Goal: Task Accomplishment & Management: Use online tool/utility

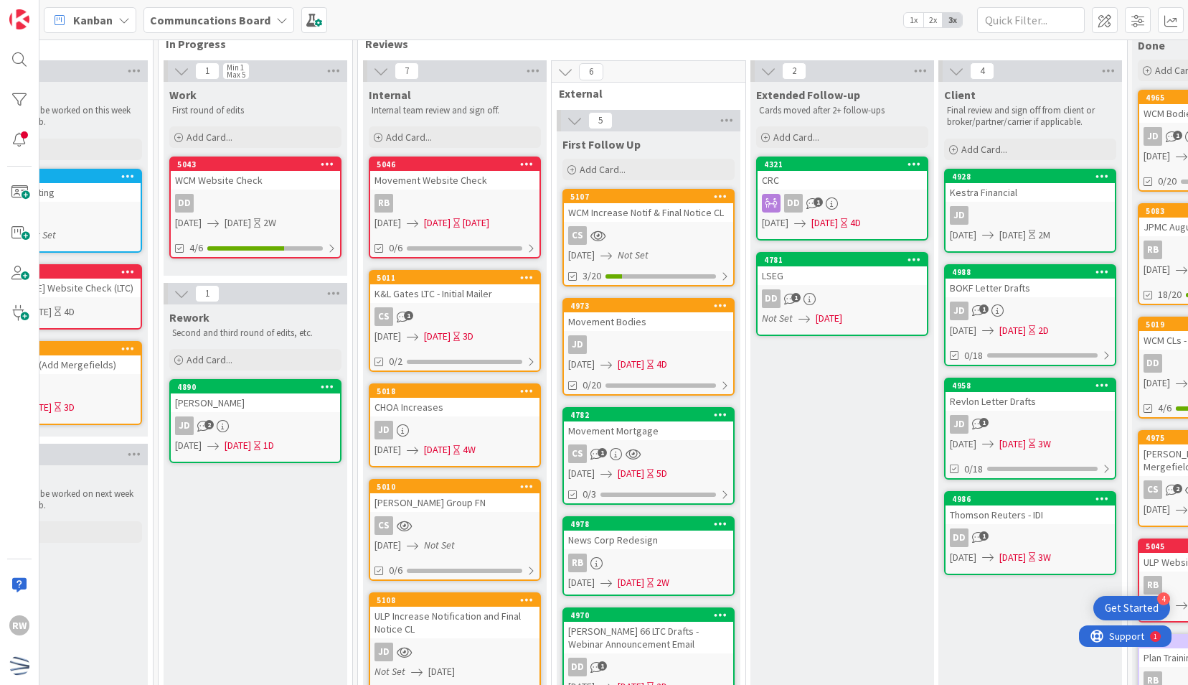
scroll to position [33, 462]
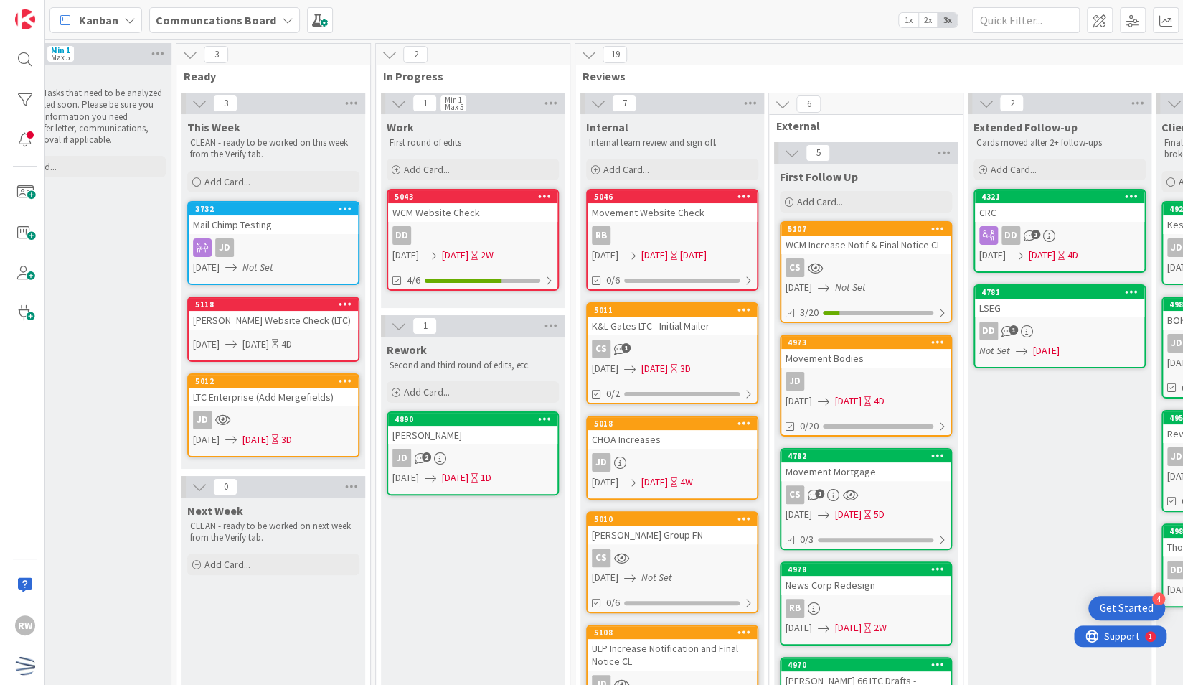
scroll to position [0, 263]
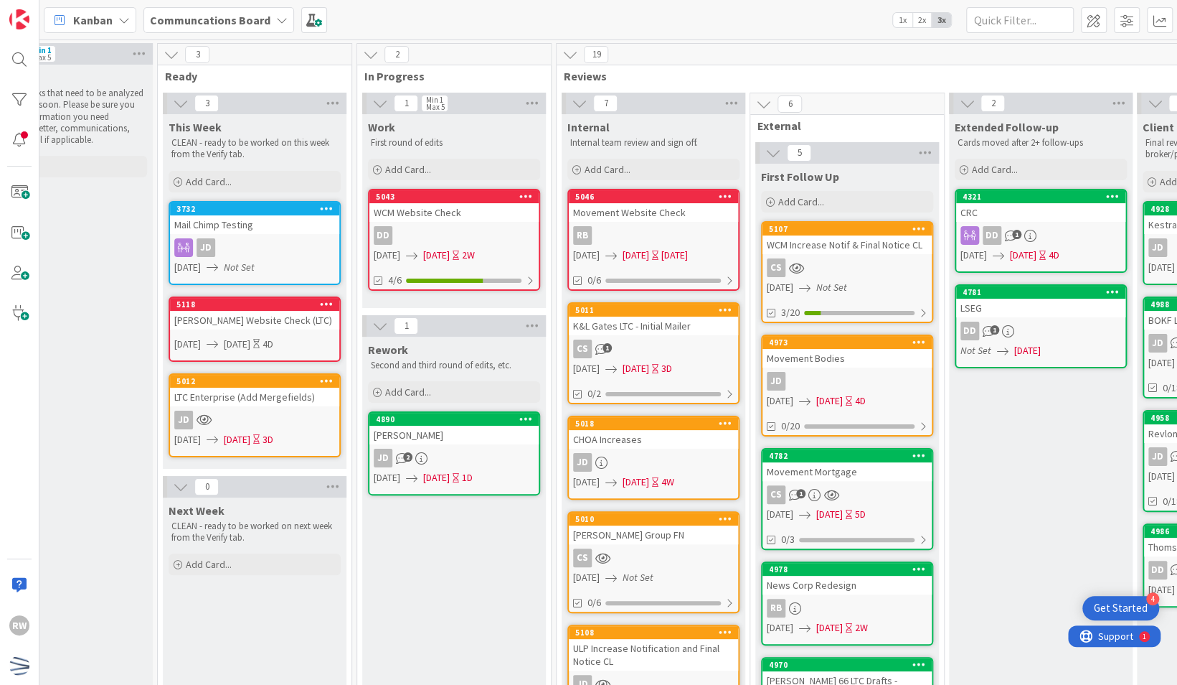
click at [705, 318] on div "K&L Gates LTC - Initial Mailer" at bounding box center [653, 325] width 169 height 19
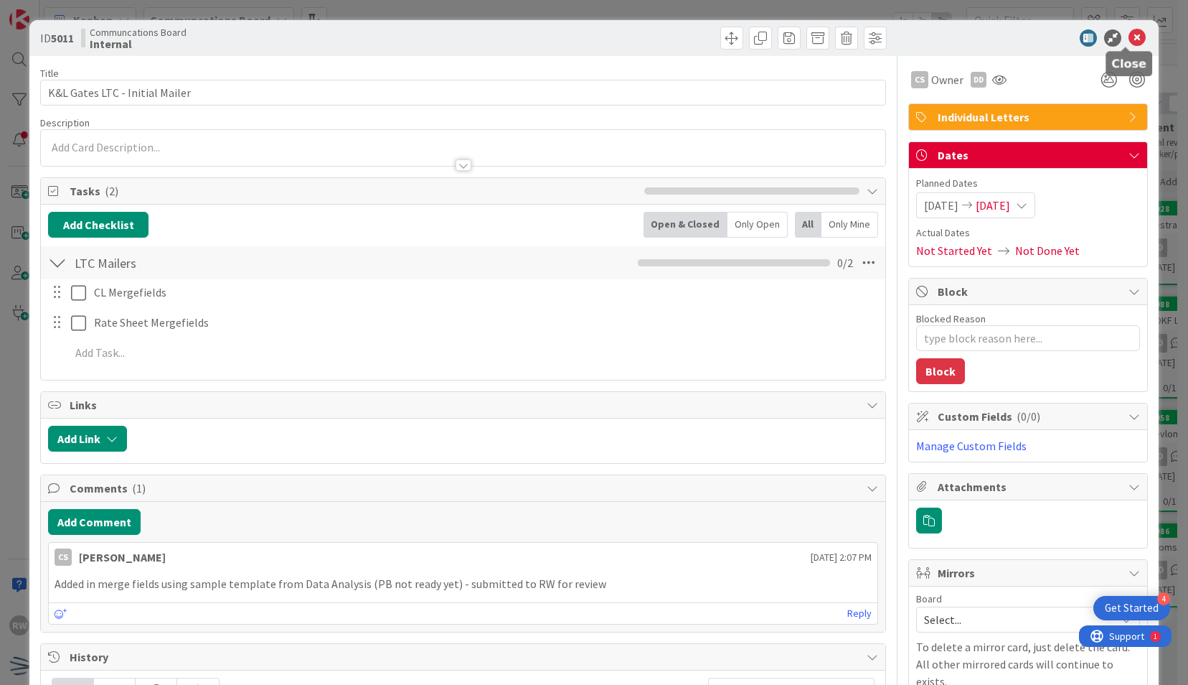
click at [1129, 35] on icon at bounding box center [1137, 37] width 17 height 17
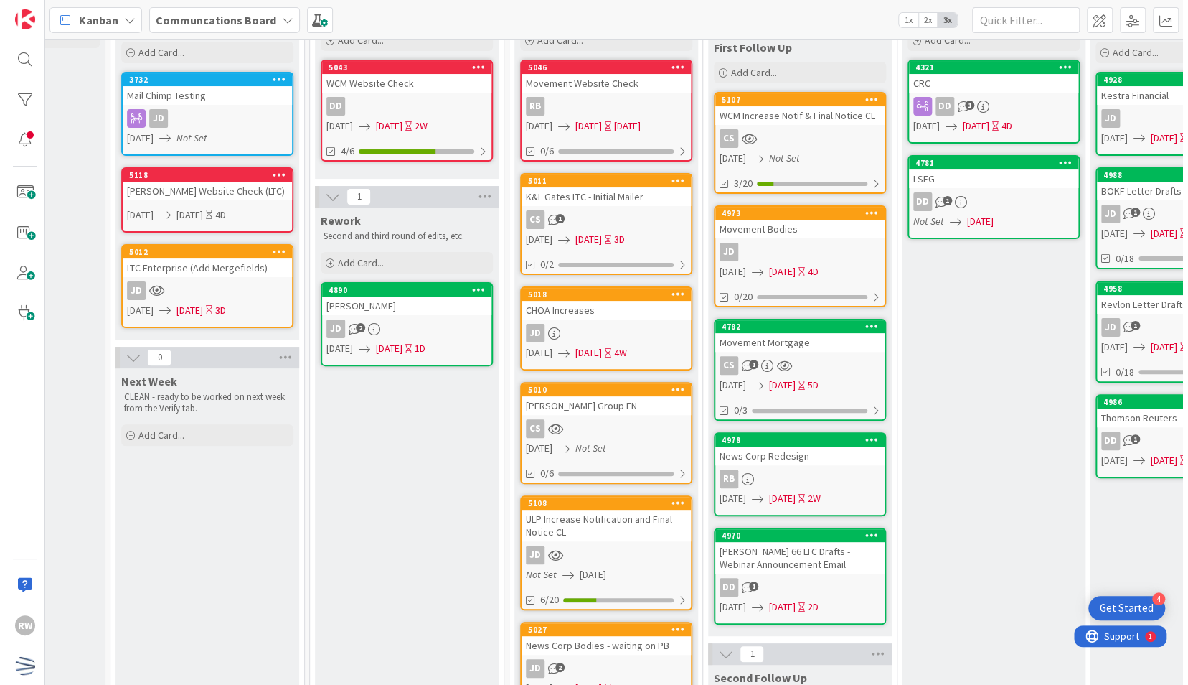
scroll to position [140, 316]
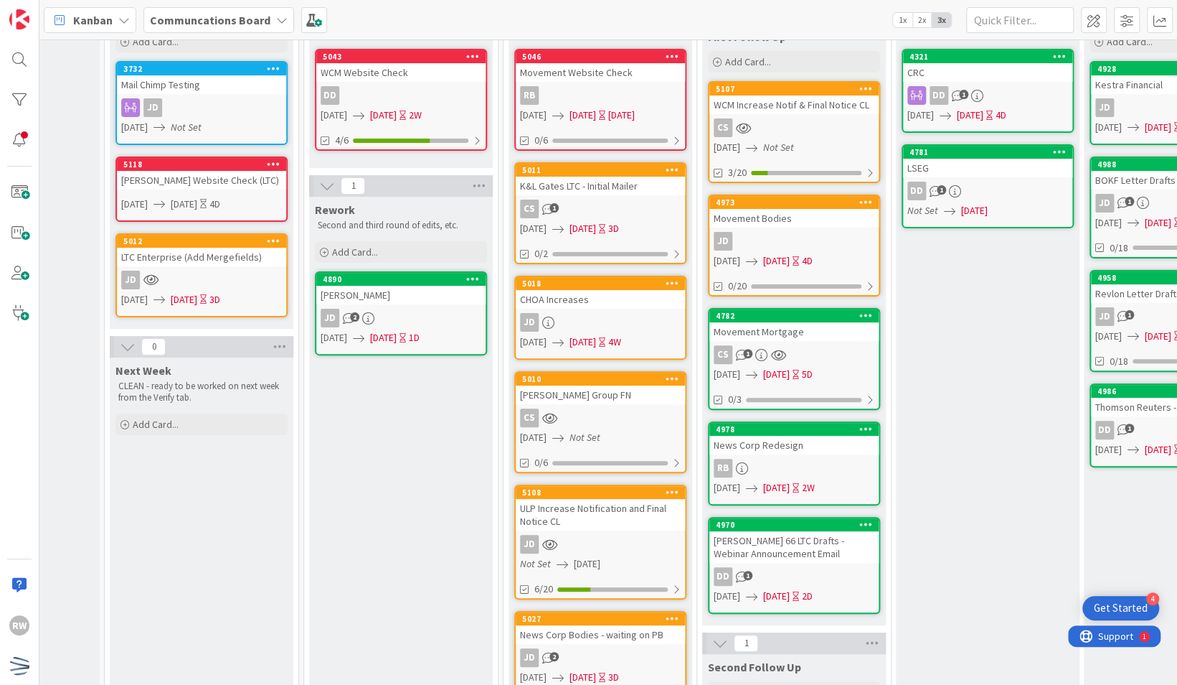
click at [627, 499] on div "ULP Increase Notification and Final Notice CL" at bounding box center [600, 515] width 169 height 32
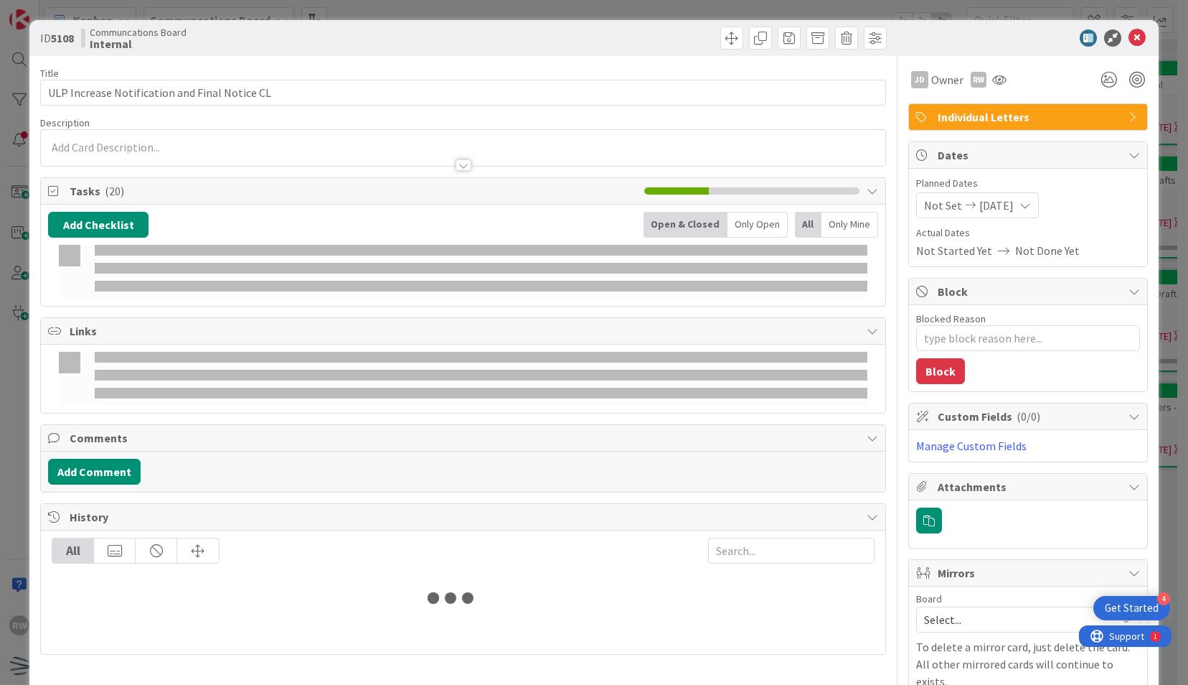
click at [1134, 39] on icon at bounding box center [1137, 37] width 17 height 17
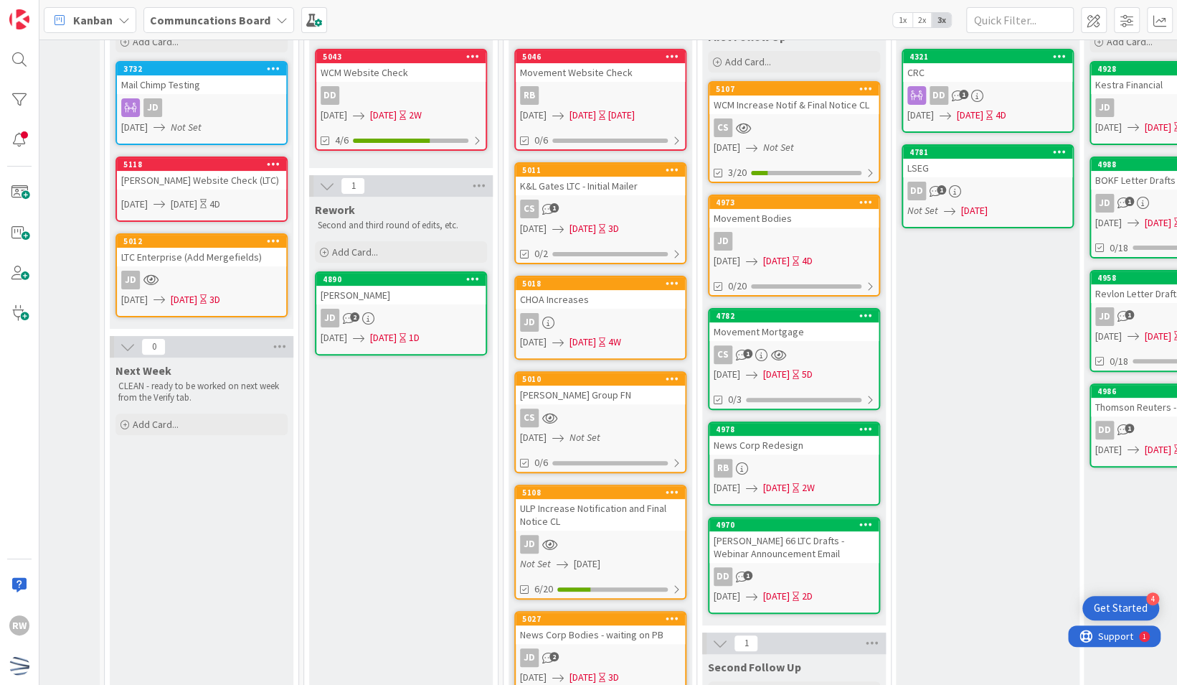
click at [1129, 39] on div "Kanban Communcations Board 1x 2x 3x" at bounding box center [608, 19] width 1138 height 39
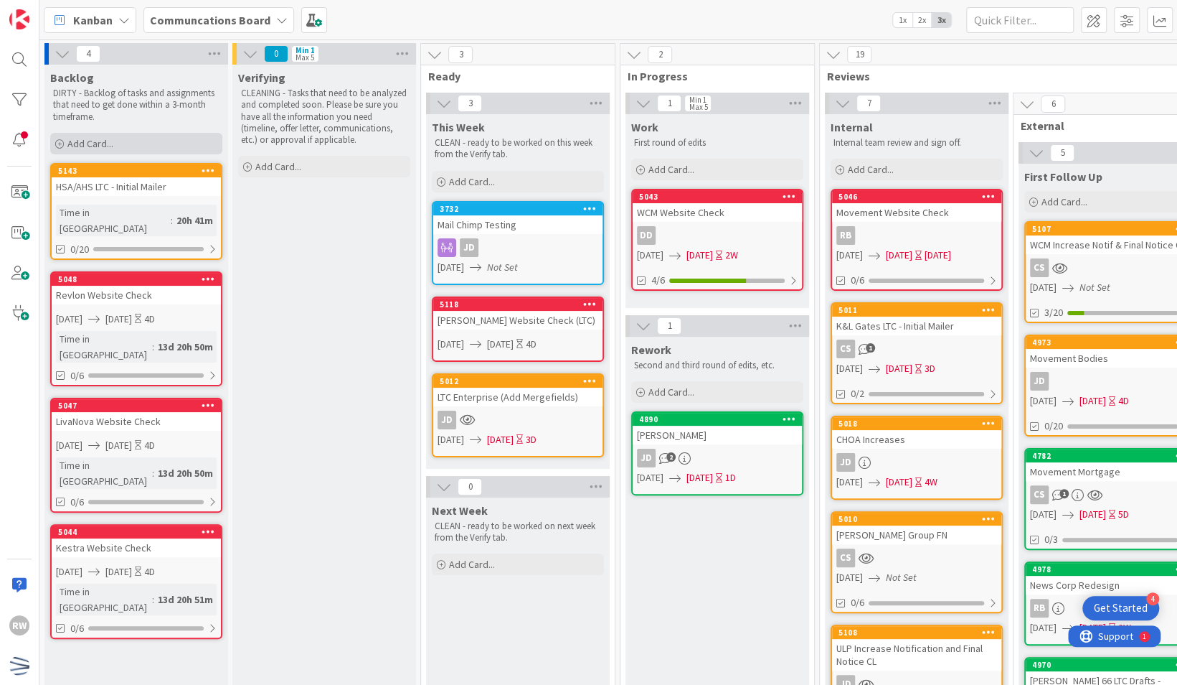
click at [168, 136] on div "Add Card..." at bounding box center [136, 144] width 172 height 22
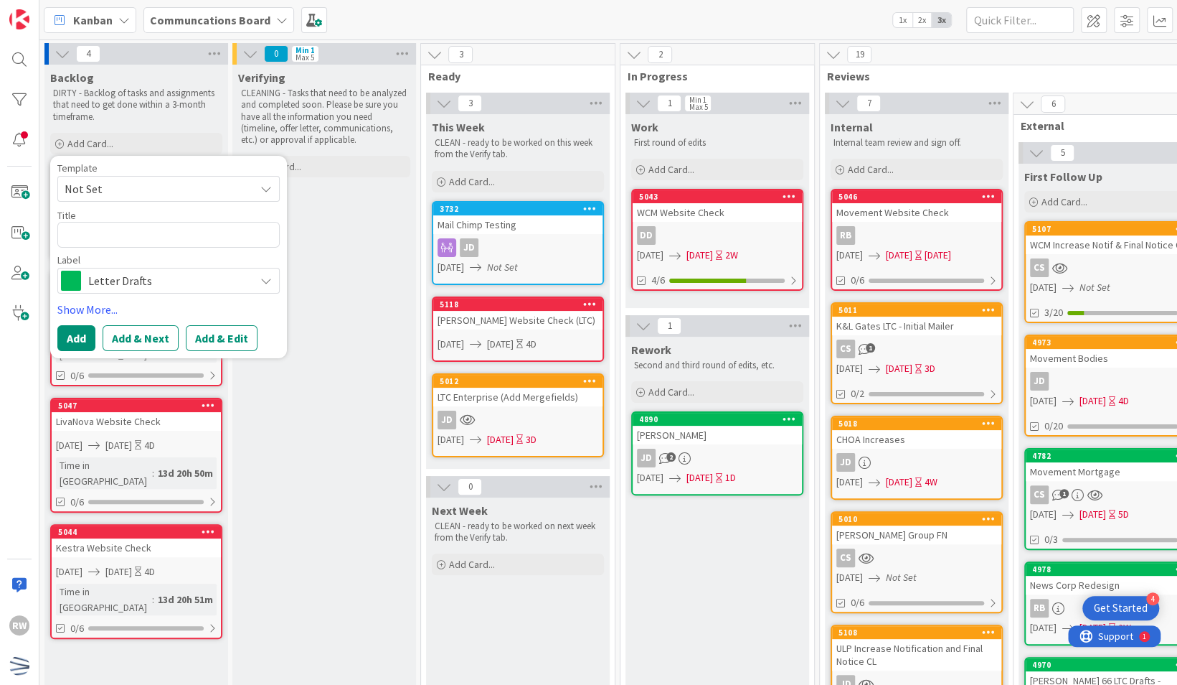
click at [133, 189] on span "Not Set" at bounding box center [154, 188] width 179 height 19
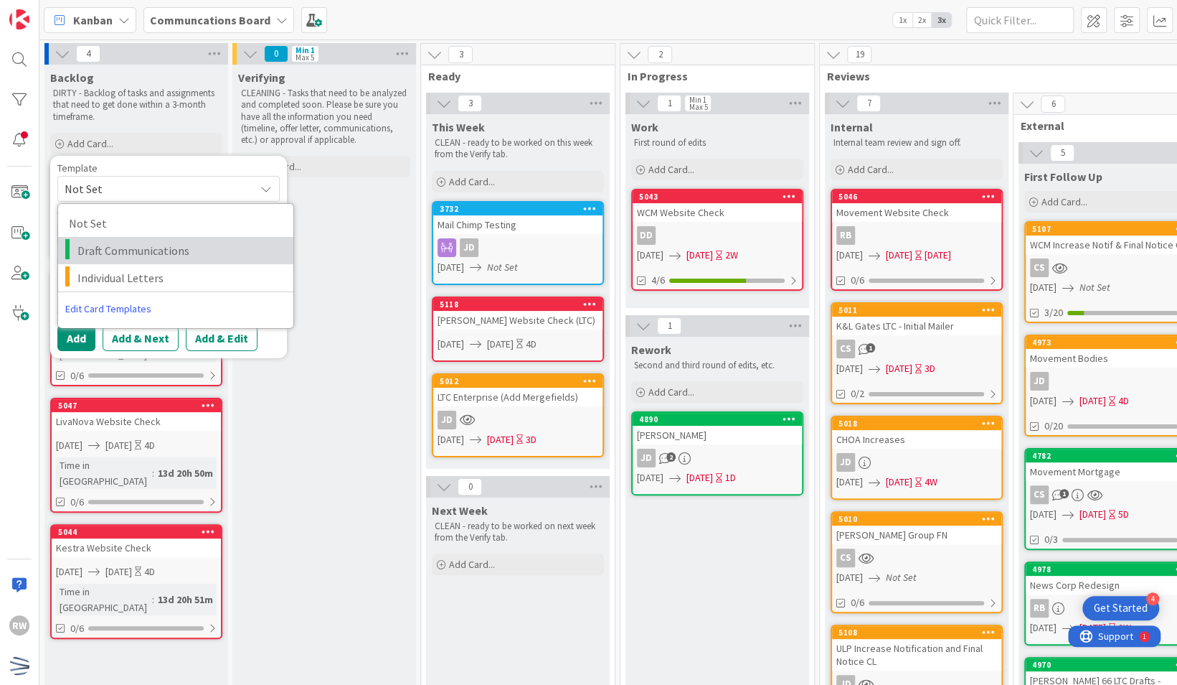
click at [144, 248] on span "Draft Communications" at bounding box center [179, 250] width 205 height 19
type textarea "x"
type textarea "Draft Communications"
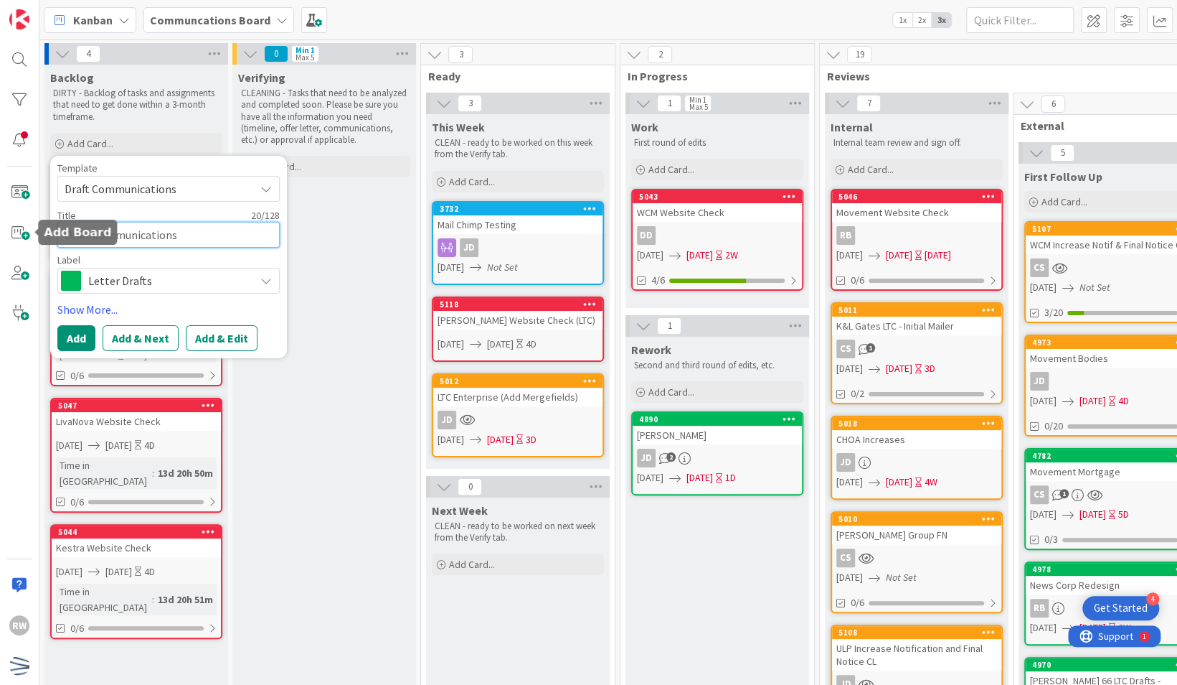
drag, startPoint x: 199, startPoint y: 231, endPoint x: 4, endPoint y: 225, distance: 196.0
click at [4, 225] on div "RW Kanban Communcations Board 1x 2x 3x 4 Backlog DIRTY - Backlog of tasks and a…" at bounding box center [588, 342] width 1177 height 685
type textarea "x"
type textarea "T"
type textarea "x"
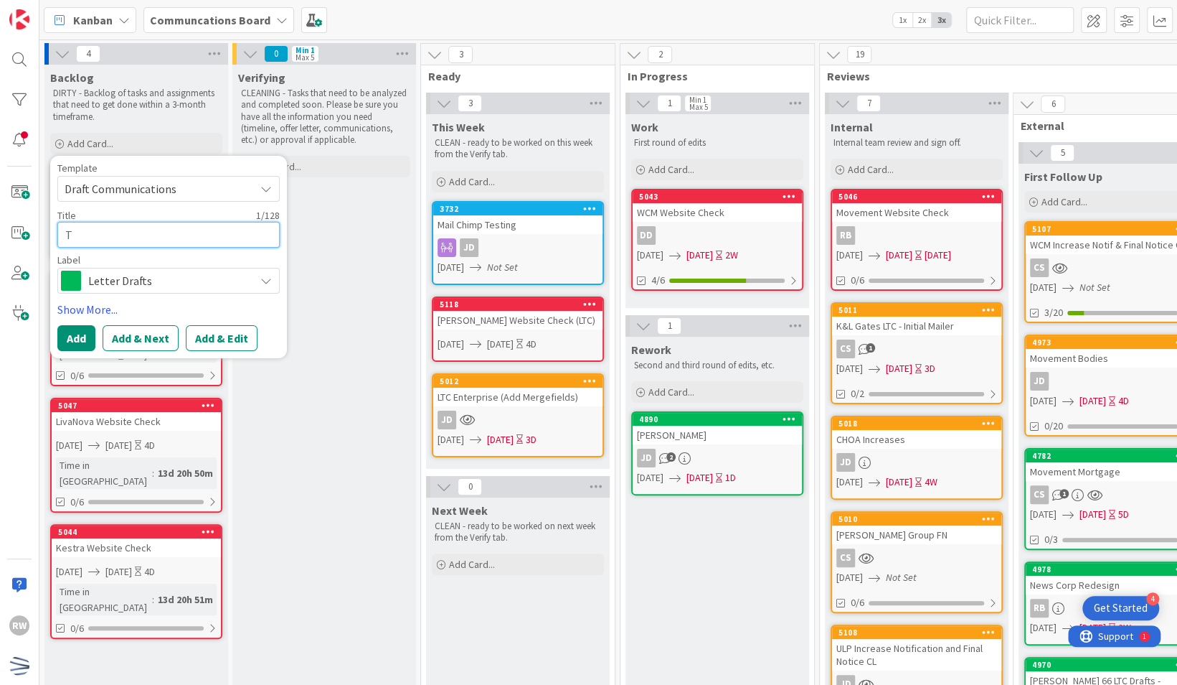
type textarea "Th"
type textarea "x"
type textarea "Tho"
type textarea "x"
type textarea "[PERSON_NAME]"
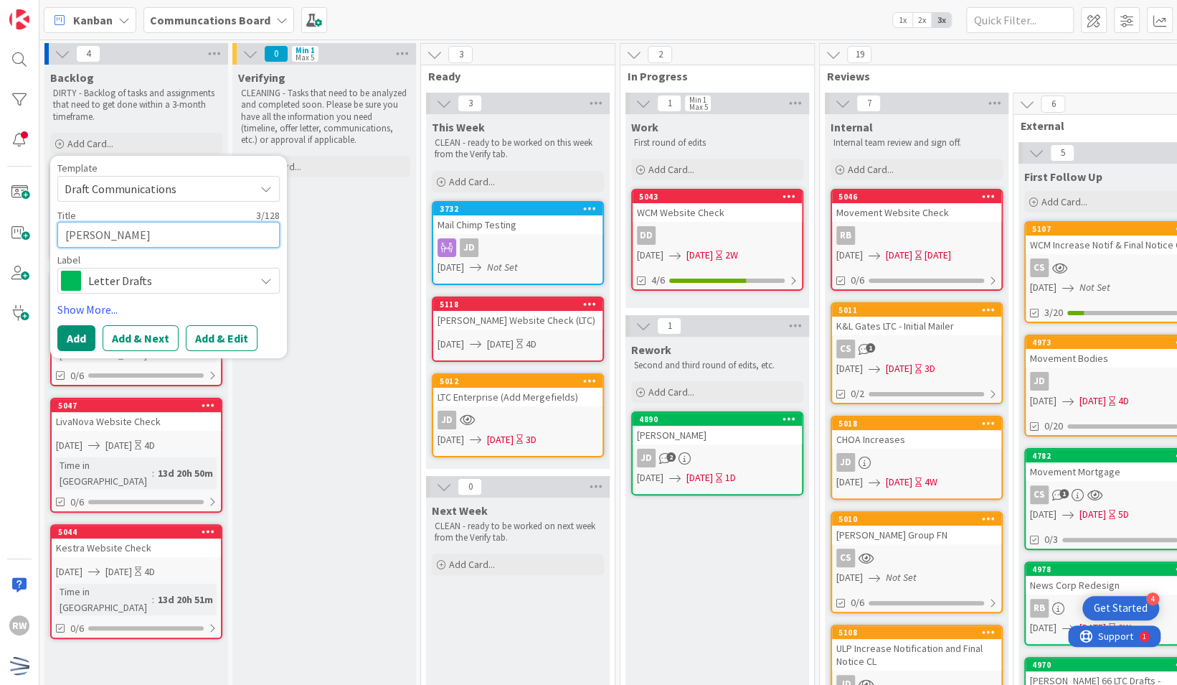
type textarea "x"
type textarea "Thomso"
type textarea "x"
type textarea "Thomson"
type textarea "x"
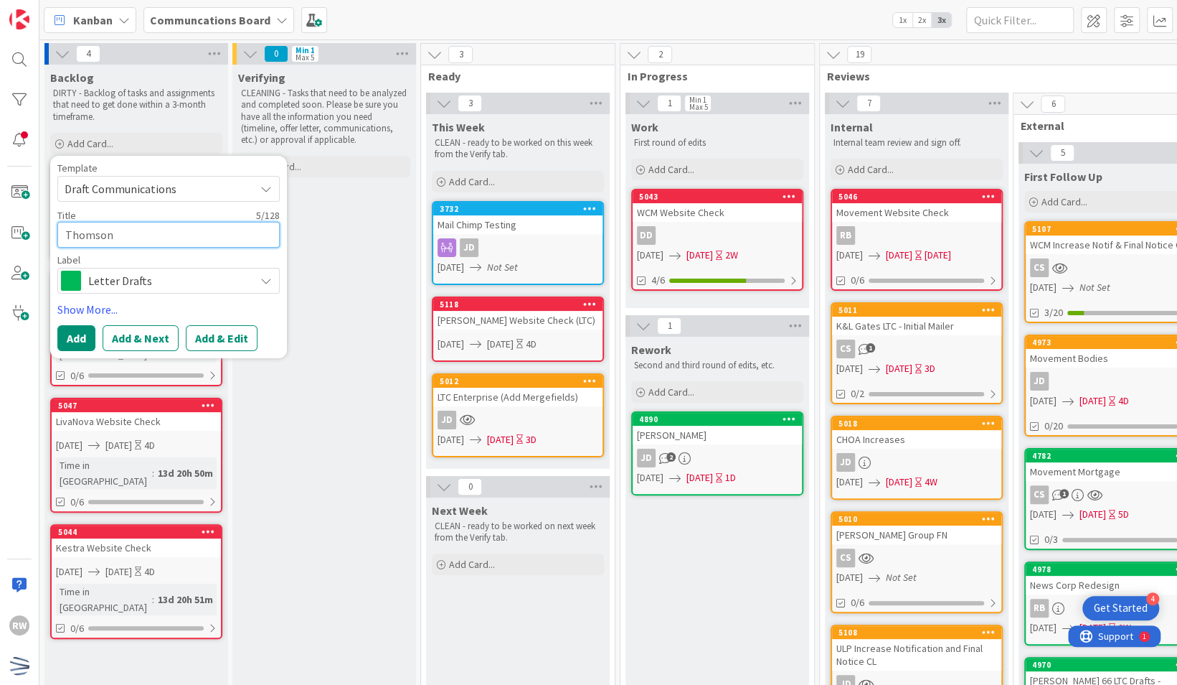
type textarea "Thomson"
type textarea "x"
type textarea "Thomson R"
type textarea "x"
type textarea "Thomson Re"
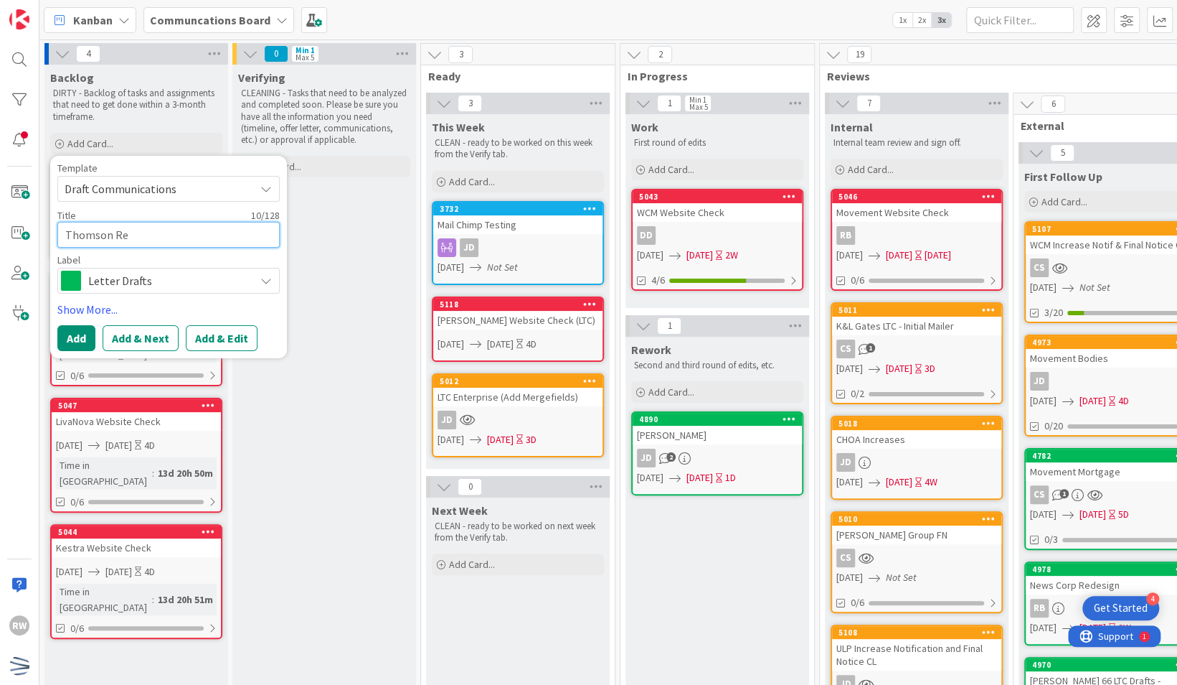
type textarea "x"
type textarea "Thomson Reu"
type textarea "x"
type textarea "Thomson Reute"
type textarea "x"
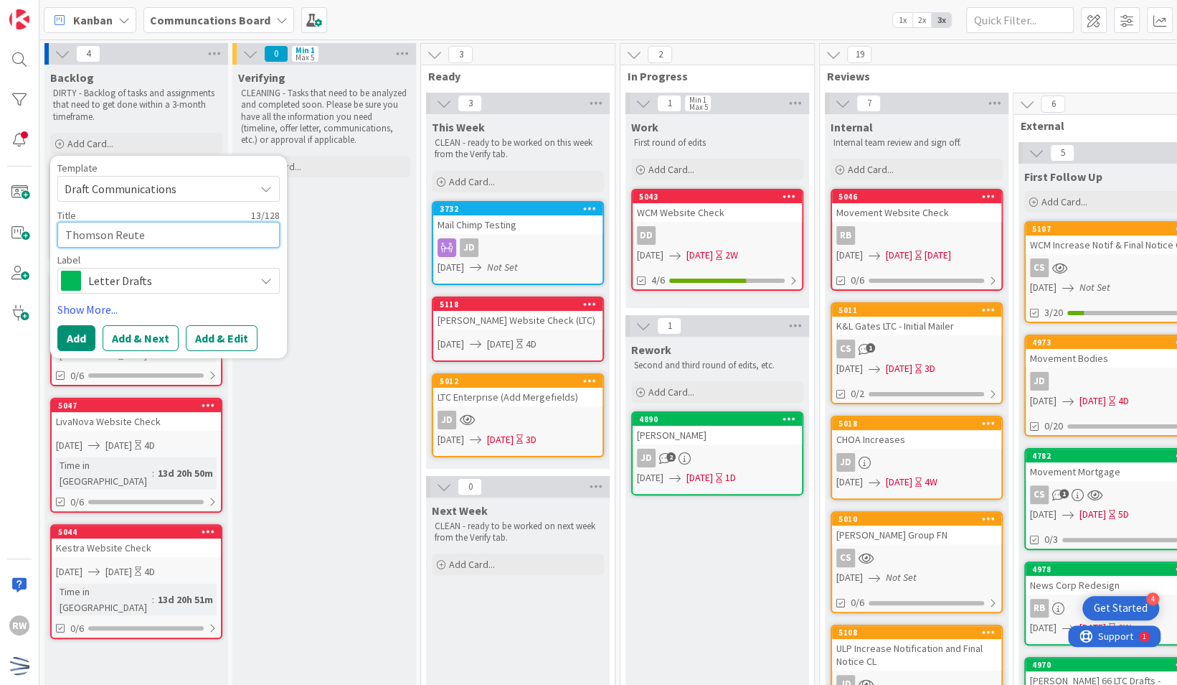
type textarea "Thomson [PERSON_NAME]"
type textarea "x"
type textarea "Thomson Reuters"
type textarea "x"
type textarea "Thomson Reuters"
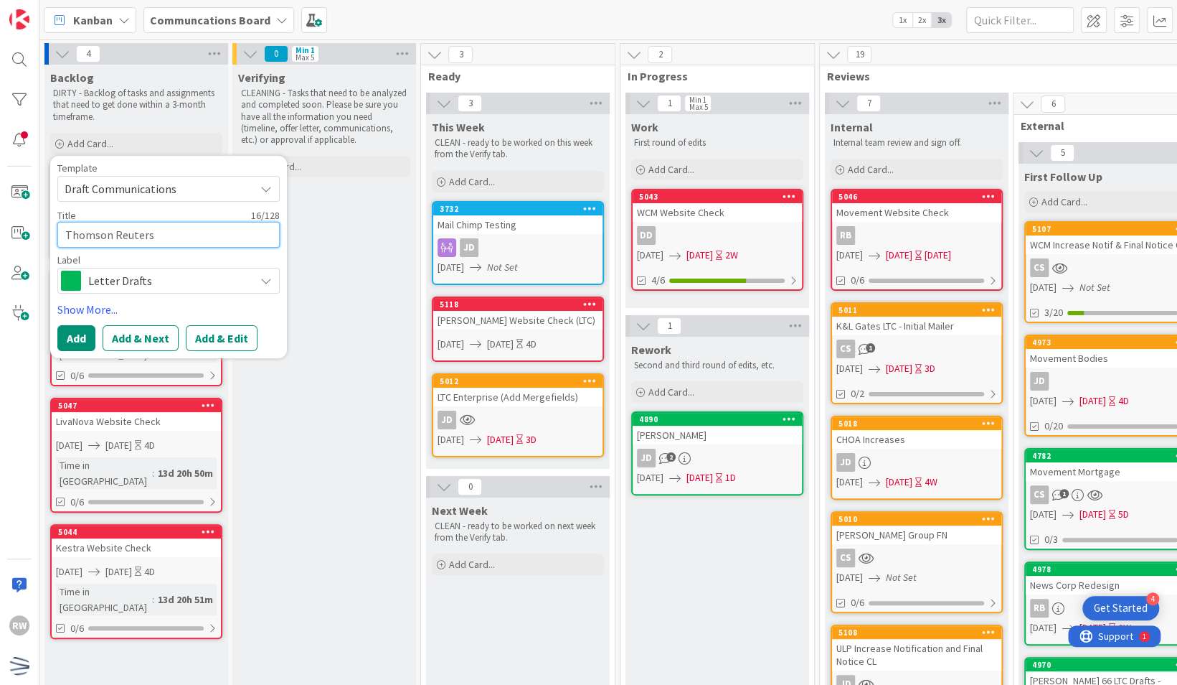
type textarea "x"
type textarea "Thomson Reuters L"
type textarea "x"
type textarea "Thomson Reuters Le"
type textarea "x"
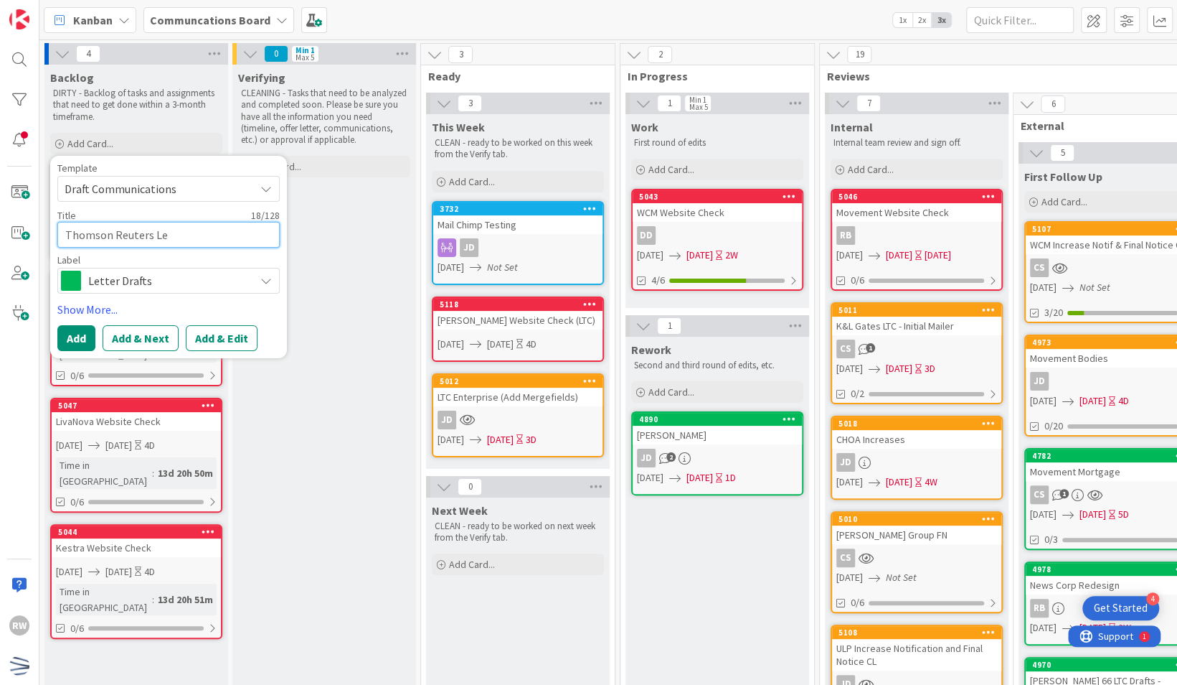
type textarea "Thomson Reuters Let"
type textarea "x"
type textarea "Thomson Reuters Lett"
type textarea "x"
type textarea "Thomson Reuters Lette"
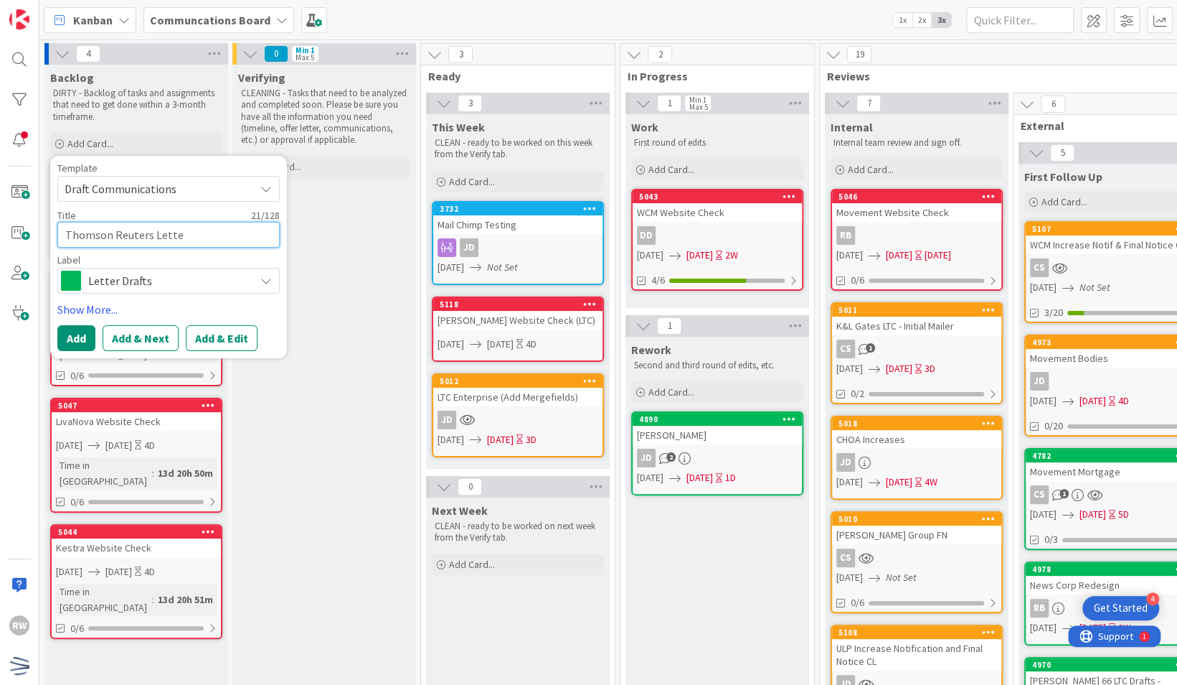
type textarea "x"
type textarea "Thomson Reuters Letter"
type textarea "x"
type textarea "Thomson Reuters Letter"
type textarea "x"
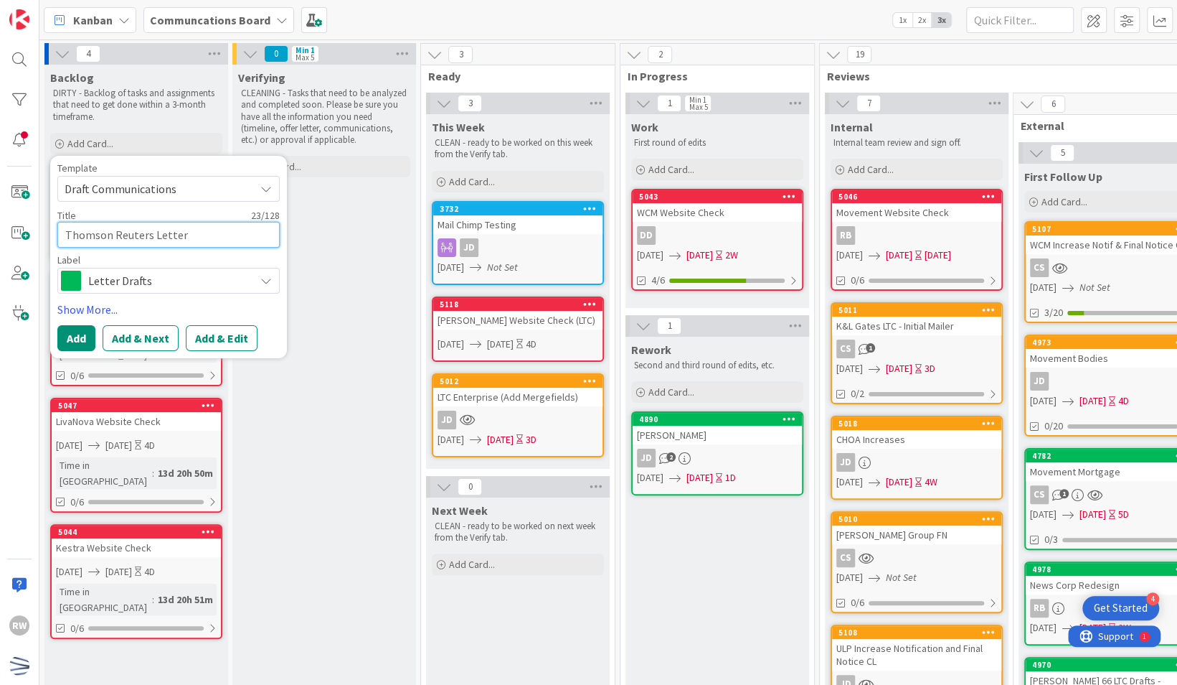
type textarea "Thomson Reuters Letter D"
type textarea "x"
type textarea "Thomson Reuters Letter"
type textarea "x"
type textarea "Thomson Reuters Letter D"
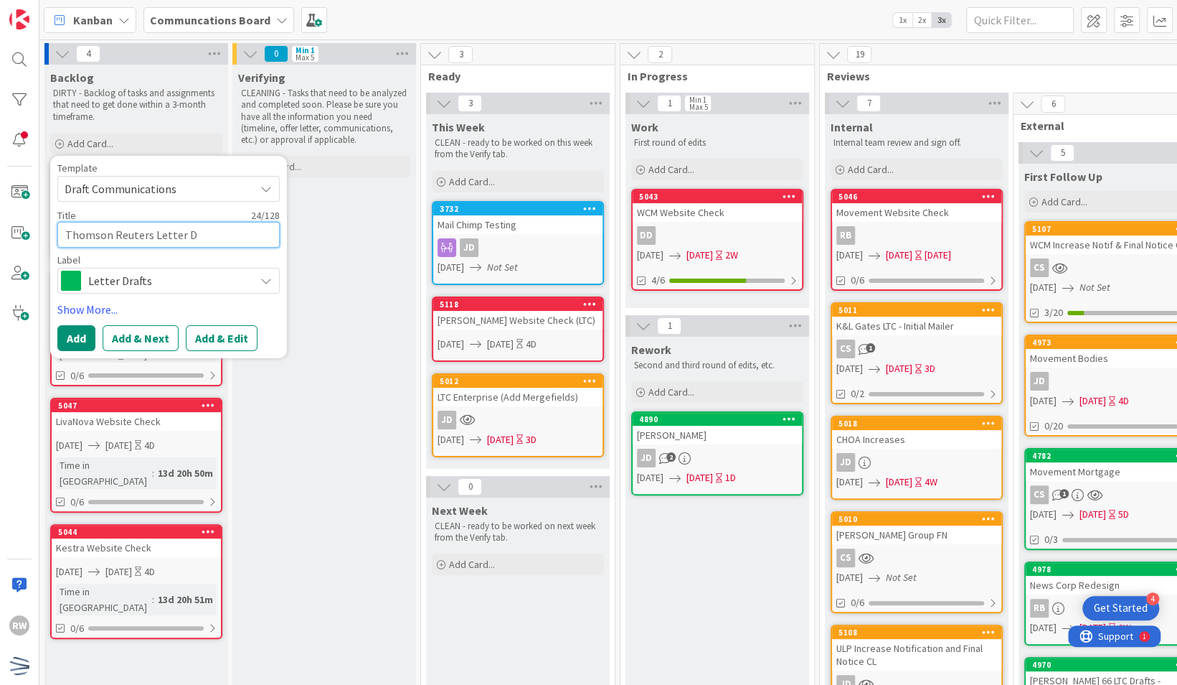
type textarea "x"
type textarea "Thomson Reuters Letter Dr"
type textarea "x"
type textarea "Thomson Reuters Letter Dra"
type textarea "x"
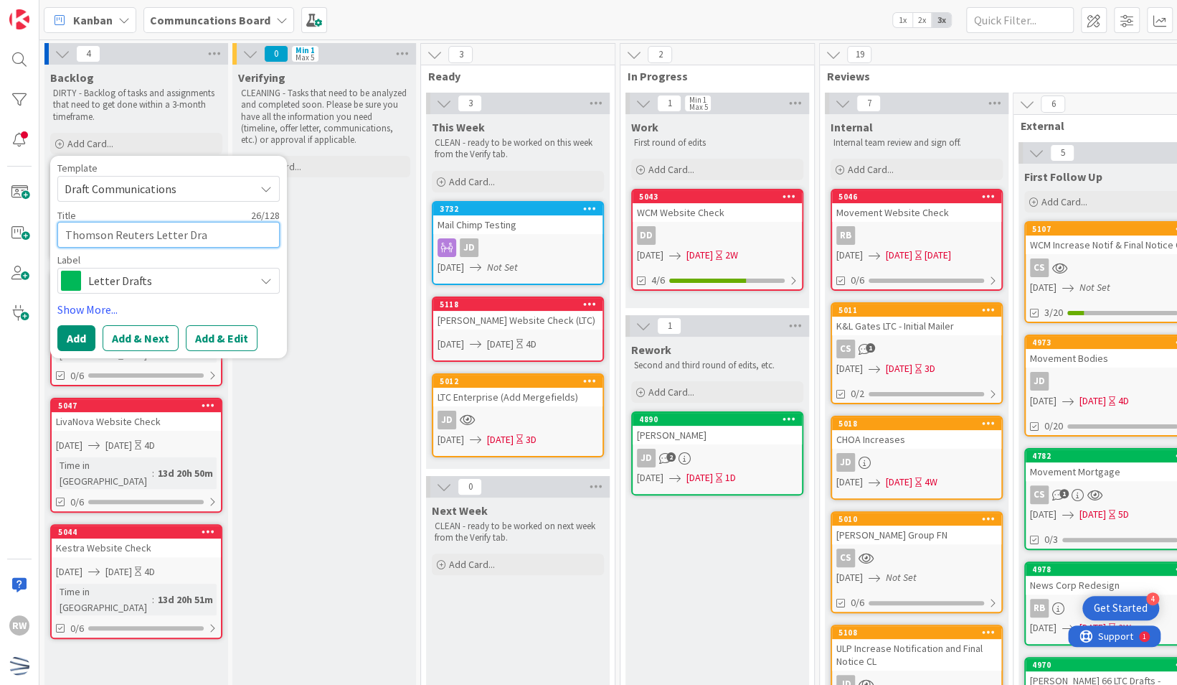
type textarea "Thomson Reuters Letter Draf"
type textarea "x"
type textarea "Thomson Reuters Letter Draft"
type textarea "x"
type textarea "Thomson Reuters Letter Drafts"
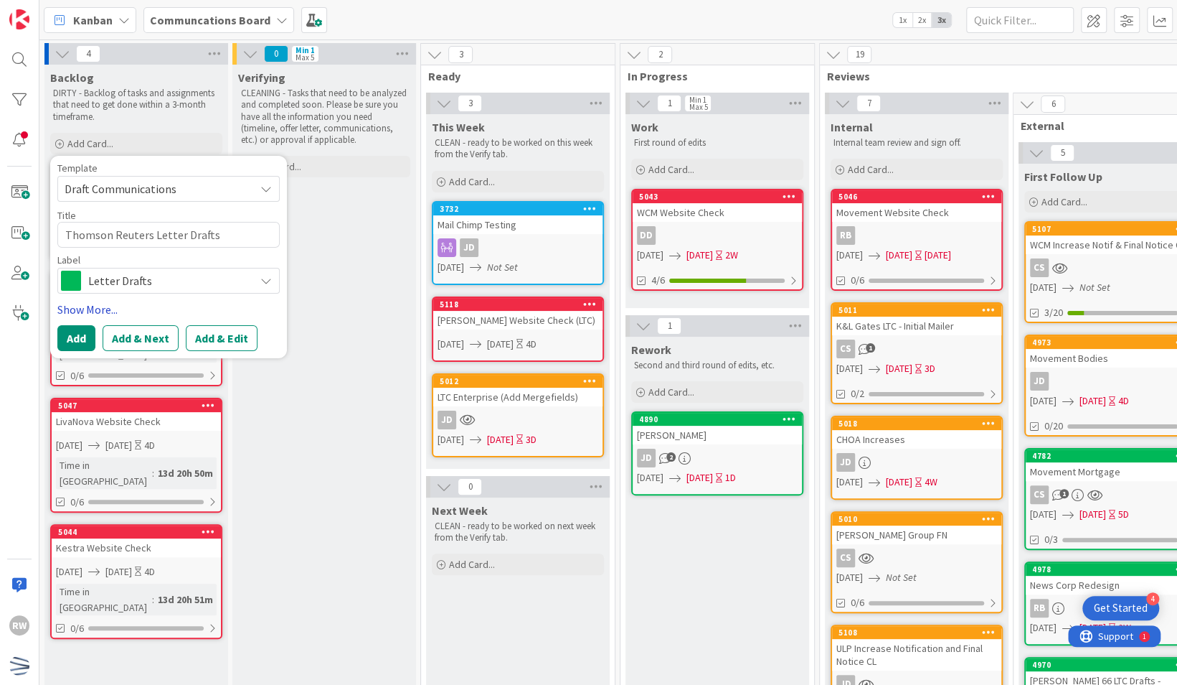
click at [65, 310] on link "Show More..." at bounding box center [168, 309] width 222 height 17
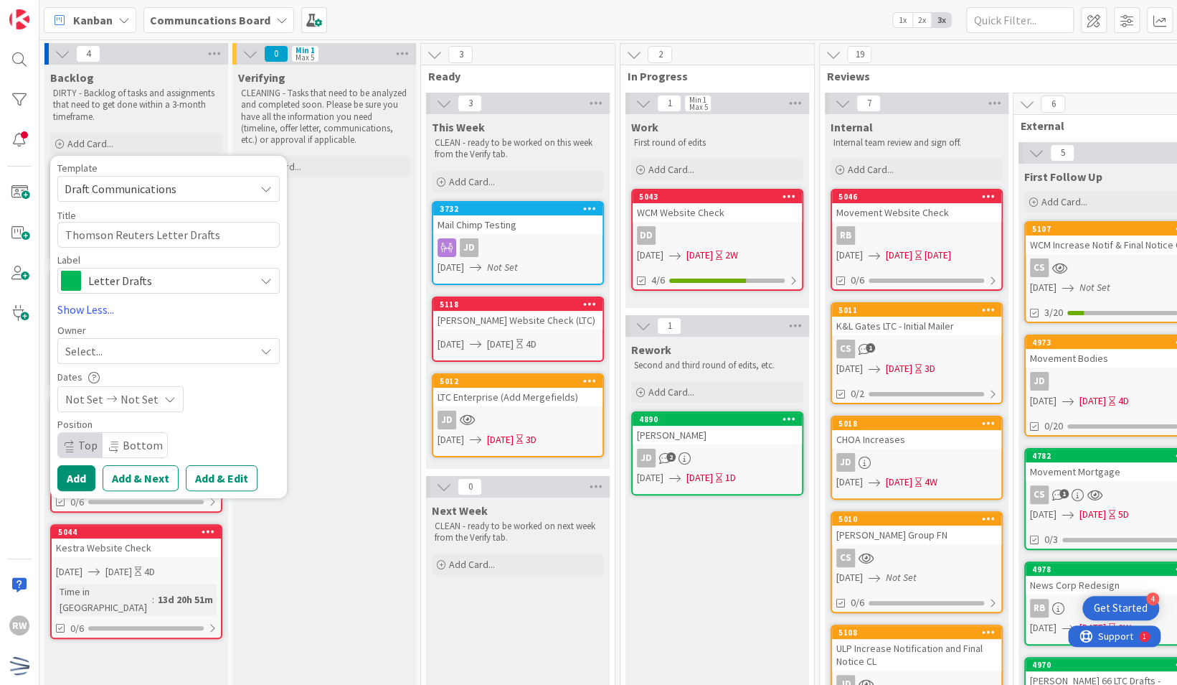
click at [104, 353] on div "Select..." at bounding box center [159, 350] width 189 height 17
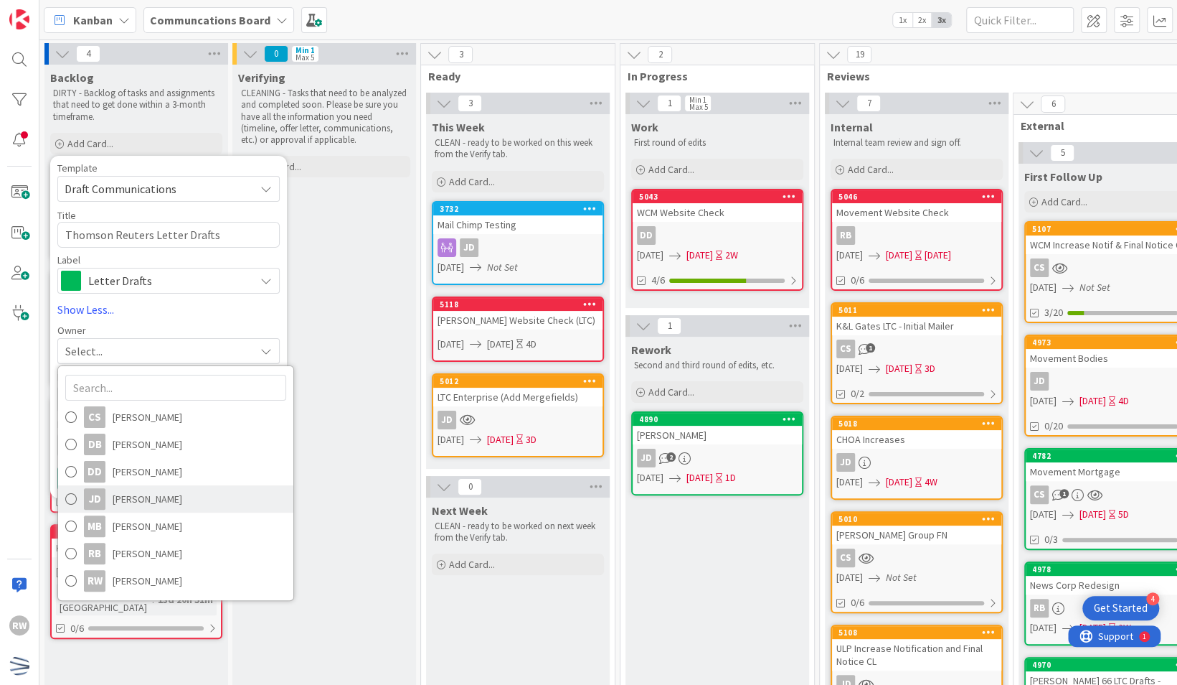
click at [151, 498] on span "[PERSON_NAME]" at bounding box center [148, 499] width 70 height 22
type textarea "x"
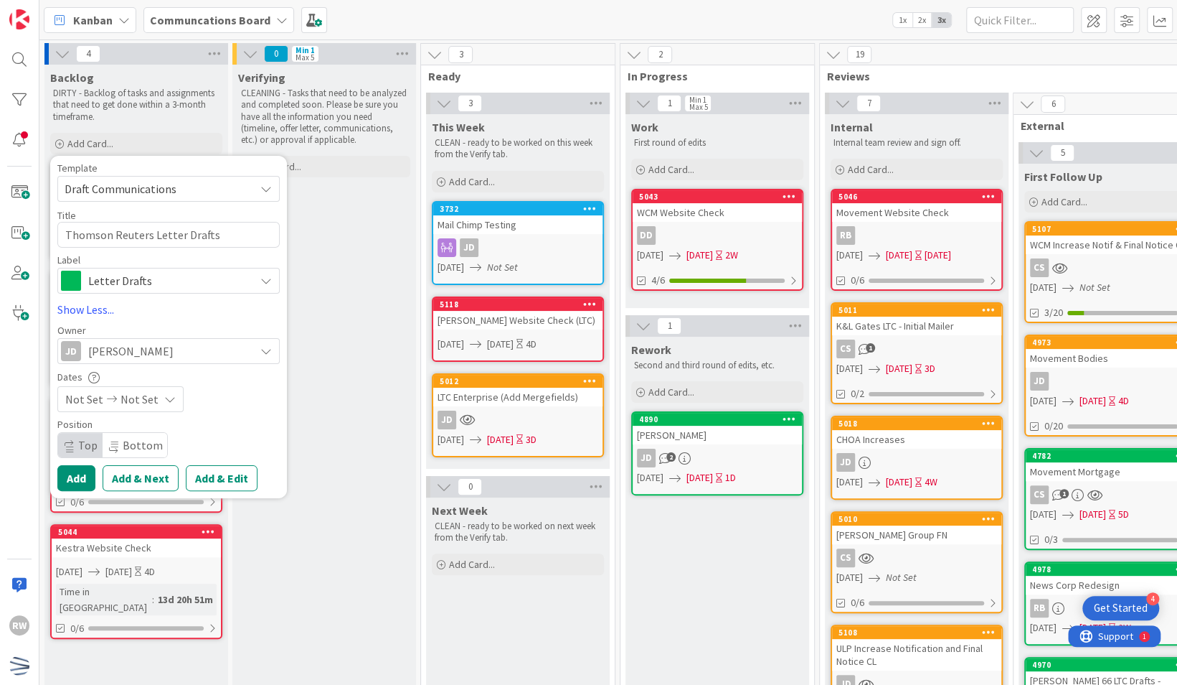
click at [83, 400] on span "Not Set" at bounding box center [84, 398] width 38 height 17
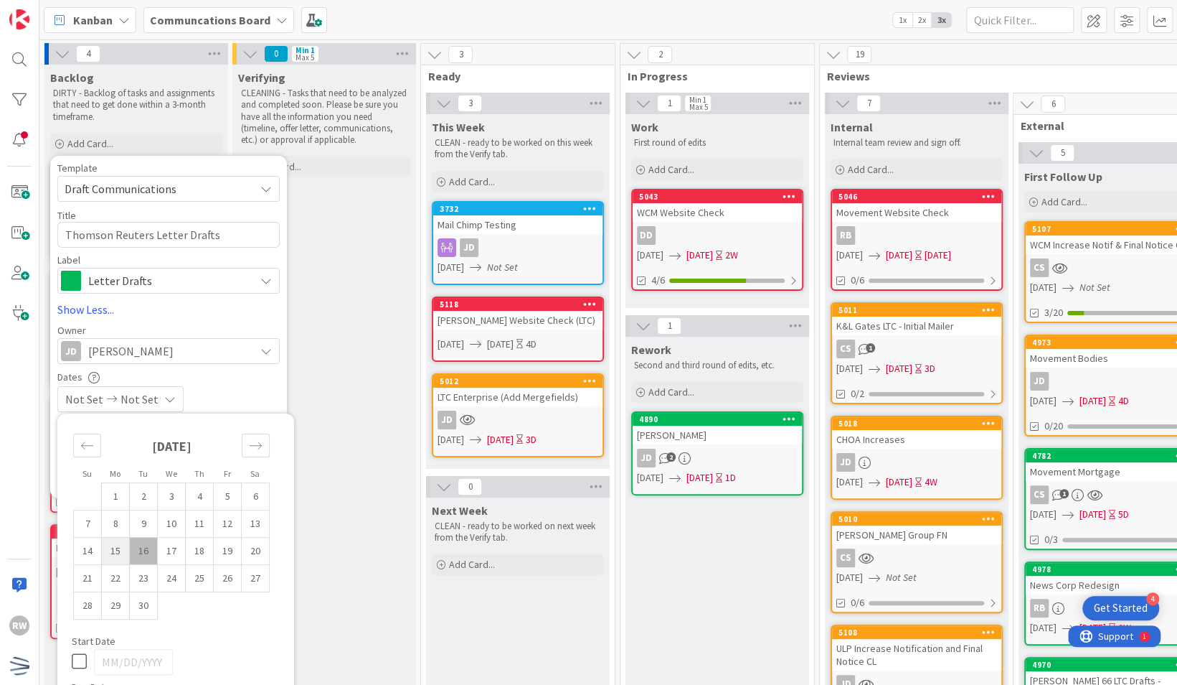
click at [123, 547] on td "15" at bounding box center [116, 550] width 28 height 27
type input "[DATE]"
type textarea "x"
click at [225, 548] on td "19" at bounding box center [228, 550] width 28 height 27
type input "[DATE]"
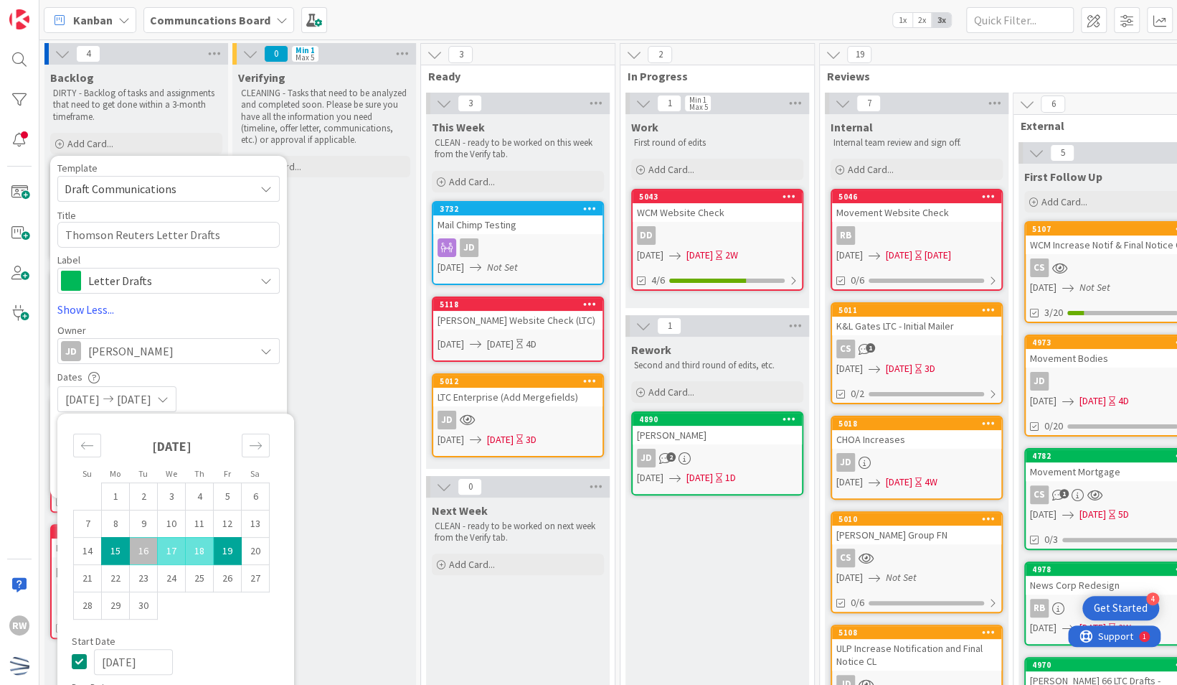
click at [243, 356] on div "[PERSON_NAME]" at bounding box center [158, 351] width 194 height 20
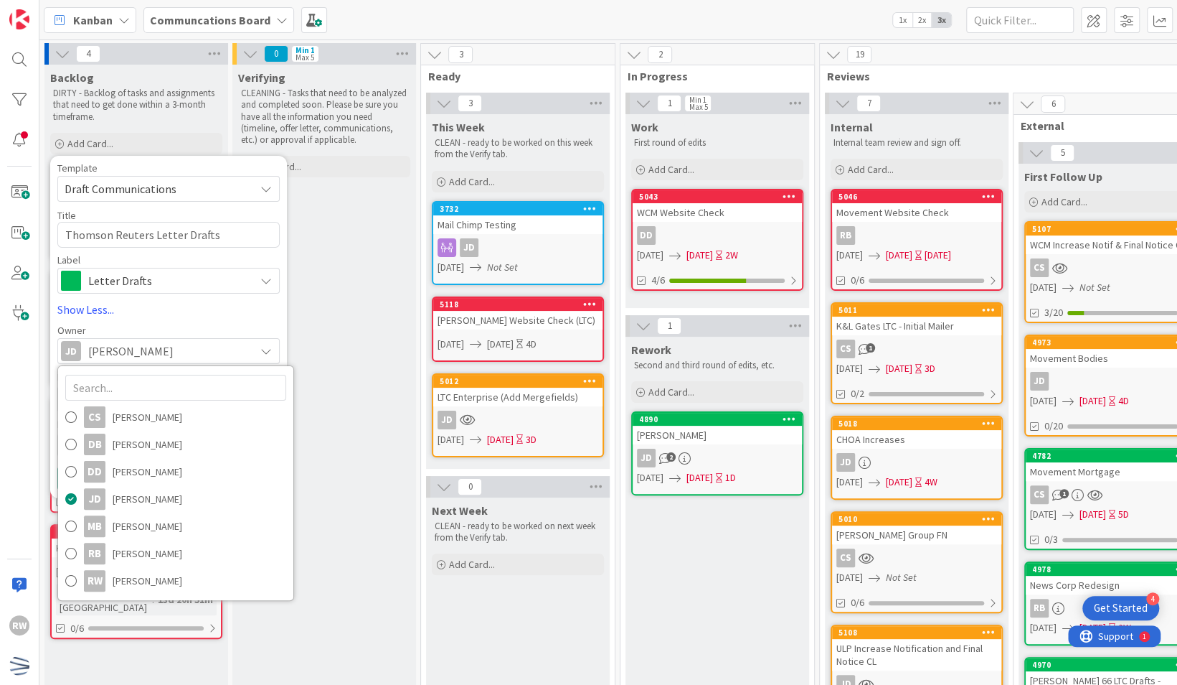
click at [240, 347] on div "[PERSON_NAME]" at bounding box center [158, 351] width 194 height 20
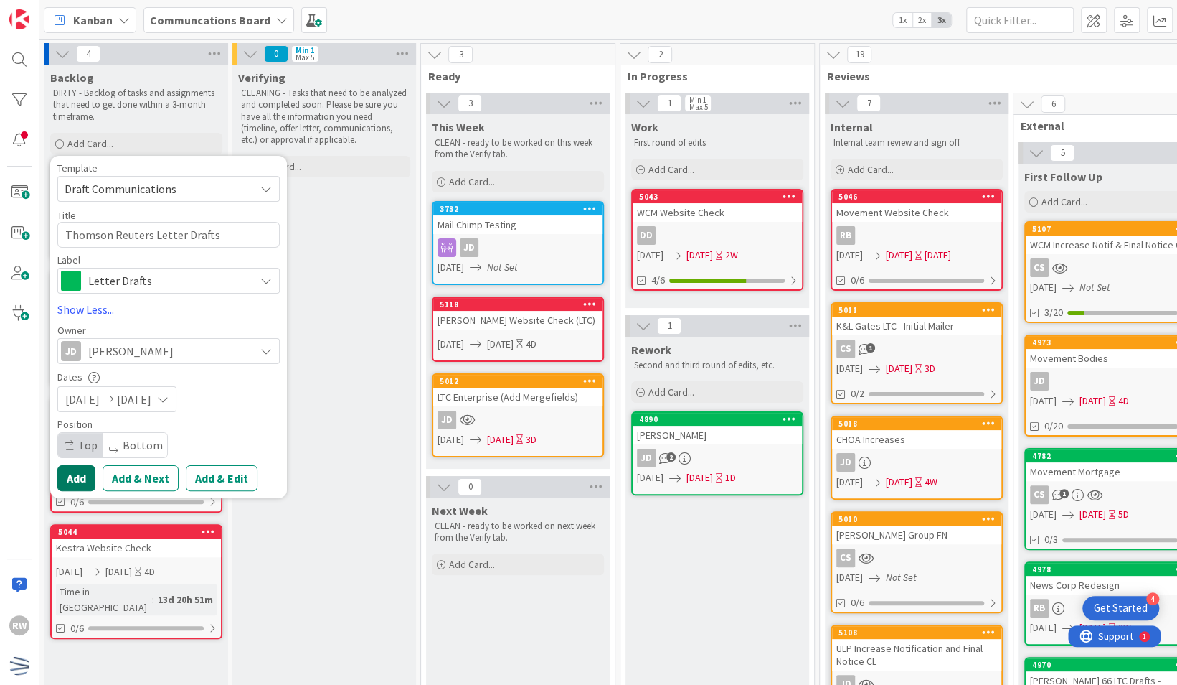
click at [70, 480] on button "Add" at bounding box center [76, 478] width 38 height 26
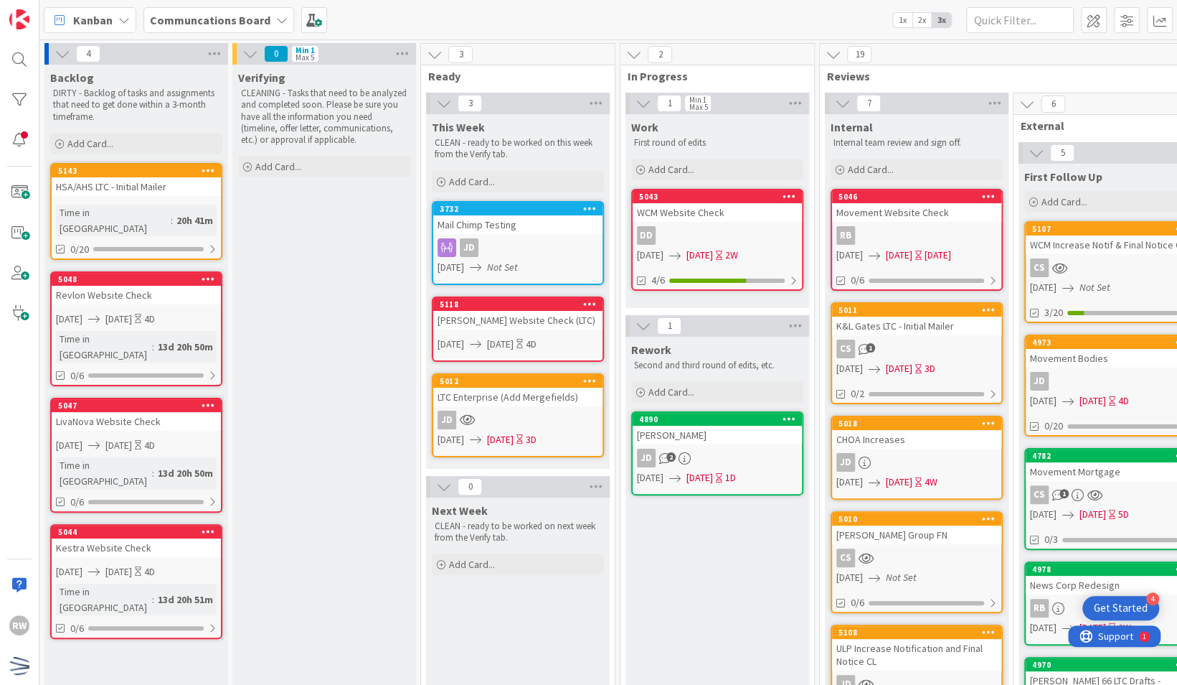
click at [106, 176] on div "5143" at bounding box center [136, 170] width 169 height 13
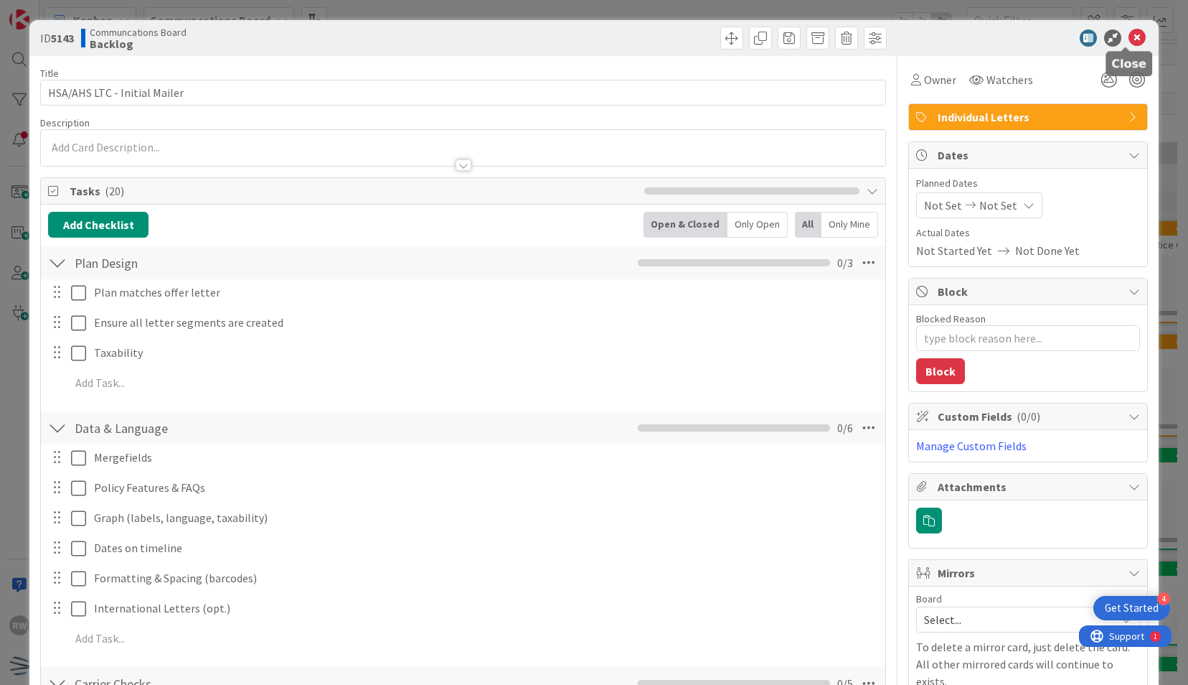
click at [1129, 45] on icon at bounding box center [1137, 37] width 17 height 17
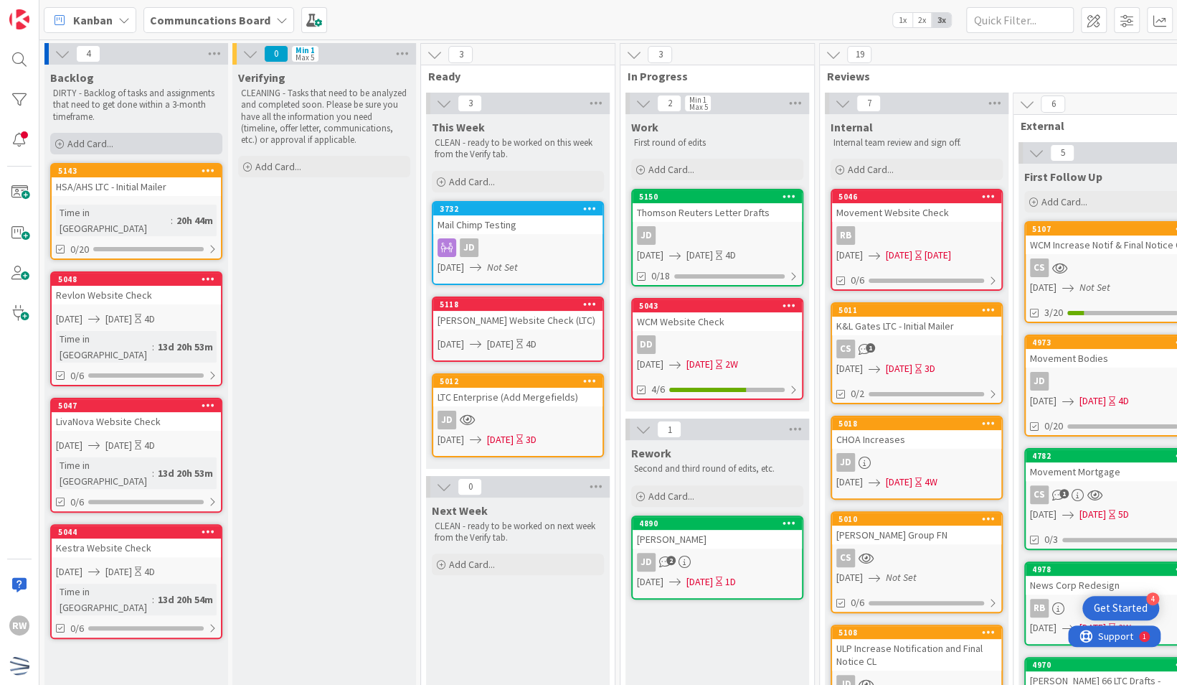
click at [140, 149] on div "Add Card..." at bounding box center [136, 144] width 172 height 22
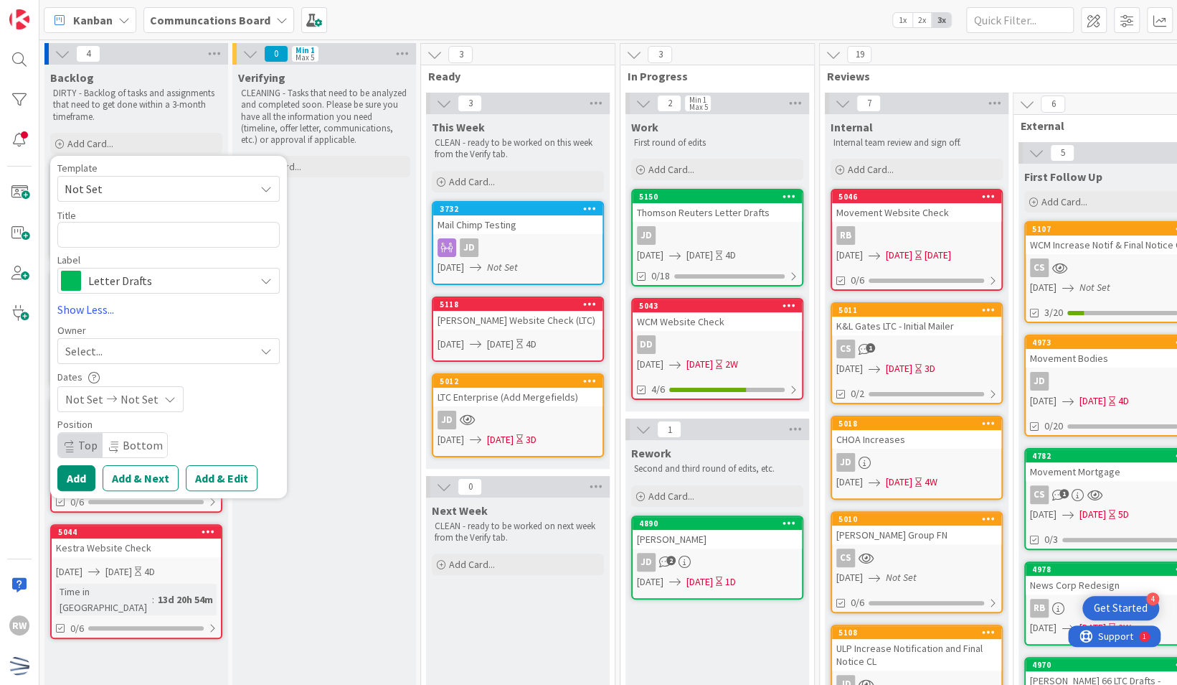
click at [349, 301] on div "Verifying CLEANING - Tasks that need to be analyzed and completed soon. Please …" at bounding box center [324, 636] width 184 height 1142
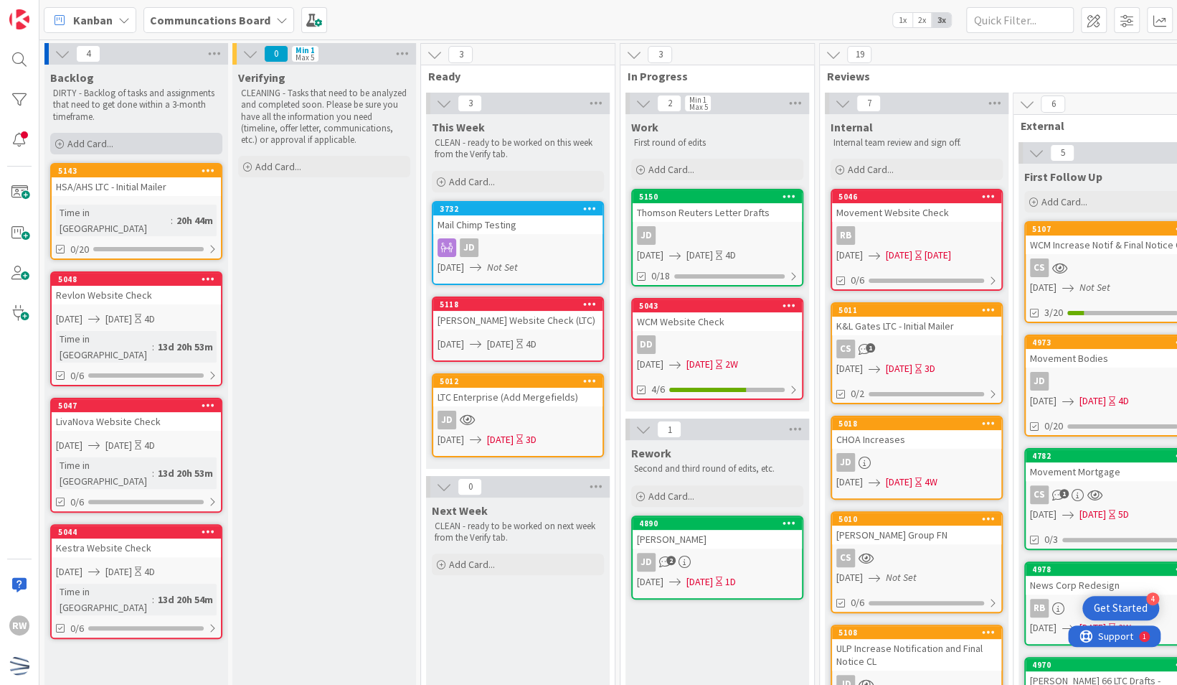
click at [194, 142] on div "Add Card..." at bounding box center [136, 144] width 172 height 22
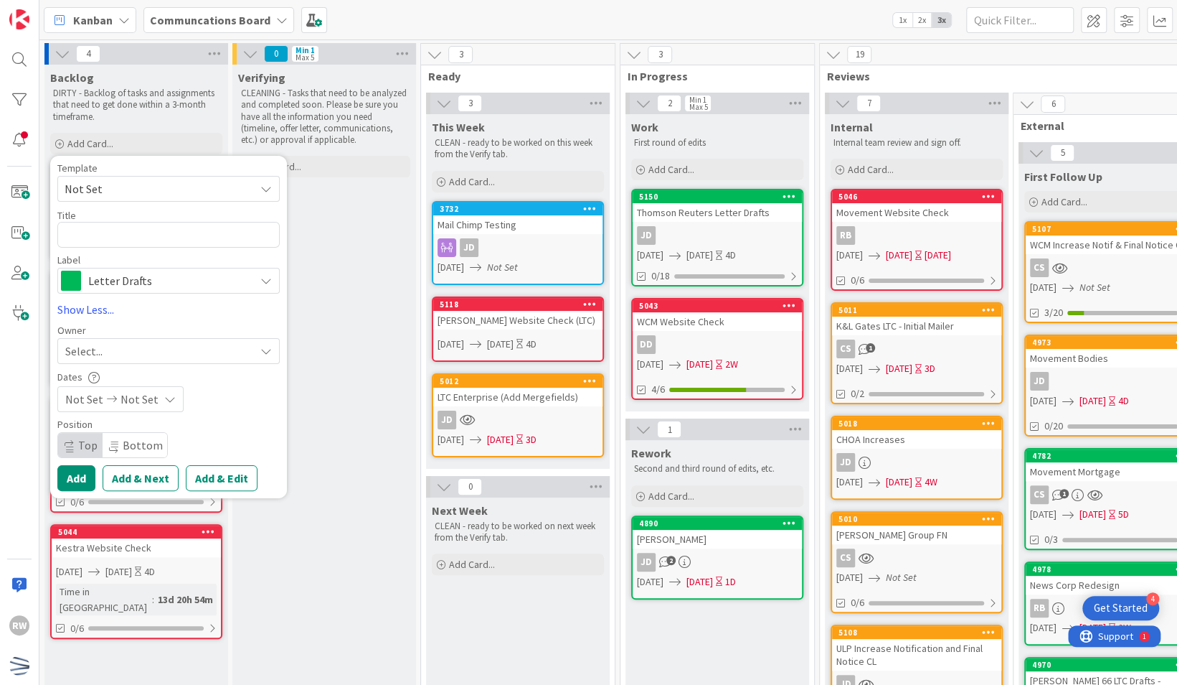
click at [195, 191] on span "Not Set" at bounding box center [154, 188] width 179 height 19
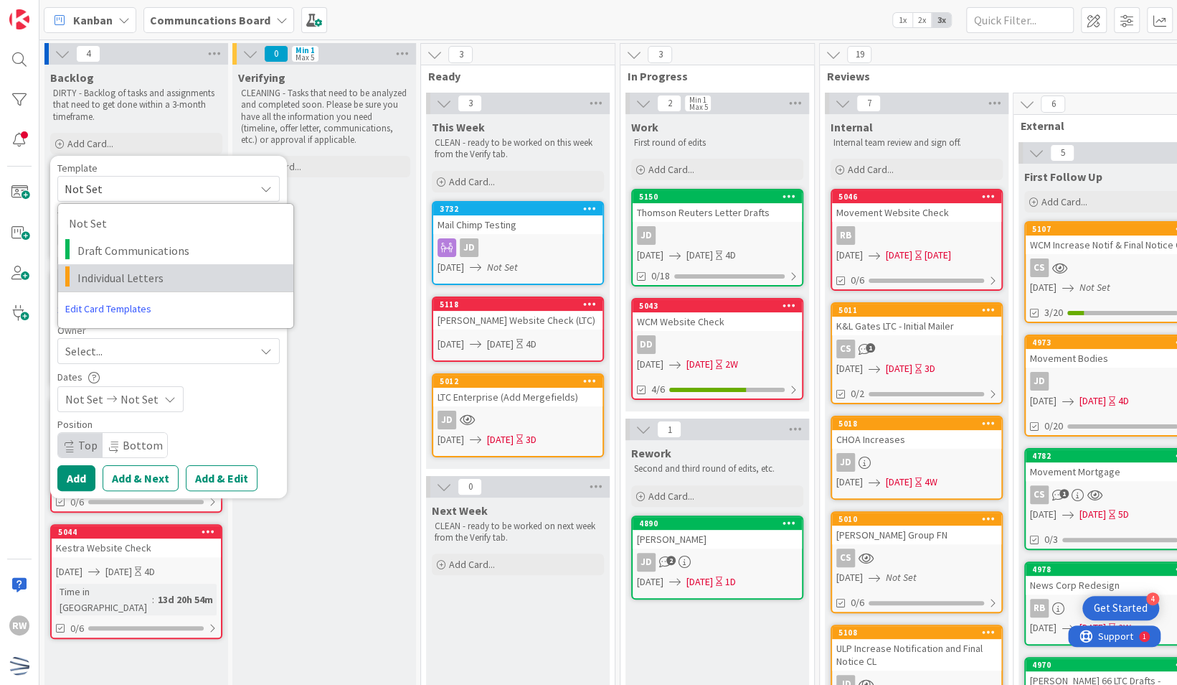
click at [187, 270] on span "Individual Letters" at bounding box center [179, 277] width 205 height 19
type textarea "x"
type textarea "Individual Letters"
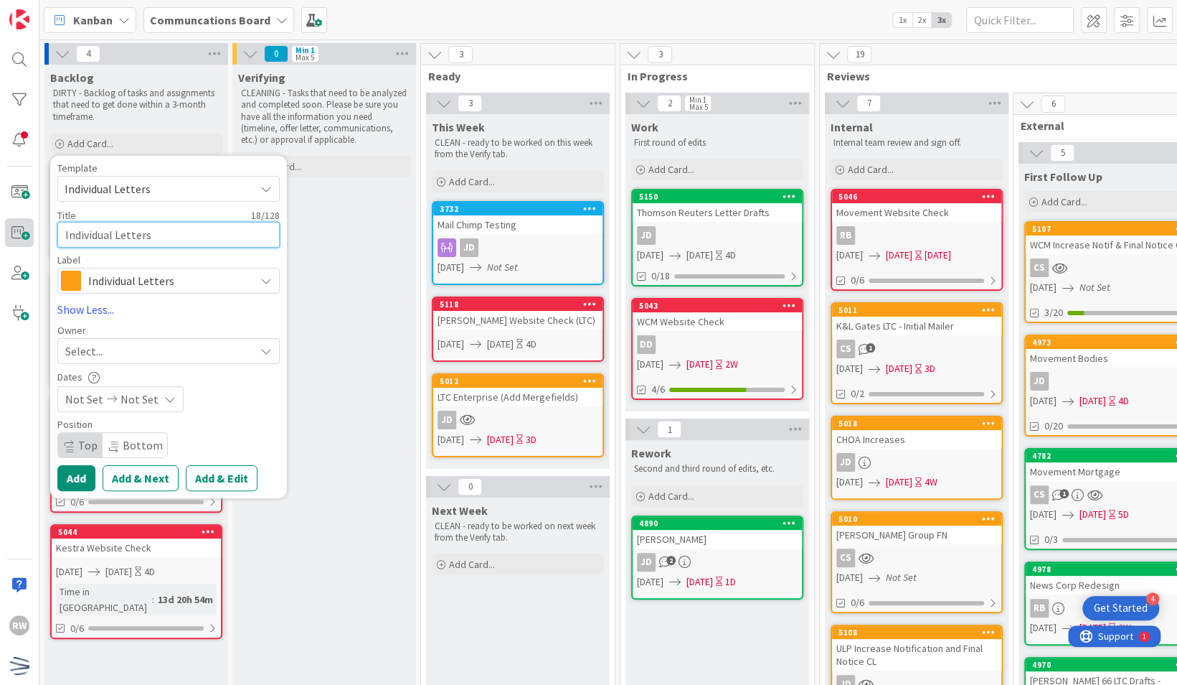
drag, startPoint x: 181, startPoint y: 242, endPoint x: 9, endPoint y: 235, distance: 172.3
click at [9, 235] on div "RW Kanban Communcations Board 1x 2x 3x 4 Backlog DIRTY - Backlog of tasks and a…" at bounding box center [588, 342] width 1177 height 685
click at [377, 291] on div "Verifying CLEANING - Tasks that need to be analyzed and completed soon. Please …" at bounding box center [324, 636] width 184 height 1142
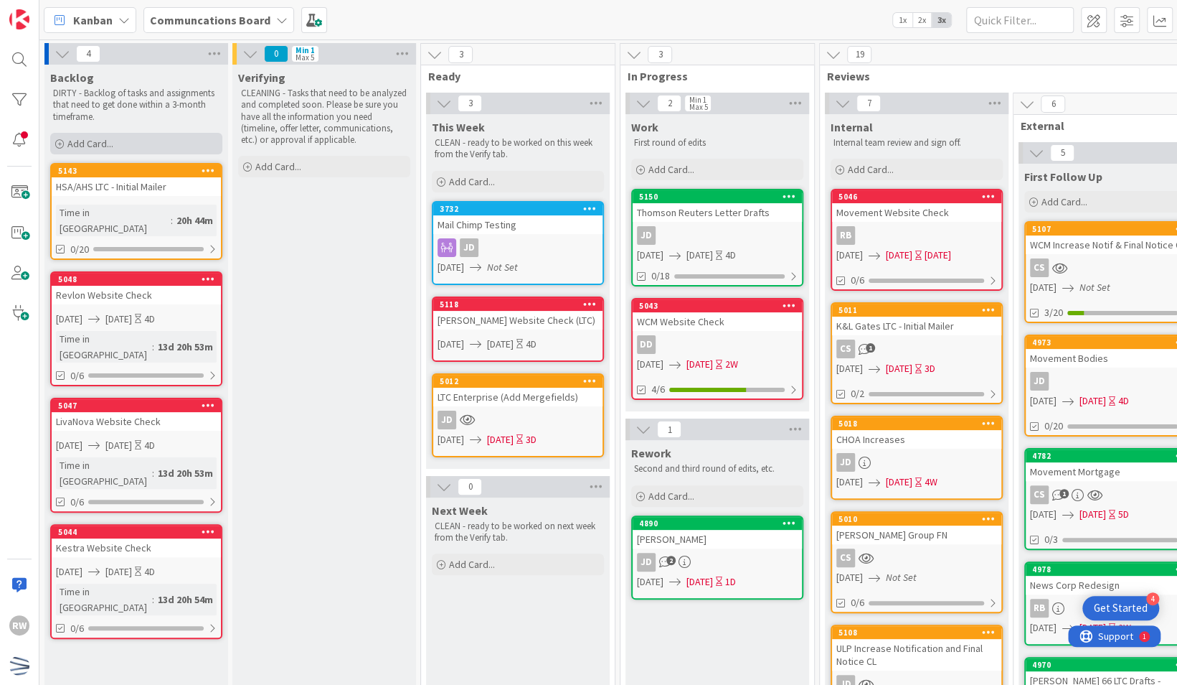
click at [156, 133] on div "Add Card..." at bounding box center [136, 144] width 172 height 22
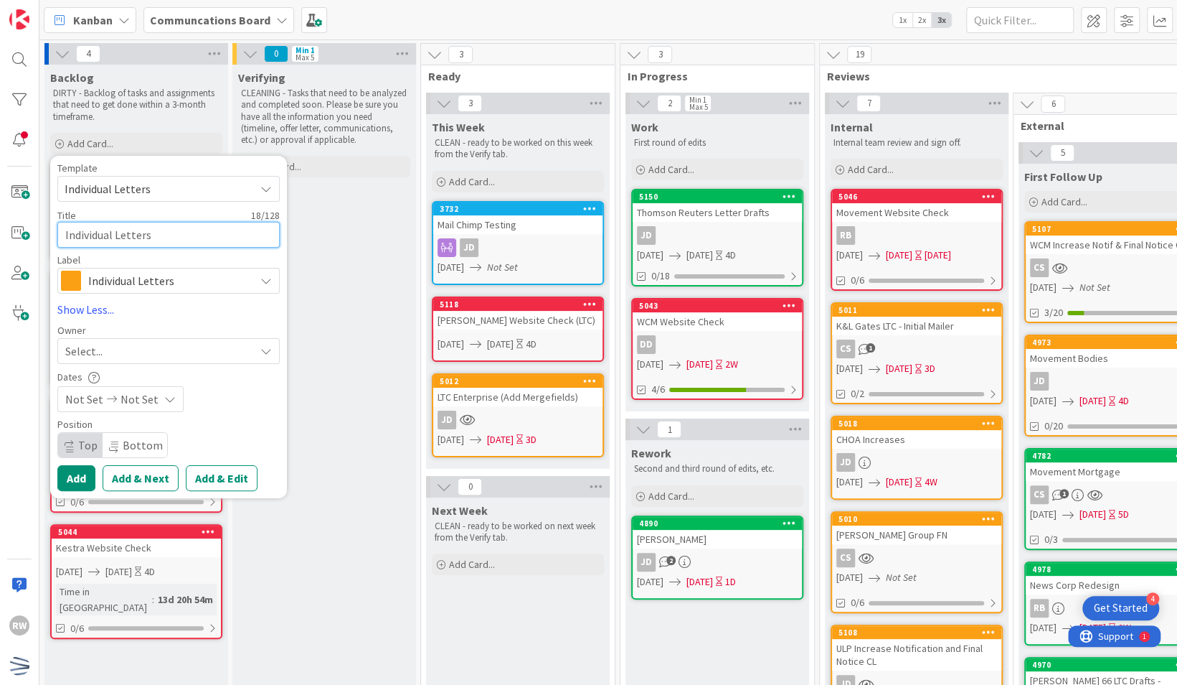
type textarea "x"
type textarea "N"
type textarea "x"
type textarea "Ne"
type textarea "x"
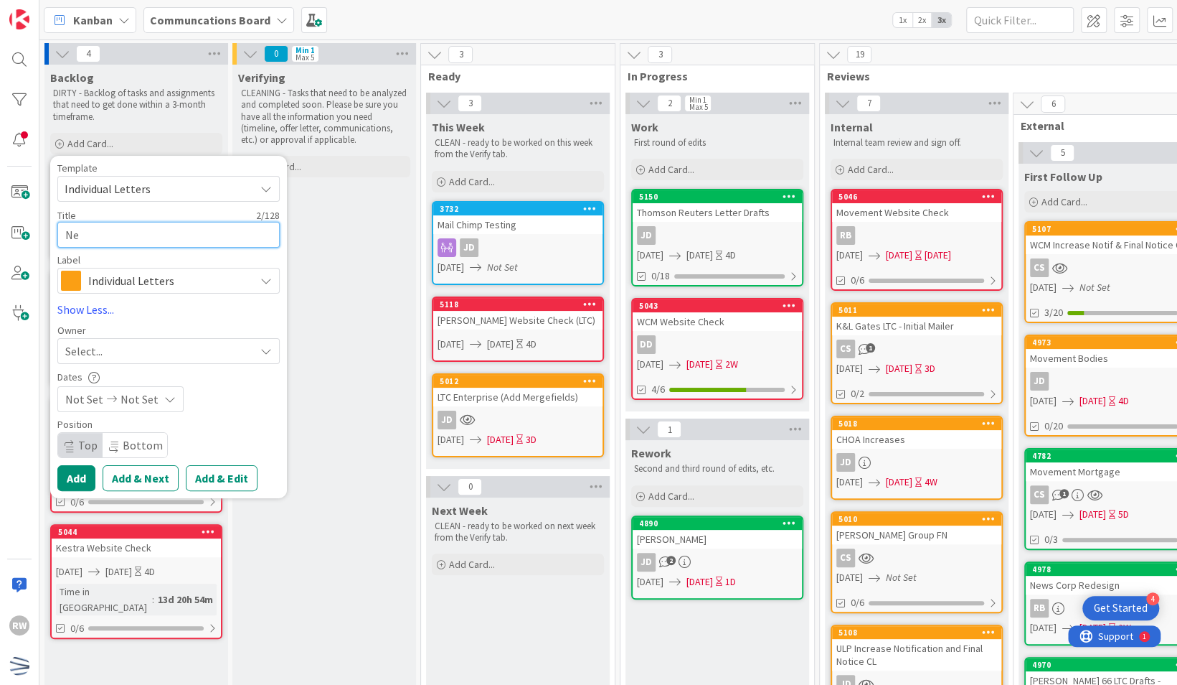
type textarea "New"
type textarea "x"
type textarea "News"
type textarea "x"
type textarea "News C"
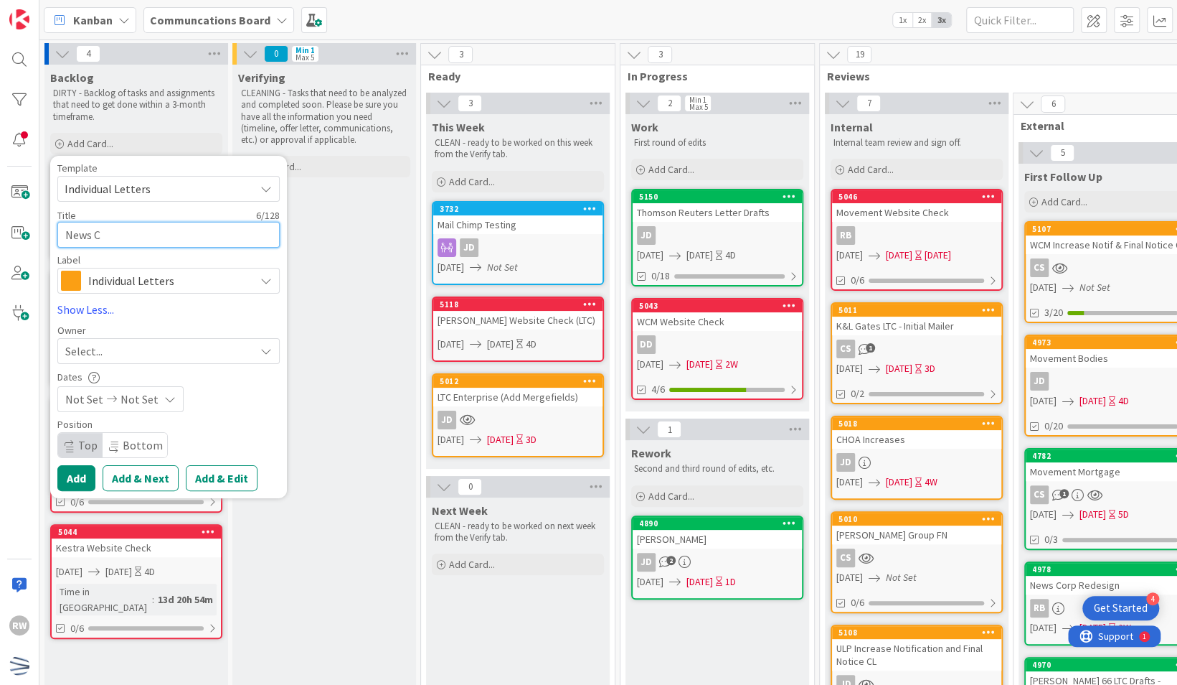
type textarea "x"
type textarea "News Cor"
type textarea "x"
type textarea "News Corp"
type textarea "x"
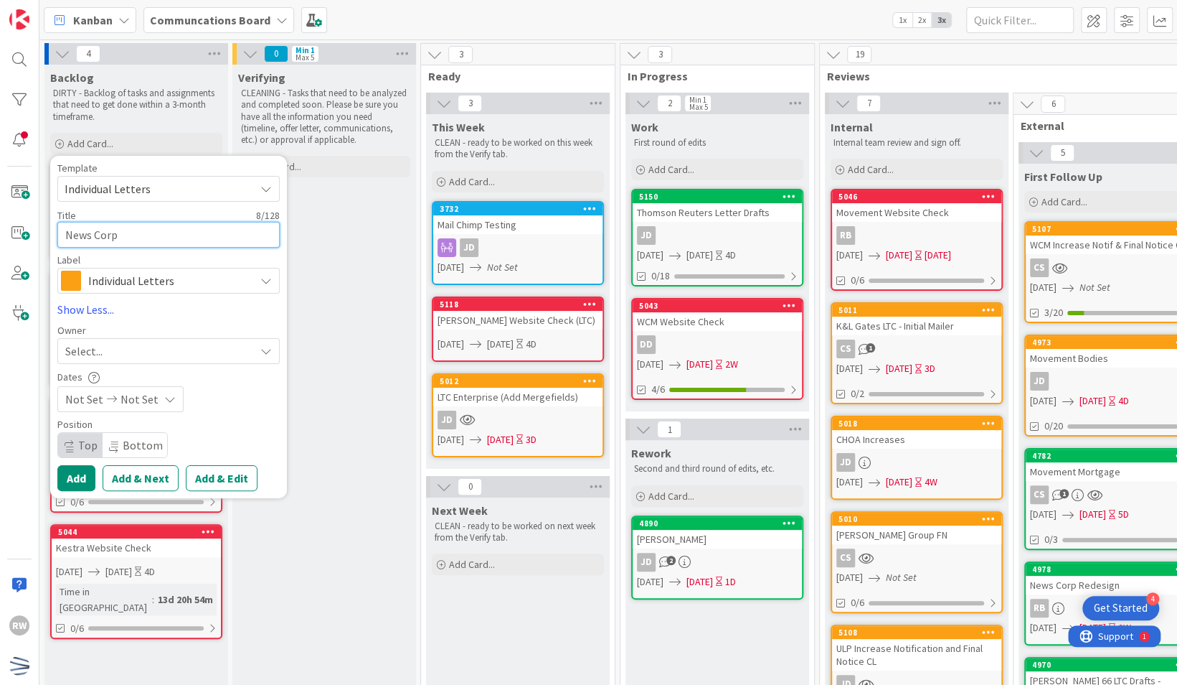
type textarea "News Corp"
type textarea "x"
type textarea "News Corp C"
type textarea "x"
type textarea "News Corp CL"
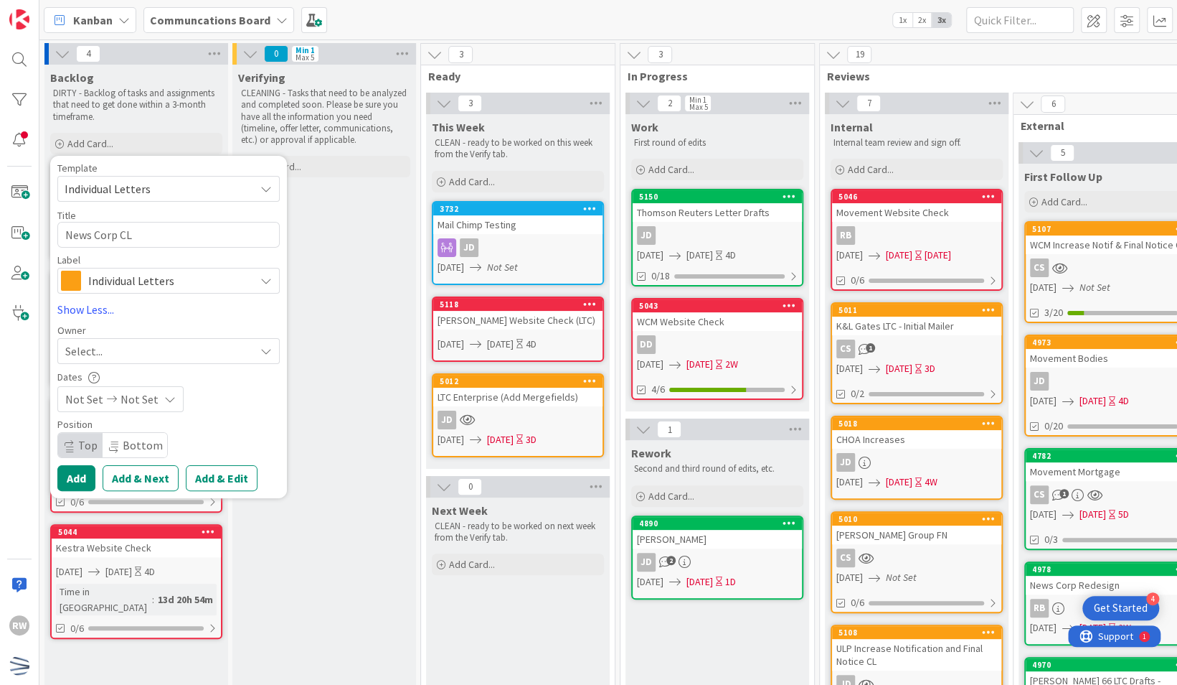
click at [86, 399] on span "Not Set" at bounding box center [84, 398] width 38 height 17
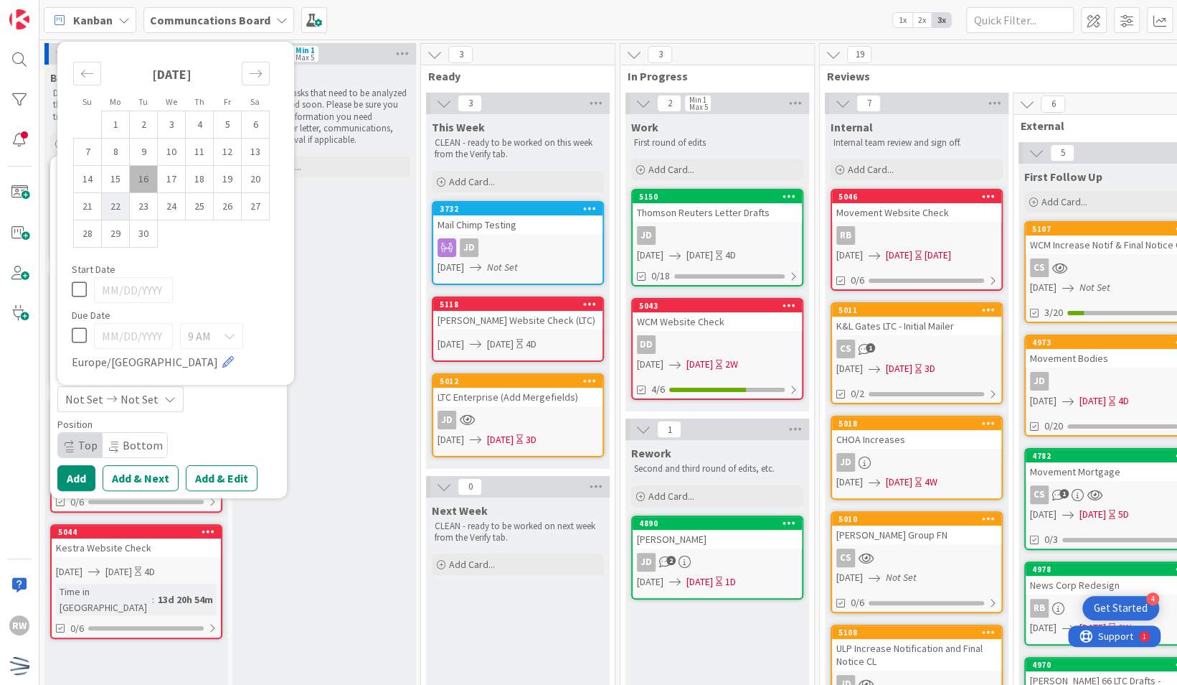
click at [115, 203] on td "22" at bounding box center [116, 205] width 28 height 27
type input "[DATE]"
type textarea "x"
click at [115, 224] on td "29" at bounding box center [116, 233] width 28 height 27
type input "[DATE]"
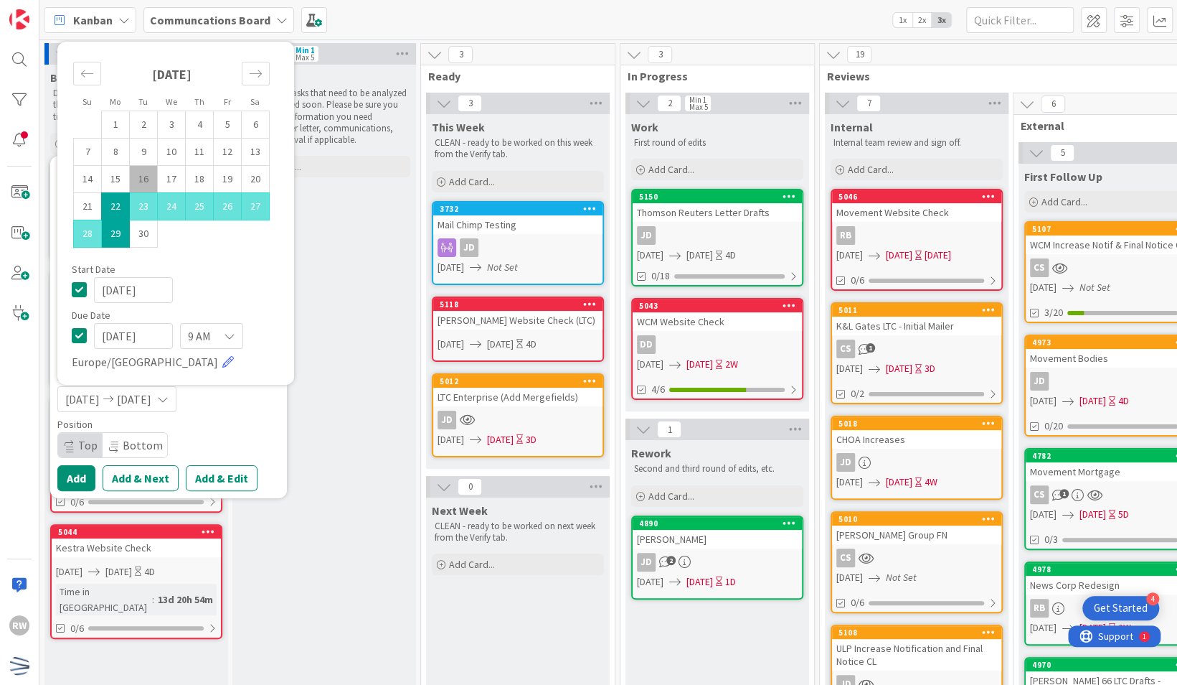
click at [245, 409] on div "[DATE] [DATE]" at bounding box center [168, 399] width 222 height 26
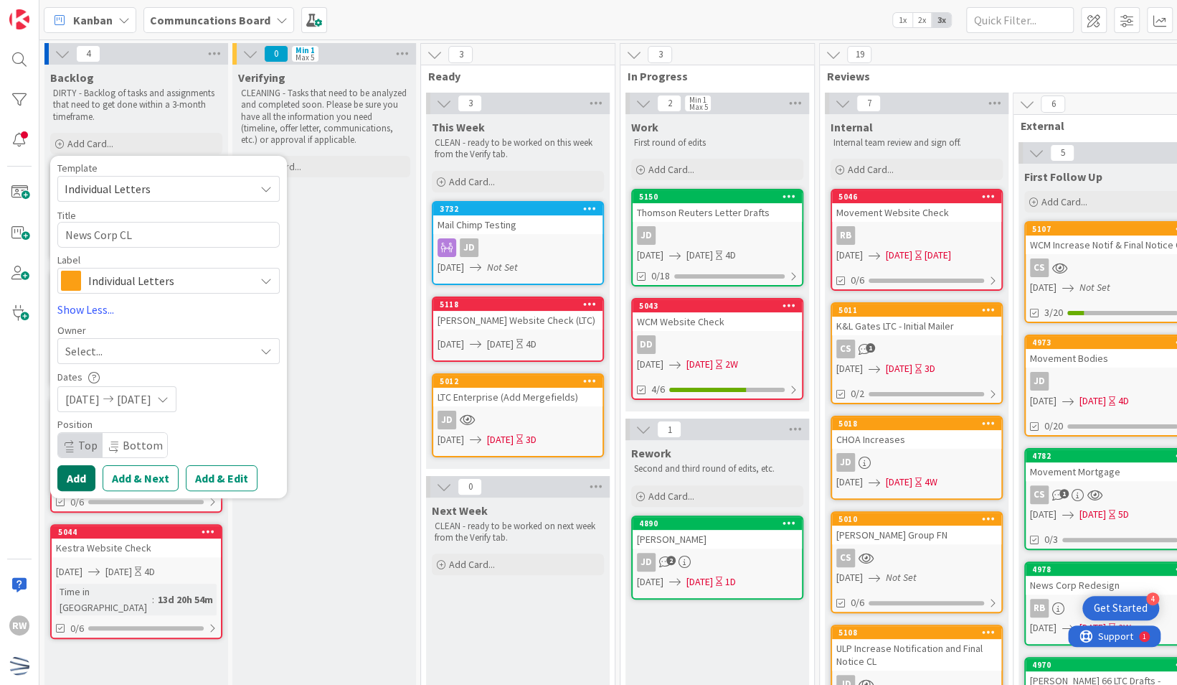
click at [76, 478] on button "Add" at bounding box center [76, 478] width 38 height 26
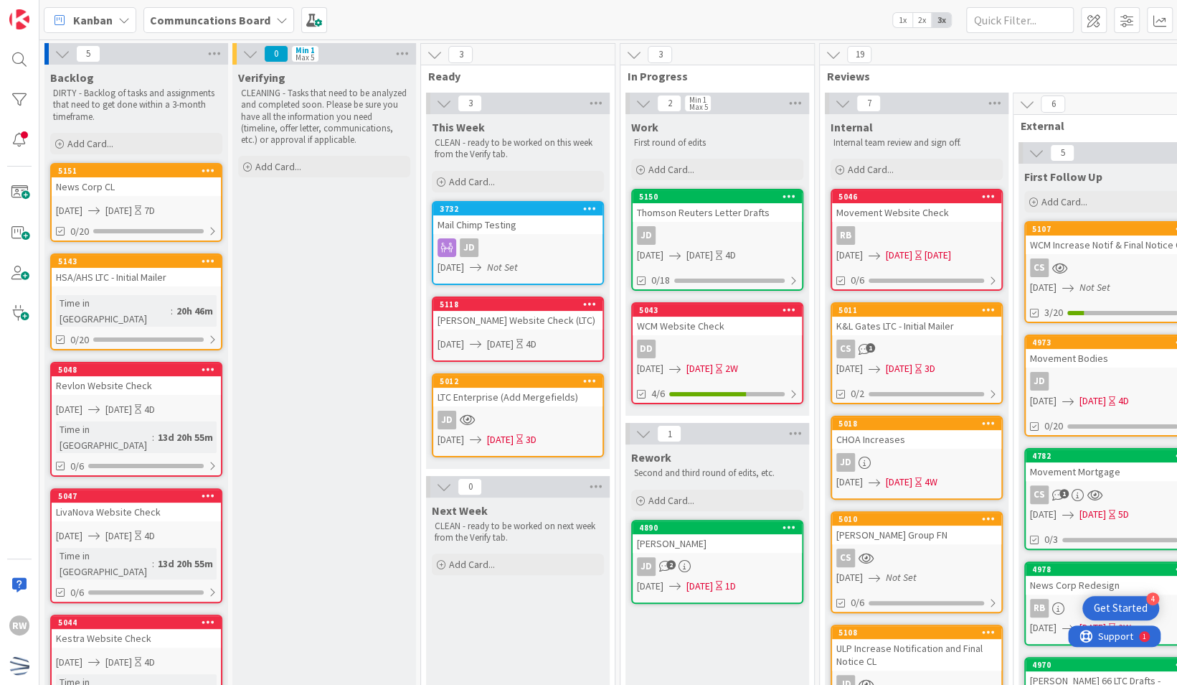
click at [126, 187] on div "News Corp CL" at bounding box center [136, 186] width 169 height 19
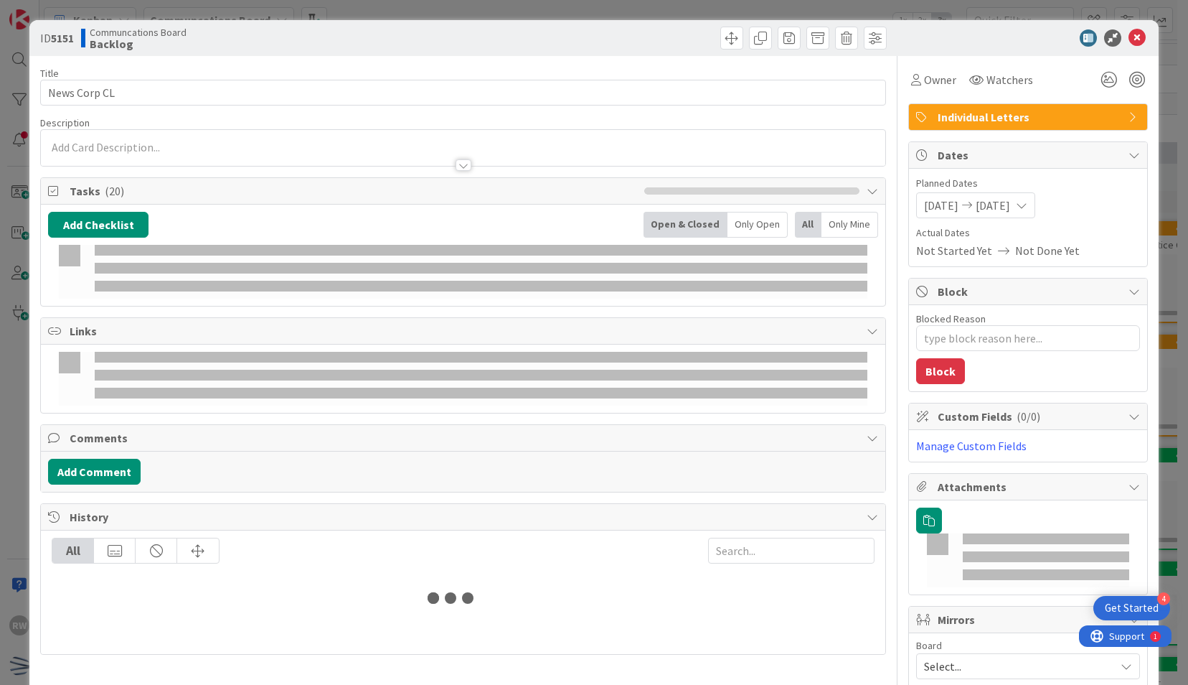
click at [944, 205] on span "[DATE]" at bounding box center [941, 205] width 34 height 17
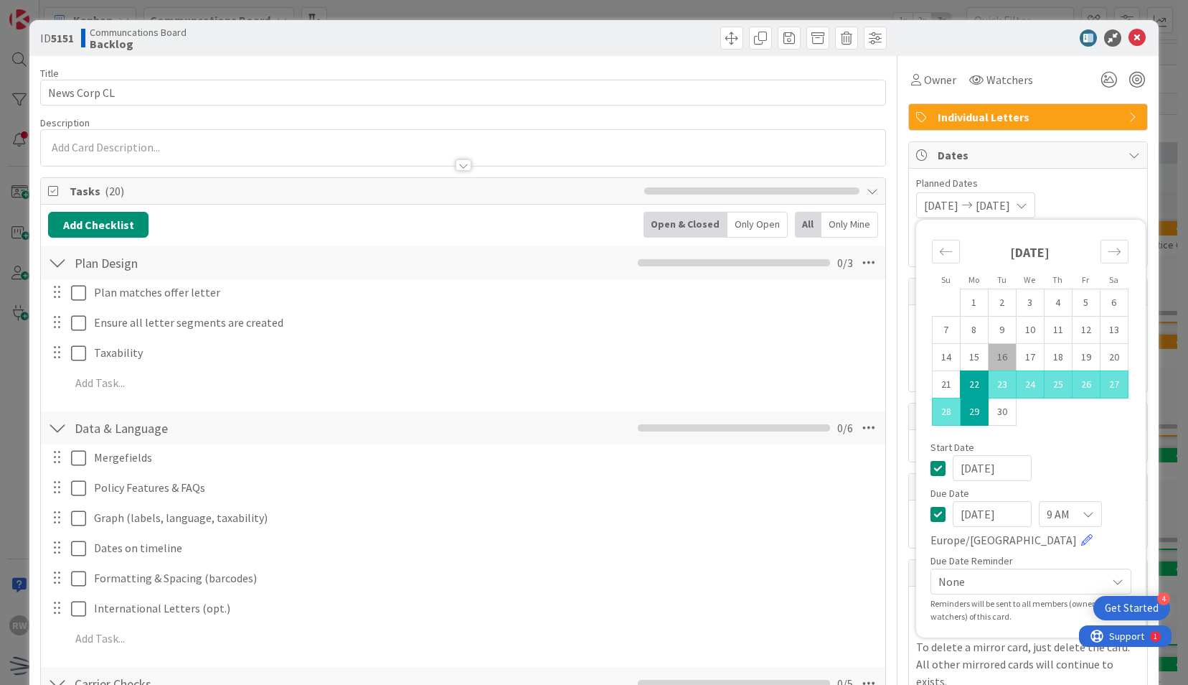
click at [969, 389] on td "22" at bounding box center [974, 384] width 28 height 27
type textarea "x"
click at [1085, 391] on td "26" at bounding box center [1086, 384] width 28 height 27
type input "[DATE]"
click at [1135, 35] on div at bounding box center [1021, 37] width 254 height 17
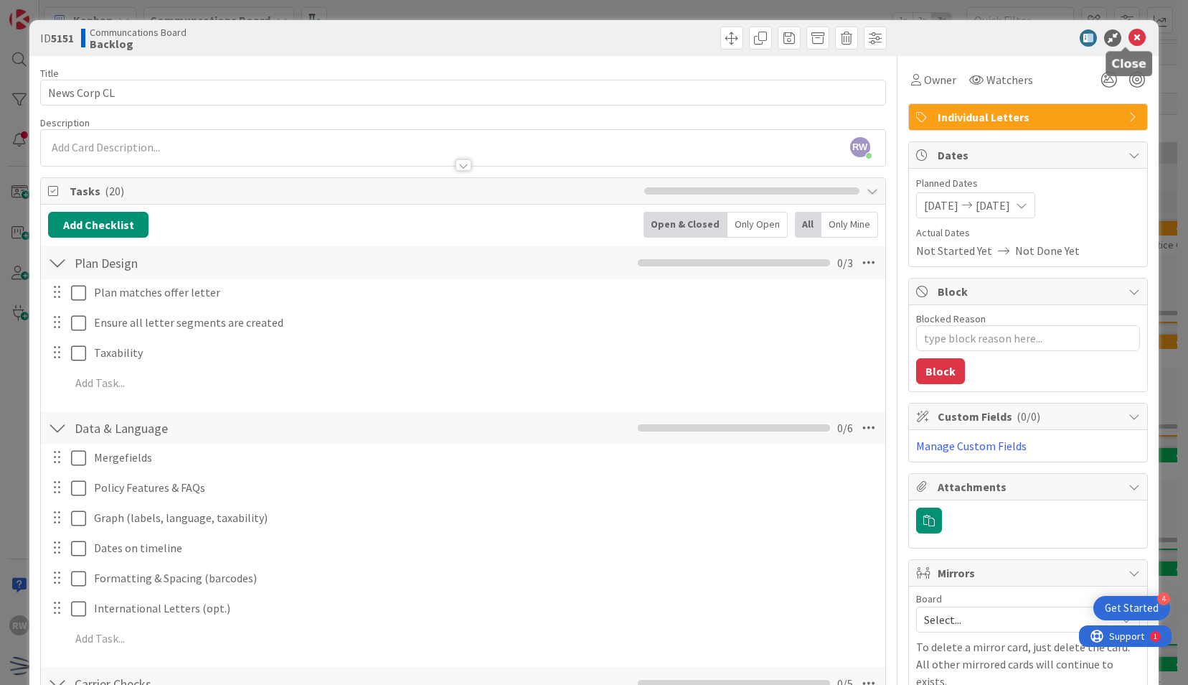
click at [1129, 36] on icon at bounding box center [1137, 37] width 17 height 17
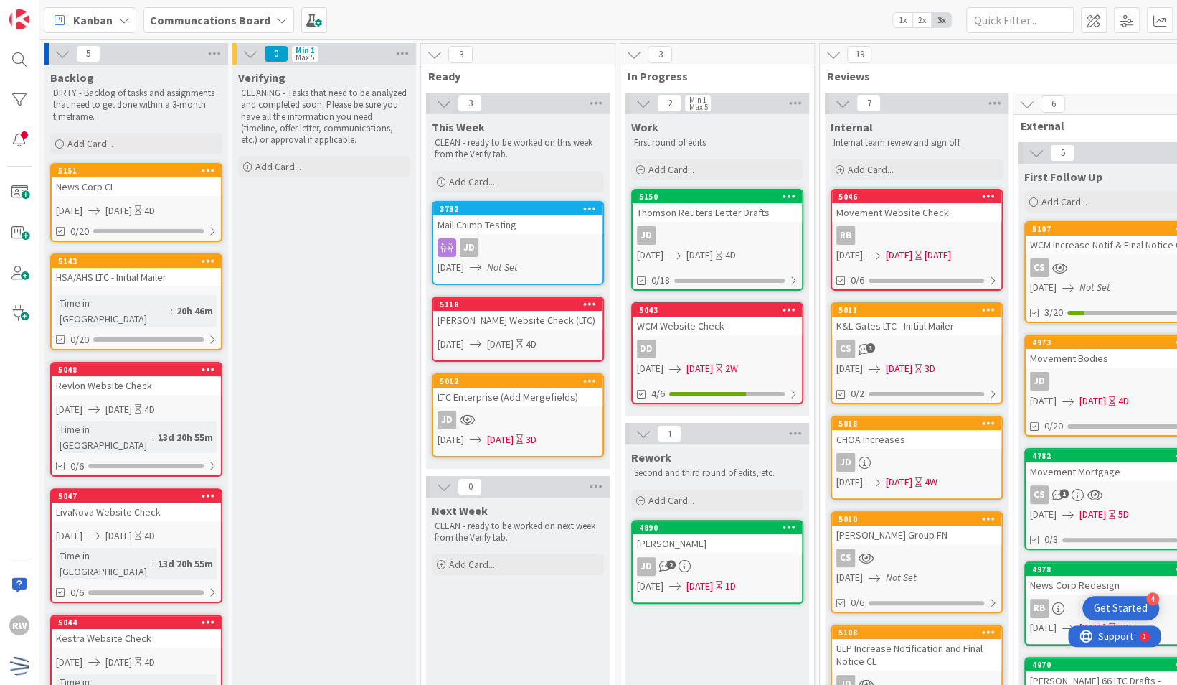
click at [213, 311] on link "5143 HSA/AHS LTC - Initial Mailer Time in Column : 20h 46m 0/20" at bounding box center [136, 301] width 172 height 97
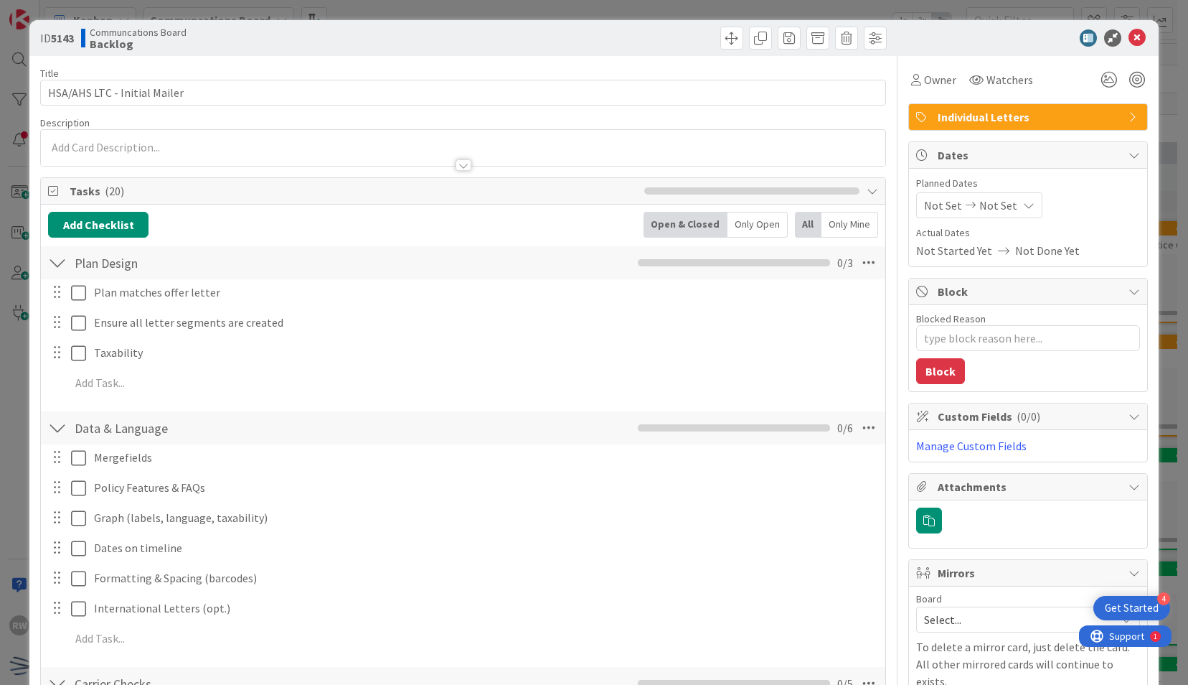
click at [1129, 39] on icon at bounding box center [1137, 37] width 17 height 17
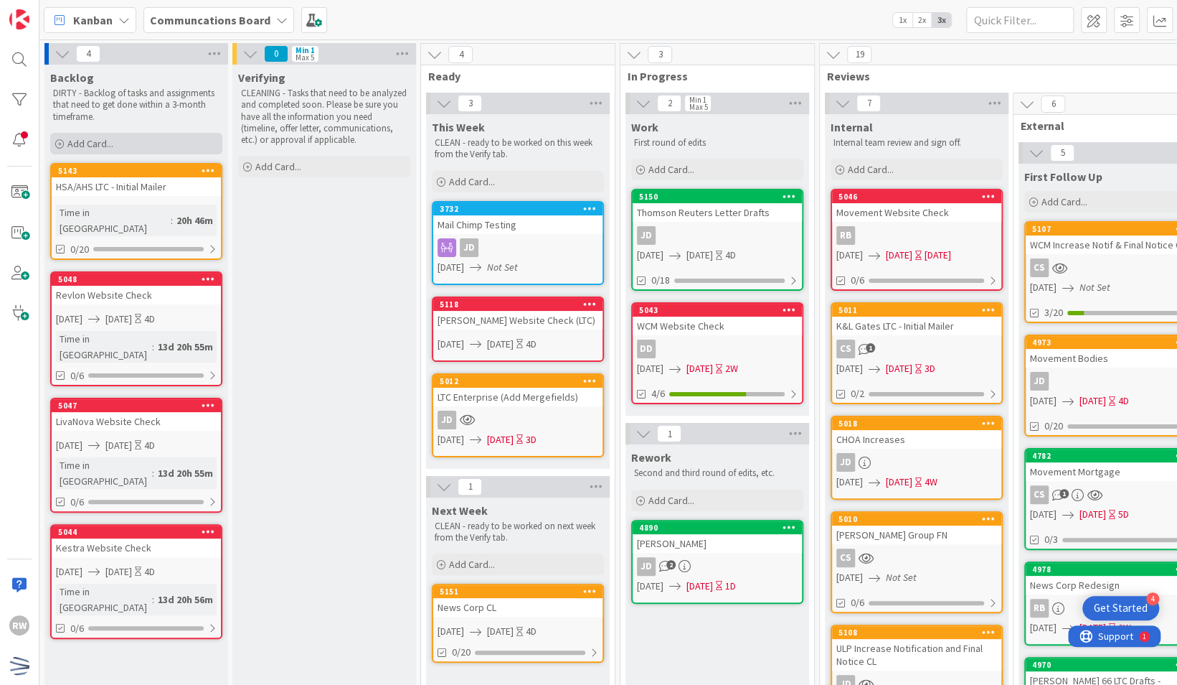
click at [130, 144] on div "Add Card..." at bounding box center [136, 144] width 172 height 22
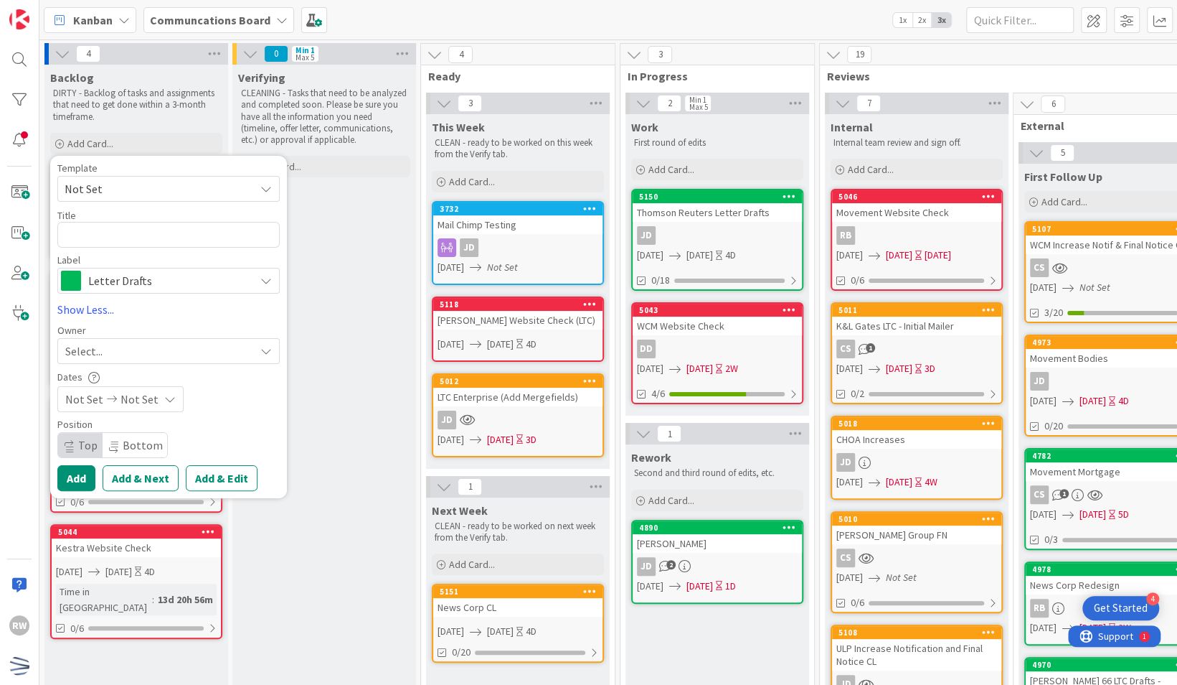
click at [144, 189] on span "Not Set" at bounding box center [154, 188] width 179 height 19
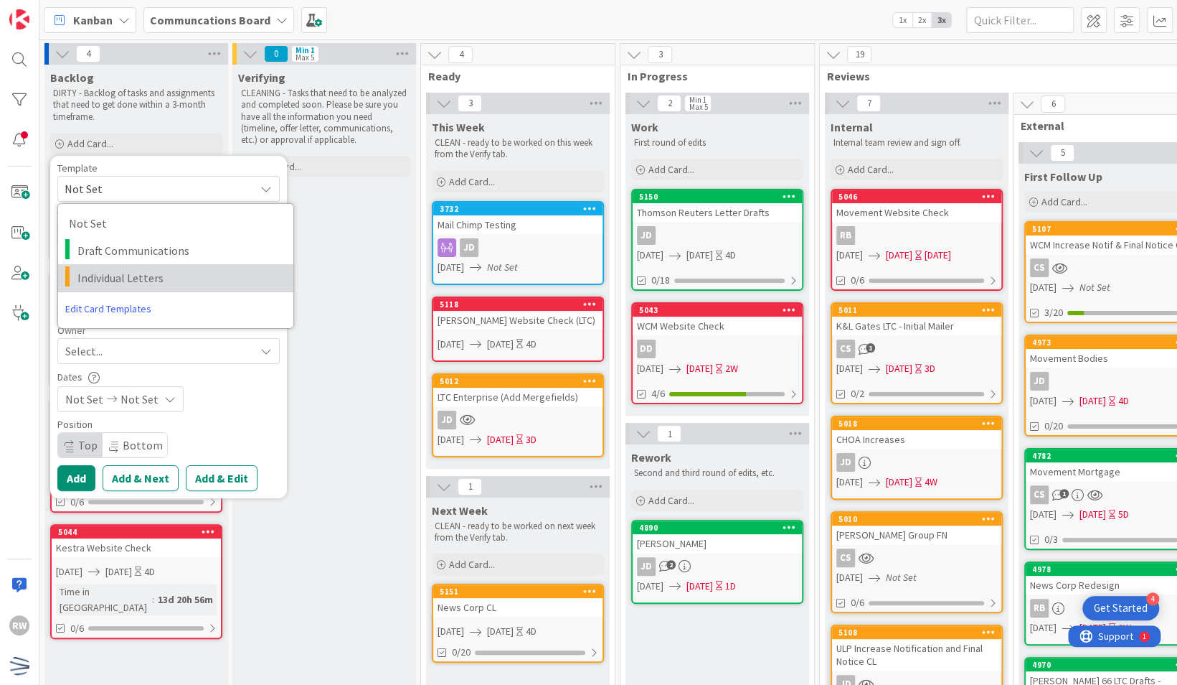
click at [152, 280] on span "Individual Letters" at bounding box center [179, 277] width 205 height 19
type textarea "x"
type textarea "Individual Letters"
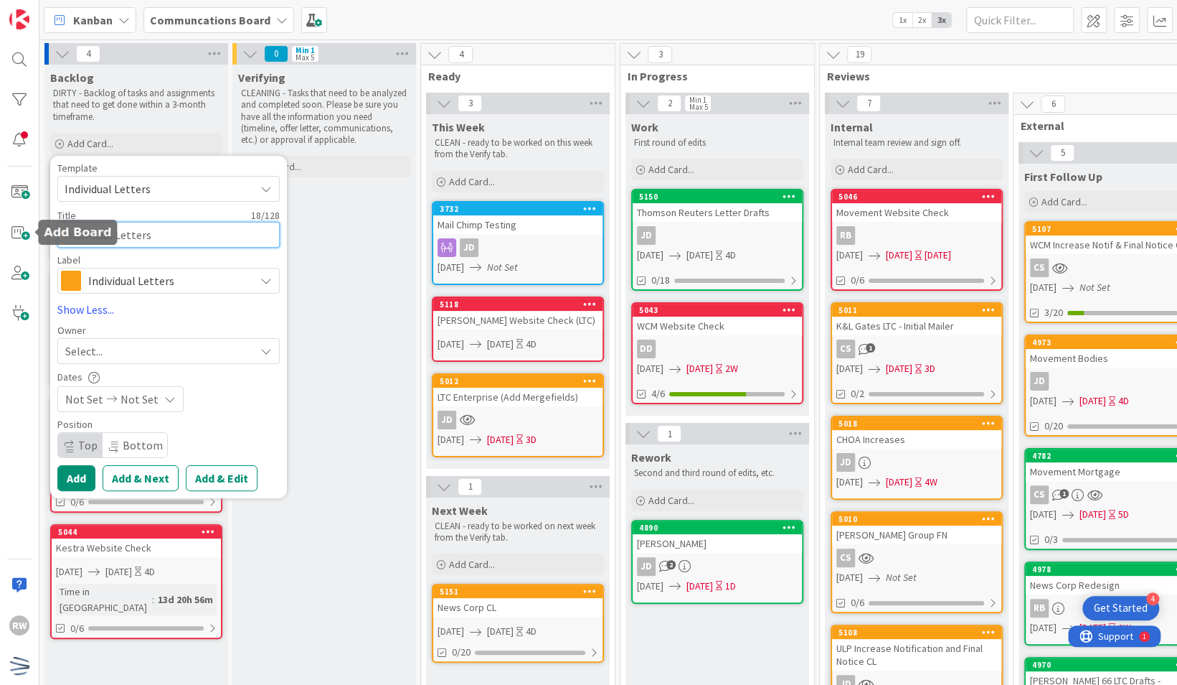
drag, startPoint x: 166, startPoint y: 243, endPoint x: -3, endPoint y: 236, distance: 169.5
click at [0, 236] on html "4 Get Started RW Kanban Communcations Board 1x 2x 3x 4 Backlog DIRTY - Backlog …" at bounding box center [588, 342] width 1177 height 685
type textarea "x"
type textarea "N"
type textarea "x"
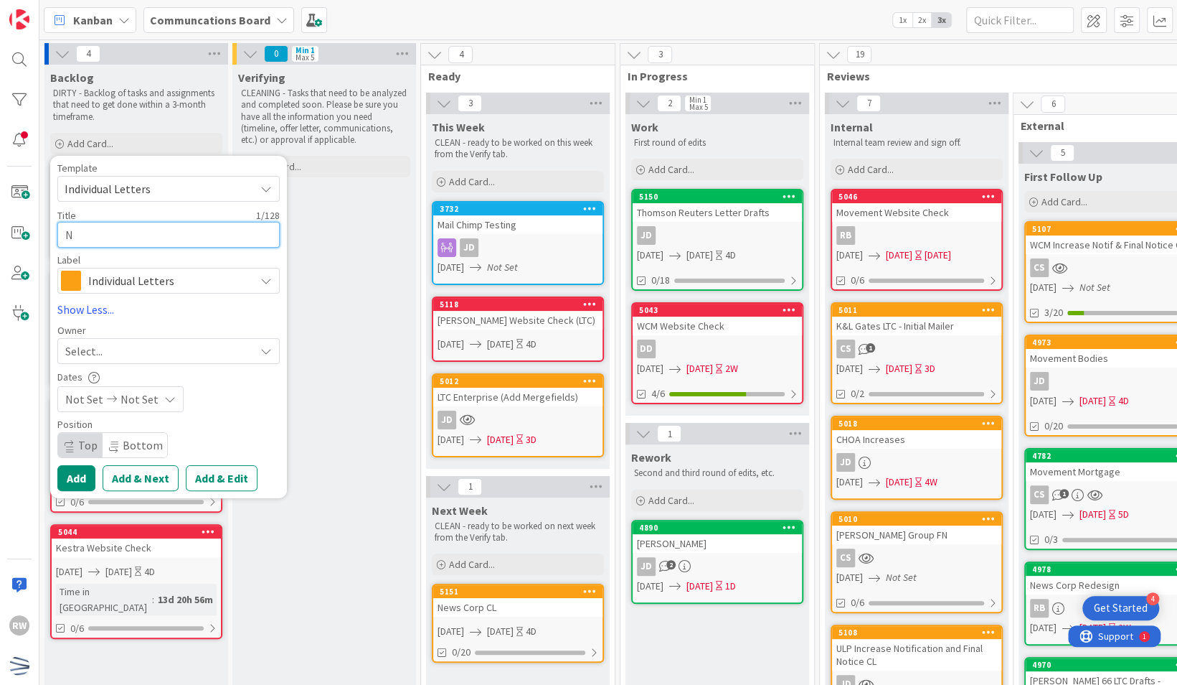
type textarea "Ne"
type textarea "x"
type textarea "New"
type textarea "x"
type textarea "News"
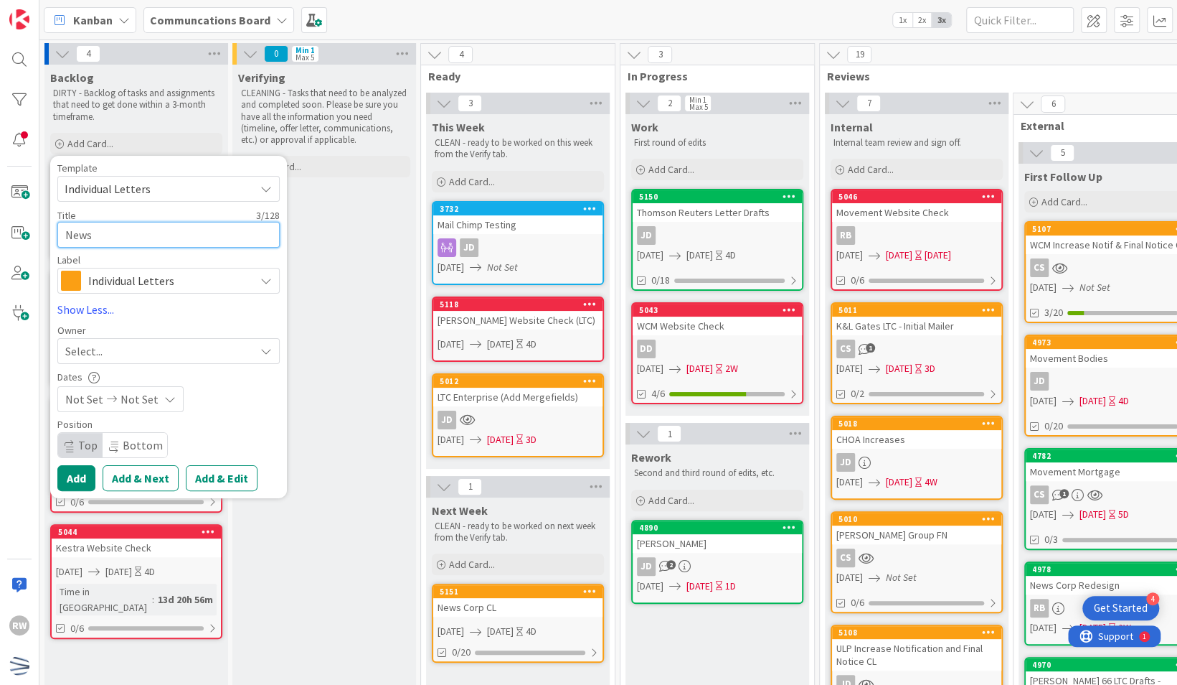
type textarea "x"
type textarea "News"
type textarea "x"
type textarea "News Co"
type textarea "x"
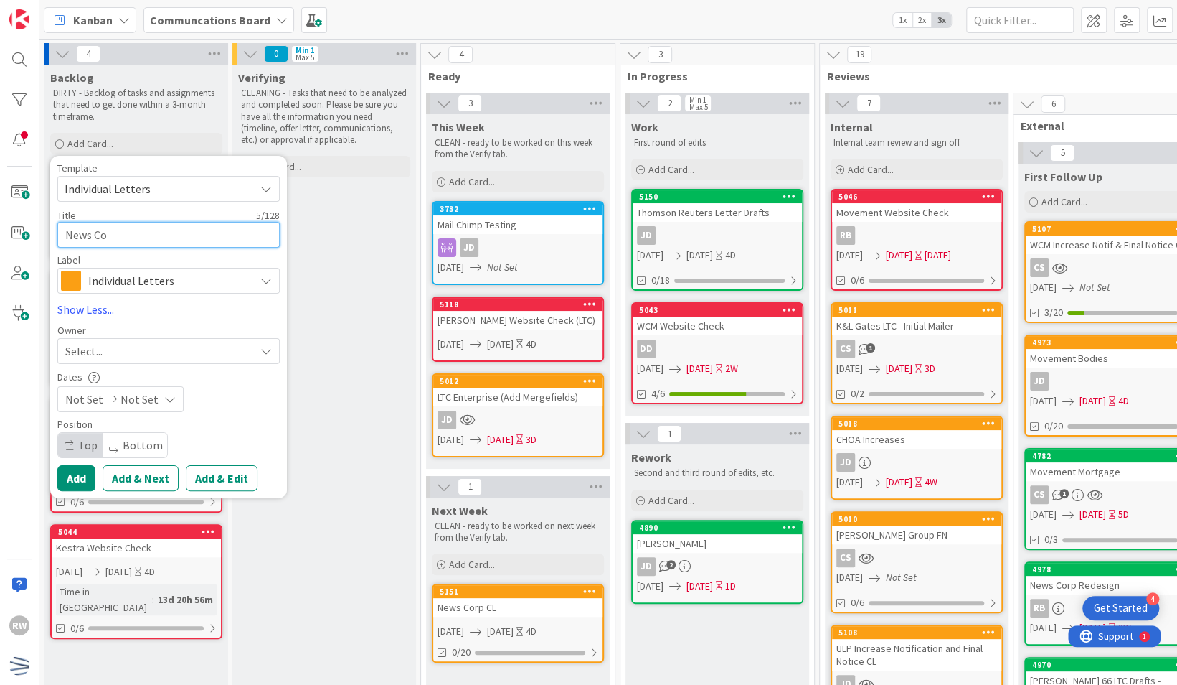
type textarea "News Cor"
type textarea "x"
type textarea "News Corp"
type textarea "x"
type textarea "News Corp"
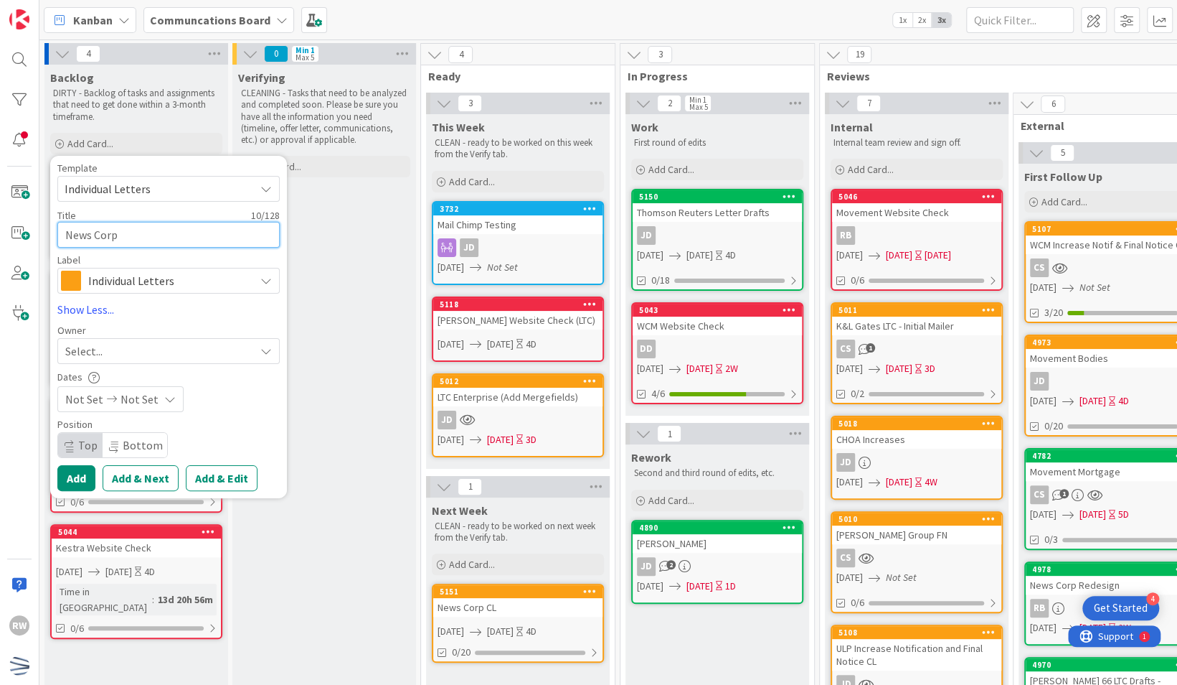
type textarea "x"
type textarea "News Corp A"
type textarea "x"
type textarea "News Corp AB"
type textarea "x"
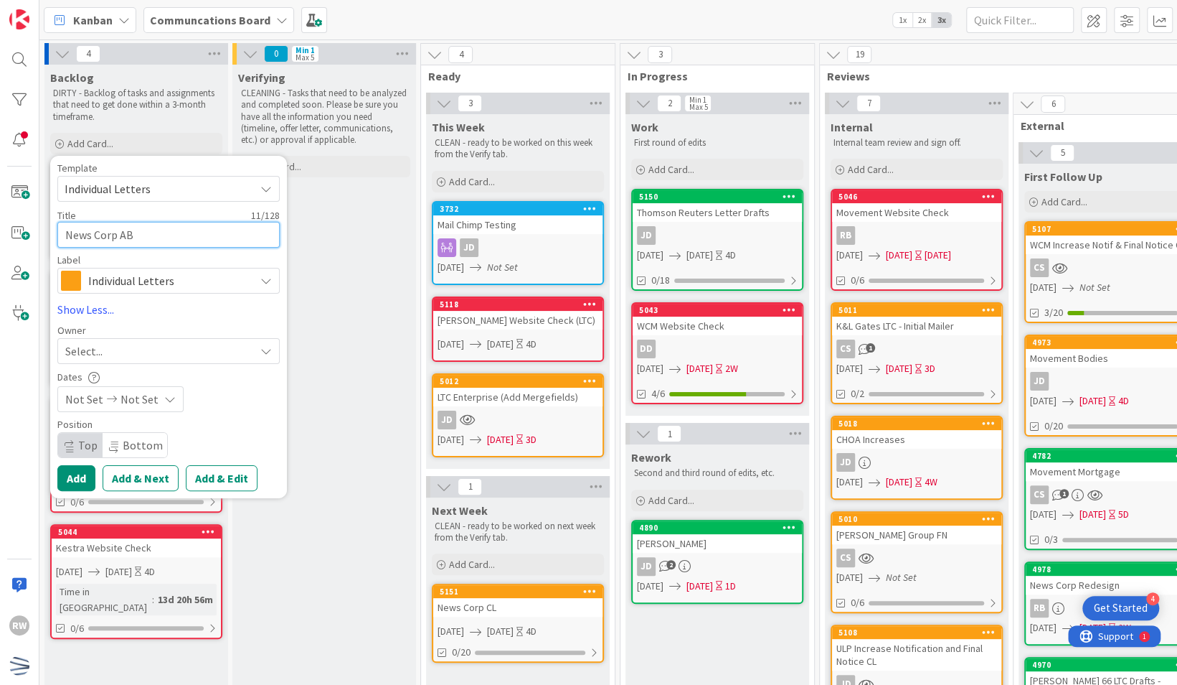
type textarea "News Corp ABS"
type textarea "x"
type textarea "News Corp ABS/"
type textarea "x"
type textarea "News Corp ABS/I"
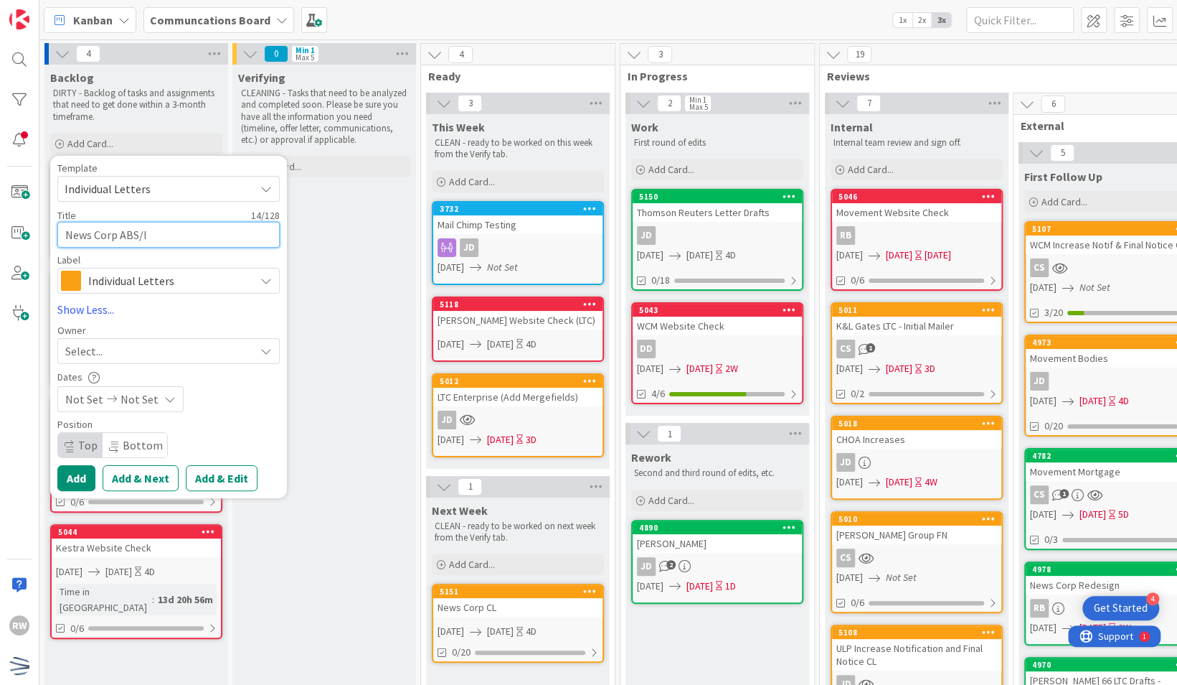
type textarea "x"
type textarea "News Corp ABS/In"
type textarea "x"
type textarea "News Corp ABS/Inc"
type textarea "x"
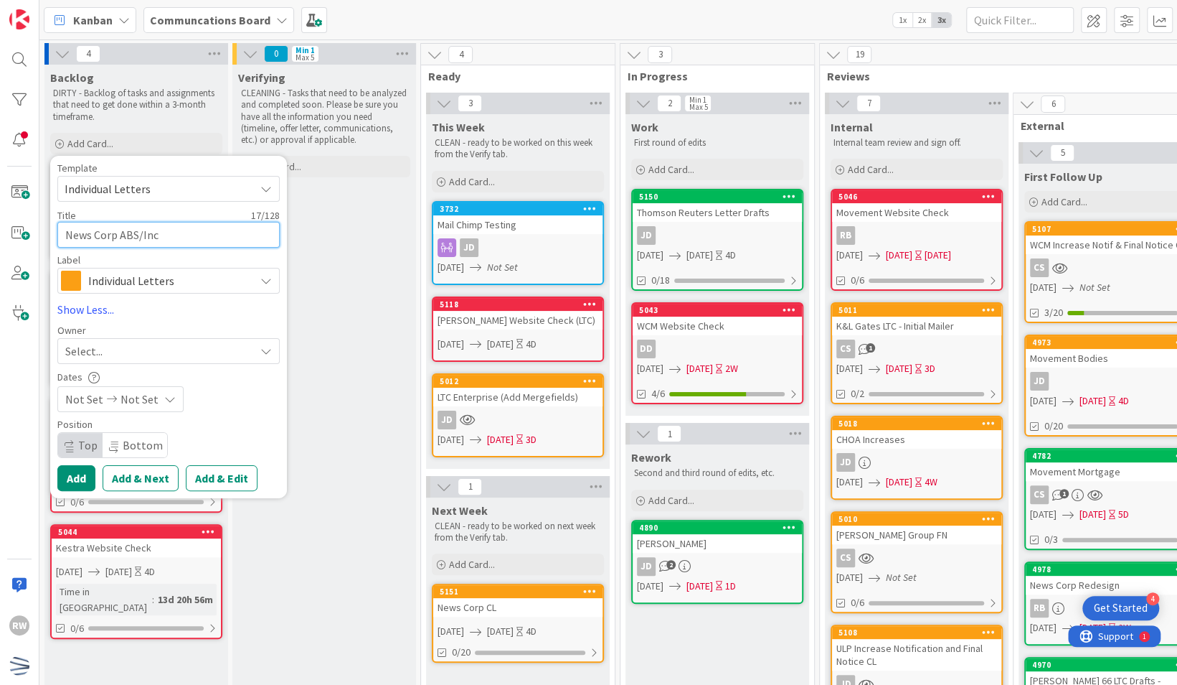
type textarea "News Corp ABS/Incr"
type textarea "x"
type textarea "News Corp ABS/Increa"
type textarea "x"
type textarea "News Corp ABS/Increas"
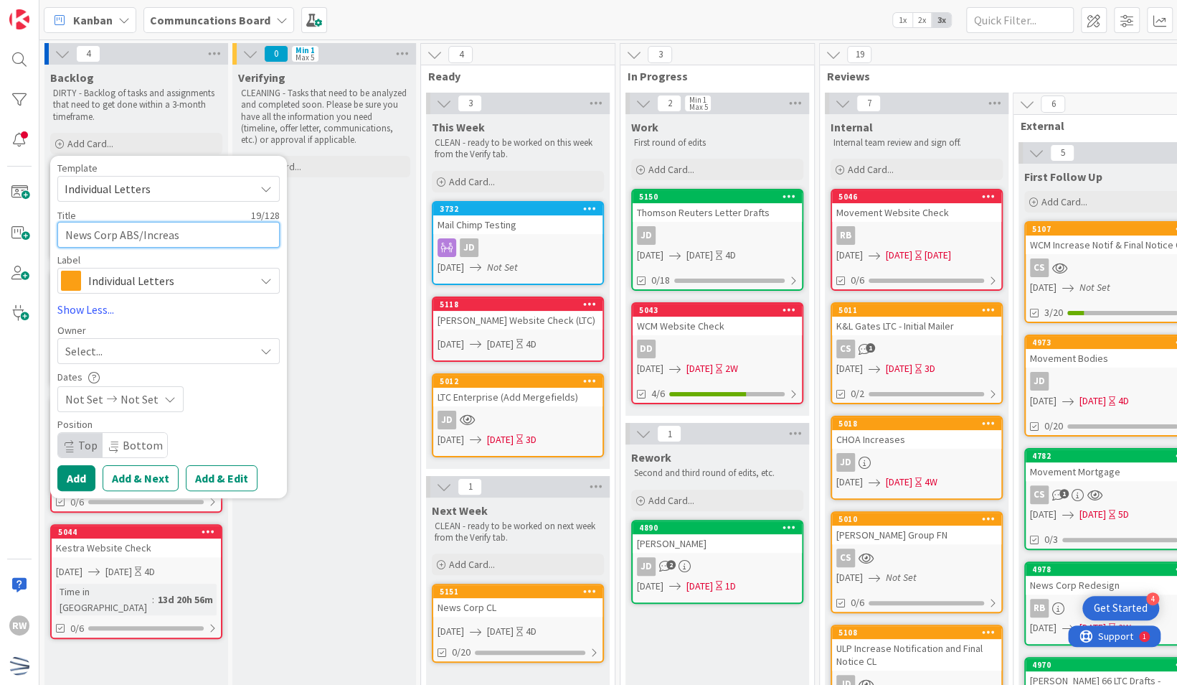
type textarea "x"
type textarea "News Corp ABS/Increase"
type textarea "x"
type textarea "News Corp ABS/Increase"
type textarea "x"
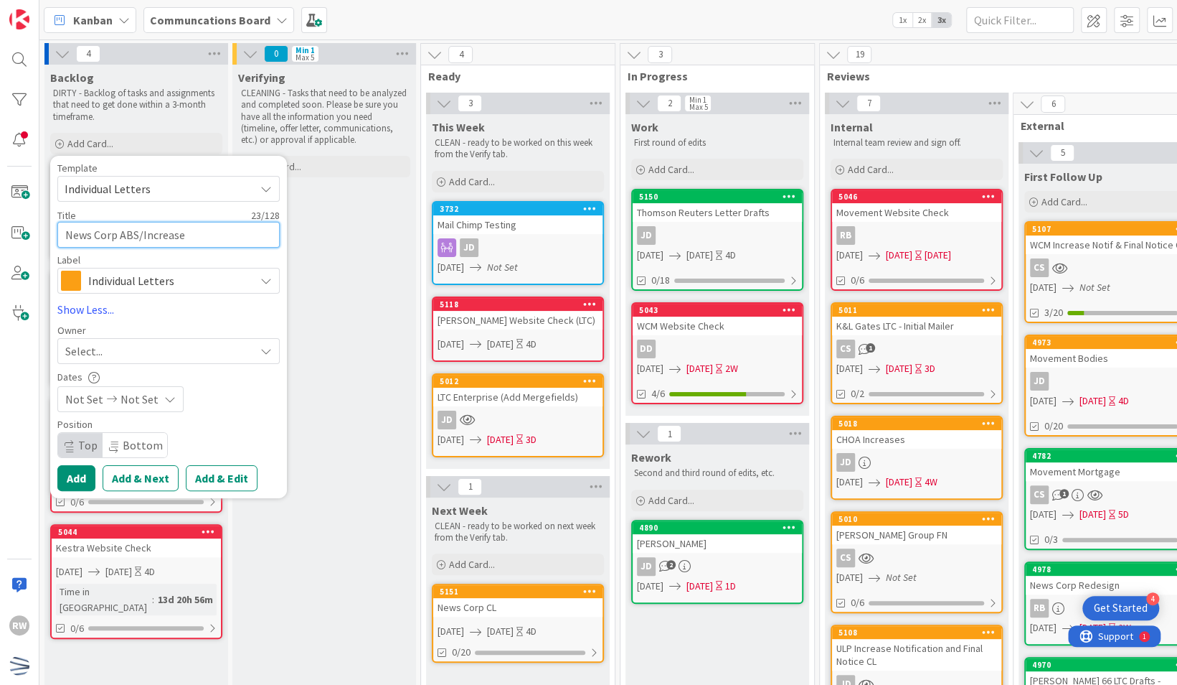
type textarea "News Corp ABS/Increase N"
type textarea "x"
type textarea "News Corp ABS/Increase No"
type textarea "x"
type textarea "News Corp ABS/Increase Not"
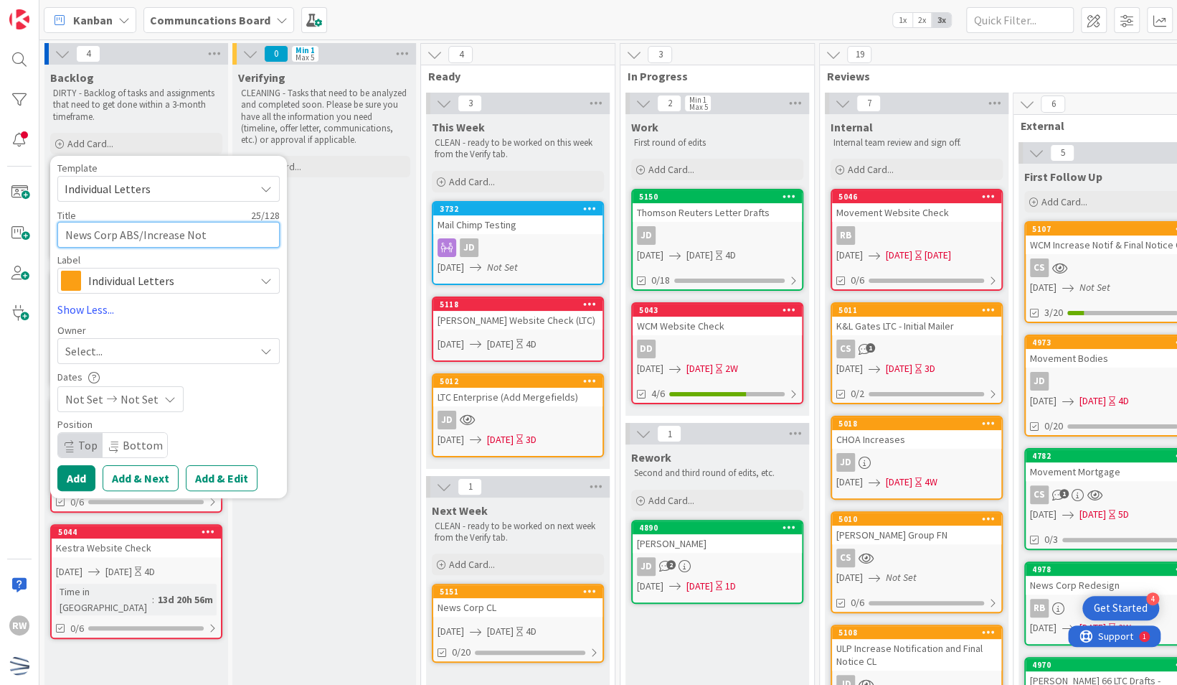
type textarea "x"
type textarea "News Corp ABS/Increase Notif"
type textarea "x"
type textarea "News Corp ABS/Increase Notif/I"
type textarea "x"
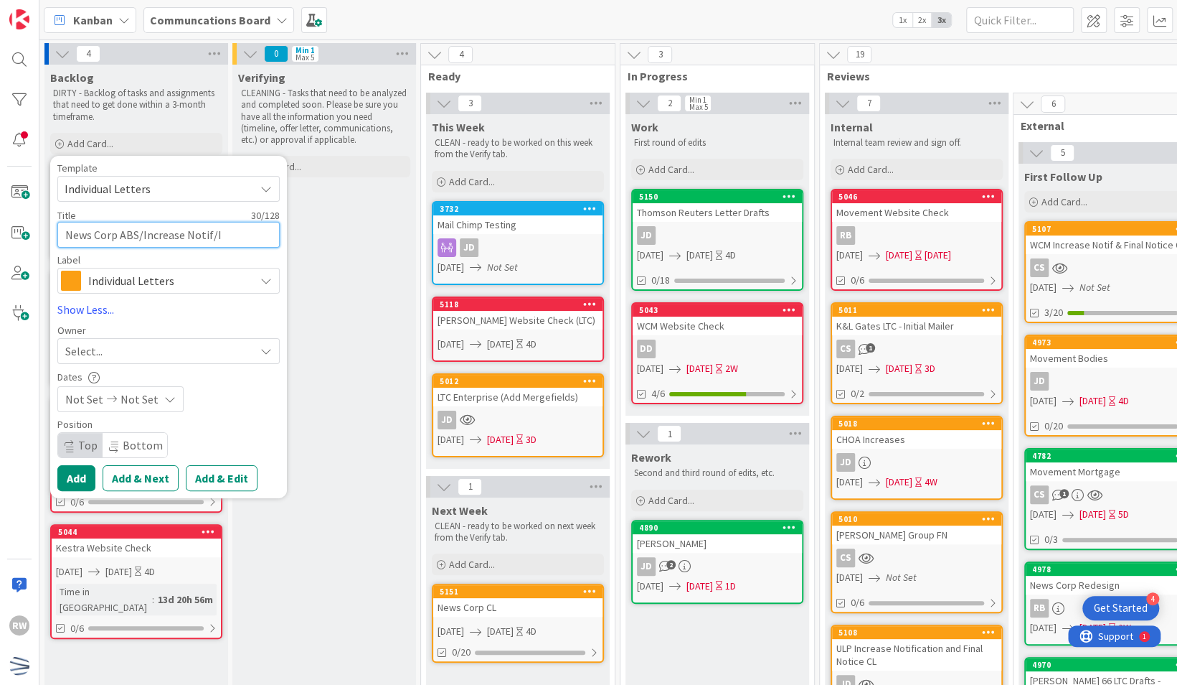
type textarea "News Corp ABS/Increase Notif/In"
type textarea "x"
type textarea "News Corp ABS/Increase Notif/Inc"
type textarea "x"
type textarea "News Corp ABS/Increase Notif/Incr"
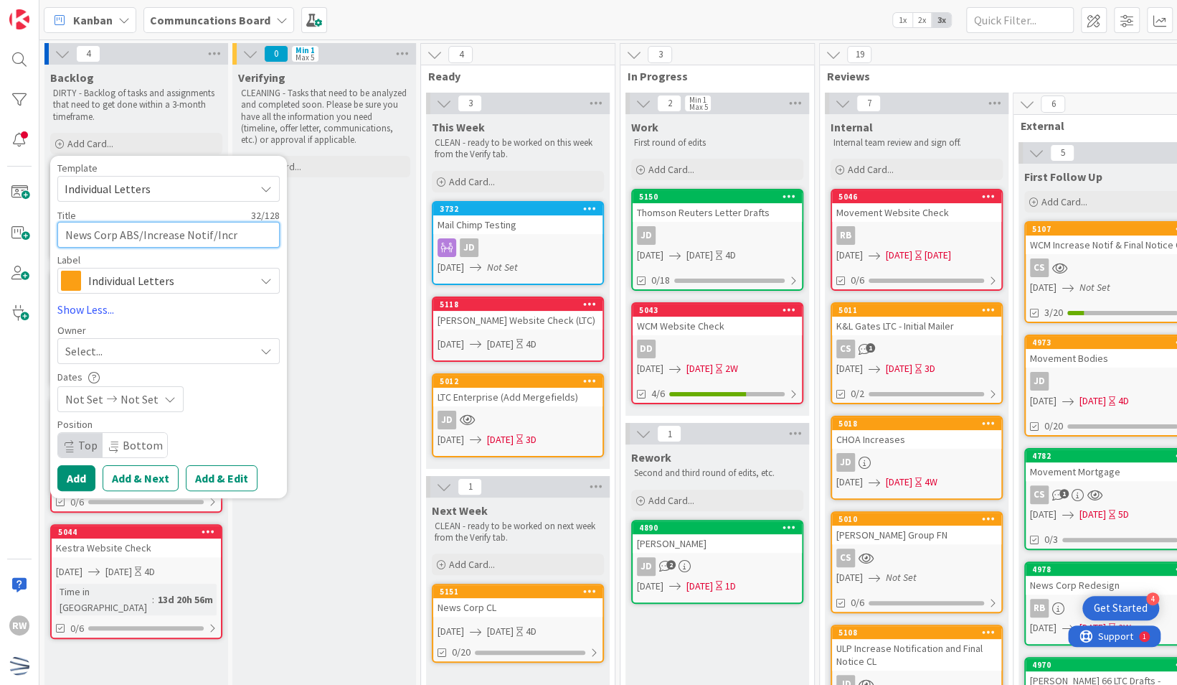
type textarea "x"
type textarea "News Corp ABS/Increase Notif/Incre"
type textarea "x"
type textarea "News Corp ABS/Increase Notif/Increa"
type textarea "x"
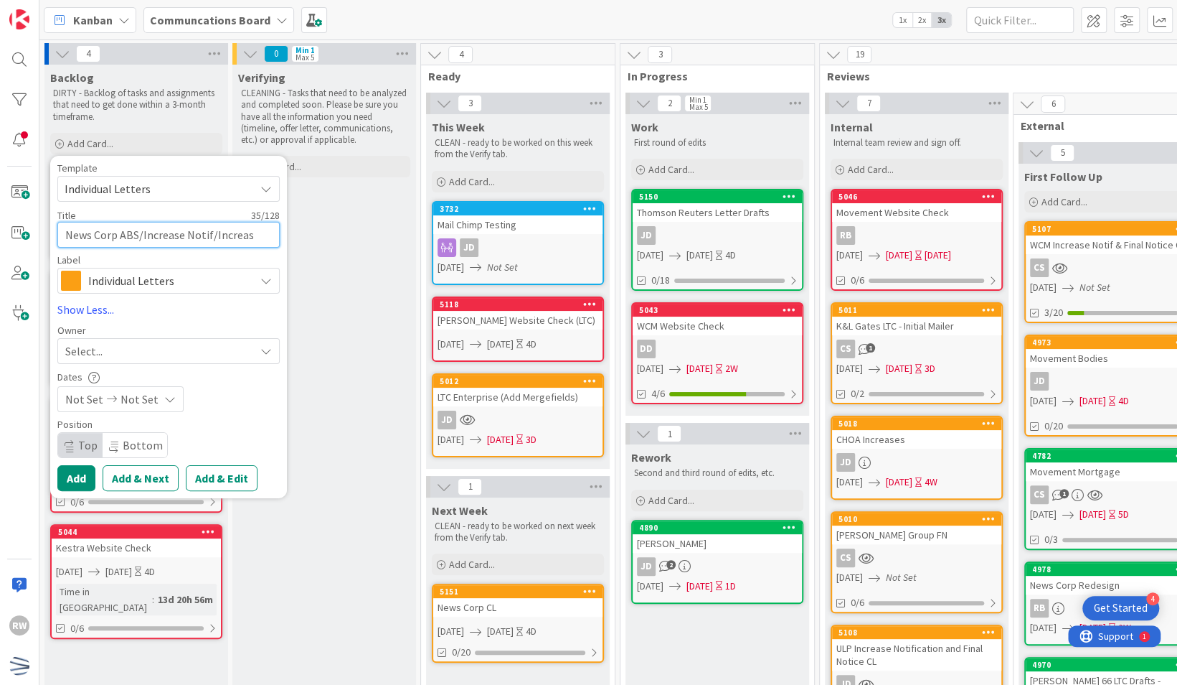
type textarea "News Corp ABS/Increase Notif/Increase"
type textarea "x"
type textarea "News Corp ABS/Increase Notif/Increase"
type textarea "x"
type textarea "News Corp ABS/Increase Notif/Increase O"
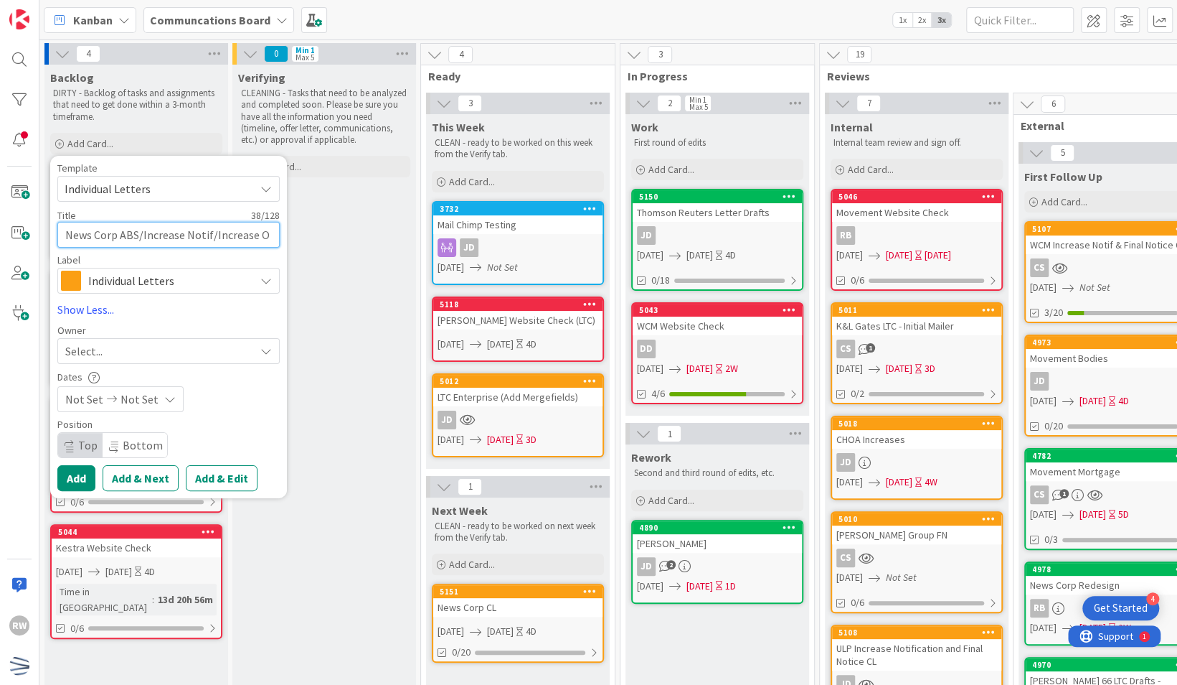
type textarea "x"
type textarea "News Corp ABS/Increase Notif/Increase Of"
type textarea "x"
type textarea "News Corp ABS/Increase Notif/Increase Off"
type textarea "x"
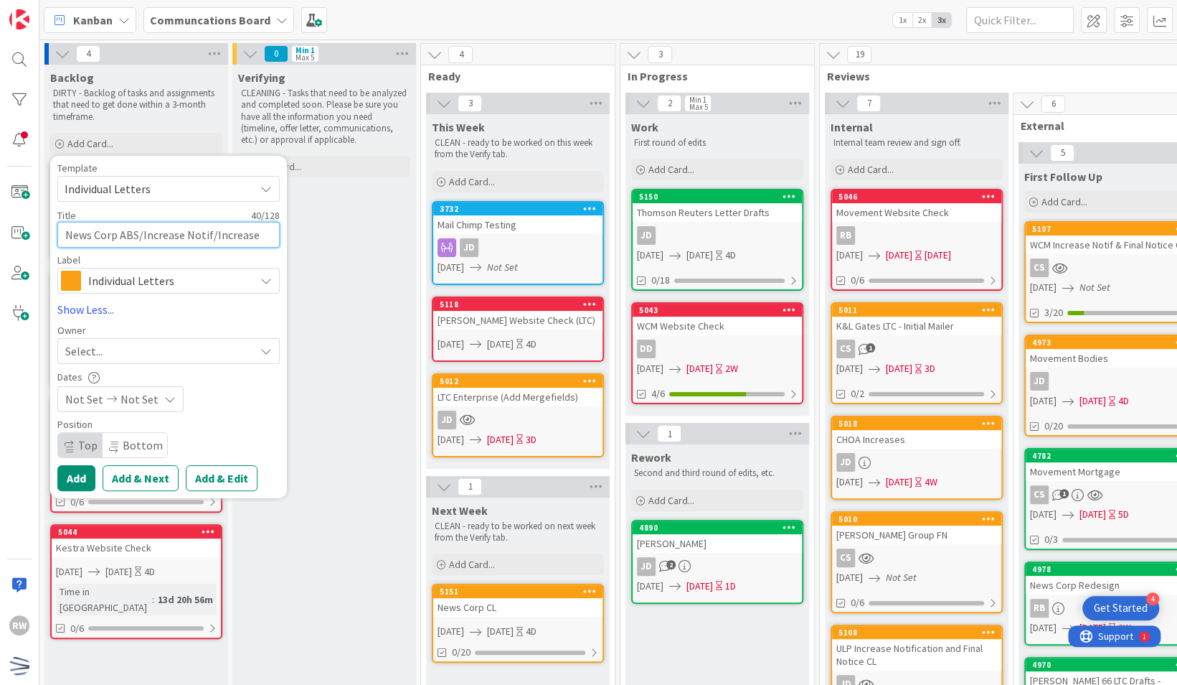
type textarea "News Corp ABS/Increase Notif/Increase Offe"
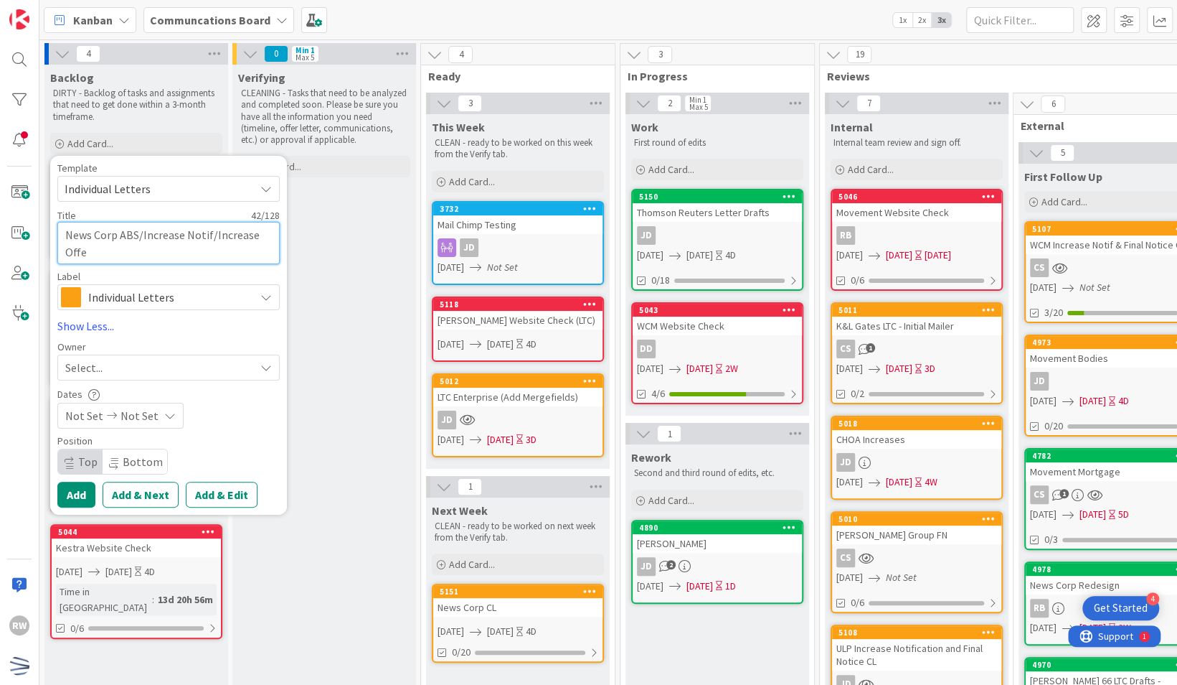
type textarea "x"
type textarea "News Corp ABS/Increase Notif/Increase Offer"
type textarea "x"
type textarea "News Corp ABS/Increase Notif/Increase Offers"
click at [151, 372] on div "Select..." at bounding box center [159, 367] width 189 height 17
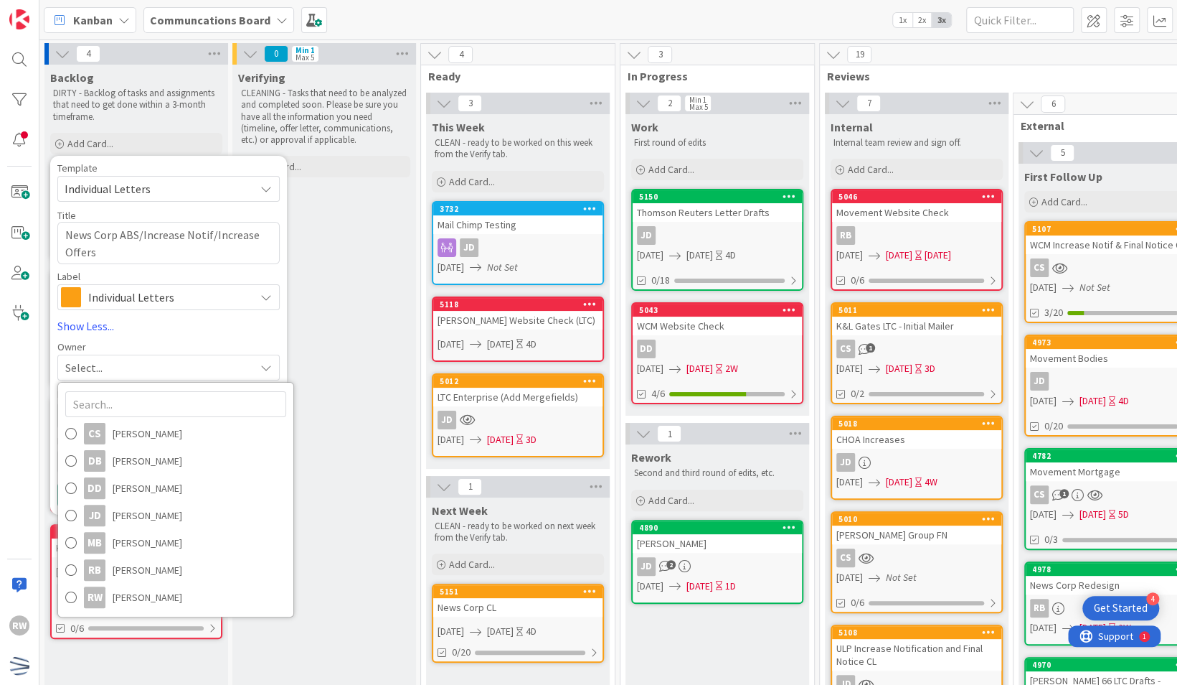
click at [151, 372] on div "Select..." at bounding box center [159, 367] width 189 height 17
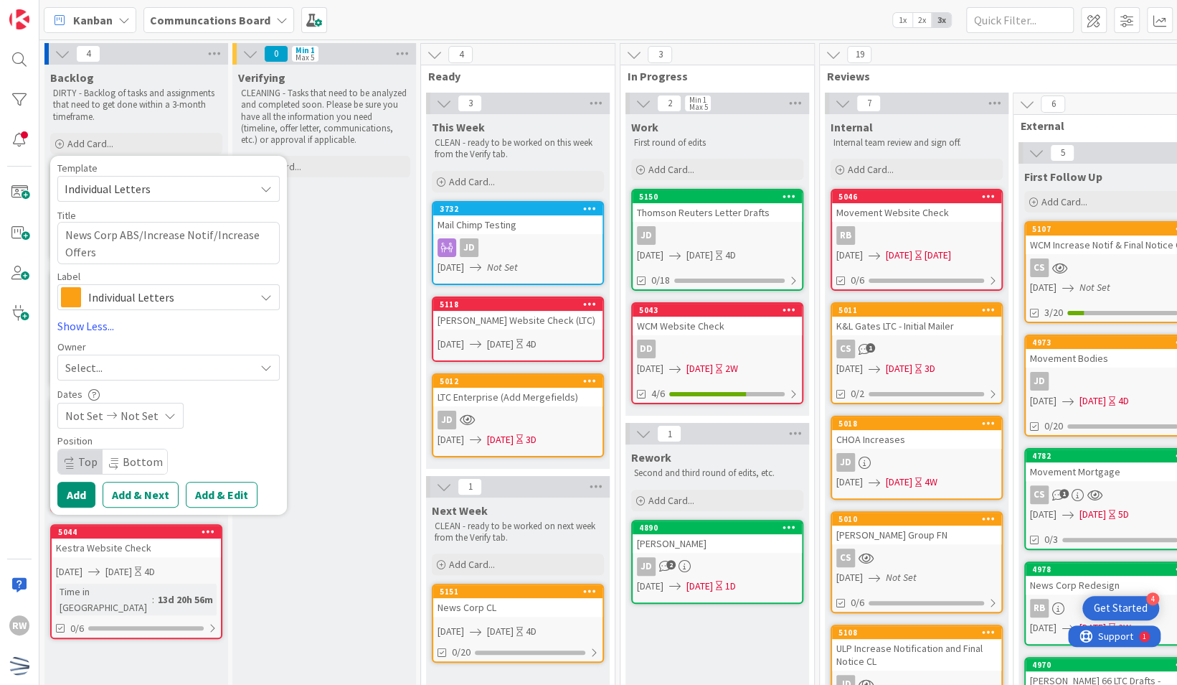
click at [97, 408] on span "Not Set" at bounding box center [84, 415] width 38 height 17
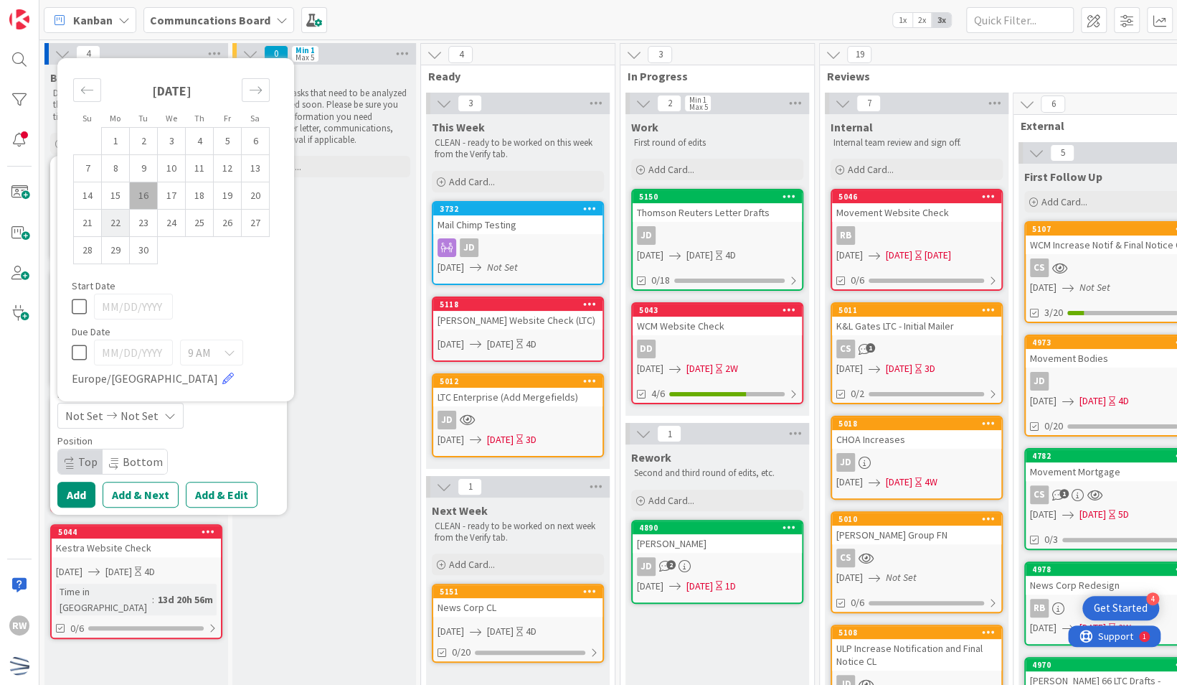
click at [111, 227] on td "22" at bounding box center [116, 223] width 28 height 27
type input "[DATE]"
type textarea "x"
click at [230, 224] on td "26" at bounding box center [228, 223] width 28 height 27
type input "[DATE]"
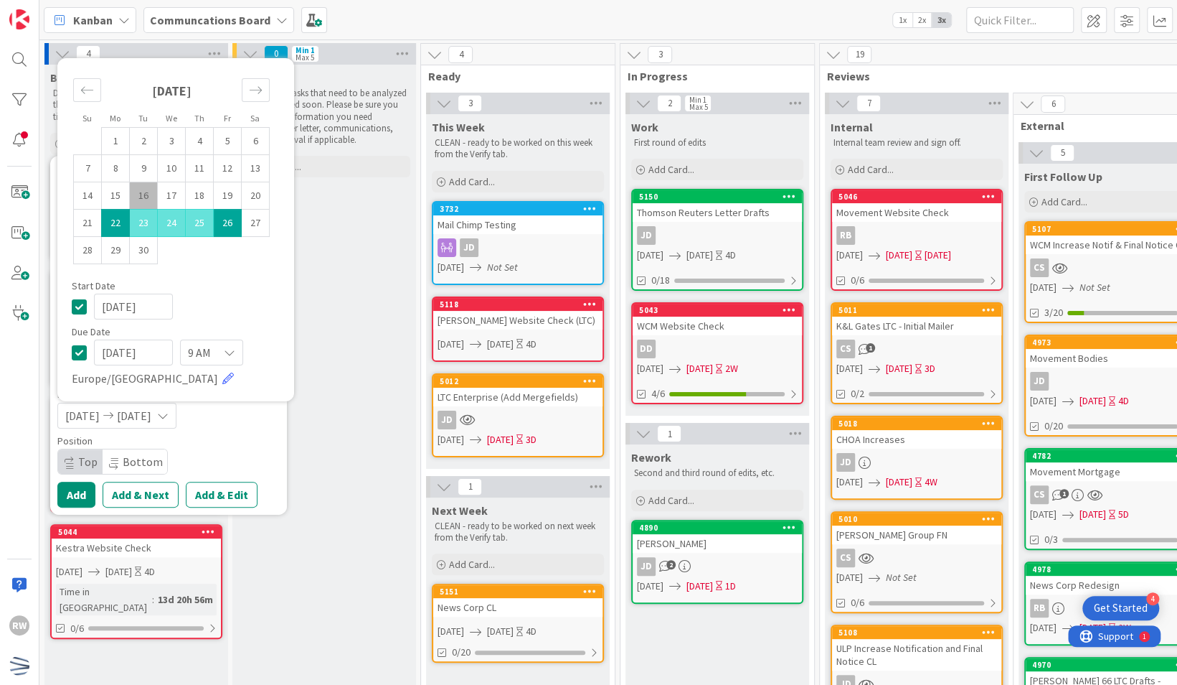
click at [236, 437] on div "Position" at bounding box center [168, 441] width 222 height 10
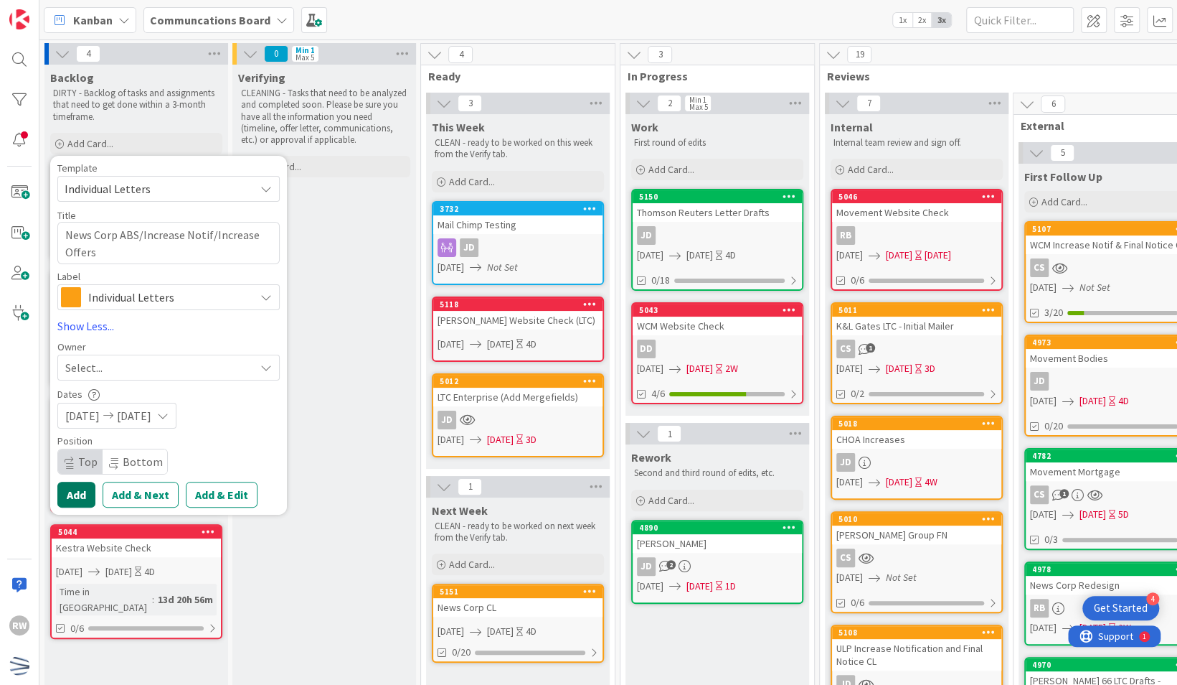
click at [83, 498] on button "Add" at bounding box center [76, 494] width 38 height 26
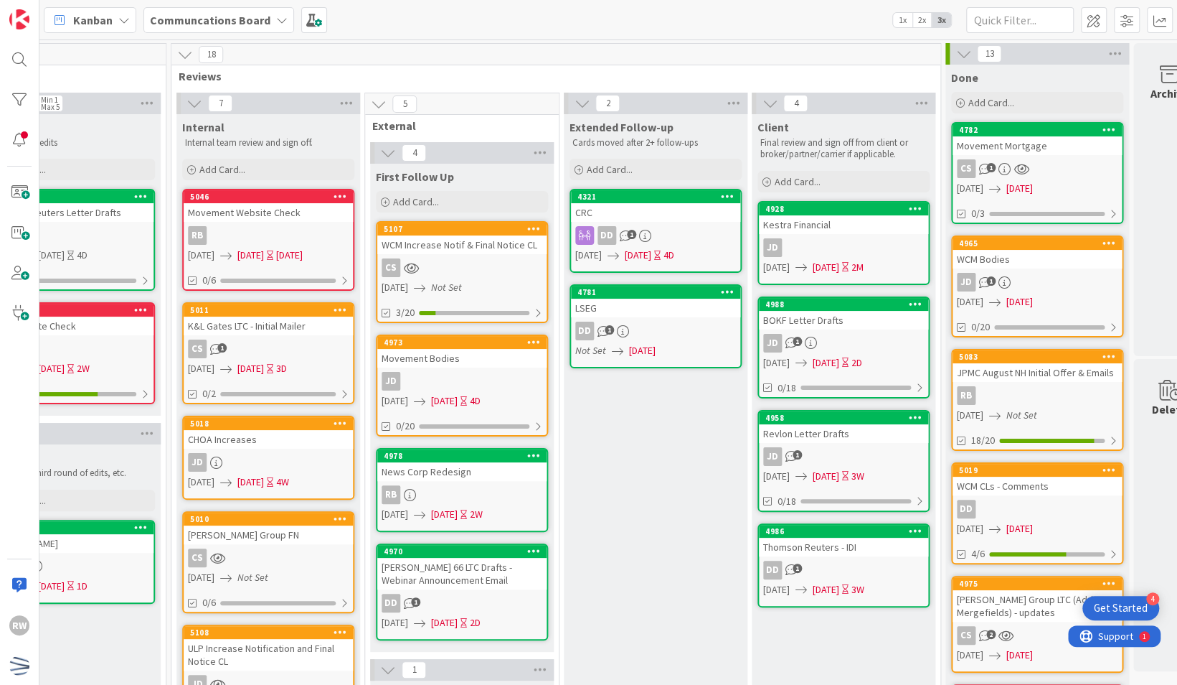
scroll to position [0, 647]
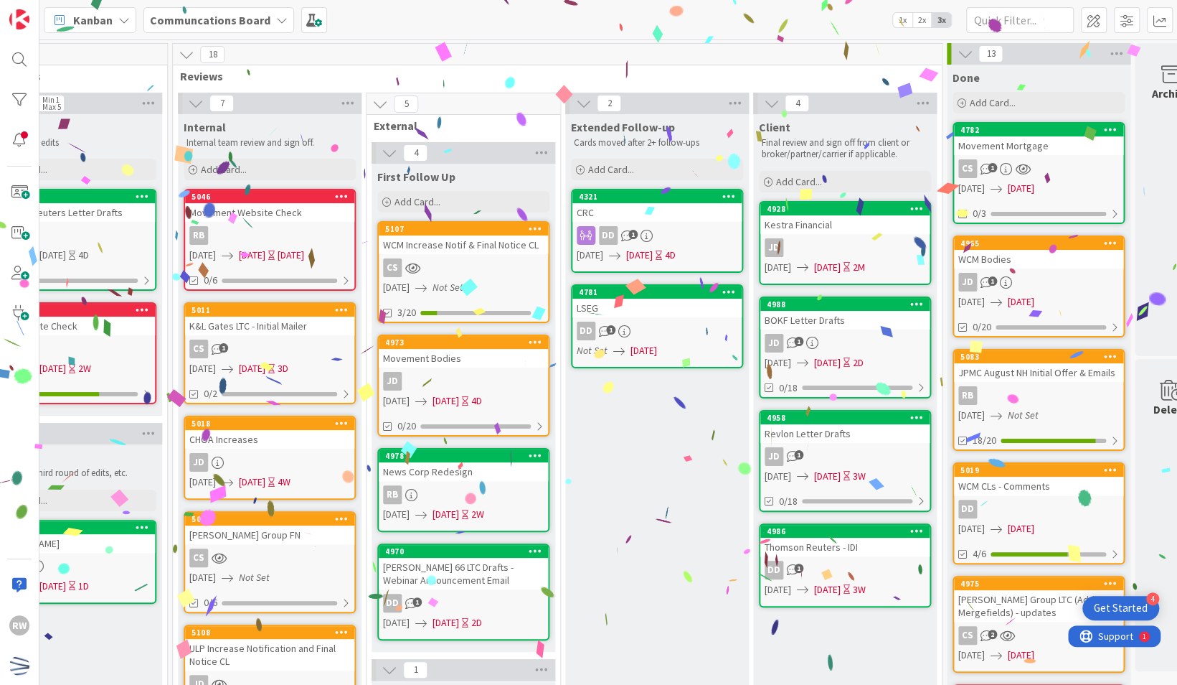
click at [616, 477] on div "Extended Follow-up Cards moved after 2+ follow-ups Add Card... 4321 CRC DD 1 [D…" at bounding box center [657, 665] width 184 height 1103
drag, startPoint x: 609, startPoint y: 439, endPoint x: 147, endPoint y: 621, distance: 496.7
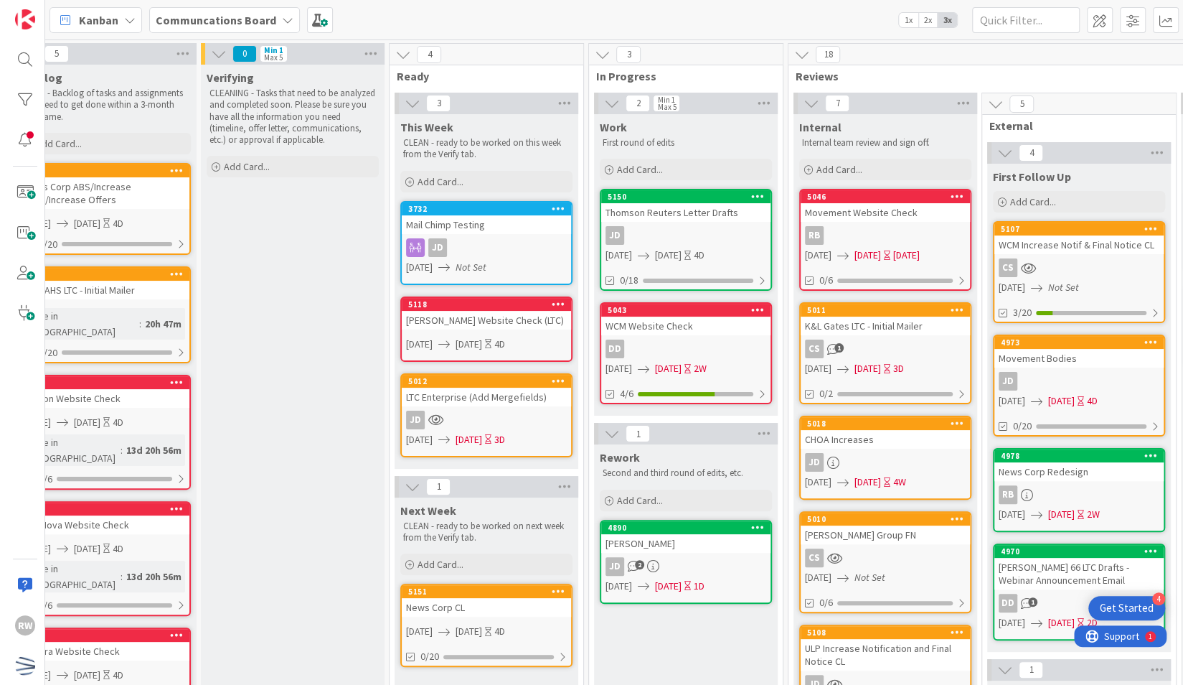
scroll to position [0, 0]
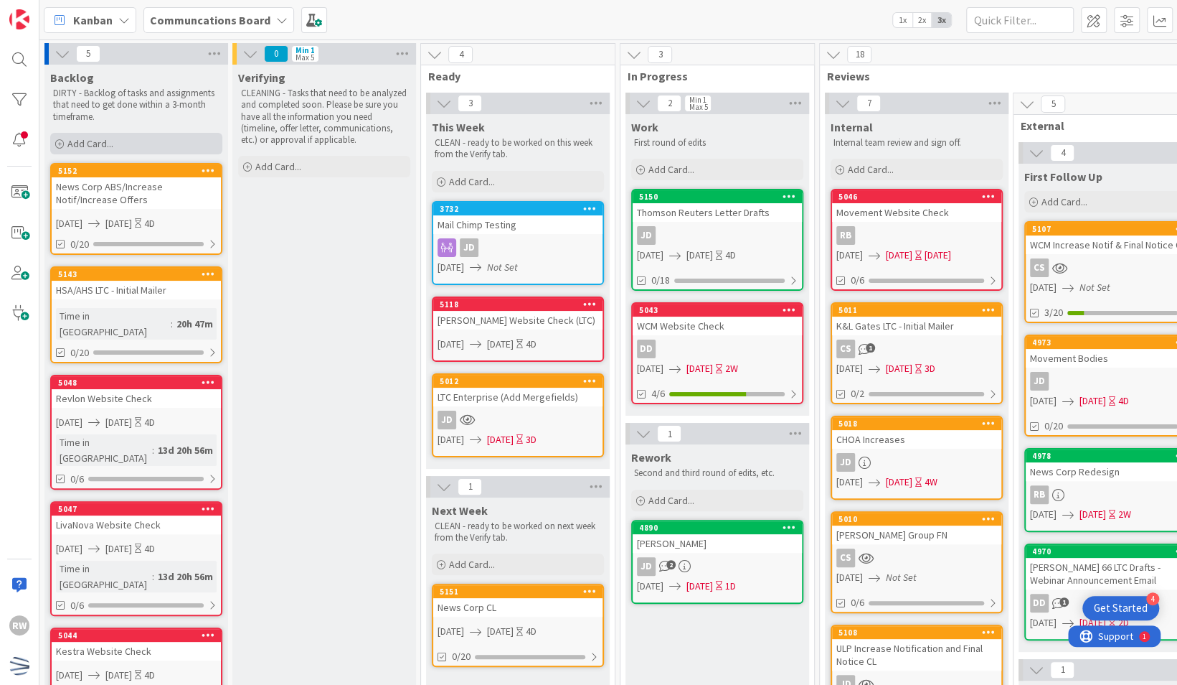
click at [154, 146] on div "Add Card..." at bounding box center [136, 144] width 172 height 22
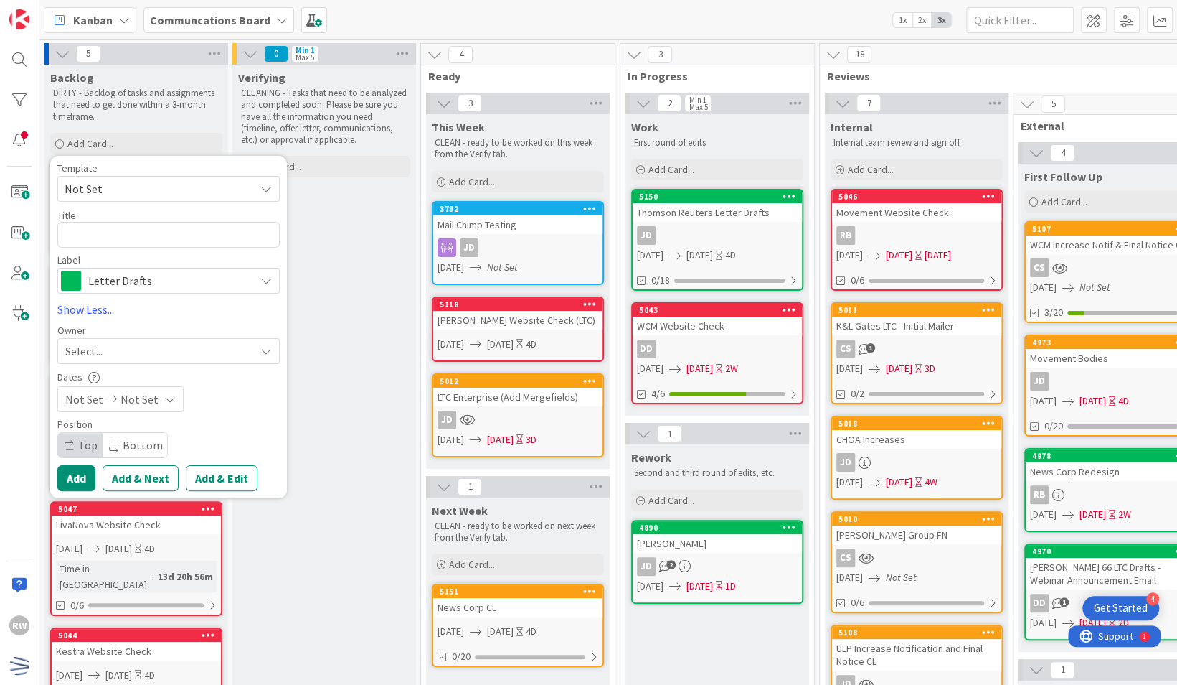
click at [1071, 359] on div "Movement Bodies" at bounding box center [1110, 358] width 169 height 19
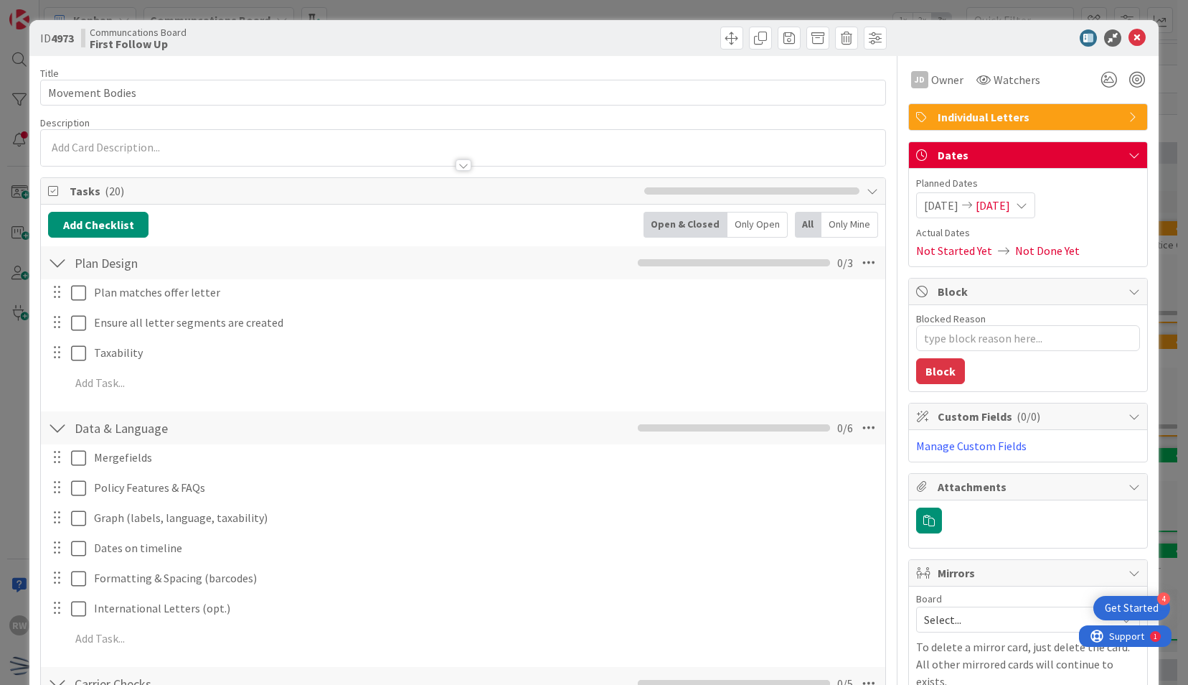
type textarea "x"
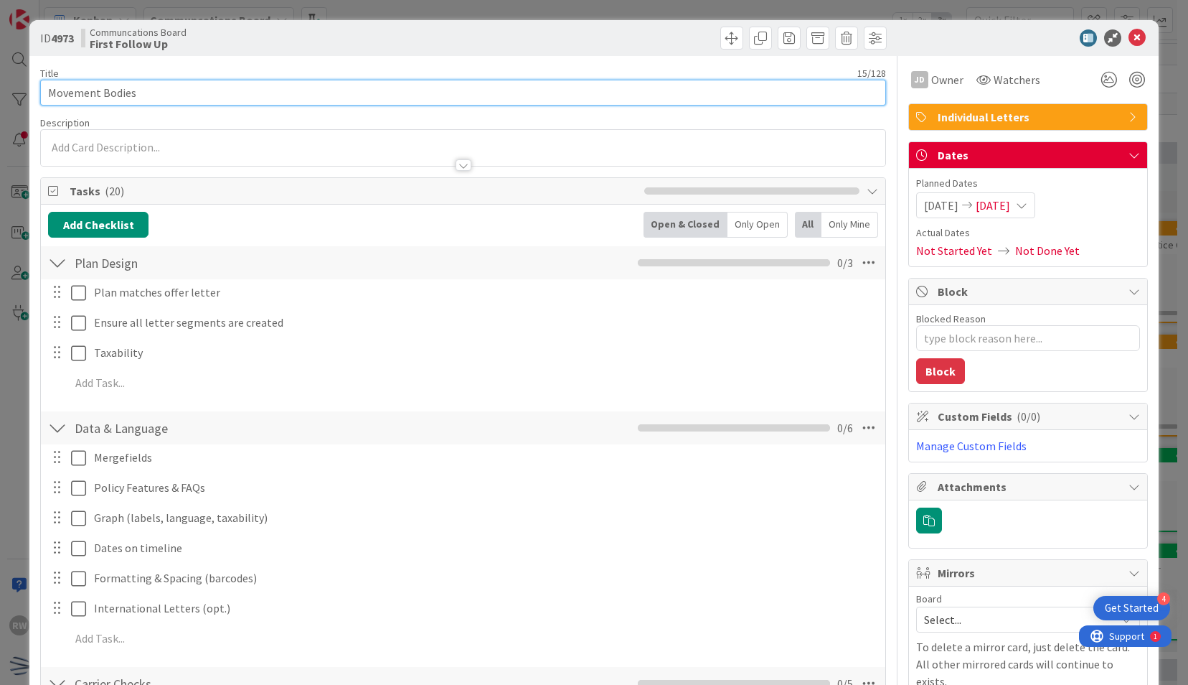
drag, startPoint x: 185, startPoint y: 92, endPoint x: 100, endPoint y: 96, distance: 84.8
click at [100, 96] on input "Movement Bodies" at bounding box center [462, 93] width 845 height 26
type input "Movement IOP"
type textarea "x"
type input "Movement IOP"
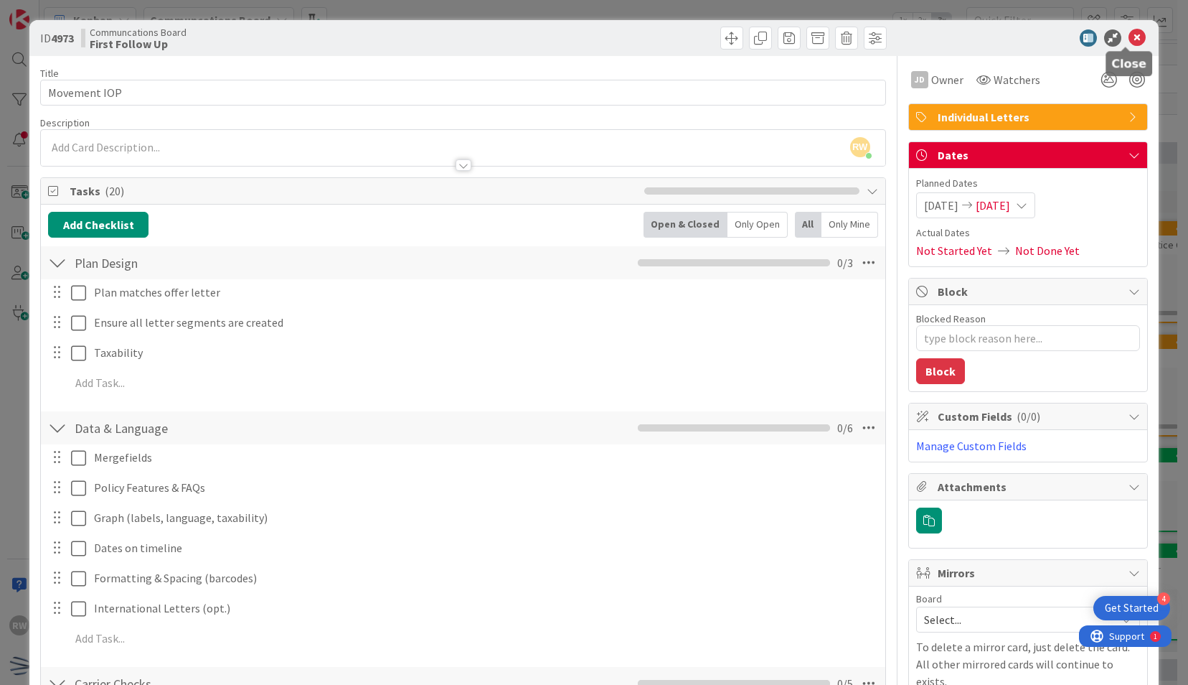
click at [1129, 36] on icon at bounding box center [1137, 37] width 17 height 17
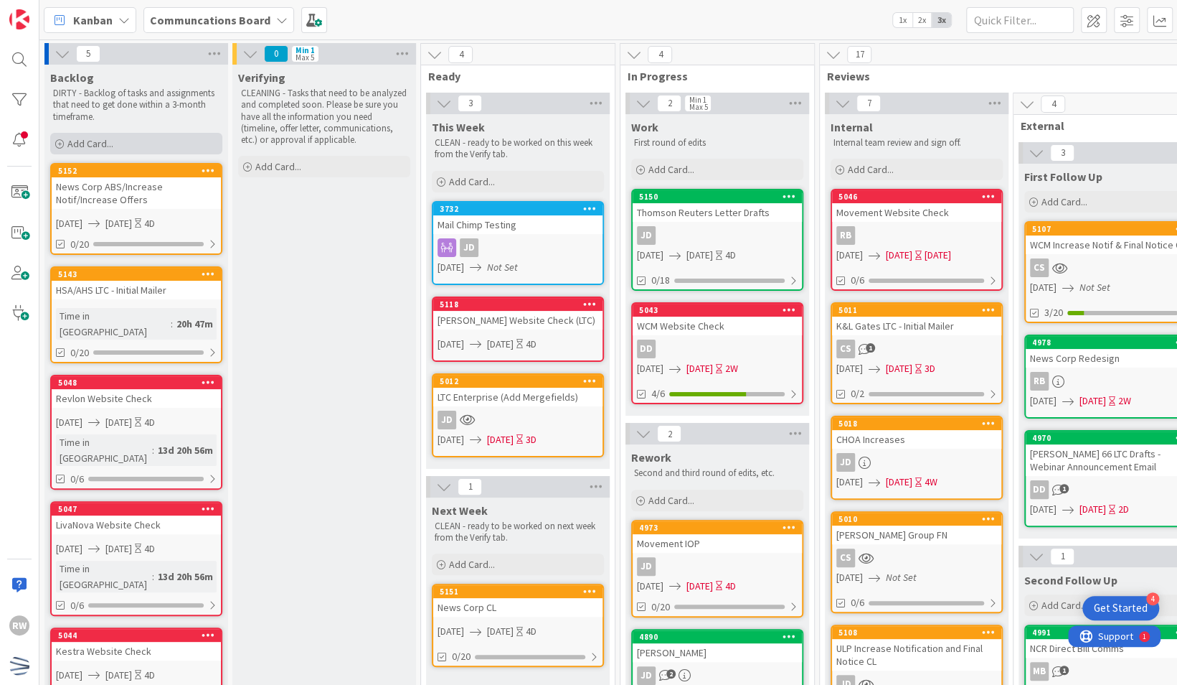
click at [103, 149] on span "Add Card..." at bounding box center [90, 143] width 46 height 13
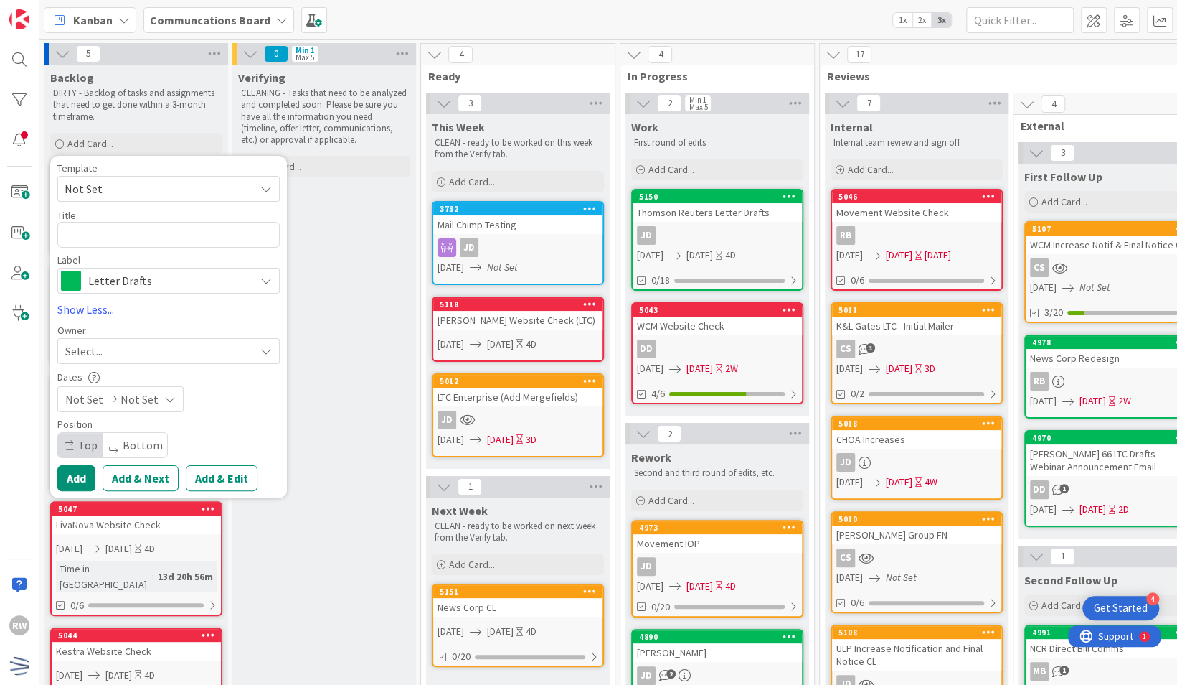
click at [119, 186] on span "Not Set" at bounding box center [154, 188] width 179 height 19
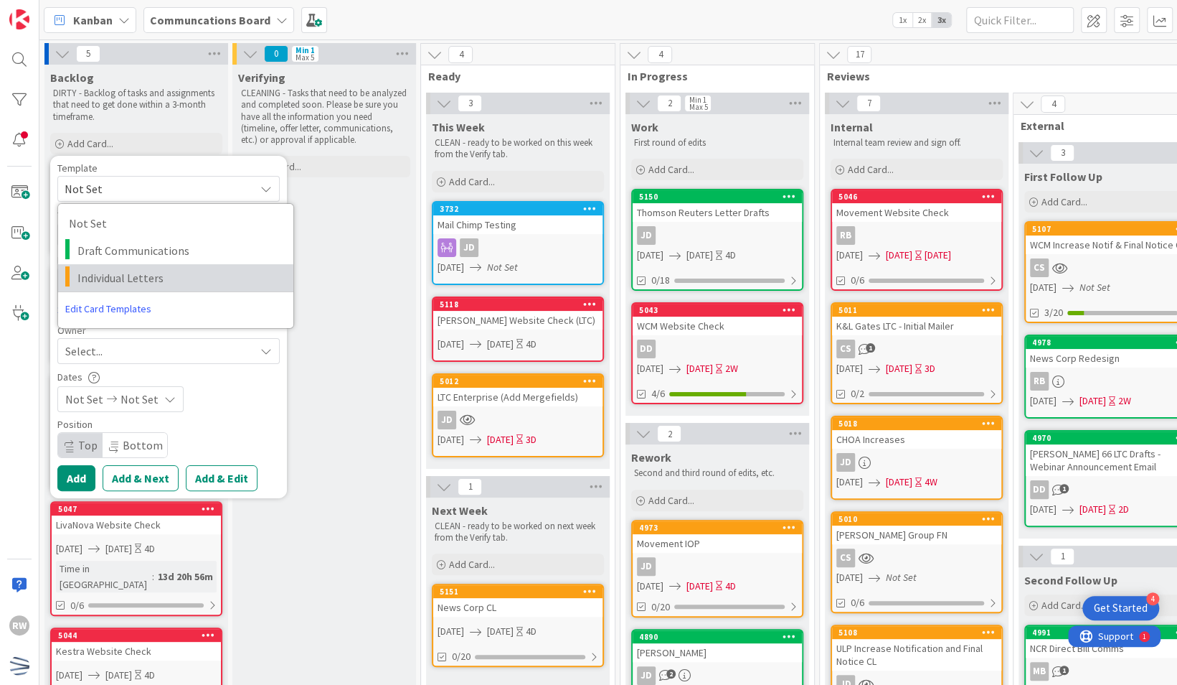
click at [133, 276] on span "Individual Letters" at bounding box center [179, 277] width 205 height 19
type textarea "x"
type textarea "Individual Letters"
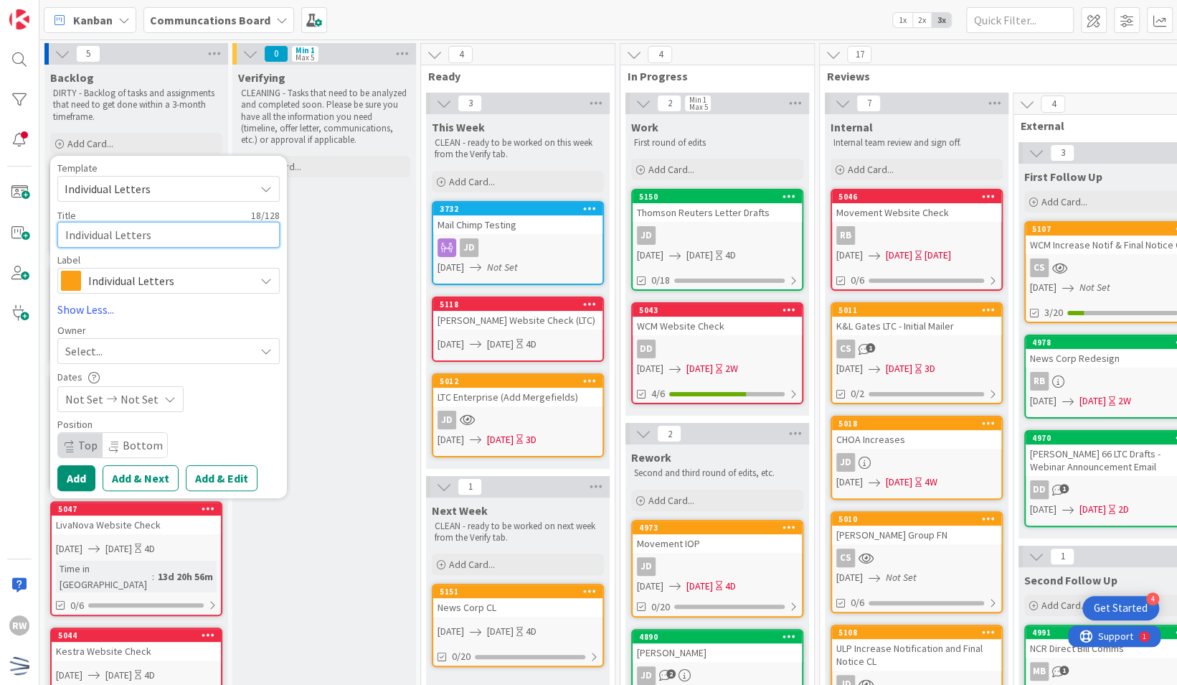
drag, startPoint x: 166, startPoint y: 228, endPoint x: -3, endPoint y: 230, distance: 168.6
click at [0, 230] on html "4 Get Started RW Kanban Communcations Board 1x 2x 3x 5 Backlog DIRTY - Backlog …" at bounding box center [588, 342] width 1177 height 685
type textarea "x"
type textarea "R"
type textarea "x"
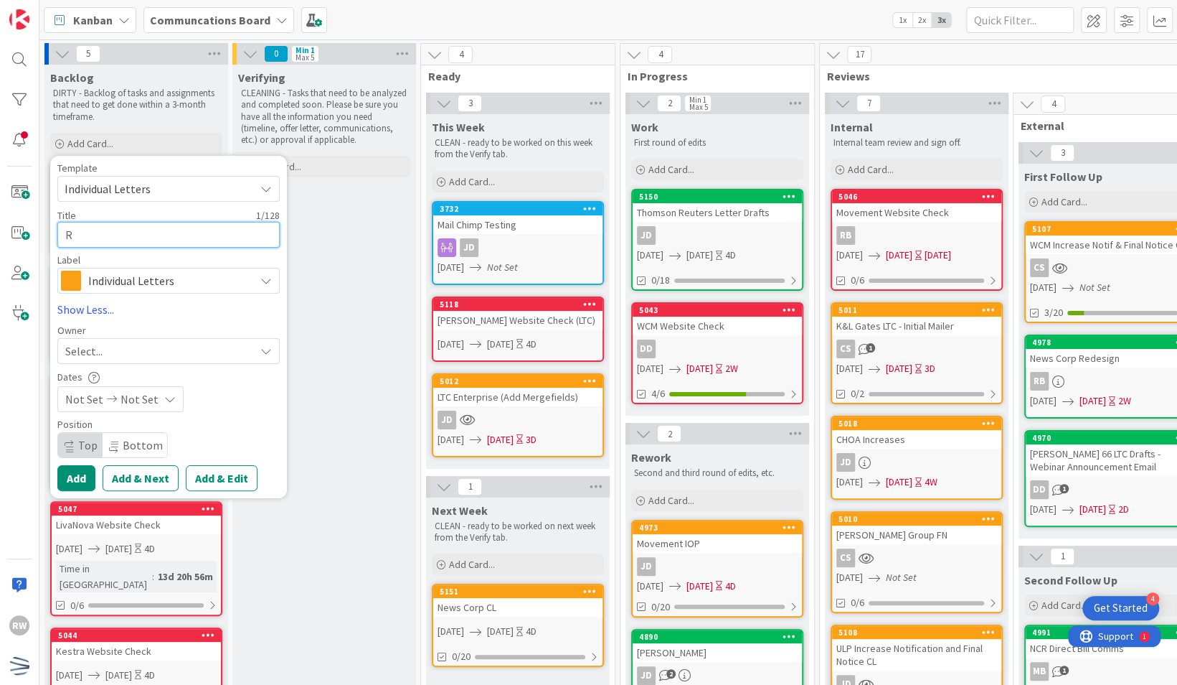
type textarea "Re"
type textarea "x"
type textarea "Rev"
type textarea "x"
type textarea "Revl"
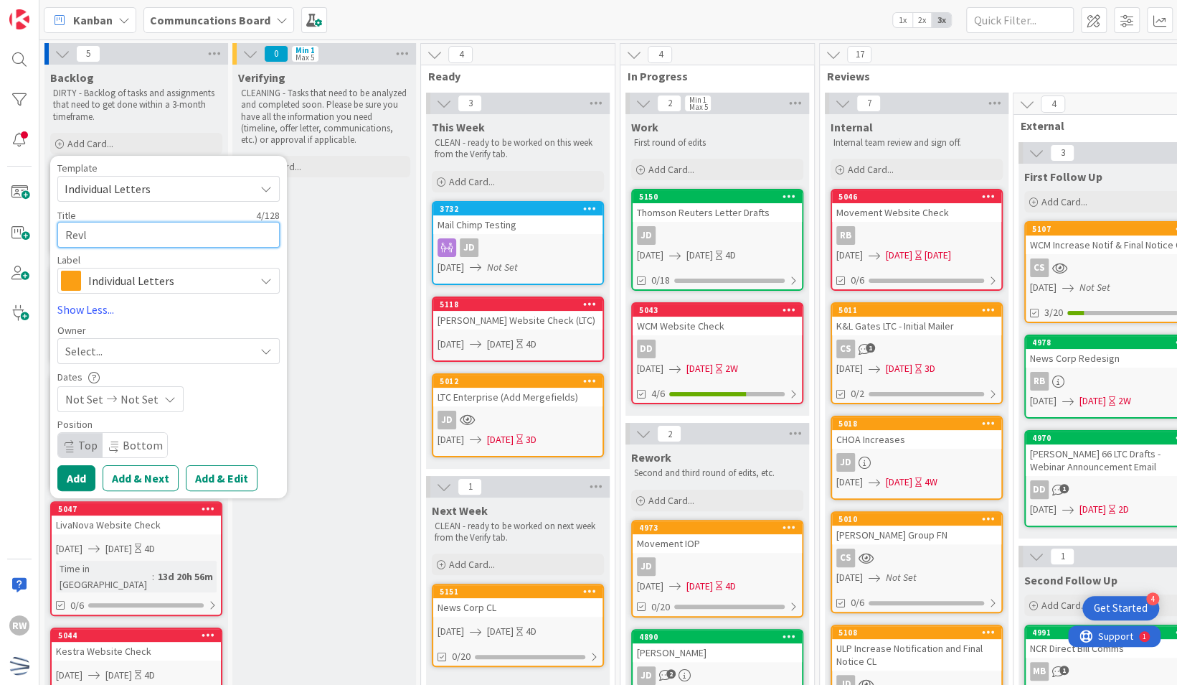
type textarea "x"
type textarea "Revlo"
type textarea "x"
type textarea "Revlon"
type textarea "x"
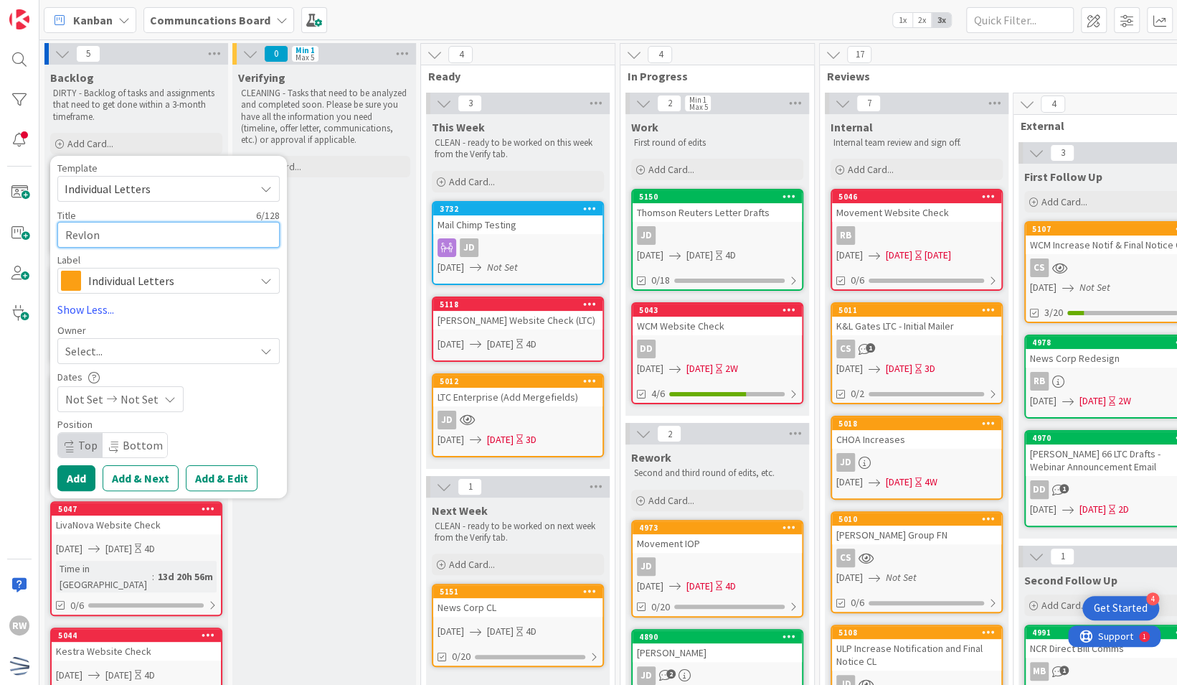
type textarea "Revlon"
type textarea "x"
type textarea "Revlon I"
type textarea "x"
type textarea "Revlon IO"
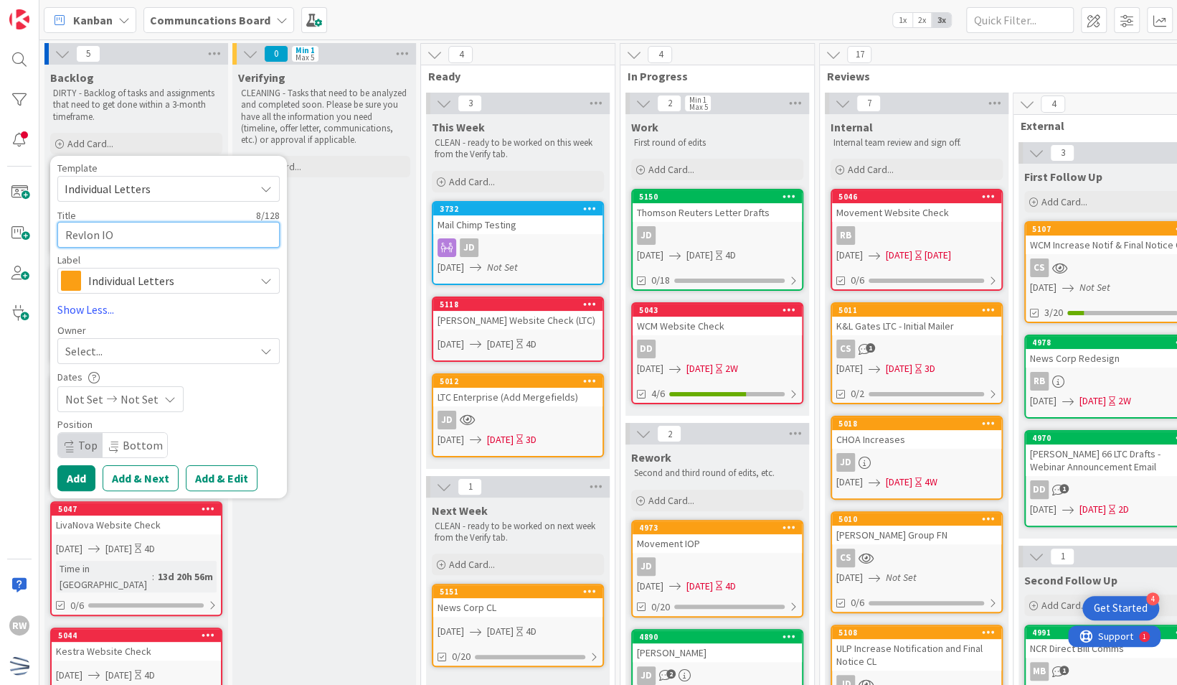
type textarea "x"
type textarea "Revlon IOP"
click at [79, 398] on span "Not Set" at bounding box center [84, 398] width 38 height 17
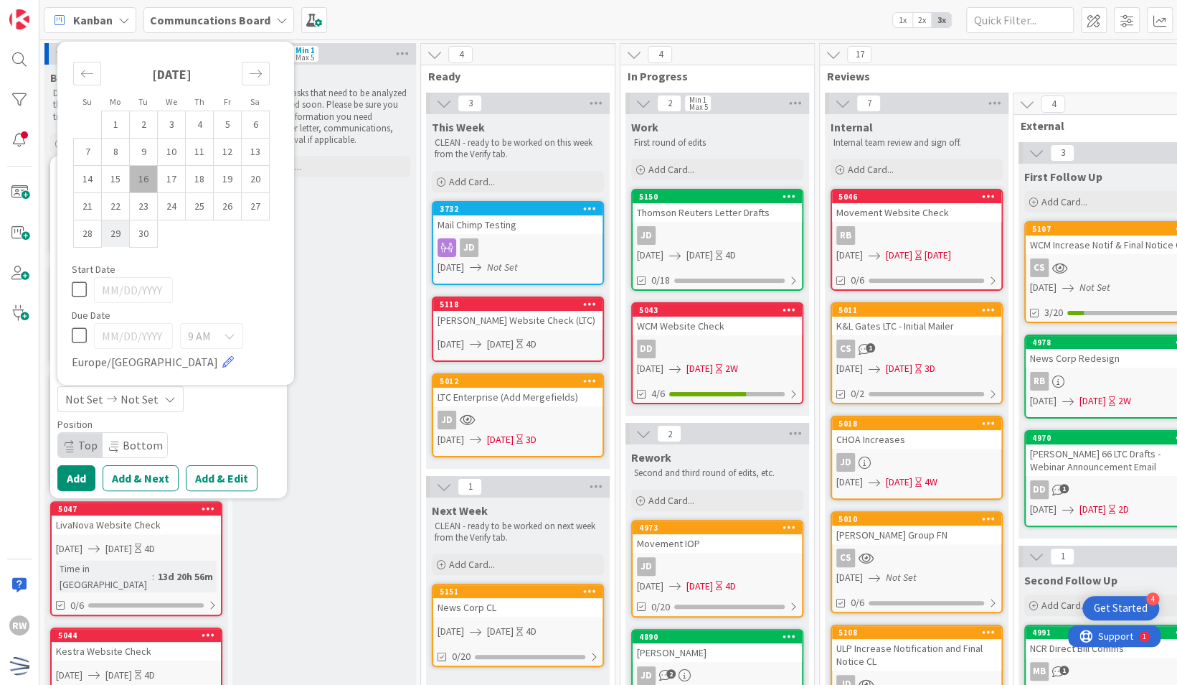
click at [109, 225] on td "29" at bounding box center [116, 233] width 28 height 27
click at [258, 67] on icon "Move forward to switch to the next month." at bounding box center [256, 74] width 14 height 14
click at [227, 122] on td "3" at bounding box center [228, 124] width 28 height 27
click at [286, 95] on div "Su Mo Tu We Th Fr Sa [DATE] 1 2 3 4 5 6 7 8 9 10 11 12 13 14 15 16 17 18 19 20 …" at bounding box center [171, 156] width 229 height 215
click at [85, 473] on button "Add" at bounding box center [76, 478] width 38 height 26
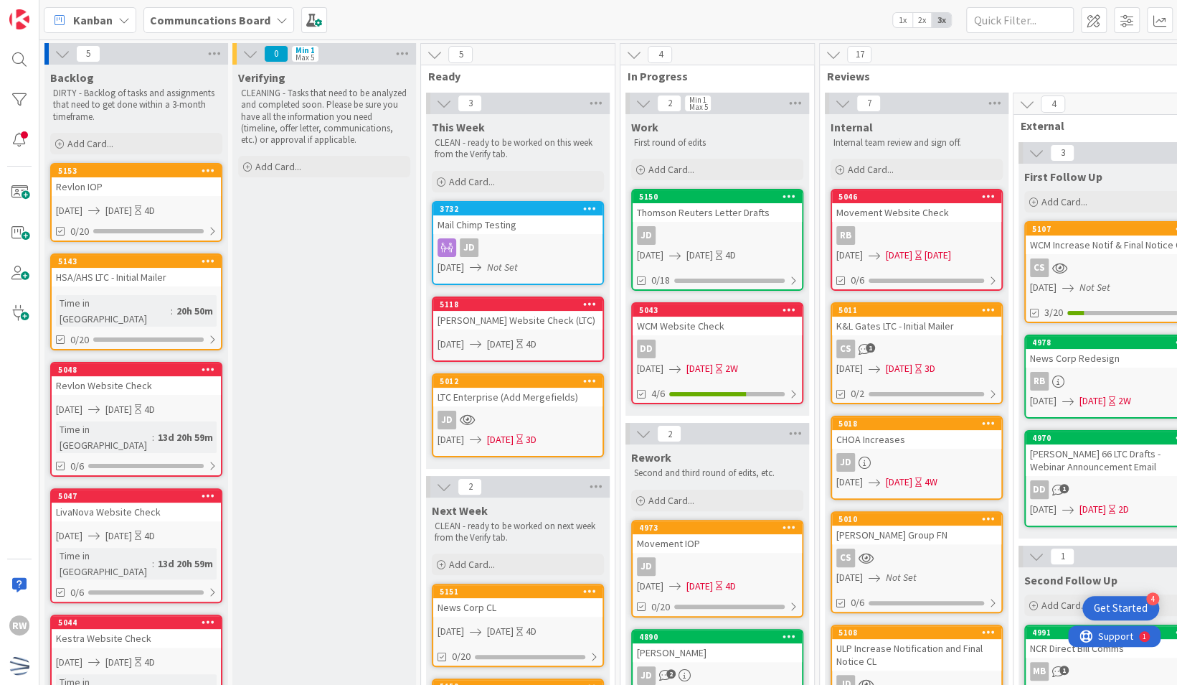
scroll to position [0, 45]
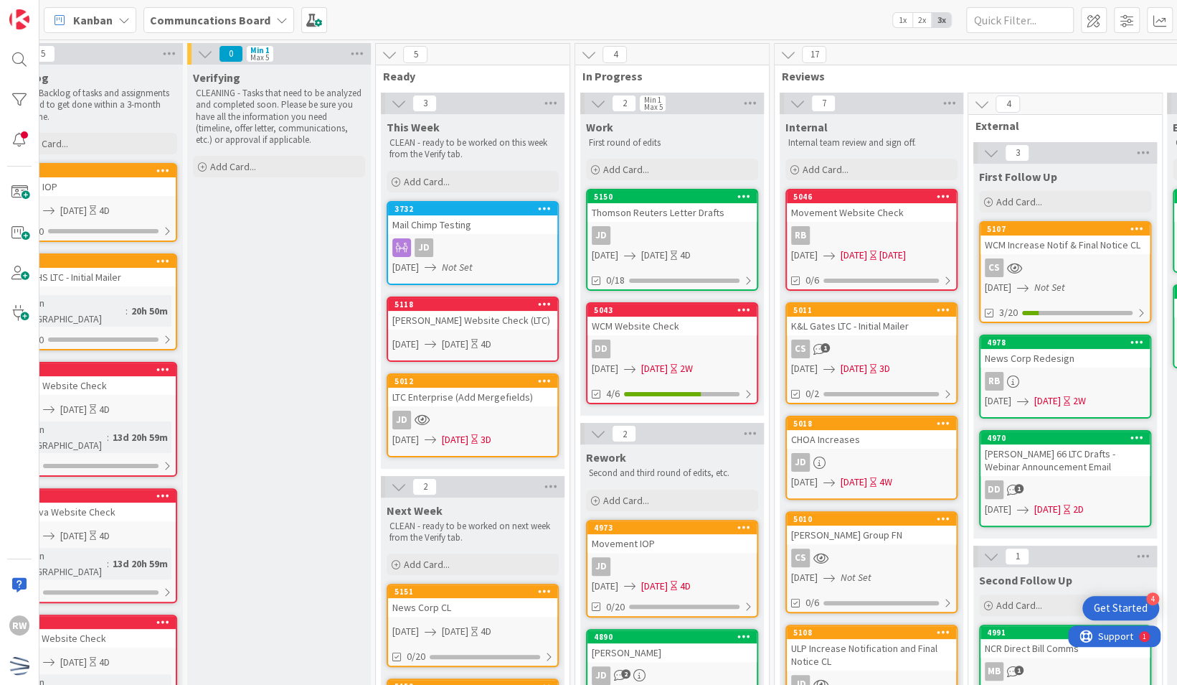
click at [544, 380] on icon at bounding box center [545, 380] width 14 height 10
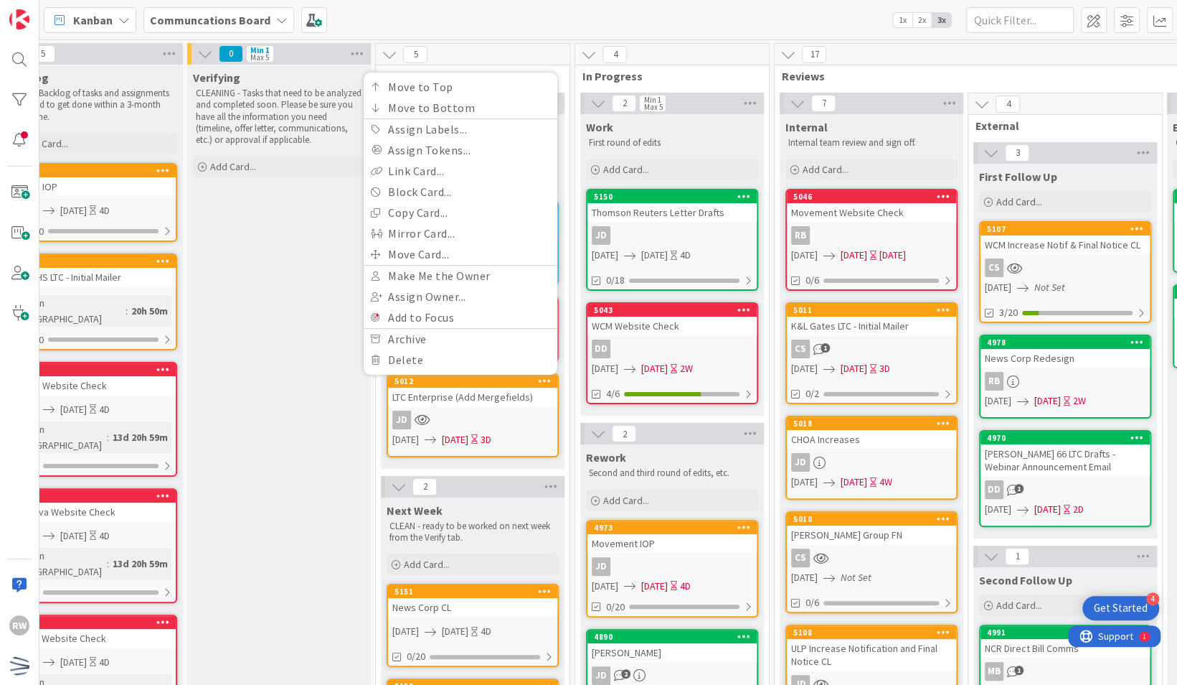
click at [260, 474] on div "Verifying CLEANING - Tasks that need to be analyzed and completed soon. Please …" at bounding box center [279, 645] width 184 height 1160
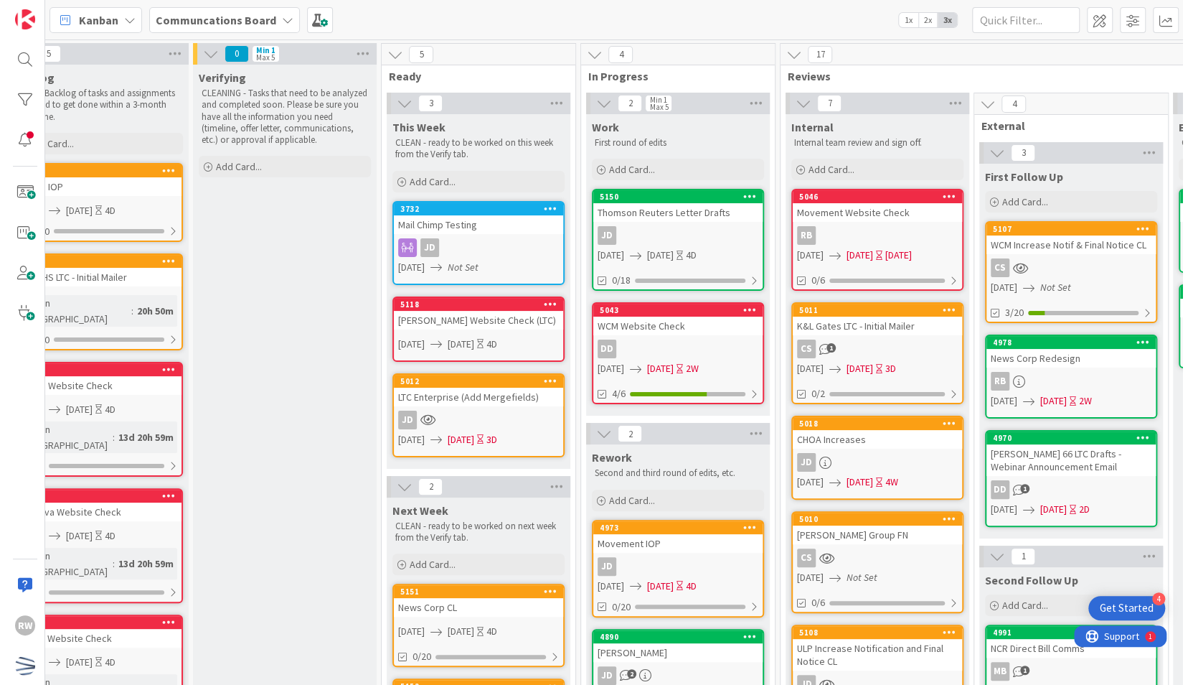
scroll to position [0, 325]
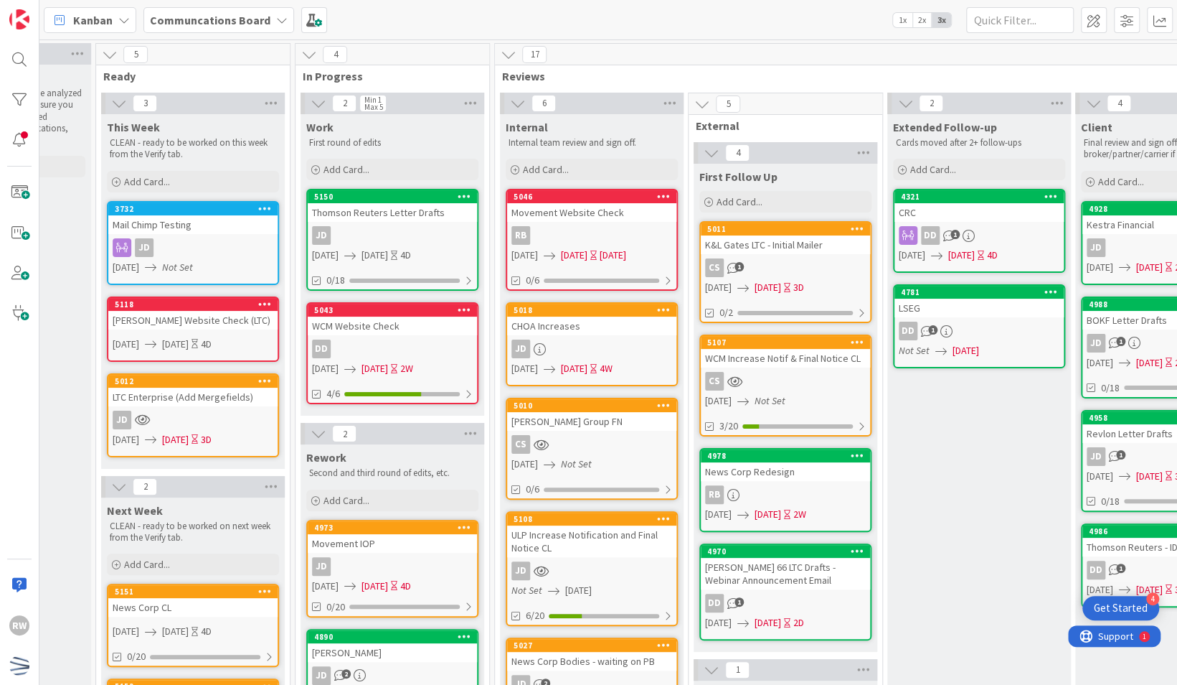
click at [623, 327] on div "CHOA Increases" at bounding box center [591, 325] width 169 height 19
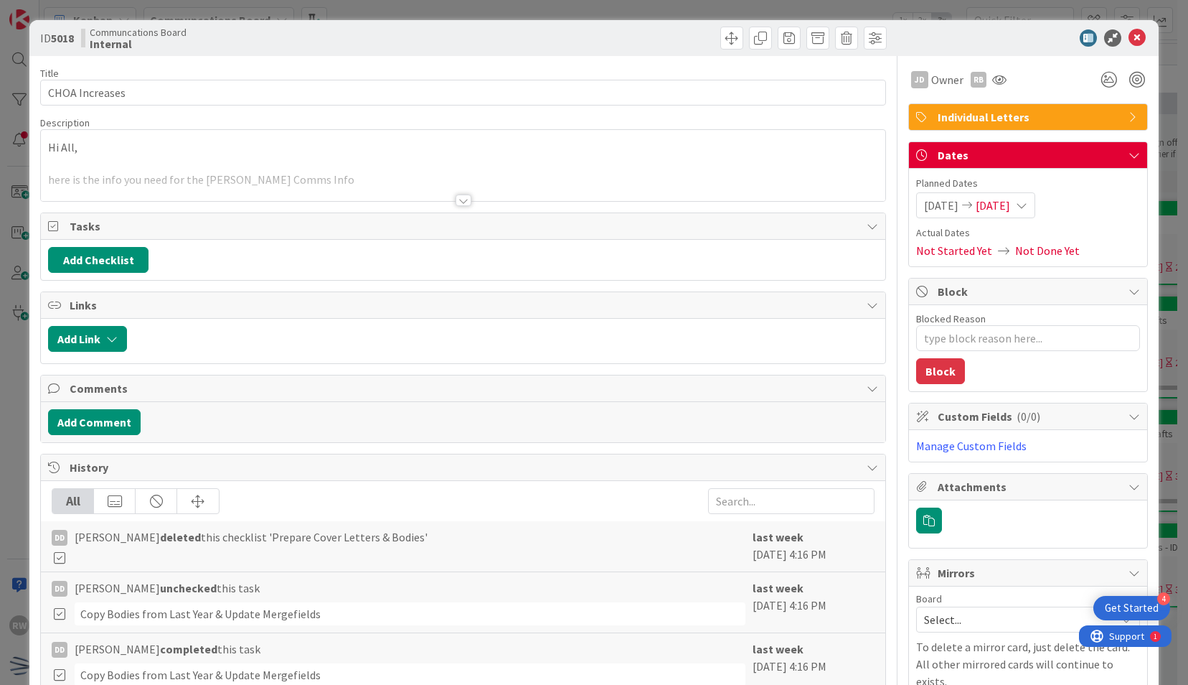
click at [1124, 47] on div "ID 5018 Communcations Board Internal" at bounding box center [593, 38] width 1129 height 36
click at [1129, 43] on icon at bounding box center [1137, 37] width 17 height 17
click at [1129, 40] on icon at bounding box center [1137, 37] width 17 height 17
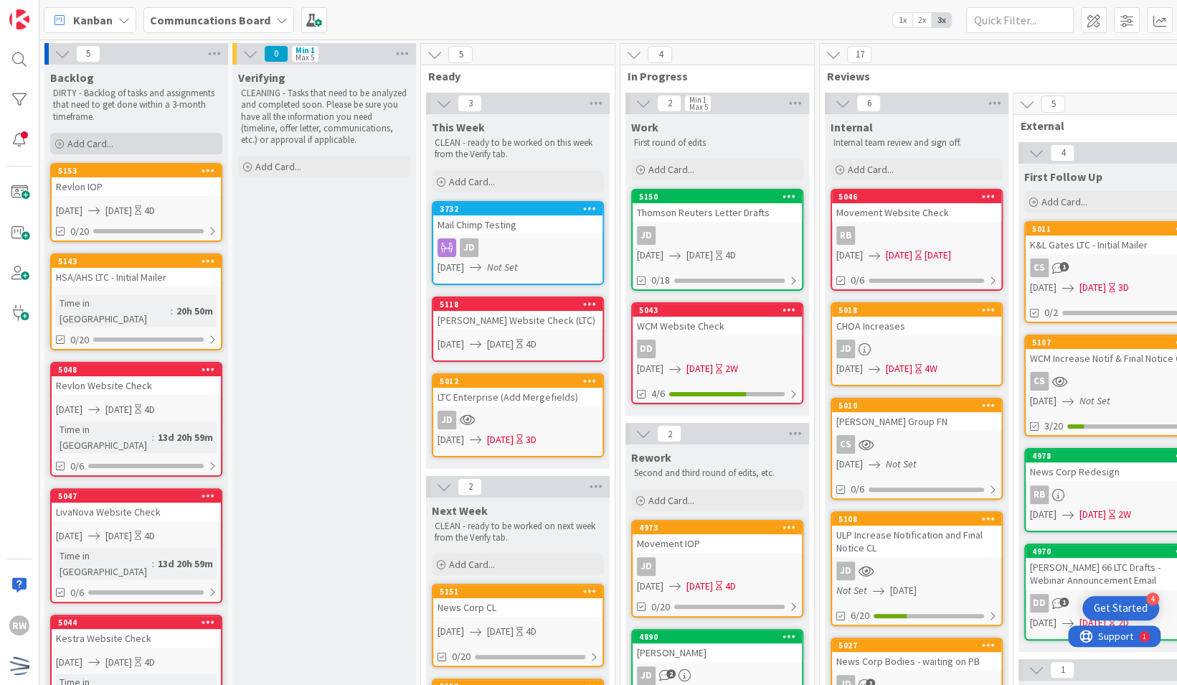
click at [178, 144] on div "Add Card..." at bounding box center [136, 144] width 172 height 22
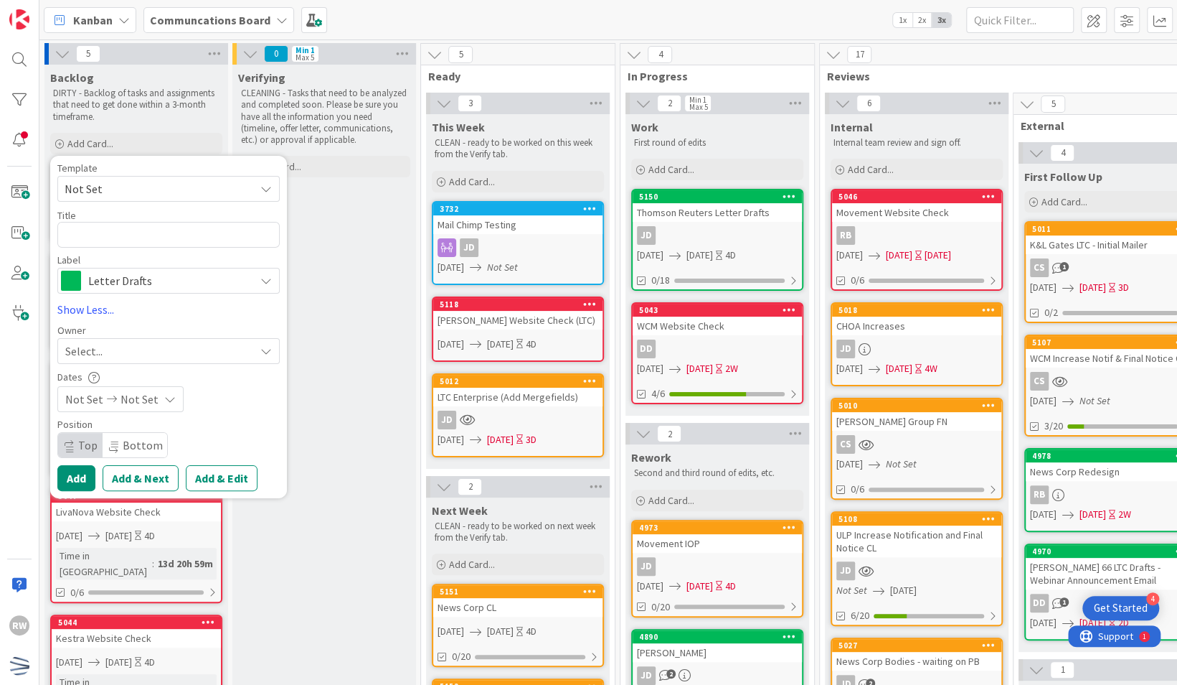
click at [152, 182] on span "Not Set" at bounding box center [154, 188] width 179 height 19
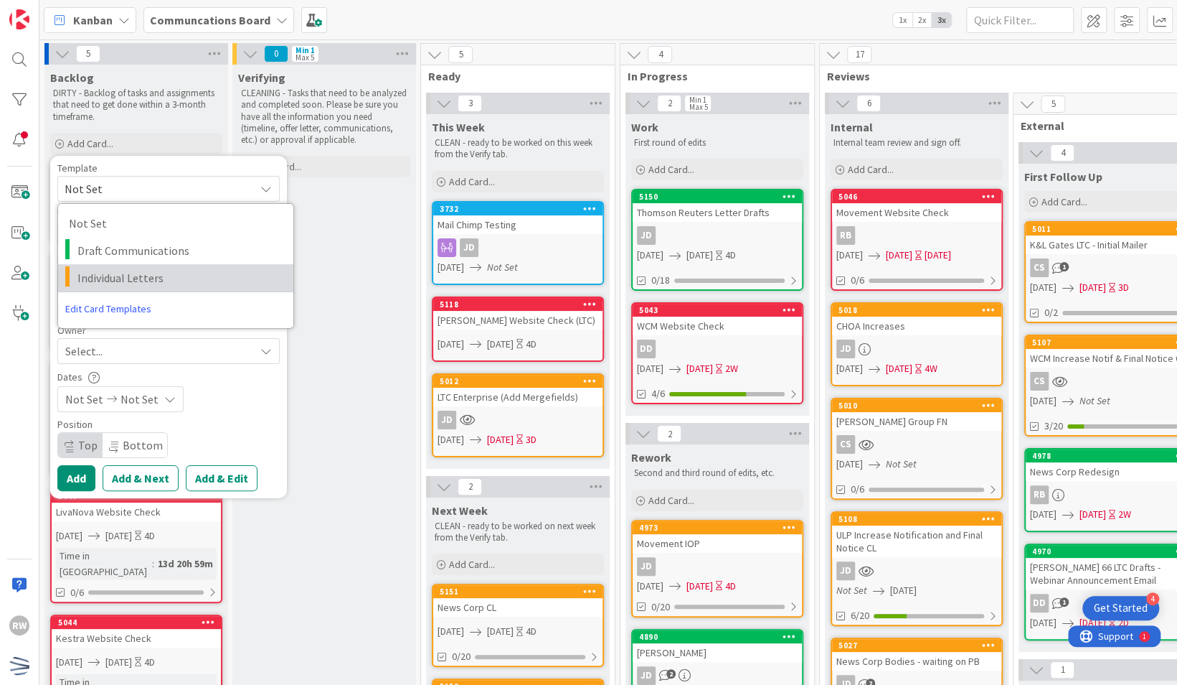
click at [151, 281] on span "Individual Letters" at bounding box center [179, 277] width 205 height 19
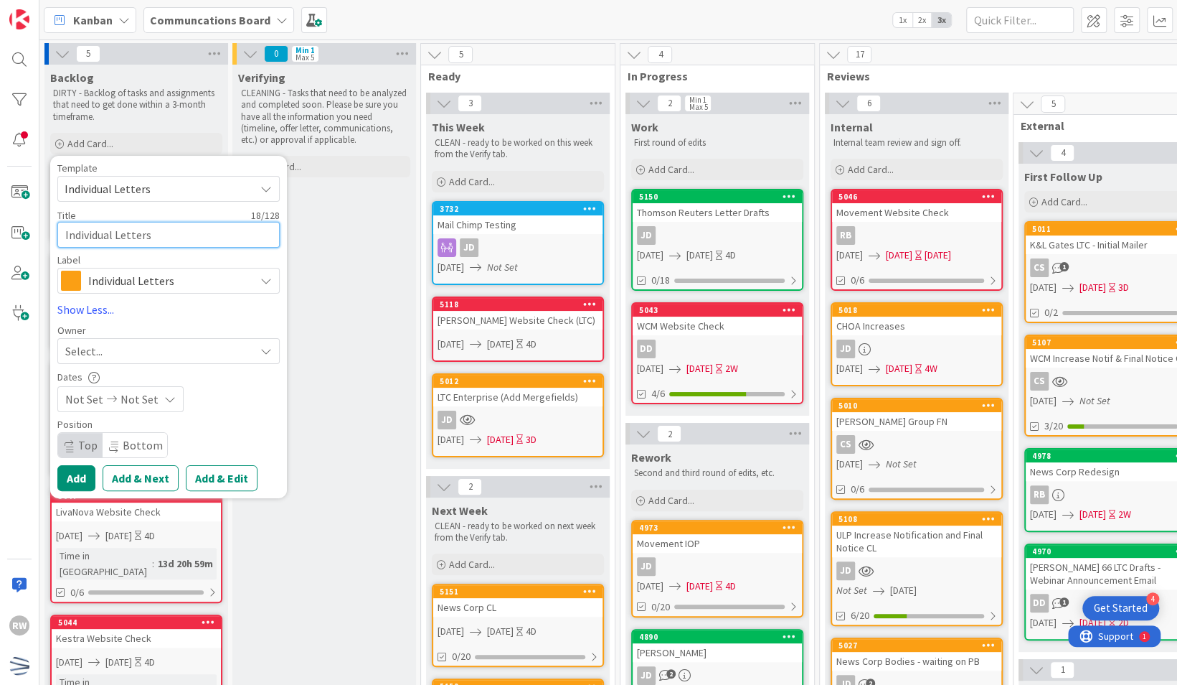
drag, startPoint x: 156, startPoint y: 235, endPoint x: 0, endPoint y: 222, distance: 157.0
click at [0, 222] on div "RW Kanban Communcations Board 1x 2x 3x 5 Backlog DIRTY - Backlog of tasks and a…" at bounding box center [588, 342] width 1177 height 685
click at [81, 399] on span "Not Set" at bounding box center [84, 398] width 38 height 17
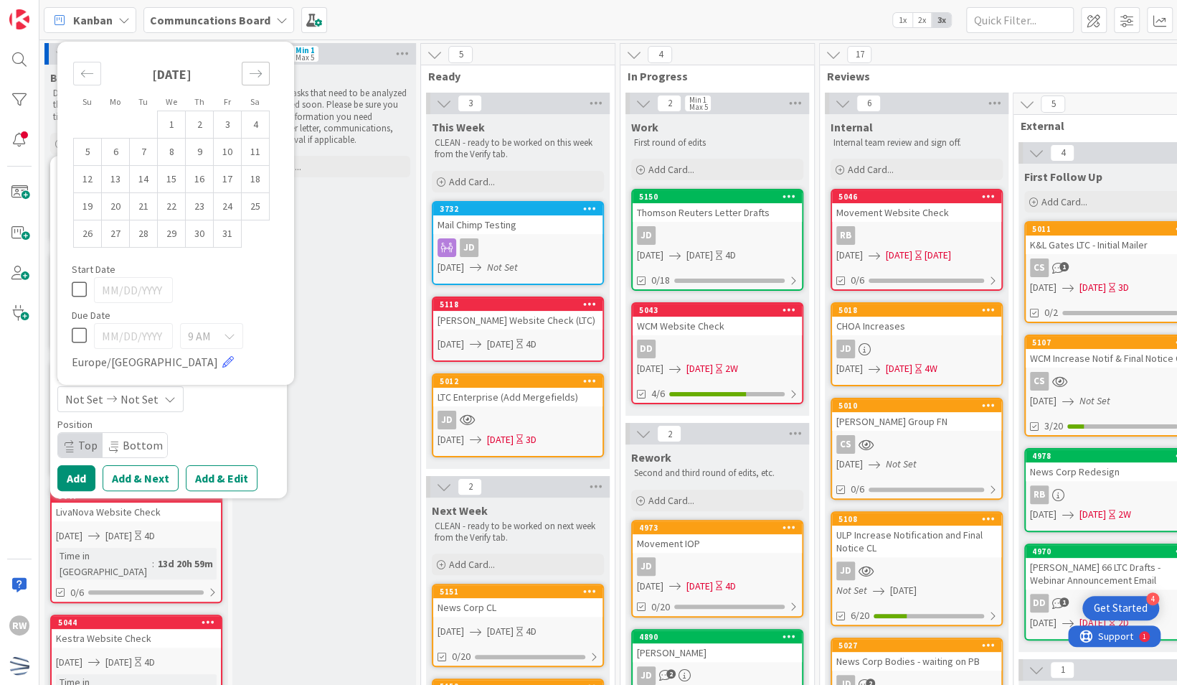
click at [258, 75] on icon "Move forward to switch to the next month." at bounding box center [256, 74] width 14 height 14
click at [90, 63] on div "[DATE]" at bounding box center [171, 53] width 197 height 62
click at [90, 50] on icon "Move backward to switch to the previous month." at bounding box center [87, 46] width 14 height 14
click at [80, 33] on div "Kanban Communcations Board 1x 2x 3x" at bounding box center [608, 19] width 1138 height 39
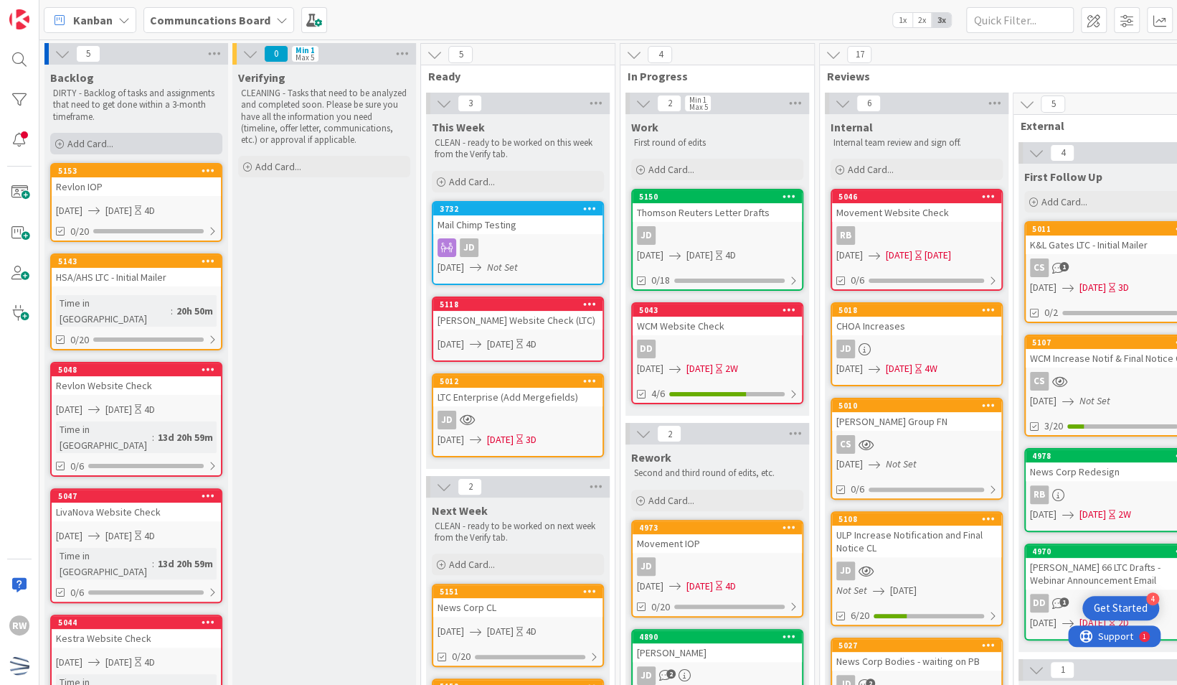
click at [106, 140] on span "Add Card..." at bounding box center [90, 143] width 46 height 13
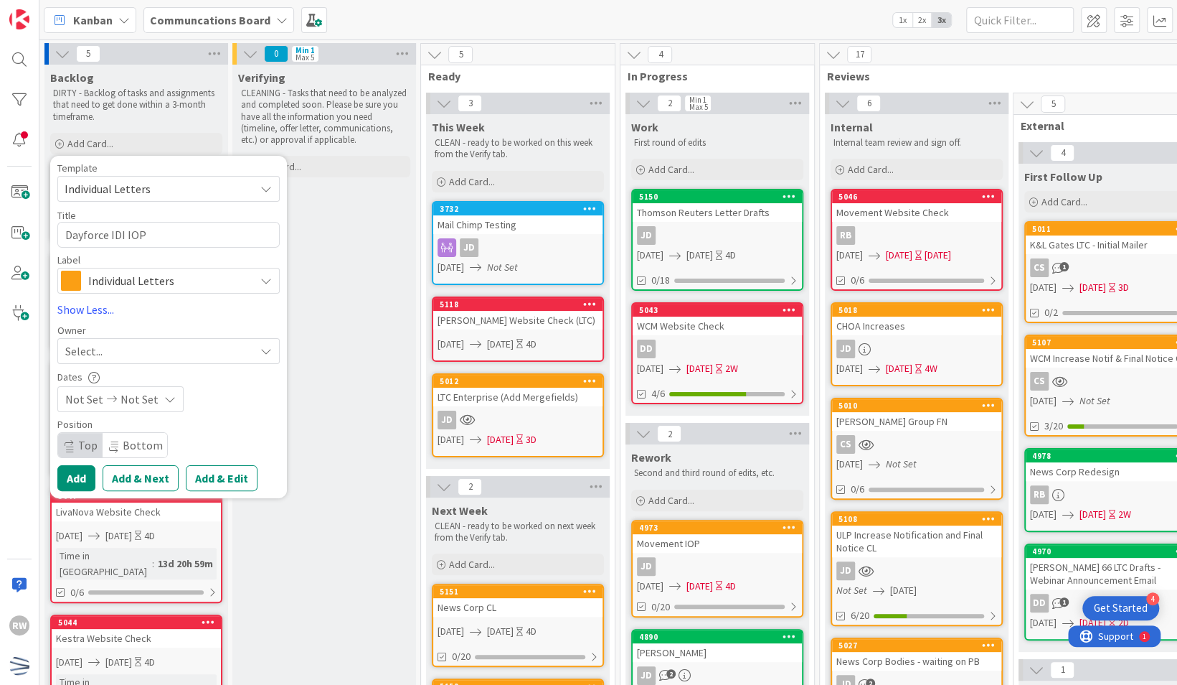
click at [85, 395] on span "Not Set" at bounding box center [84, 398] width 38 height 17
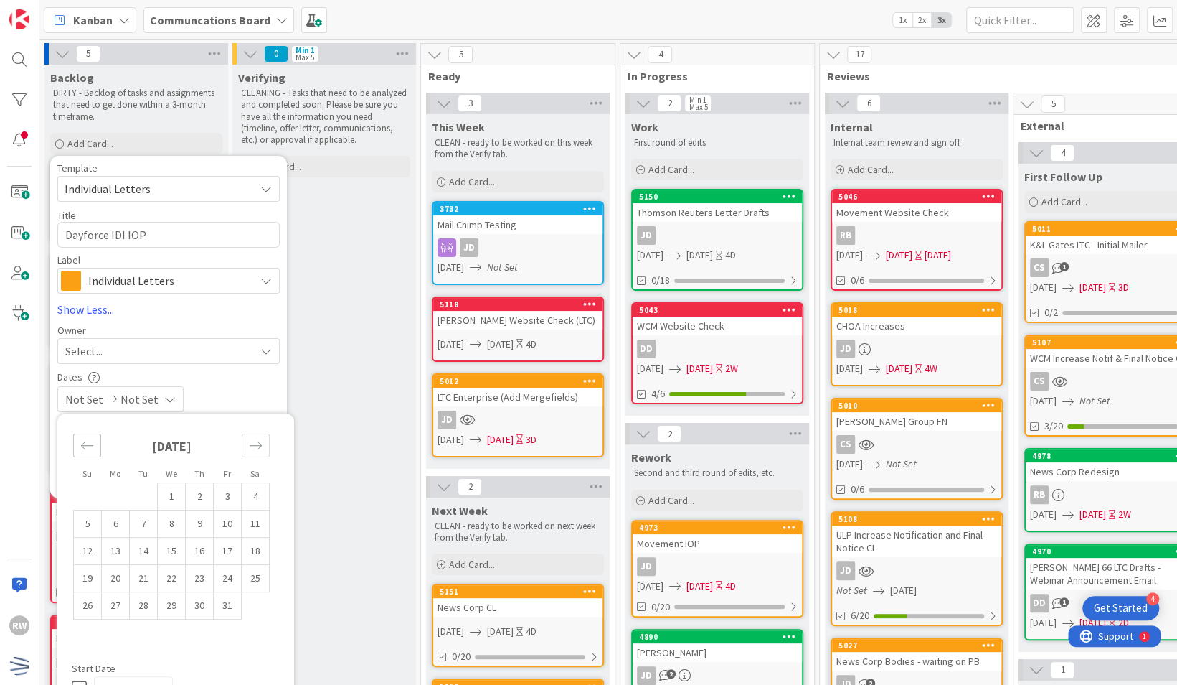
click at [74, 448] on div "Move backward to switch to the previous month." at bounding box center [87, 445] width 28 height 24
click at [125, 605] on td "29" at bounding box center [116, 604] width 28 height 27
click at [260, 445] on icon "Move forward to switch to the next month." at bounding box center [256, 445] width 14 height 14
click at [224, 507] on td "3" at bounding box center [228, 495] width 28 height 27
click at [218, 446] on div "[DATE]" at bounding box center [171, 451] width 197 height 62
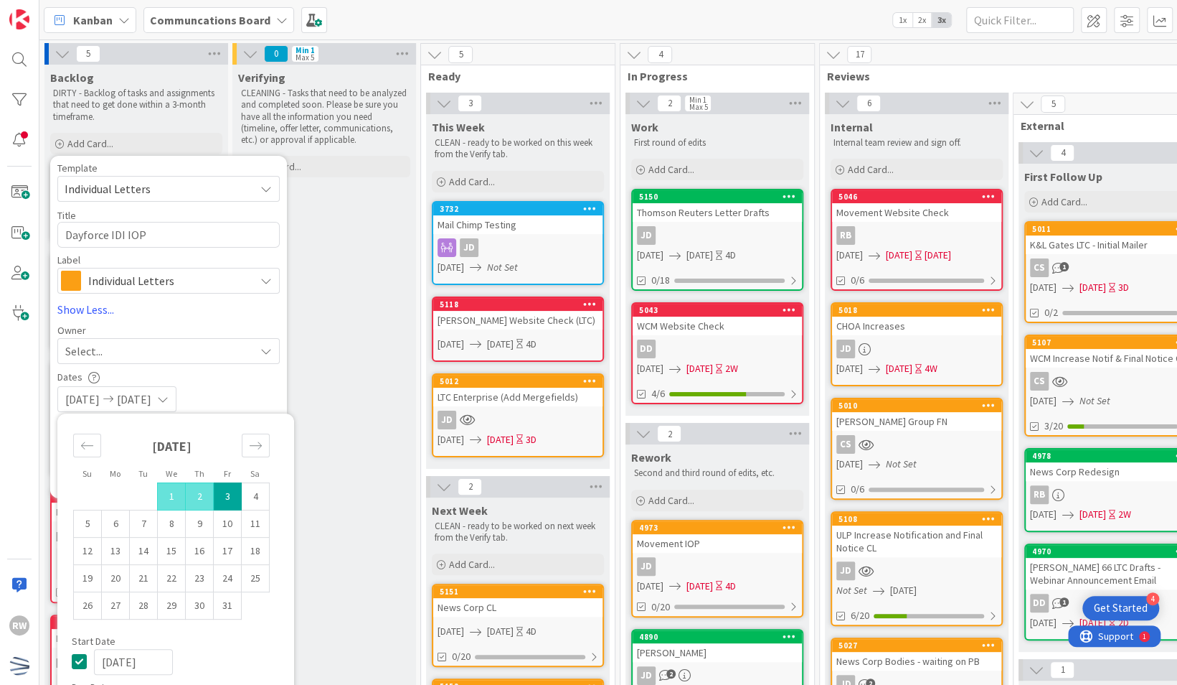
click at [235, 386] on div "[DATE] [DATE]" at bounding box center [168, 399] width 222 height 26
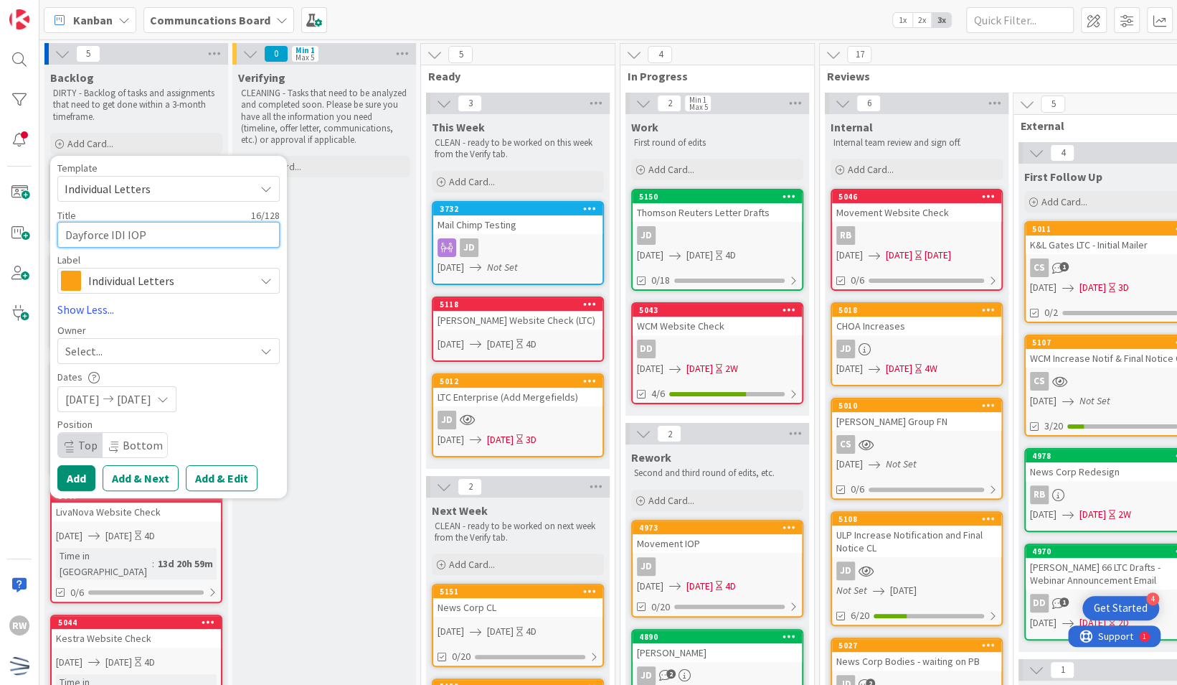
click at [217, 240] on textarea "Dayforce IDI IOP" at bounding box center [168, 235] width 222 height 26
click at [88, 477] on button "Add" at bounding box center [76, 478] width 38 height 26
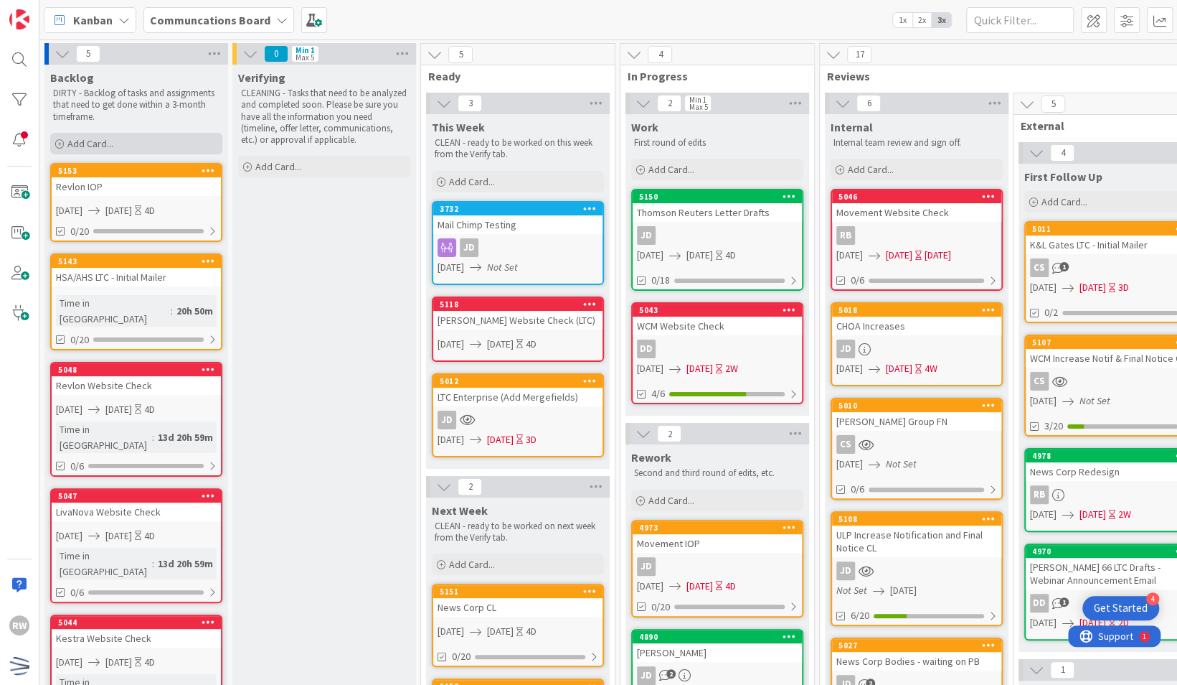
click at [124, 145] on div "Add Card..." at bounding box center [136, 144] width 172 height 22
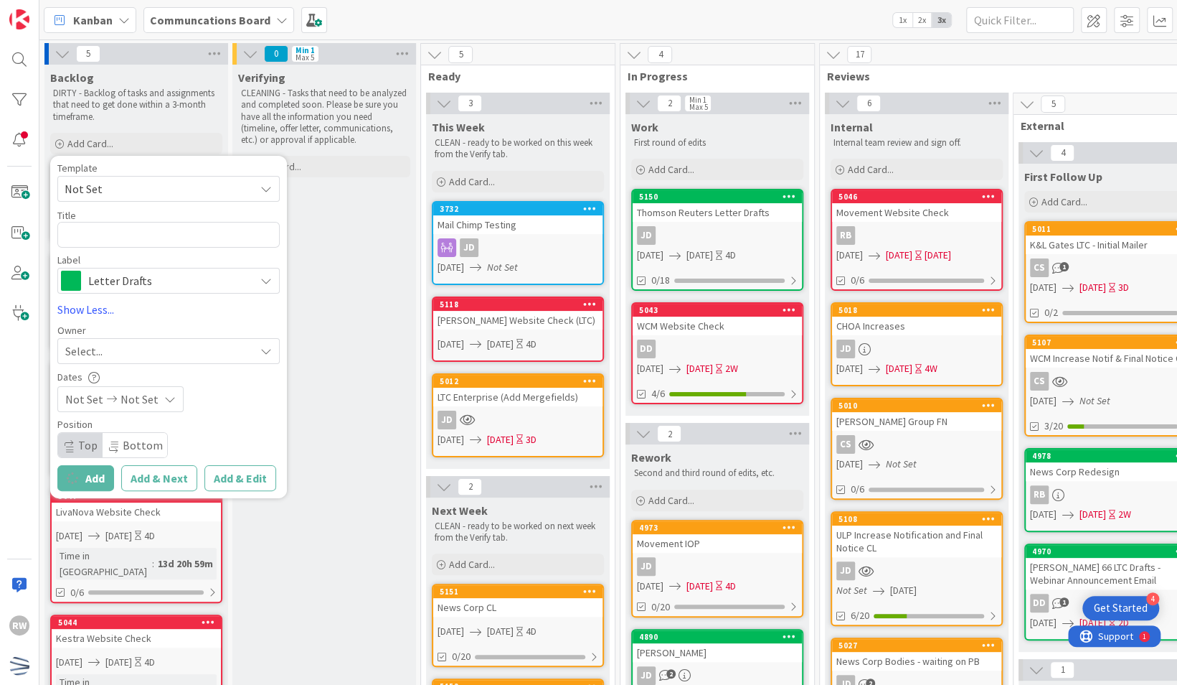
click at [120, 281] on span "Letter Drafts" at bounding box center [167, 281] width 159 height 20
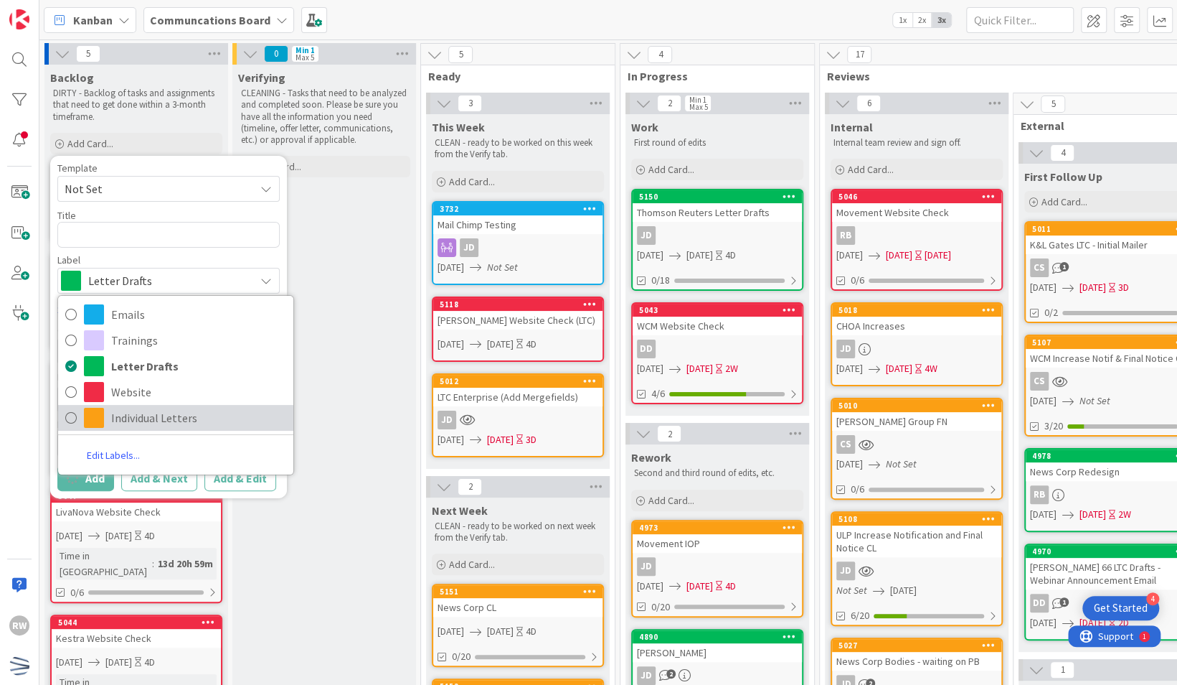
click at [133, 419] on span "Individual Letters" at bounding box center [198, 418] width 175 height 22
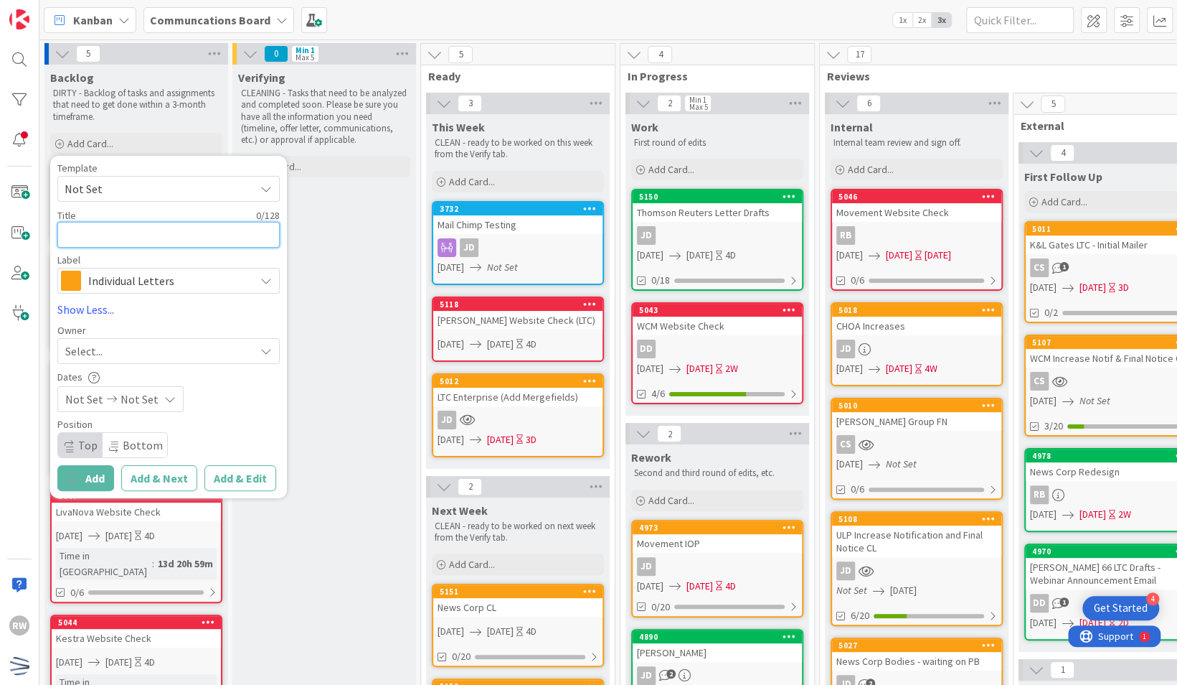
click at [121, 230] on textarea at bounding box center [168, 235] width 222 height 26
paste textarea "Dayforce IDI IOP"
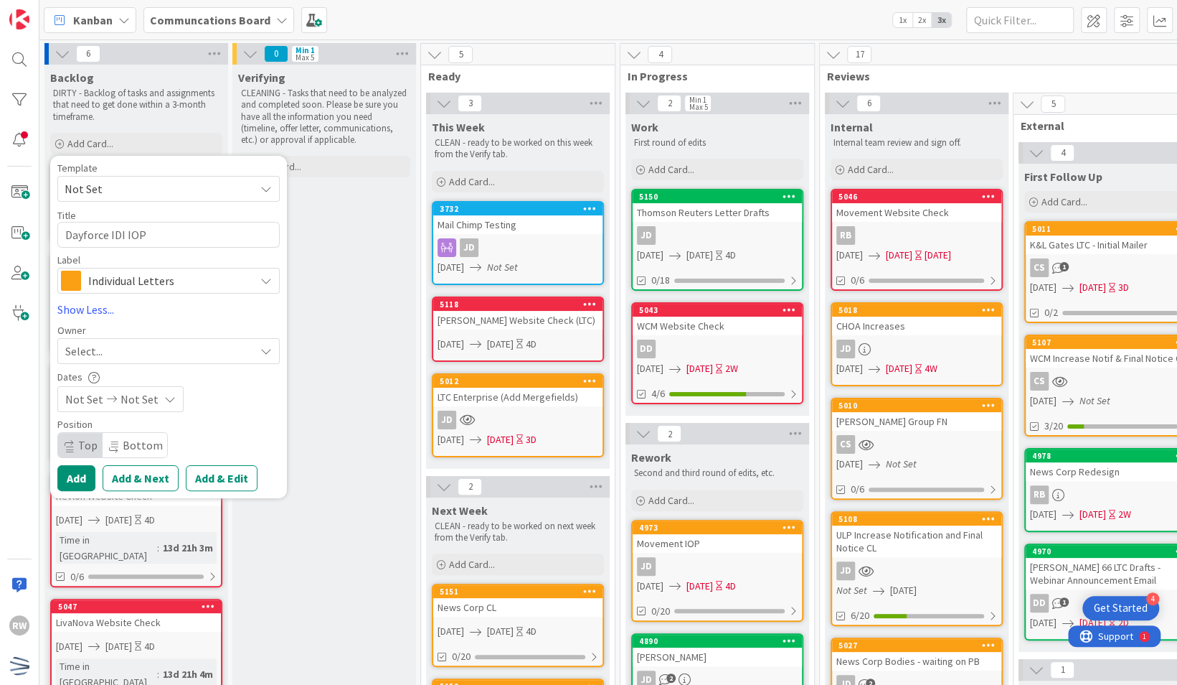
click at [88, 398] on span "Not Set" at bounding box center [84, 398] width 38 height 17
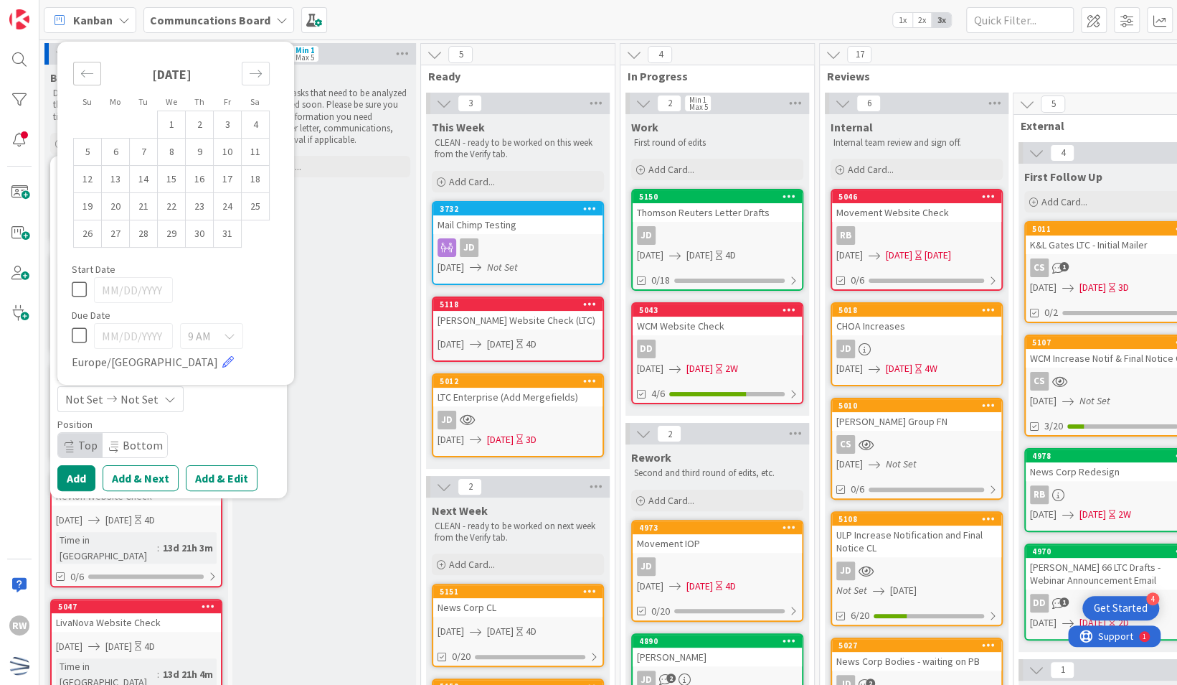
click at [90, 75] on icon "Move backward to switch to the previous month." at bounding box center [87, 74] width 14 height 14
click at [125, 231] on td "29" at bounding box center [116, 233] width 28 height 27
click at [256, 71] on icon "Move forward to switch to the next month." at bounding box center [256, 74] width 14 height 14
click at [227, 129] on td "3" at bounding box center [228, 124] width 28 height 27
click at [265, 267] on div "Start Date" at bounding box center [176, 269] width 208 height 10
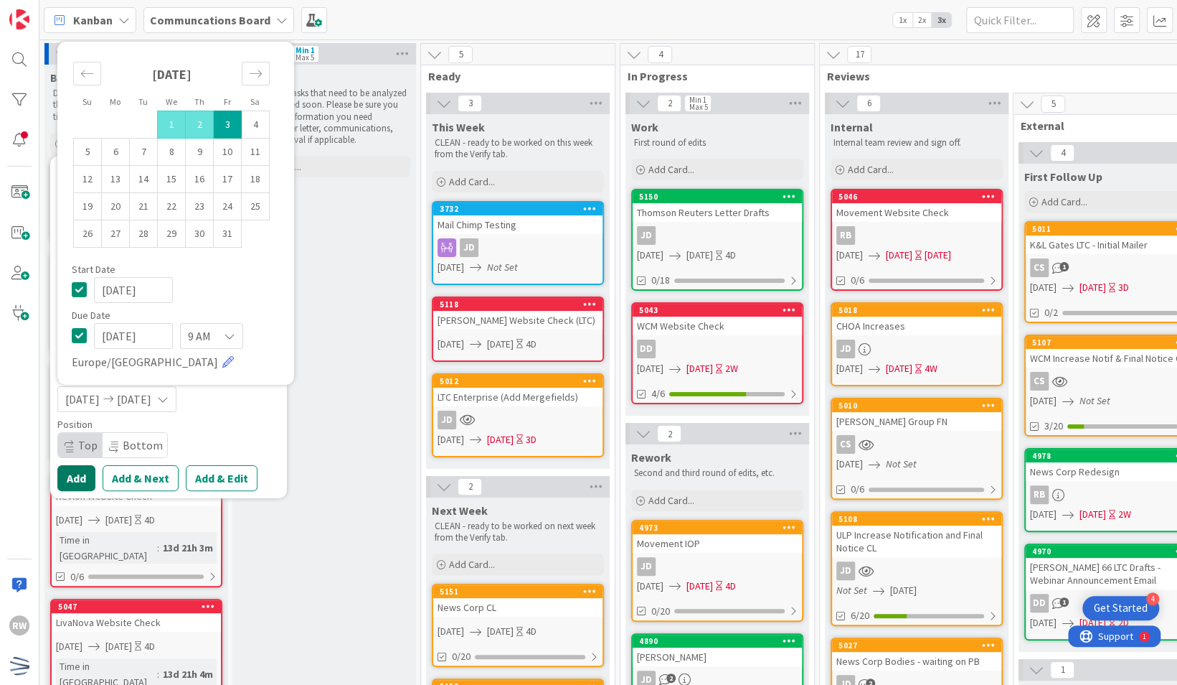
click at [70, 471] on button "Add" at bounding box center [76, 478] width 38 height 26
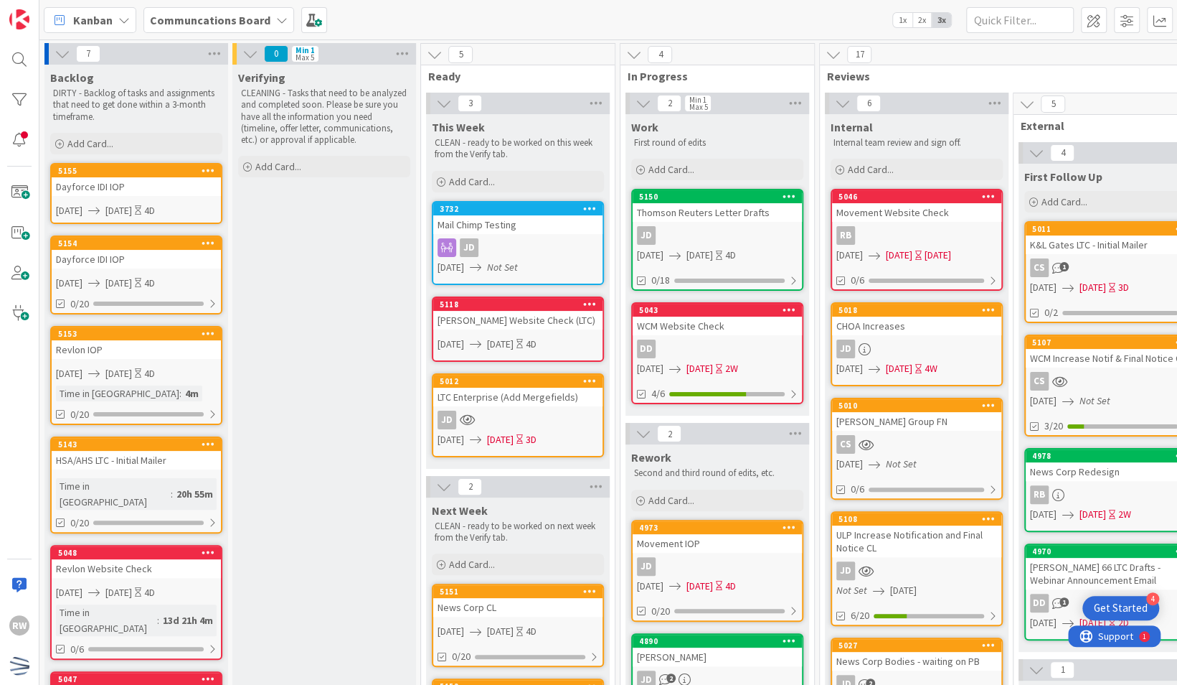
click at [207, 171] on icon at bounding box center [209, 170] width 14 height 10
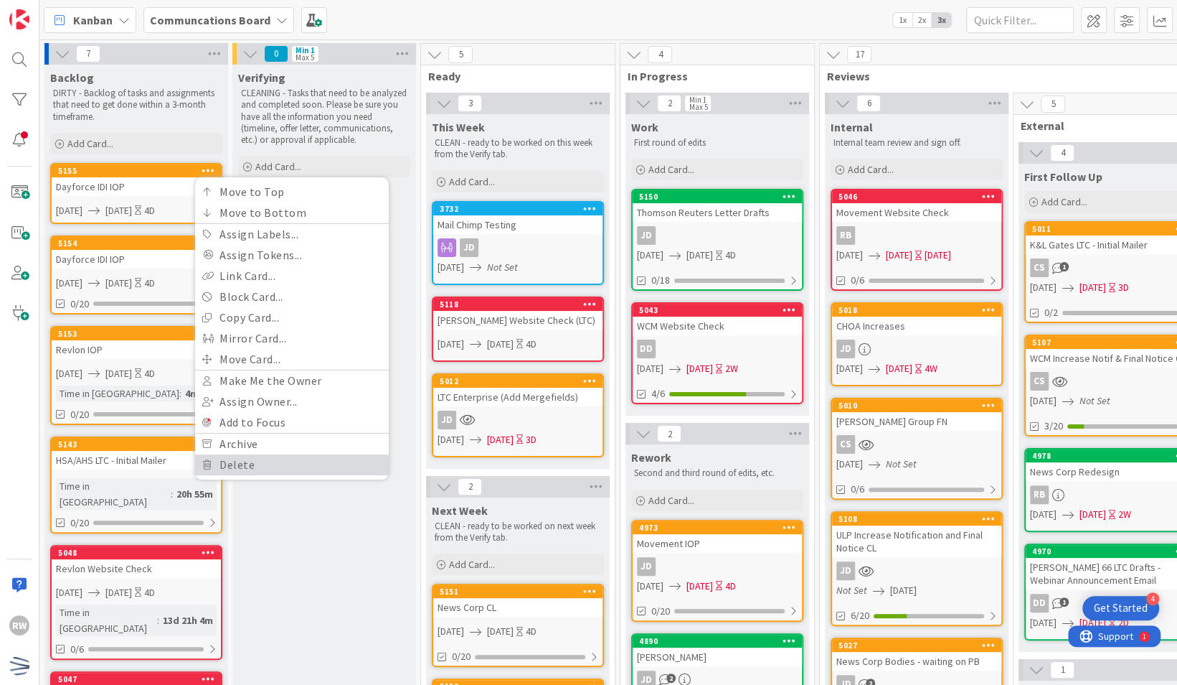
click at [245, 468] on link "Delete" at bounding box center [292, 464] width 194 height 21
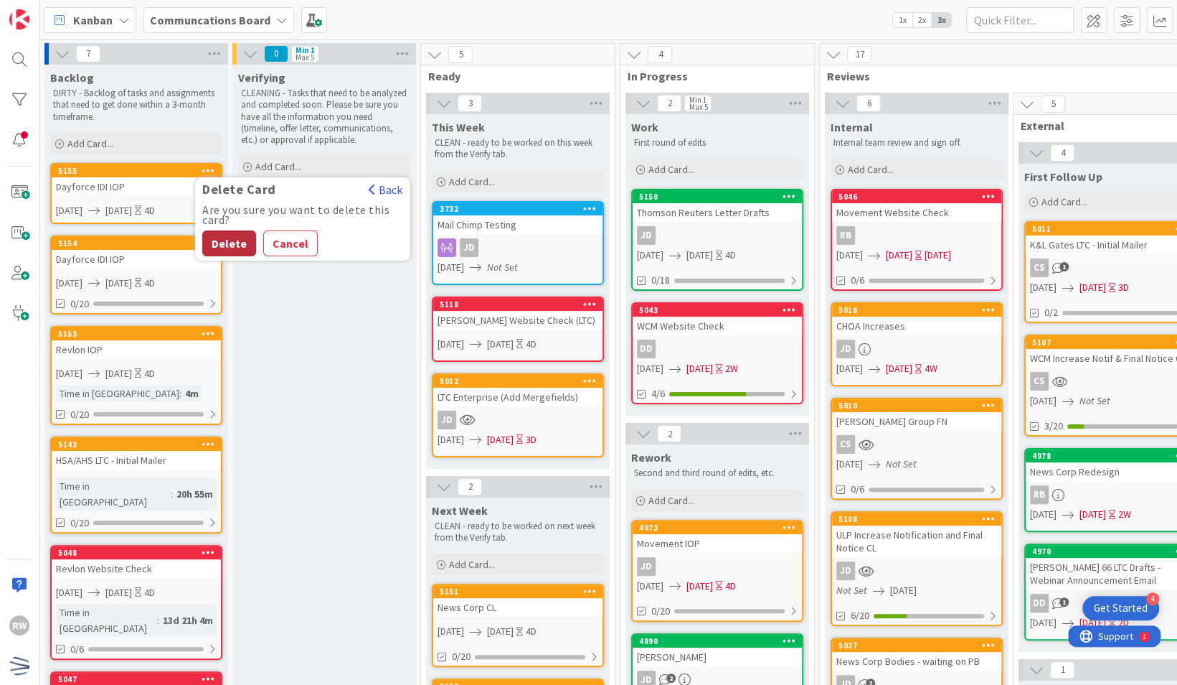
click at [234, 240] on button "Delete" at bounding box center [229, 243] width 54 height 26
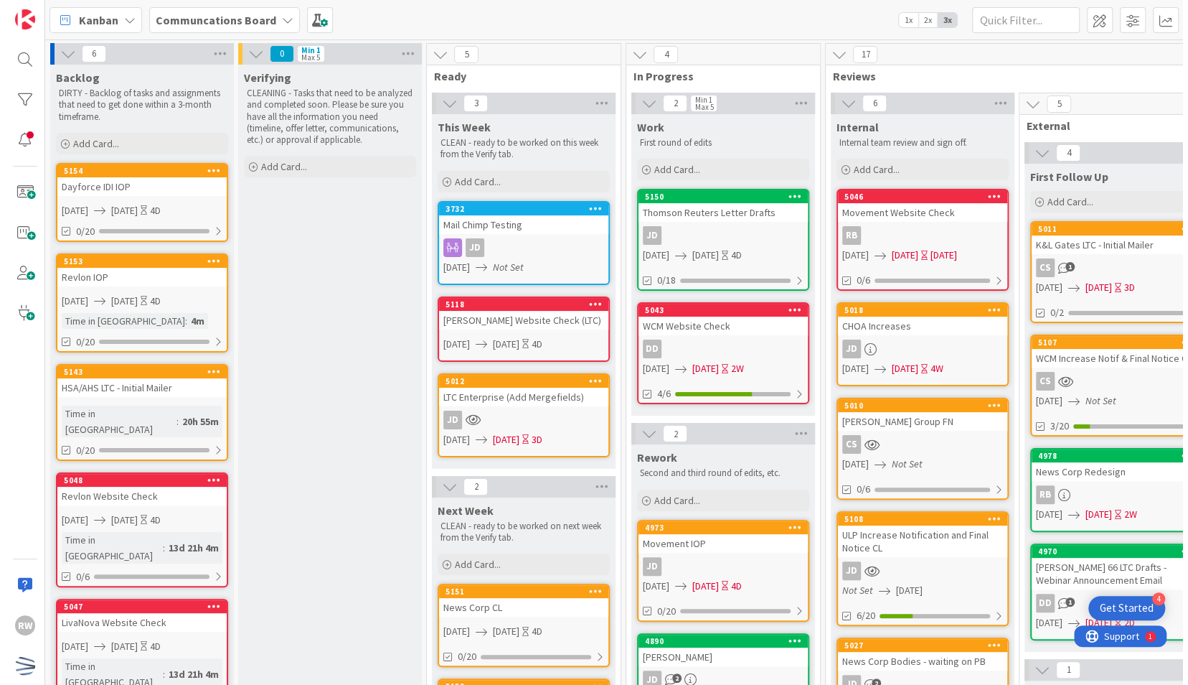
scroll to position [122, 0]
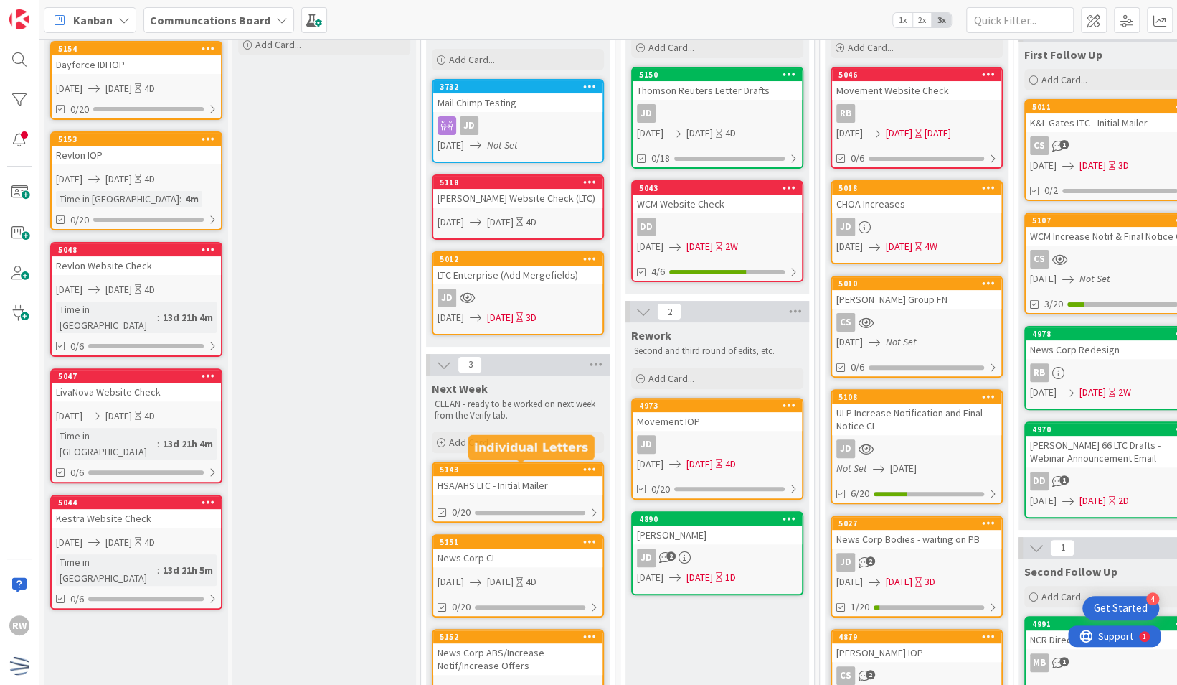
click at [527, 478] on div "HSA/AHS LTC - Initial Mailer" at bounding box center [517, 485] width 169 height 19
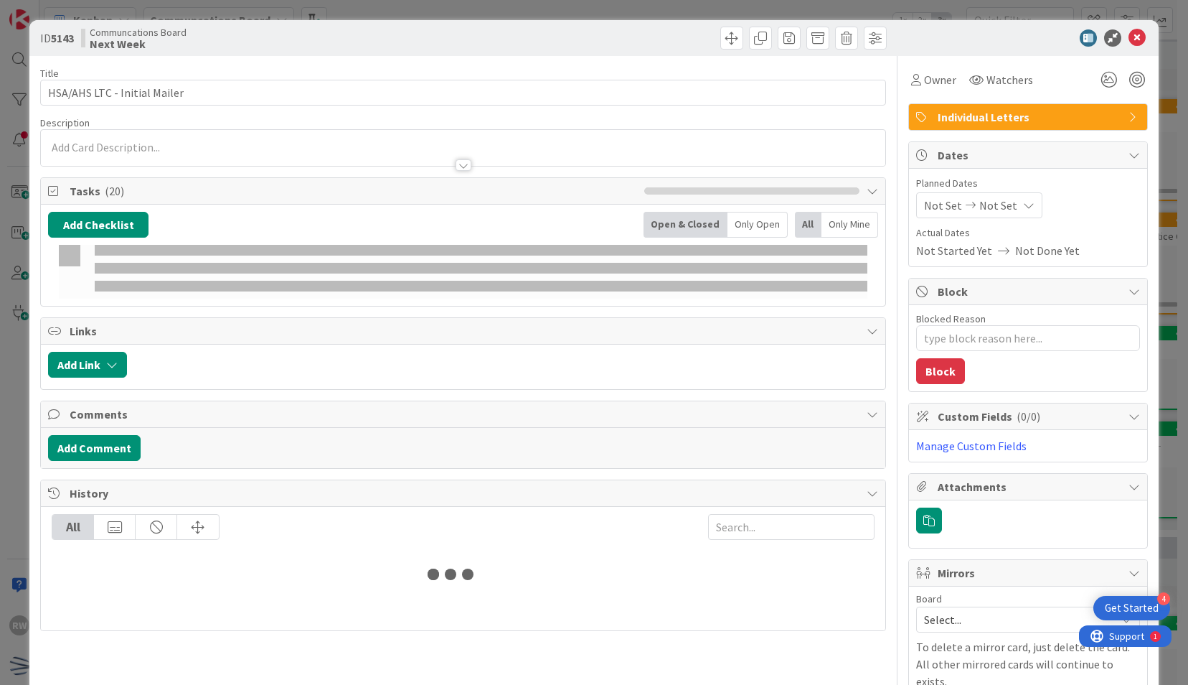
click at [936, 207] on span "Not Set" at bounding box center [943, 205] width 38 height 17
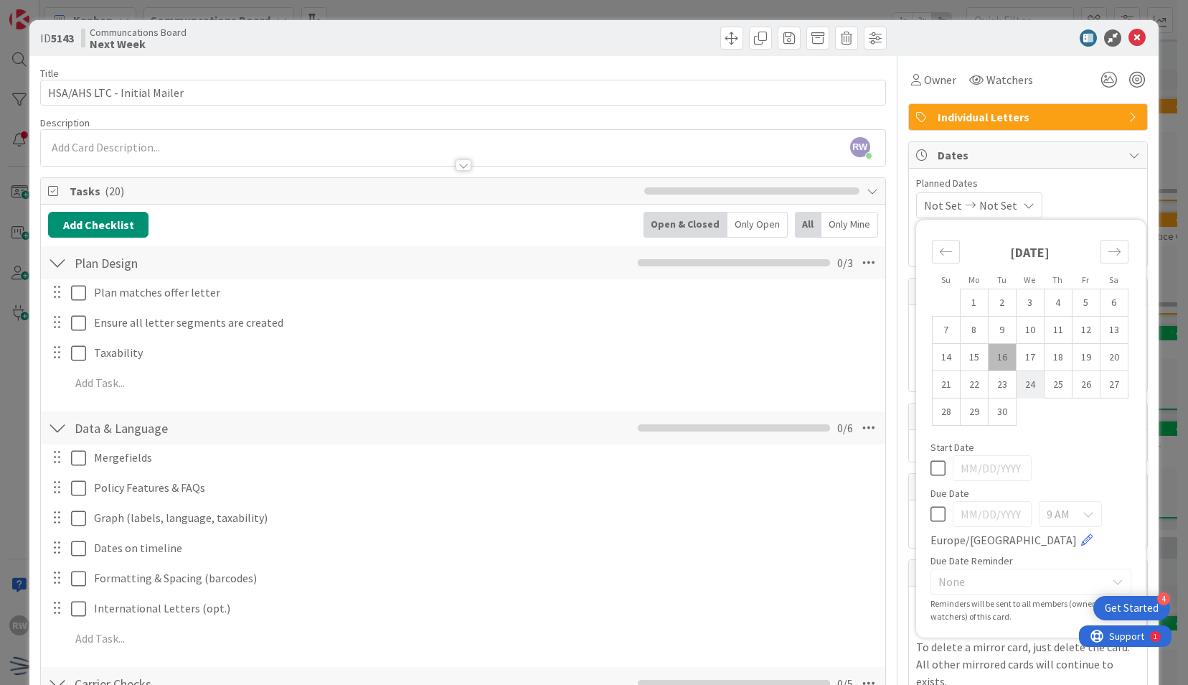
click at [1022, 381] on td "24" at bounding box center [1030, 384] width 28 height 27
click at [1076, 386] on td "26" at bounding box center [1086, 384] width 28 height 27
click at [1132, 35] on icon at bounding box center [1137, 37] width 17 height 17
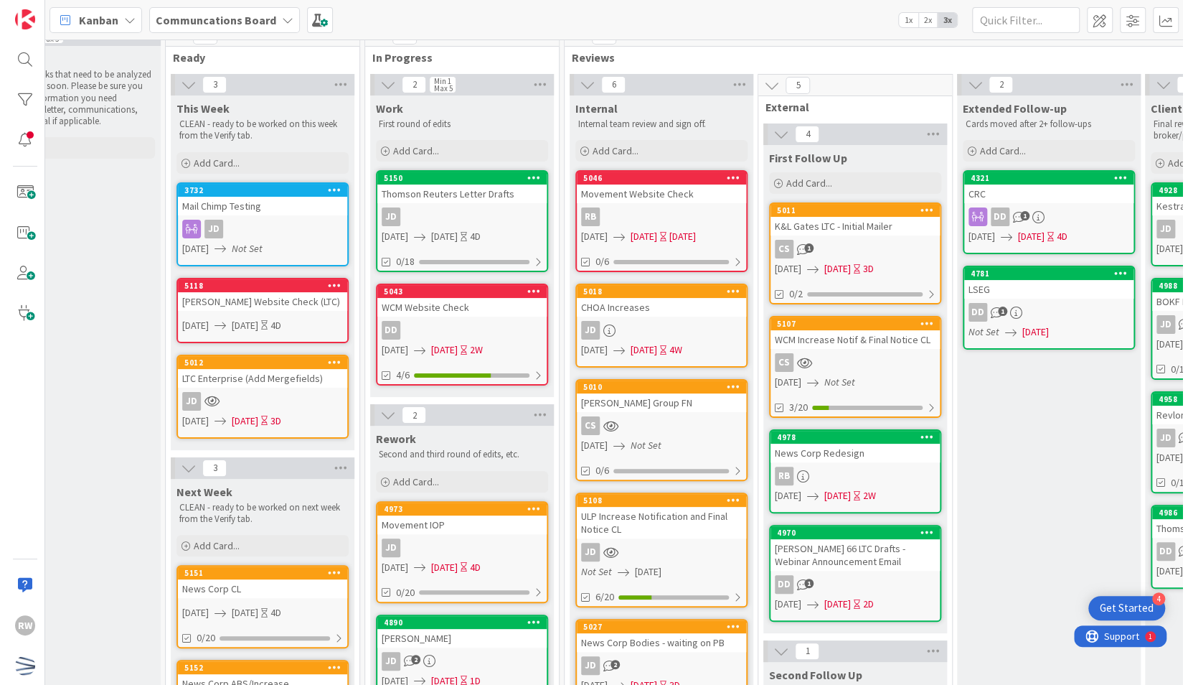
scroll to position [17, 261]
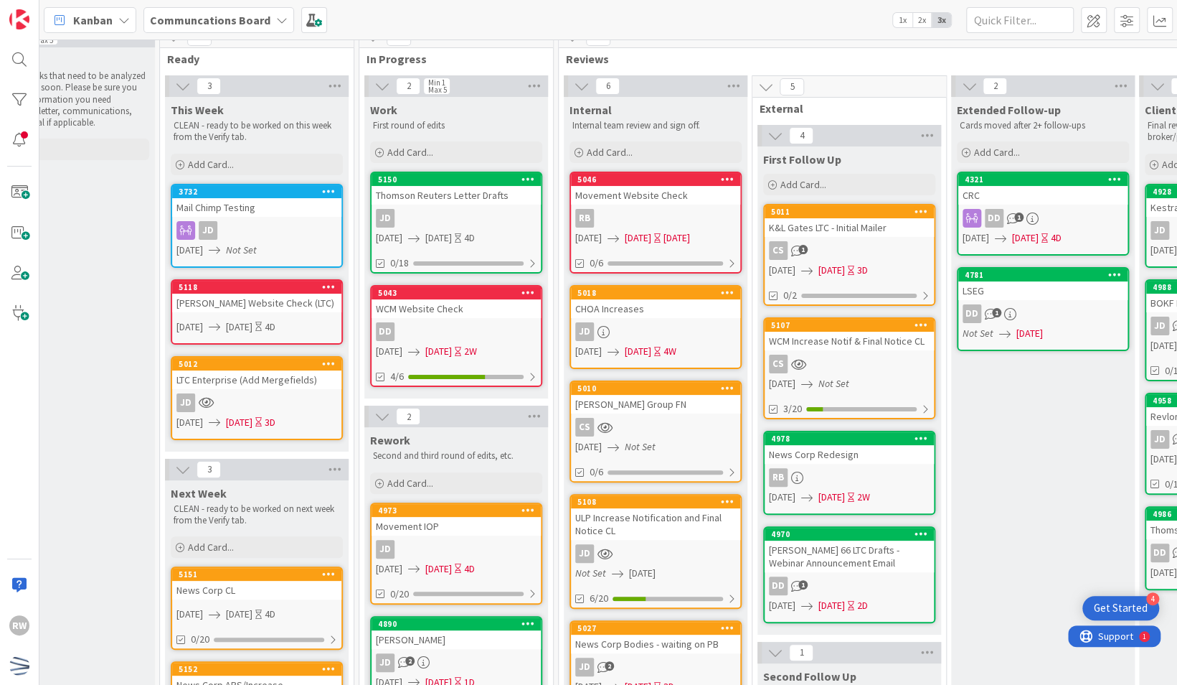
click at [466, 530] on div "Movement IOP" at bounding box center [456, 526] width 169 height 19
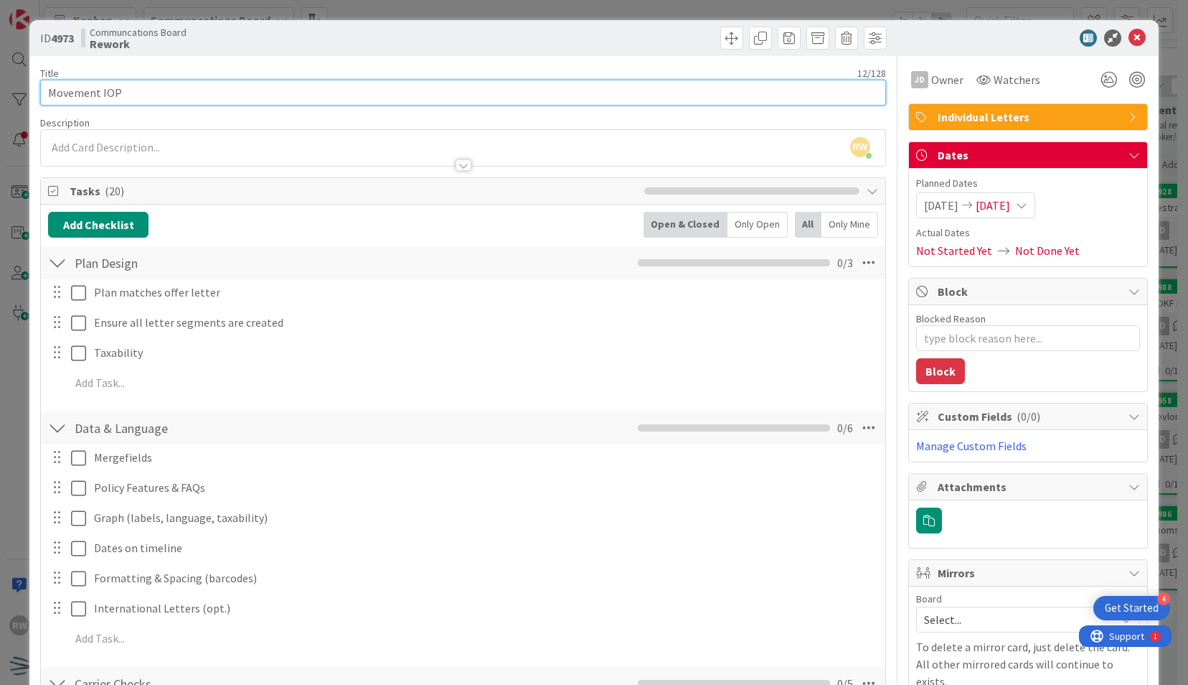
drag, startPoint x: 535, startPoint y: 94, endPoint x: 103, endPoint y: 94, distance: 432.0
click at [103, 94] on input "Movement IOP" at bounding box center [462, 93] width 845 height 26
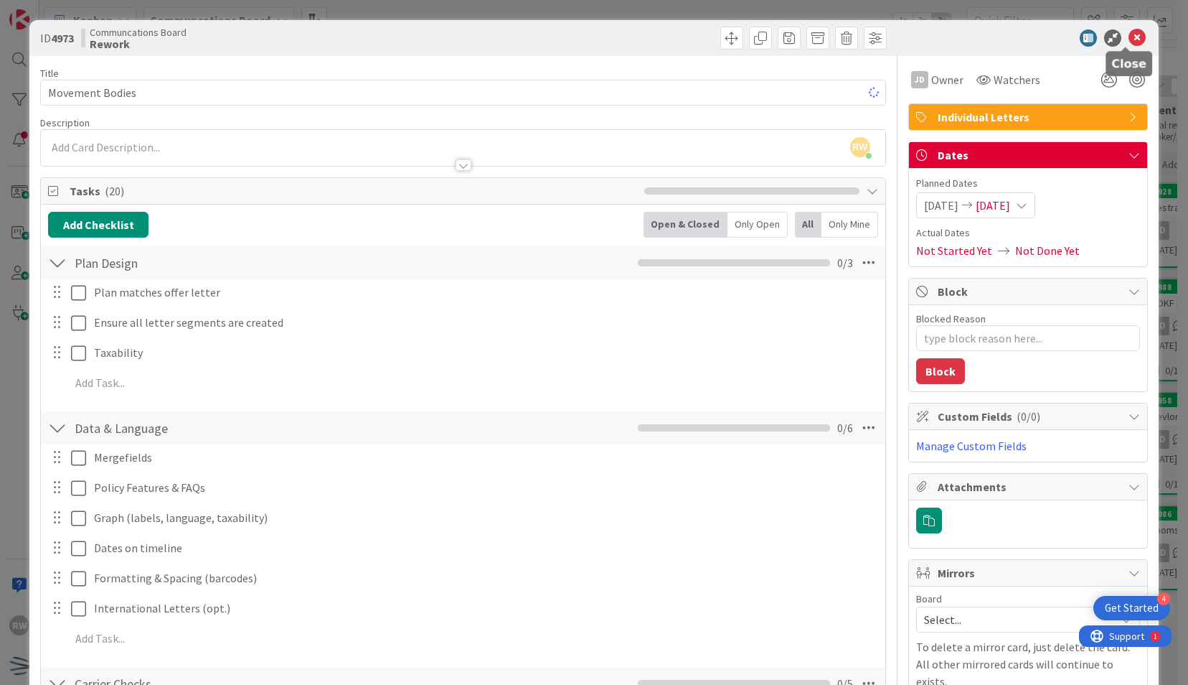
click at [1129, 37] on icon at bounding box center [1137, 37] width 17 height 17
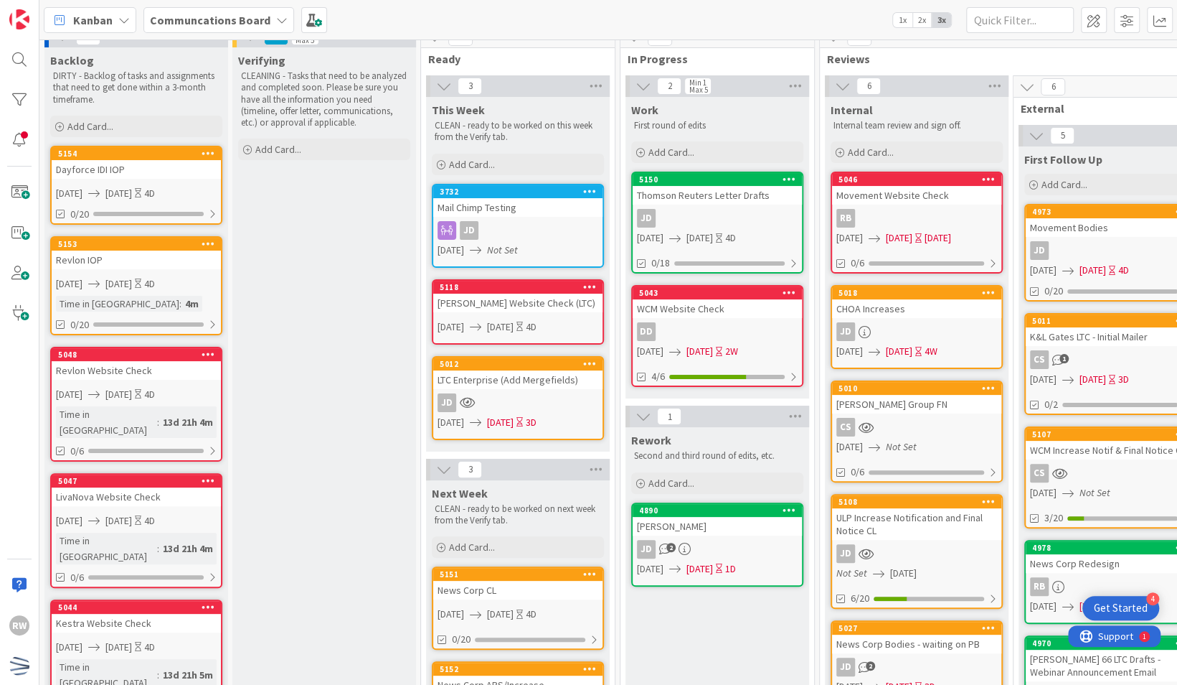
scroll to position [52, 0]
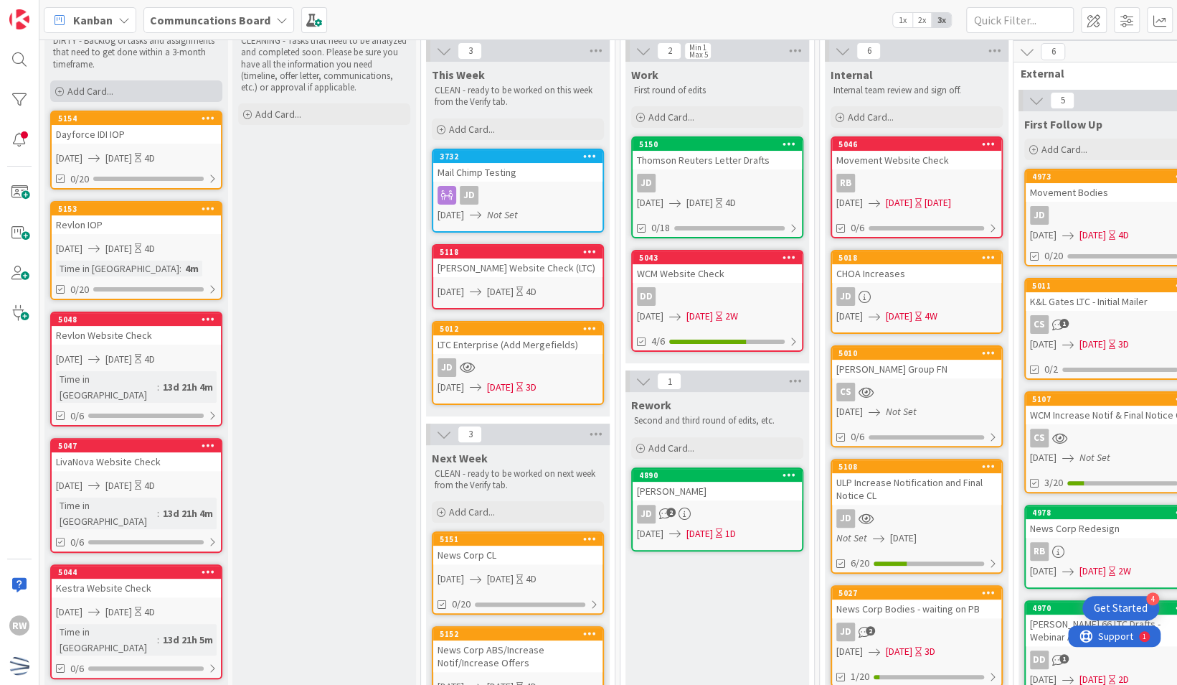
click at [173, 92] on div "Add Card..." at bounding box center [136, 91] width 172 height 22
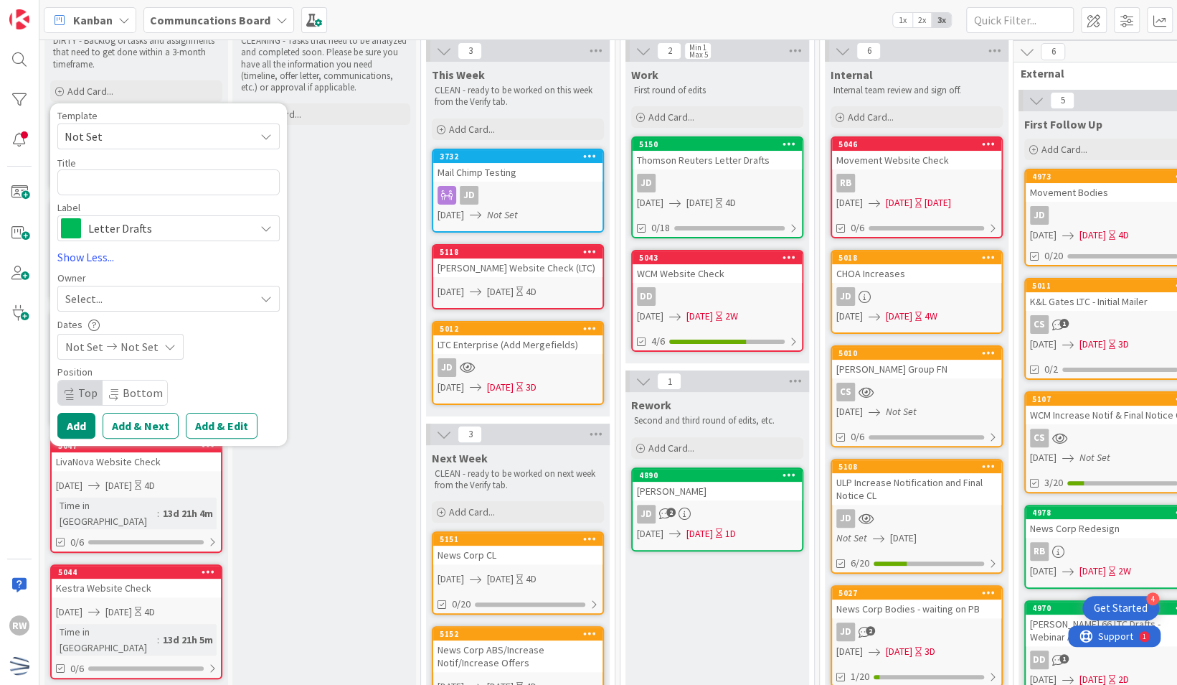
click at [156, 139] on span "Not Set" at bounding box center [154, 136] width 179 height 19
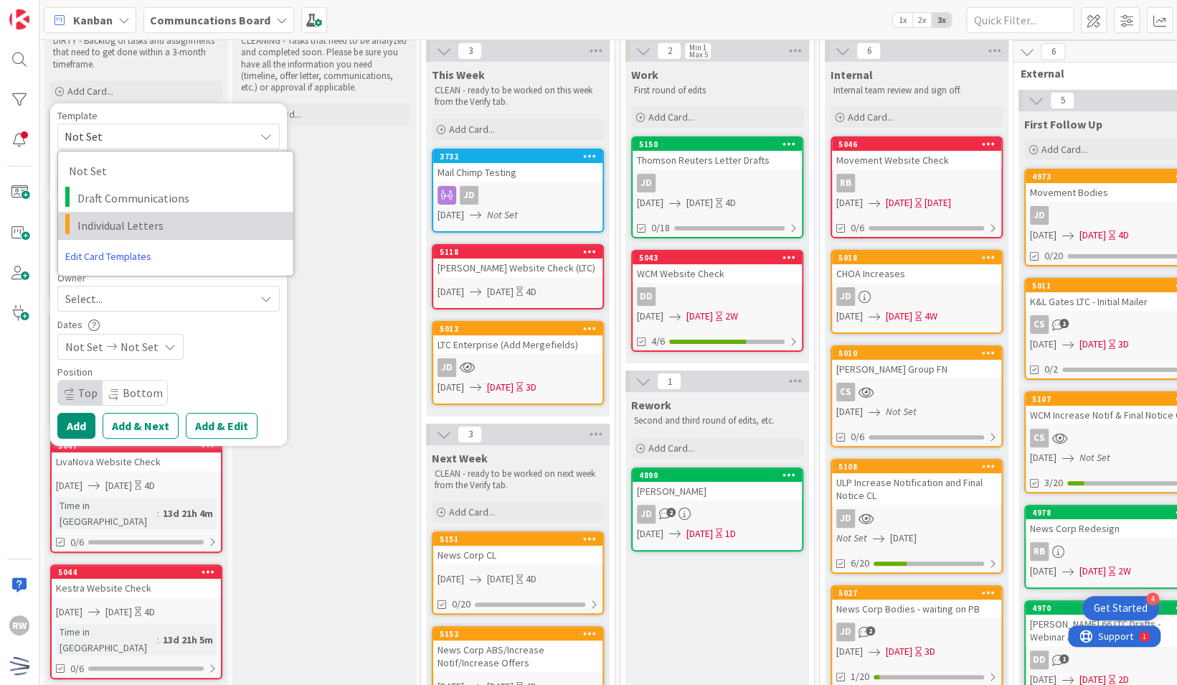
click at [154, 216] on span "Individual Letters" at bounding box center [179, 225] width 205 height 19
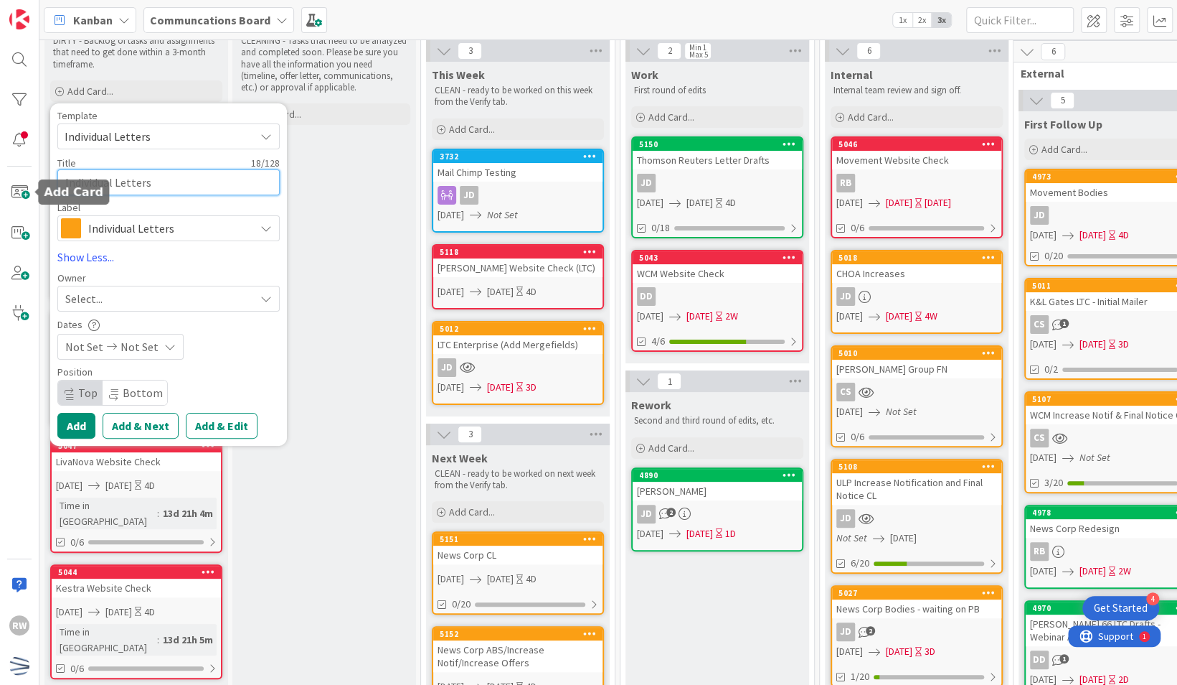
drag, startPoint x: 154, startPoint y: 181, endPoint x: 0, endPoint y: 174, distance: 153.7
click at [0, 174] on html "4 Get Started RW Kanban Communcations Board 1x 2x 3x 5 Backlog DIRTY - Backlog …" at bounding box center [588, 342] width 1177 height 685
paste textarea "Movement Bodie"
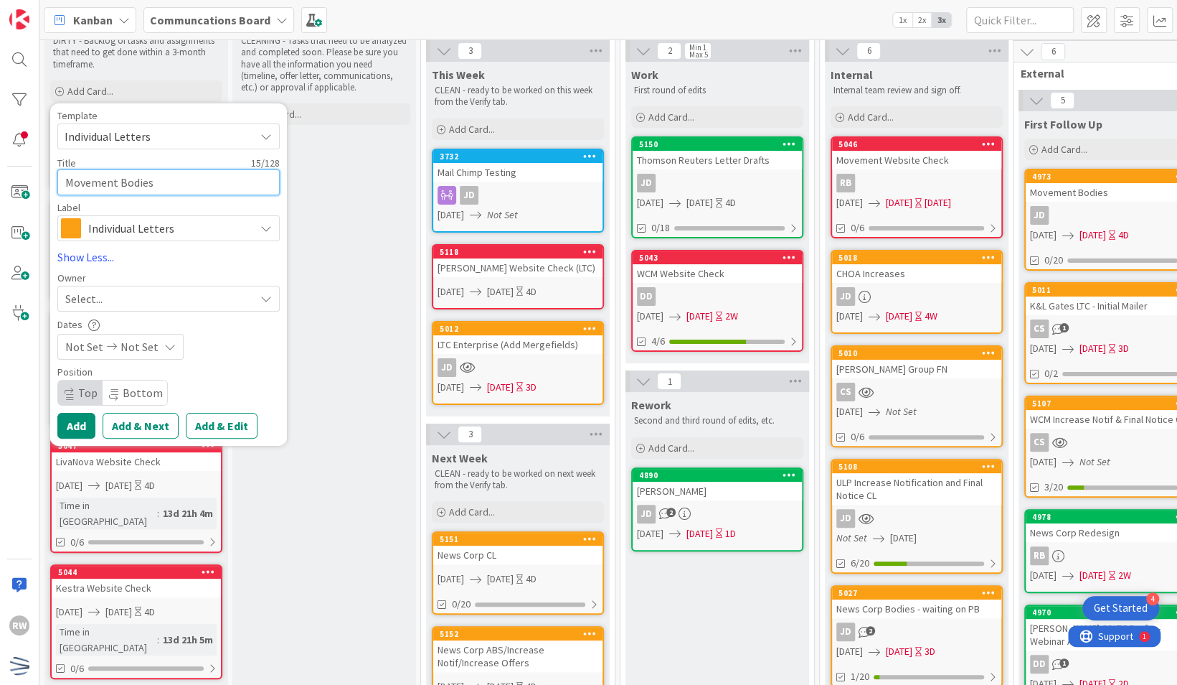
drag, startPoint x: 121, startPoint y: 183, endPoint x: 210, endPoint y: 178, distance: 89.1
click at [210, 178] on textarea "Movement Bodies" at bounding box center [168, 182] width 222 height 26
click at [88, 346] on span "Not Set" at bounding box center [84, 346] width 38 height 17
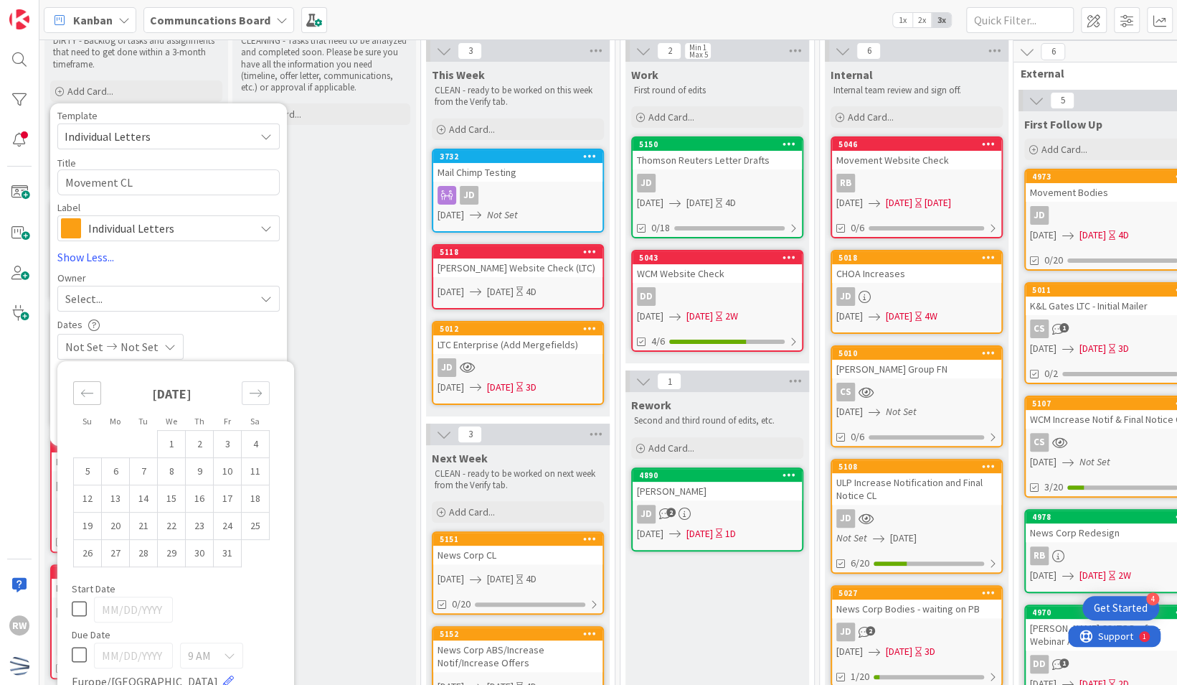
click at [83, 398] on icon "Move backward to switch to the previous month." at bounding box center [87, 393] width 14 height 14
click at [123, 504] on td "15" at bounding box center [116, 497] width 28 height 27
click at [235, 502] on td "19" at bounding box center [228, 497] width 28 height 27
click at [251, 335] on div "[DATE] [DATE]" at bounding box center [168, 347] width 222 height 26
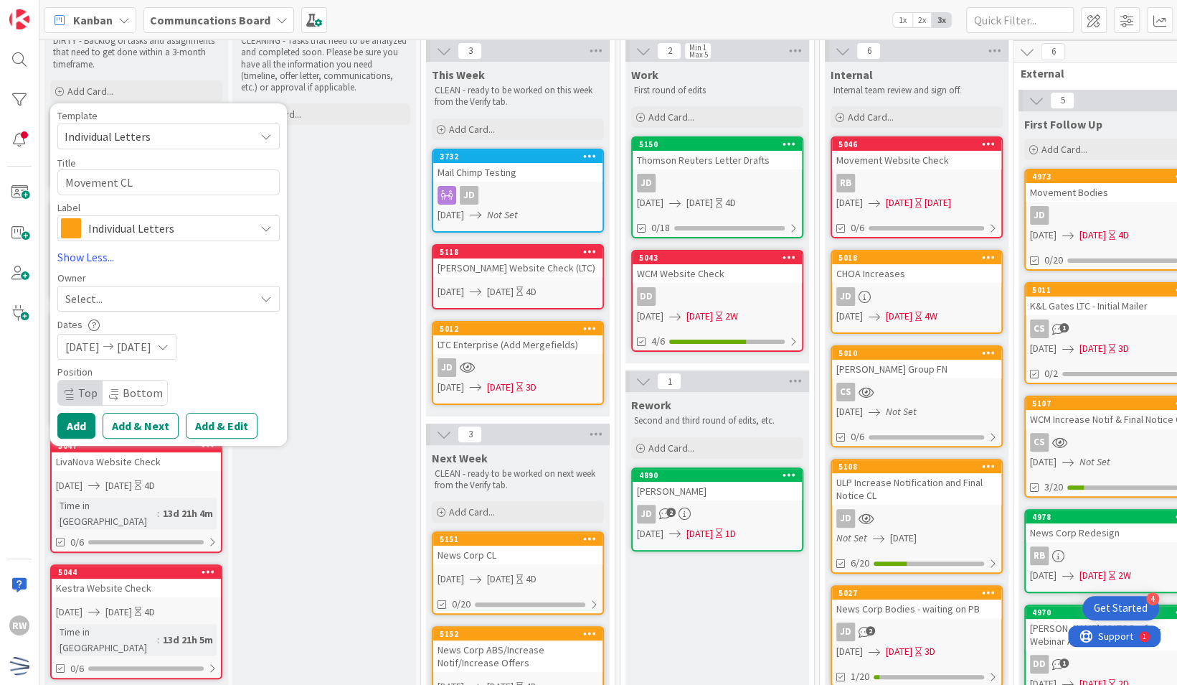
click at [136, 303] on div "Select..." at bounding box center [159, 298] width 189 height 17
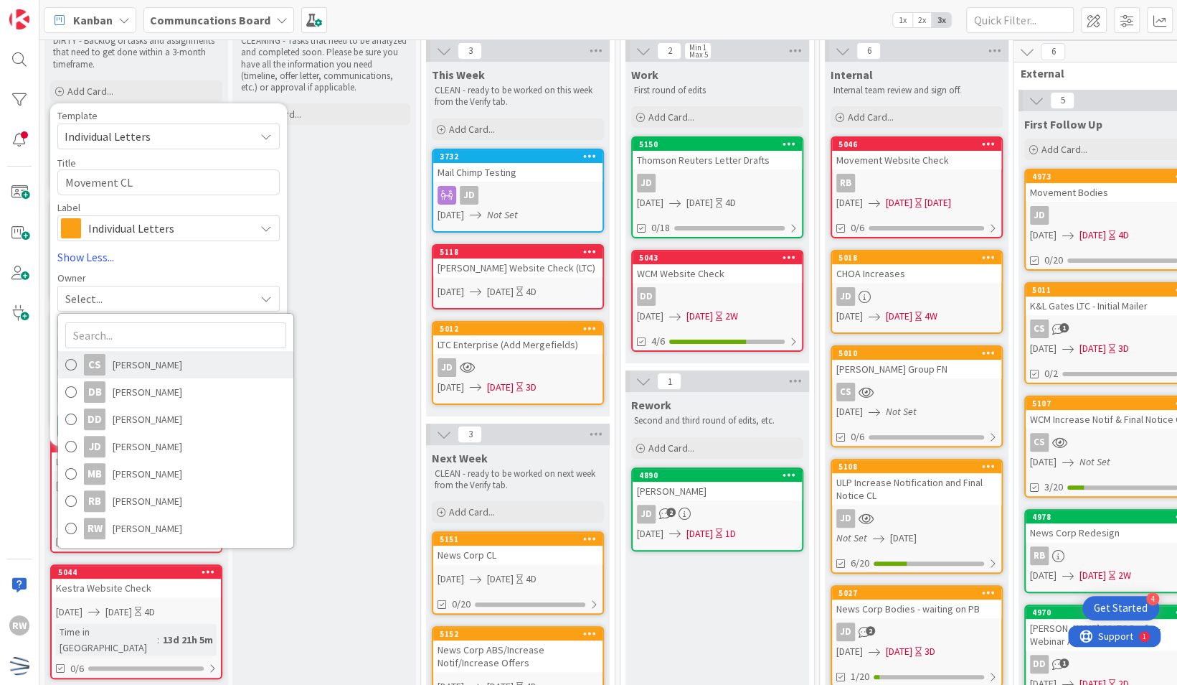
click at [144, 357] on span "[PERSON_NAME]" at bounding box center [148, 365] width 70 height 22
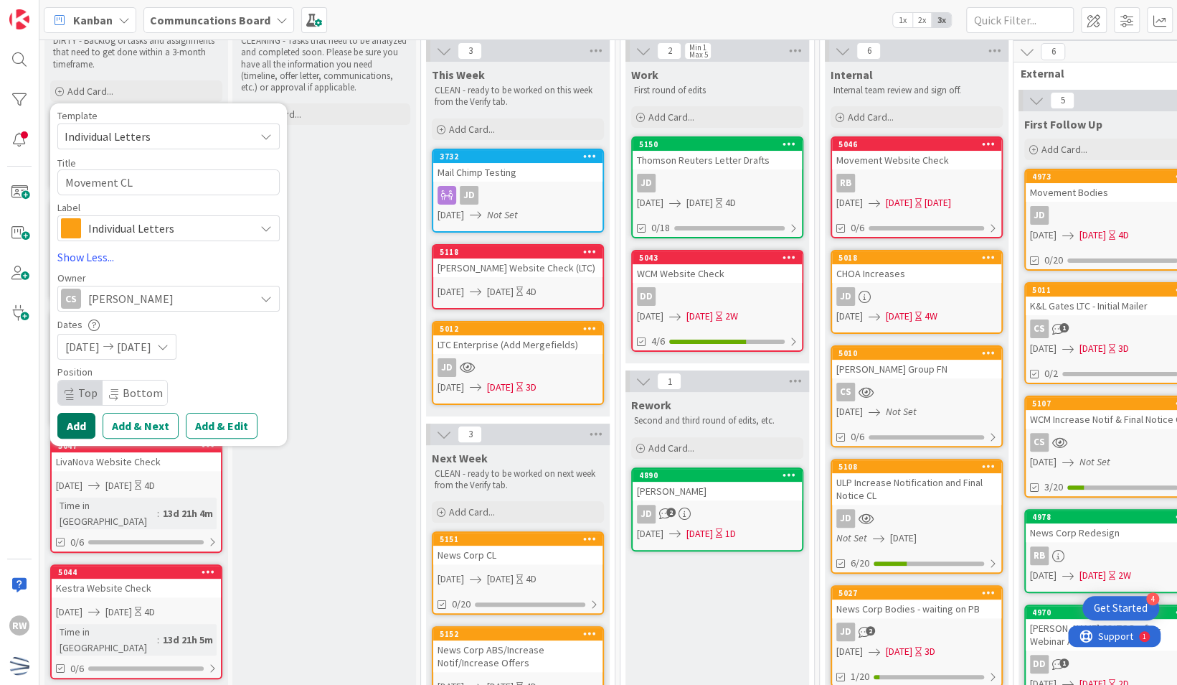
click at [88, 426] on button "Add" at bounding box center [76, 426] width 38 height 26
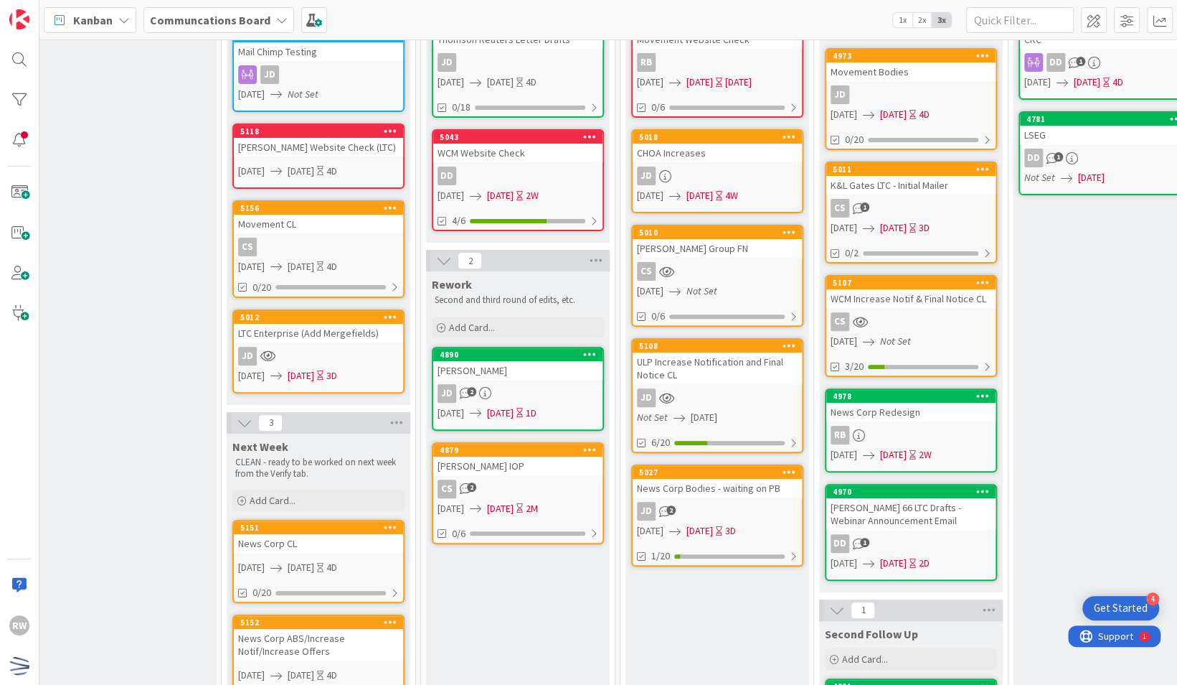
scroll to position [0, 199]
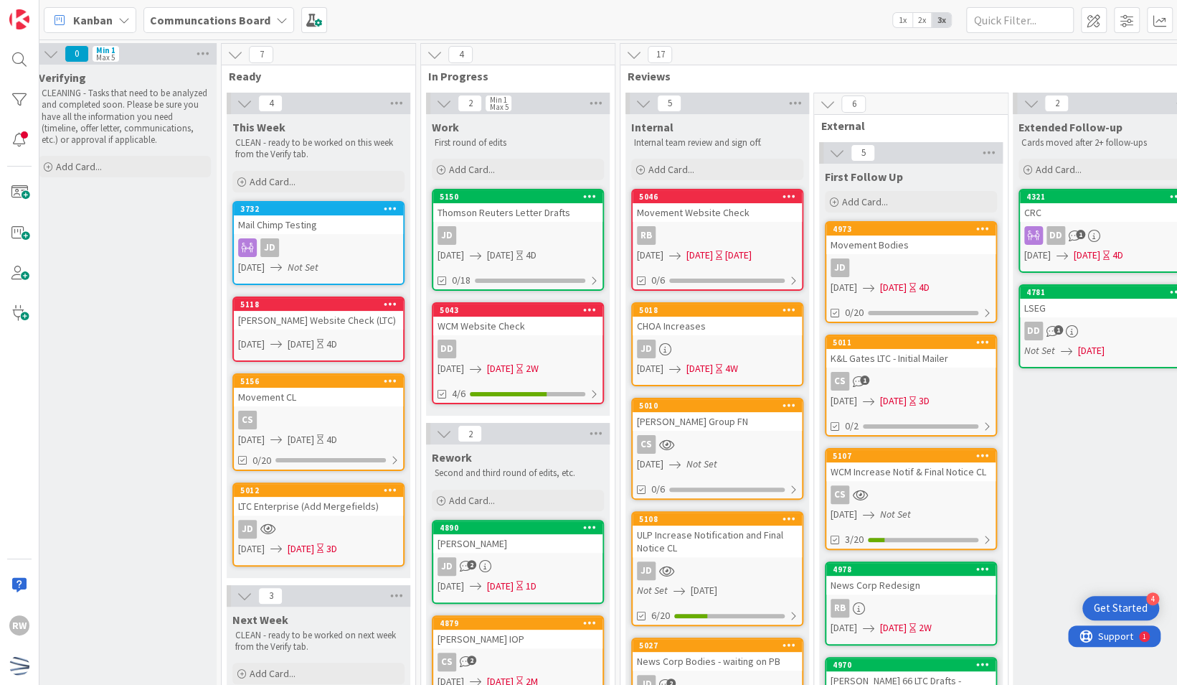
click at [390, 487] on icon at bounding box center [391, 489] width 14 height 10
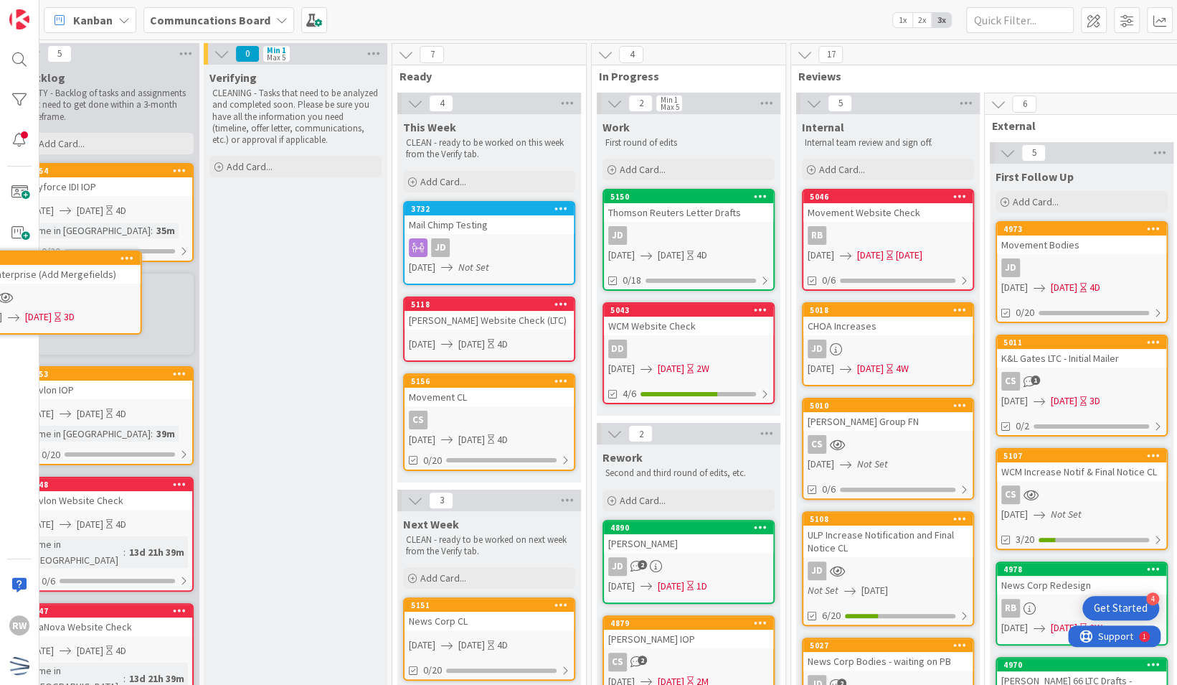
scroll to position [0, 0]
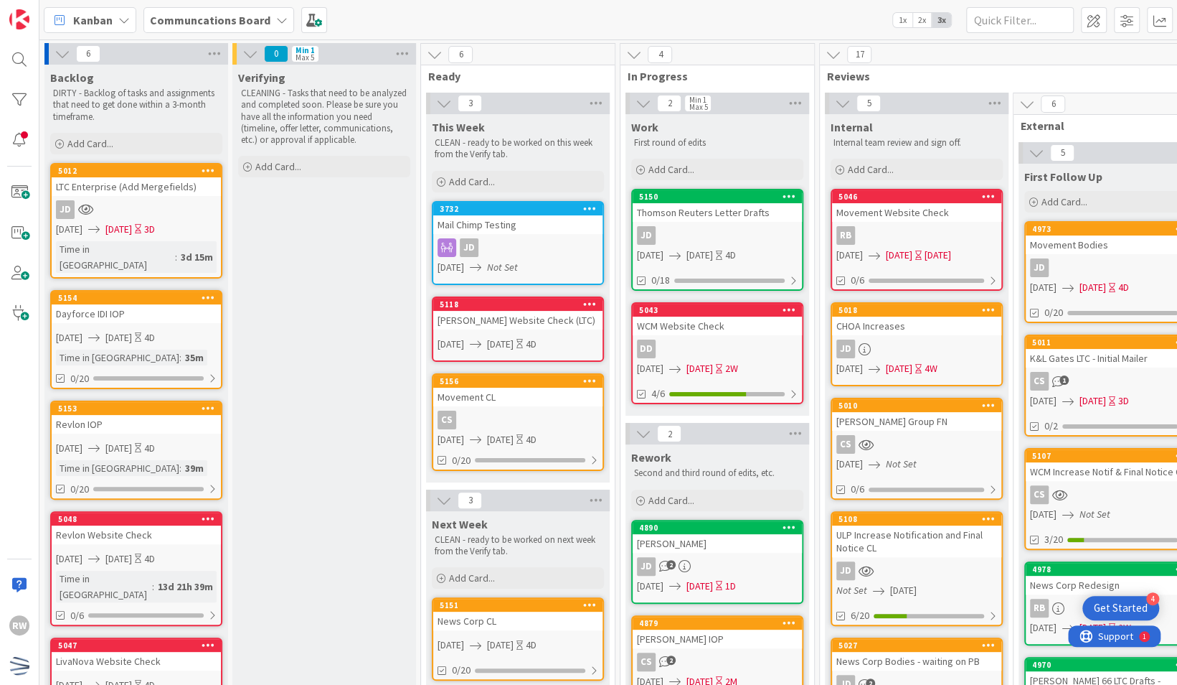
click at [343, 447] on div "Verifying CLEANING - Tasks that need to be analyzed and completed soon. Please …" at bounding box center [324, 645] width 184 height 1160
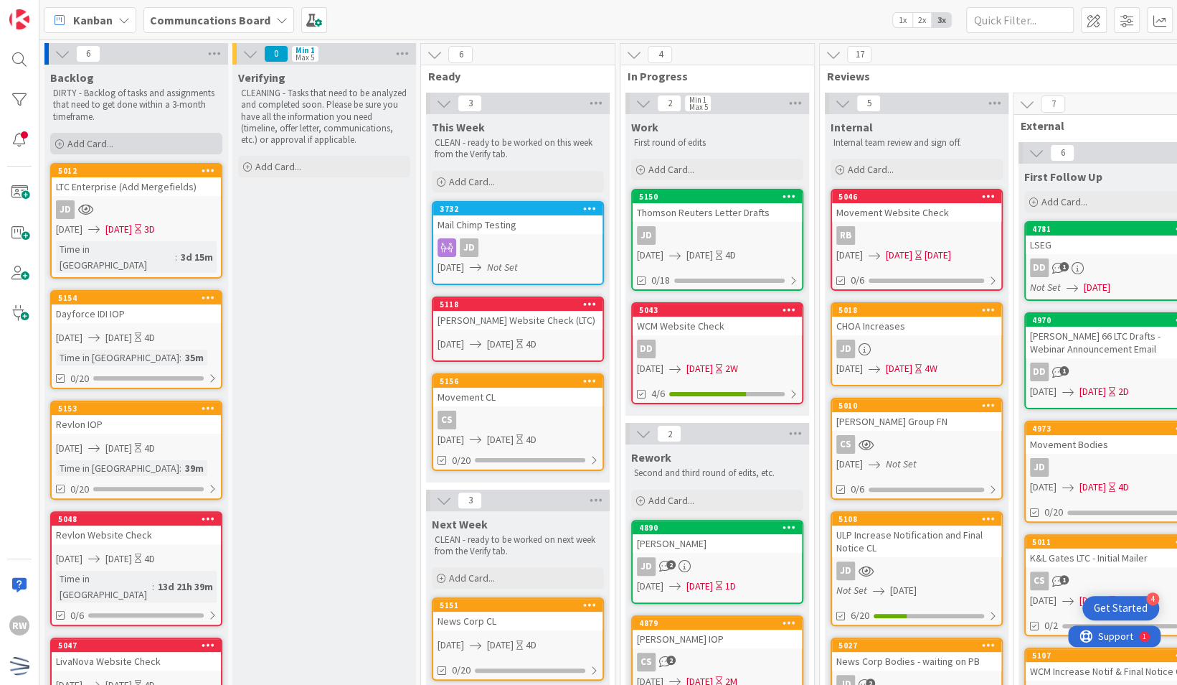
click at [182, 138] on div "Add Card..." at bounding box center [136, 144] width 172 height 22
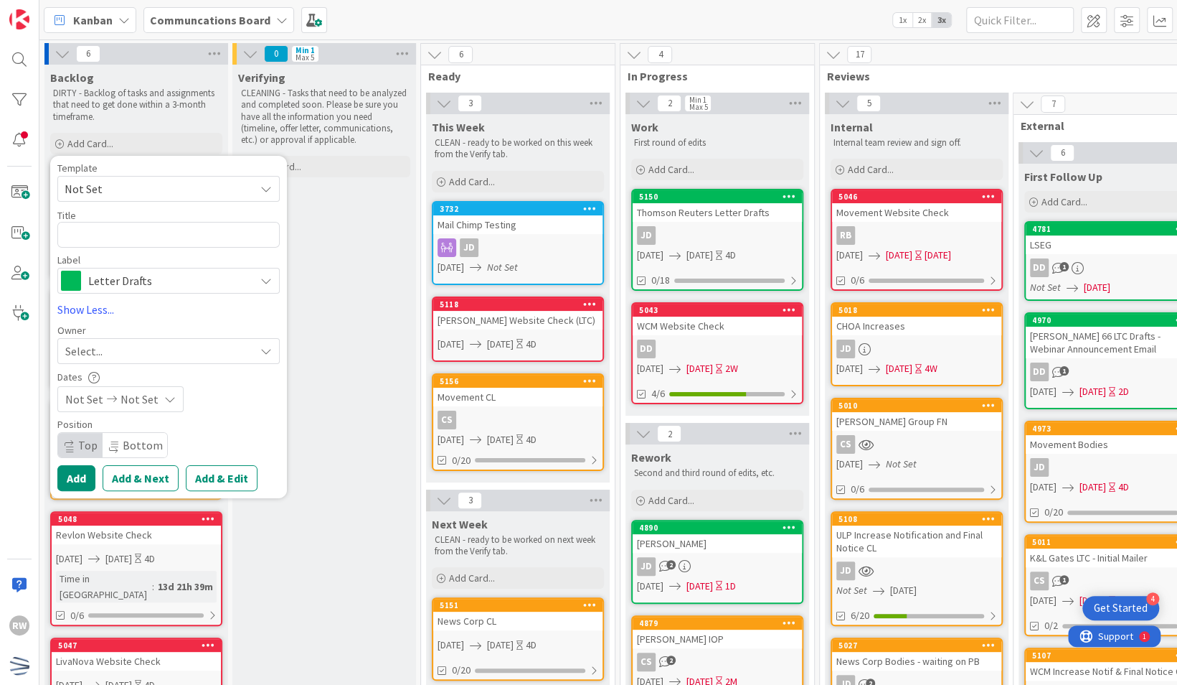
click at [166, 282] on span "Letter Drafts" at bounding box center [167, 281] width 159 height 20
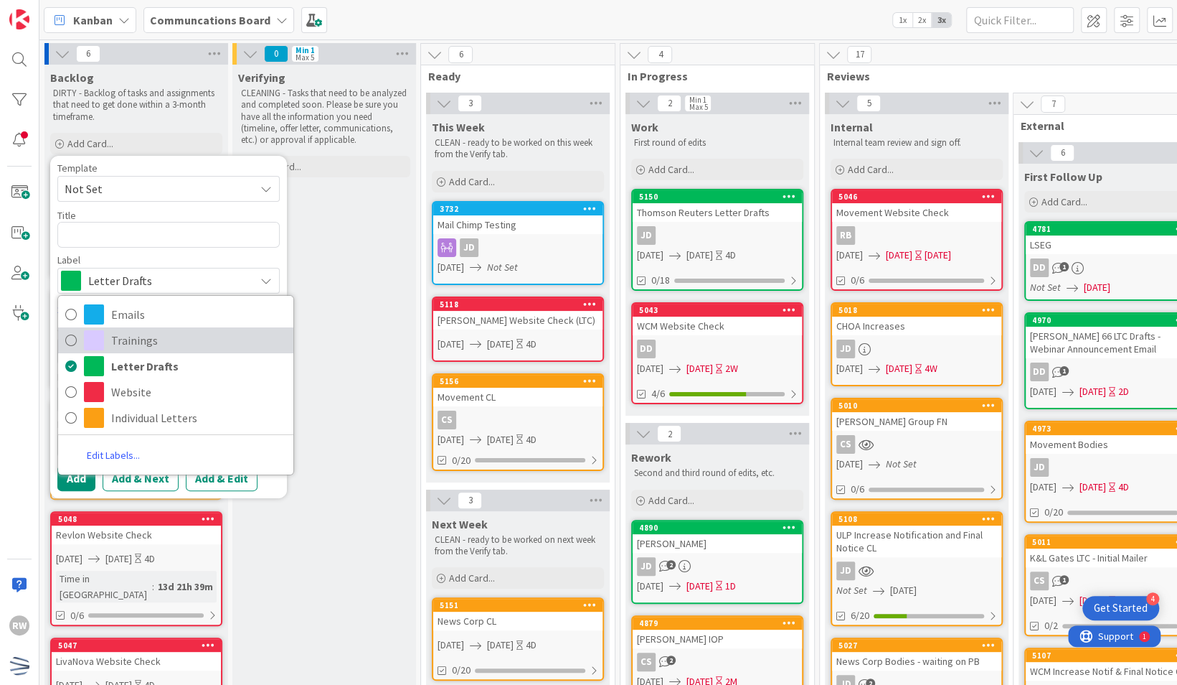
click at [152, 340] on span "Trainings" at bounding box center [198, 340] width 175 height 22
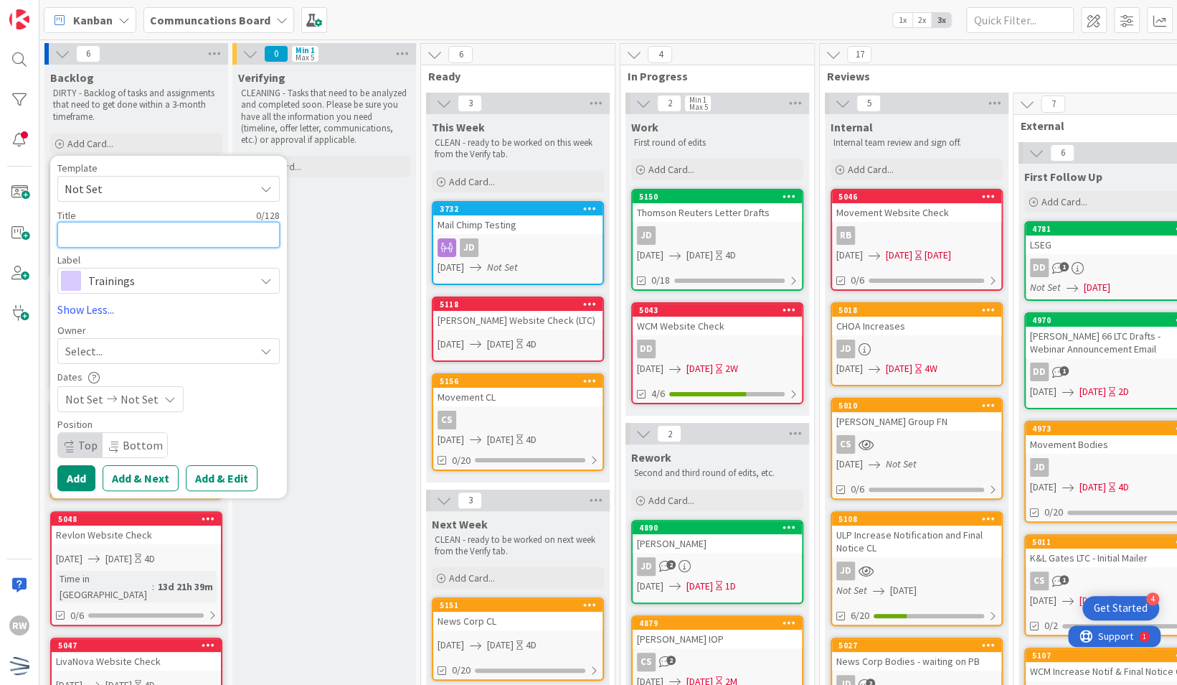
click at [127, 227] on textarea at bounding box center [168, 235] width 222 height 26
click at [113, 347] on div "Select..." at bounding box center [159, 350] width 189 height 17
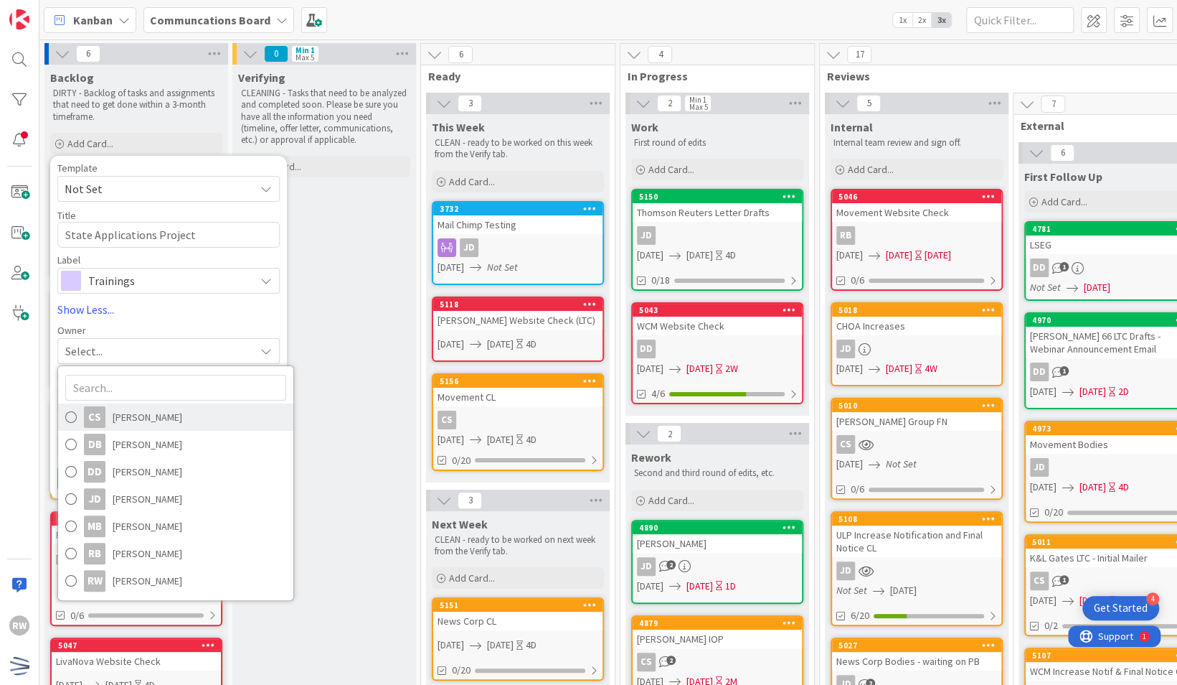
click at [139, 415] on span "[PERSON_NAME]" at bounding box center [148, 417] width 70 height 22
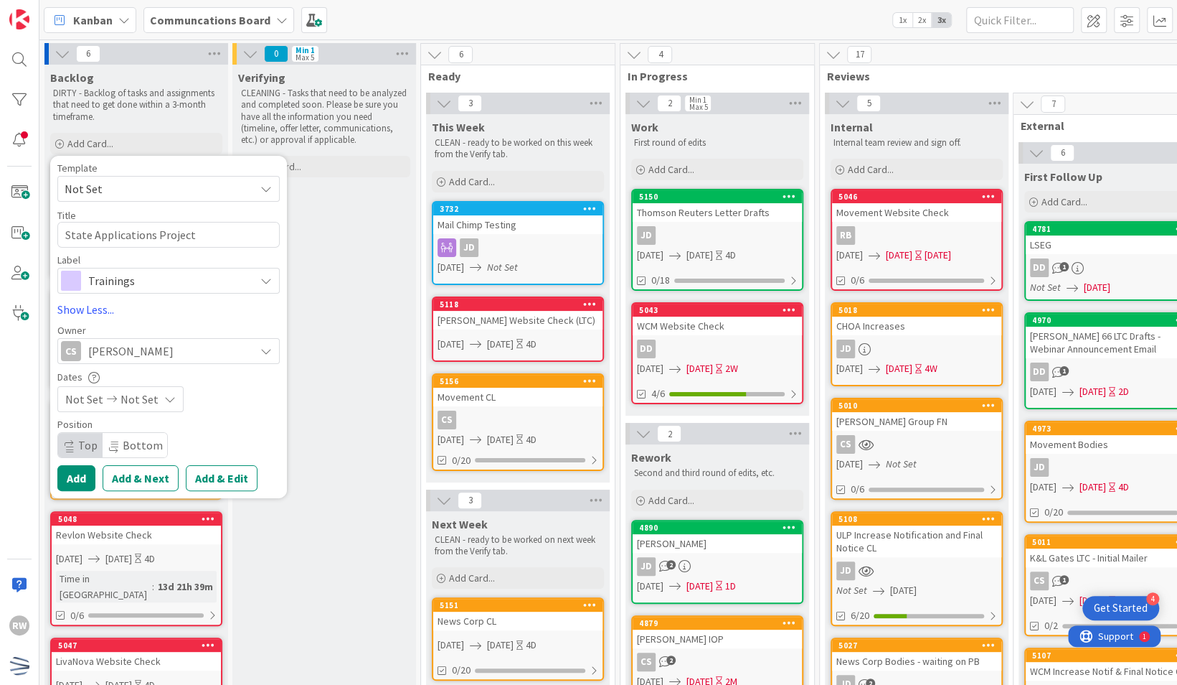
click at [122, 356] on span "[PERSON_NAME]" at bounding box center [130, 350] width 85 height 17
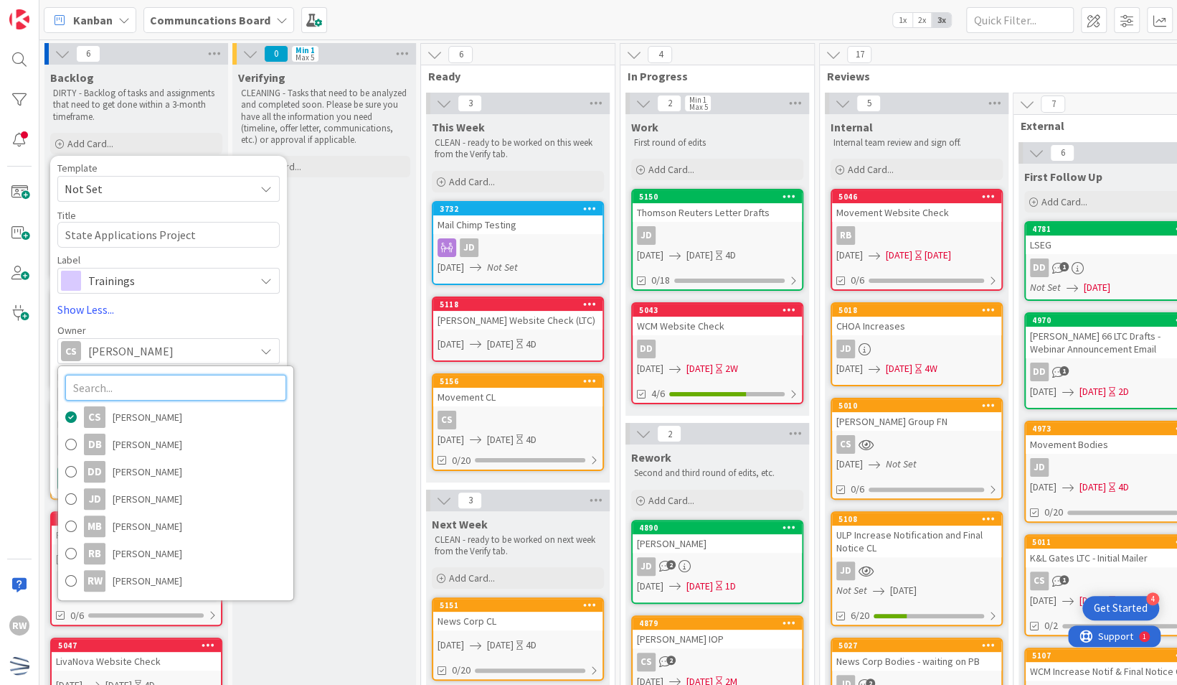
click at [122, 390] on input "text" at bounding box center [175, 388] width 221 height 26
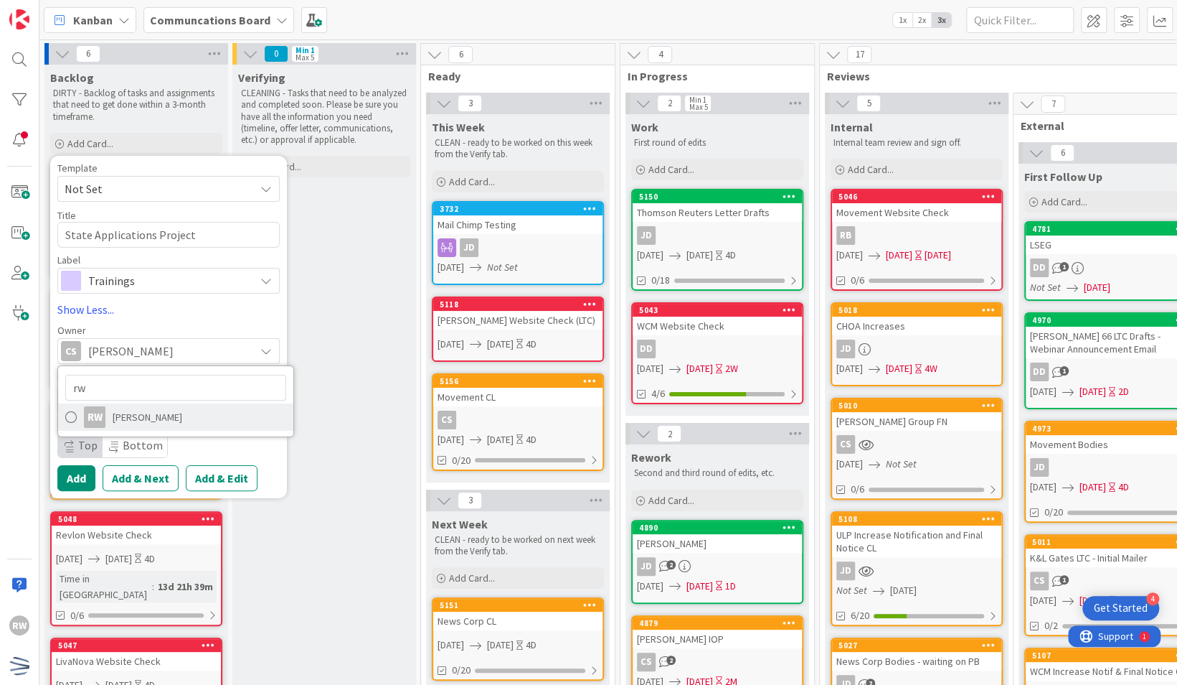
click at [127, 427] on link "RW [PERSON_NAME]" at bounding box center [175, 416] width 235 height 27
click at [85, 474] on button "Add" at bounding box center [76, 478] width 38 height 26
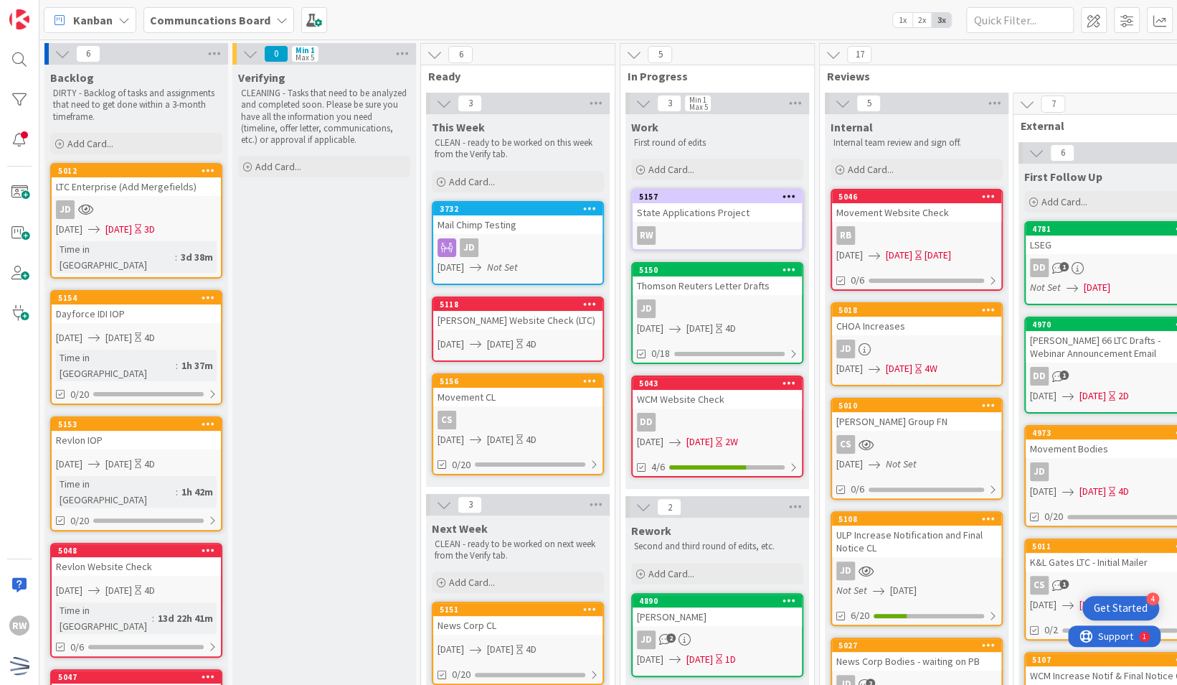
click at [742, 217] on div "State Applications Project" at bounding box center [717, 212] width 169 height 19
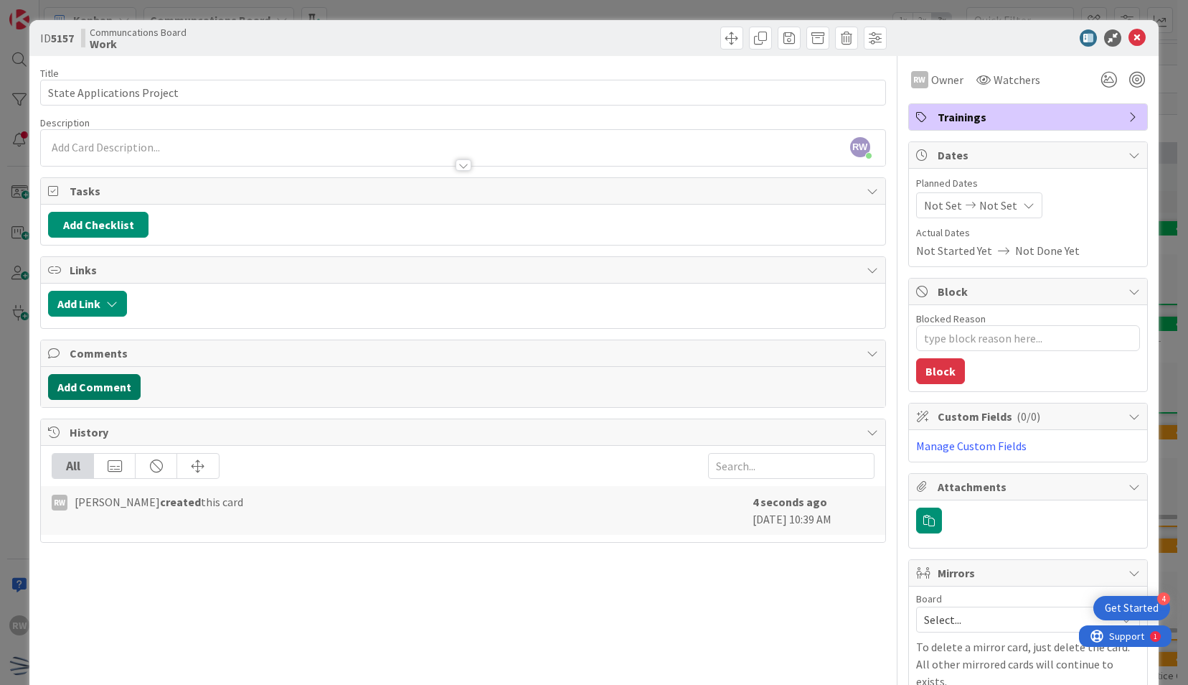
click at [107, 383] on button "Add Comment" at bounding box center [94, 387] width 93 height 26
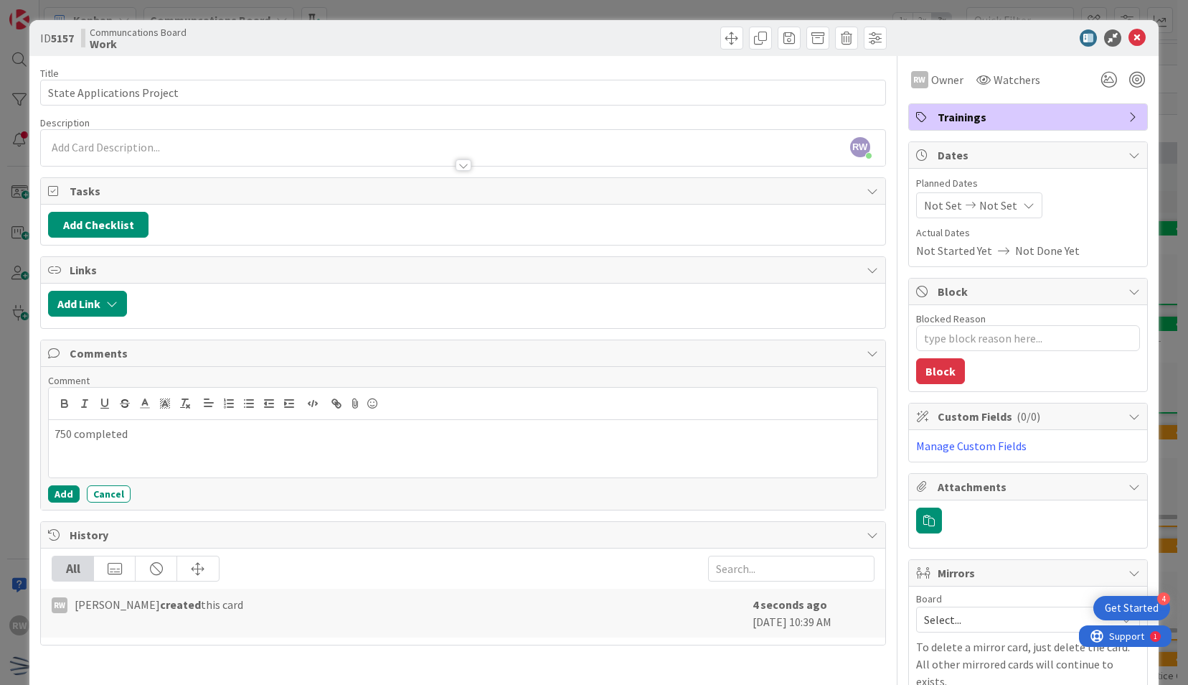
click at [57, 500] on div "Comment 750 completed Add Cancel" at bounding box center [463, 438] width 844 height 143
click at [62, 488] on button "Add" at bounding box center [64, 493] width 32 height 17
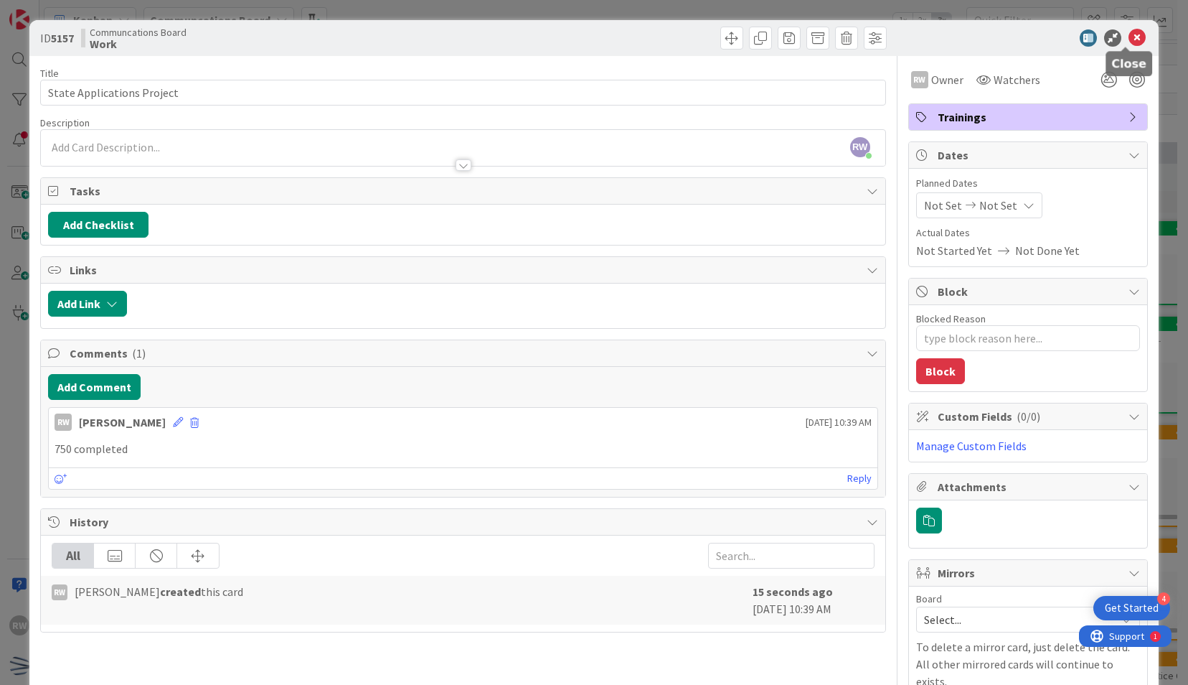
click at [1129, 36] on icon at bounding box center [1137, 37] width 17 height 17
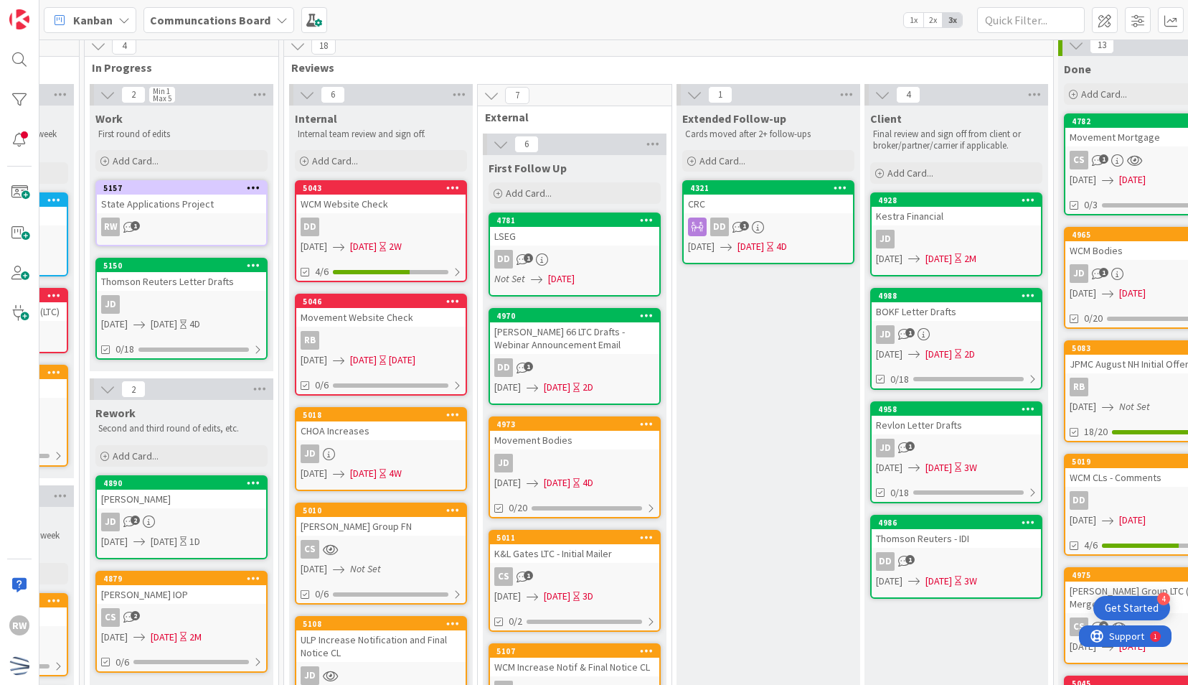
scroll to position [0, 536]
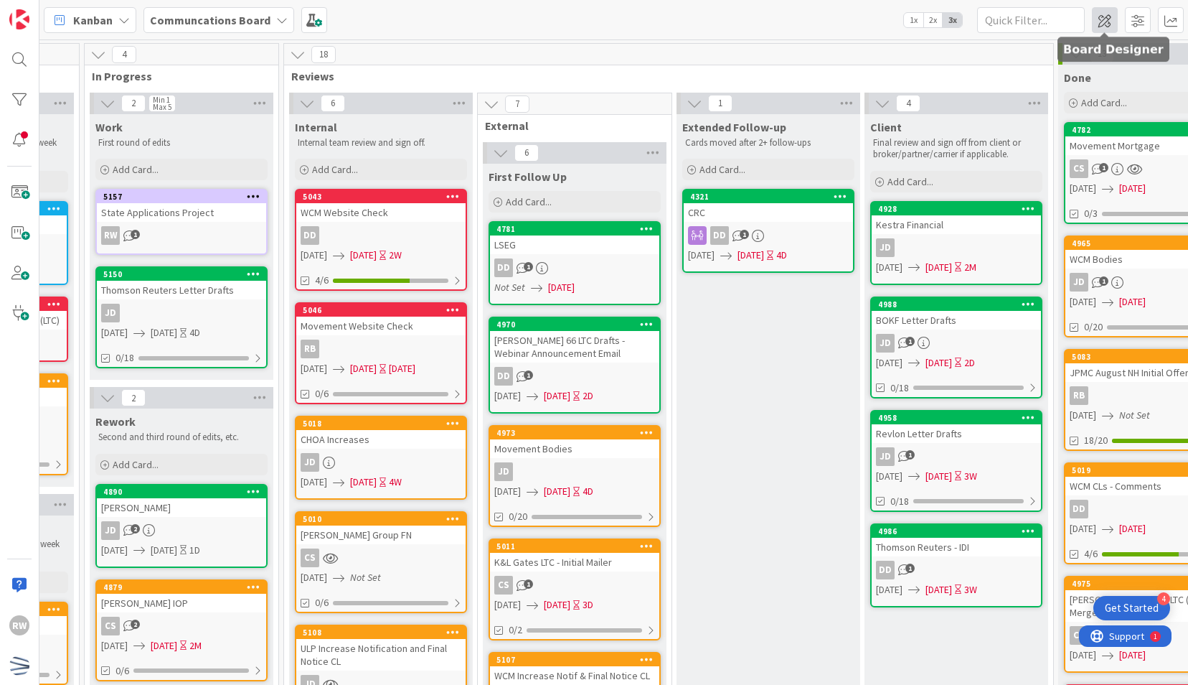
click at [1109, 15] on span at bounding box center [1105, 20] width 26 height 26
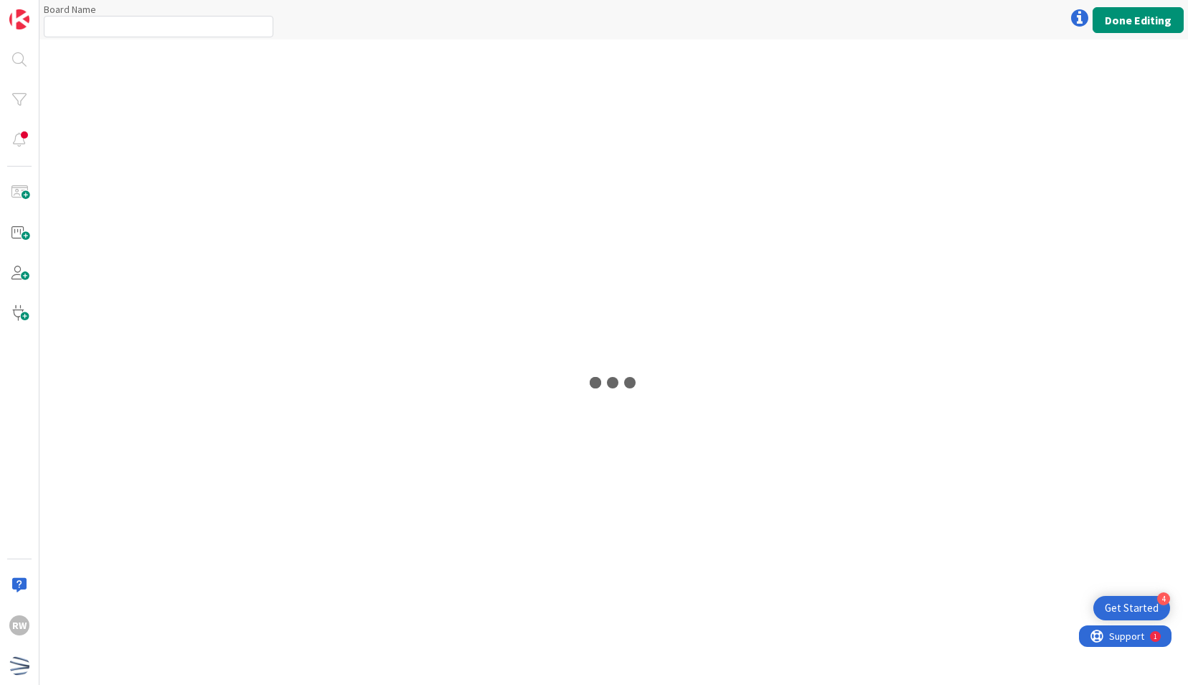
type input "Communcations Board"
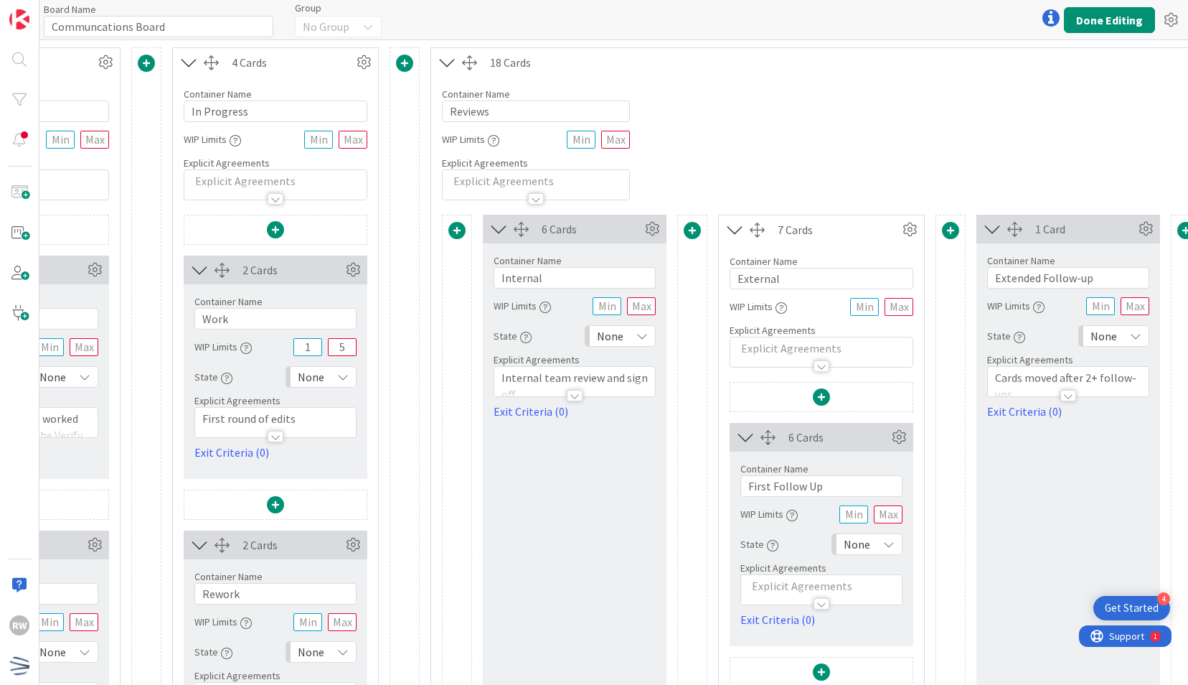
scroll to position [0, 645]
click at [692, 229] on span at bounding box center [691, 230] width 17 height 17
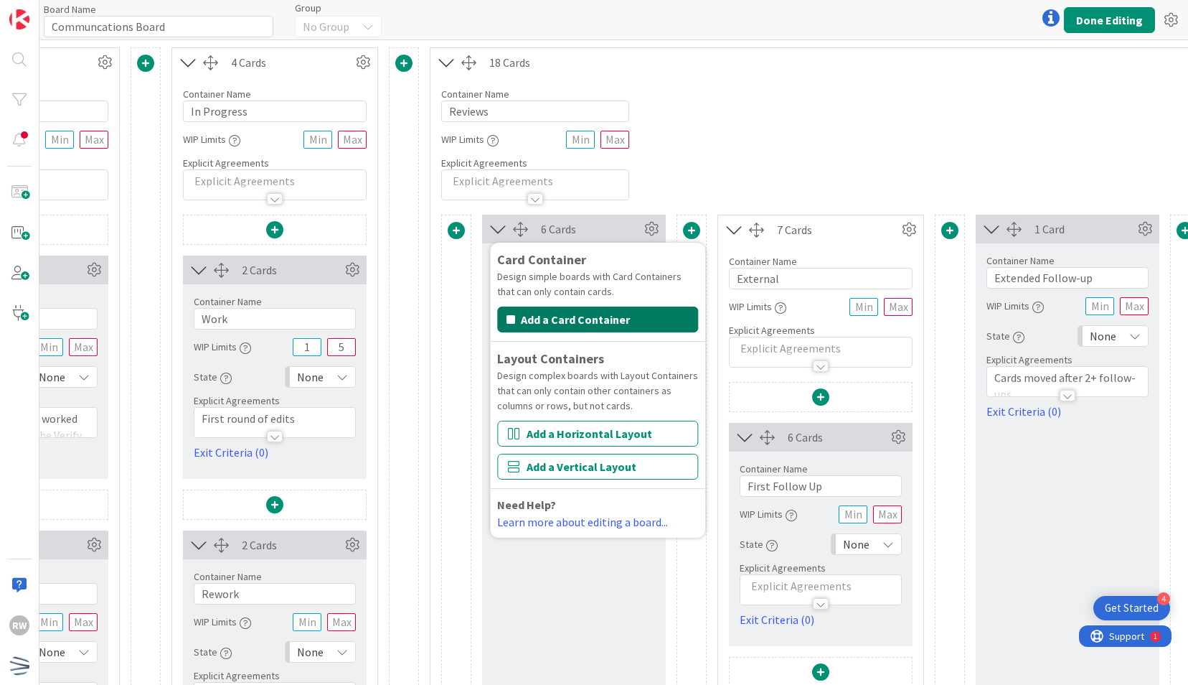
click at [626, 314] on button "Add a Card Container" at bounding box center [597, 319] width 201 height 26
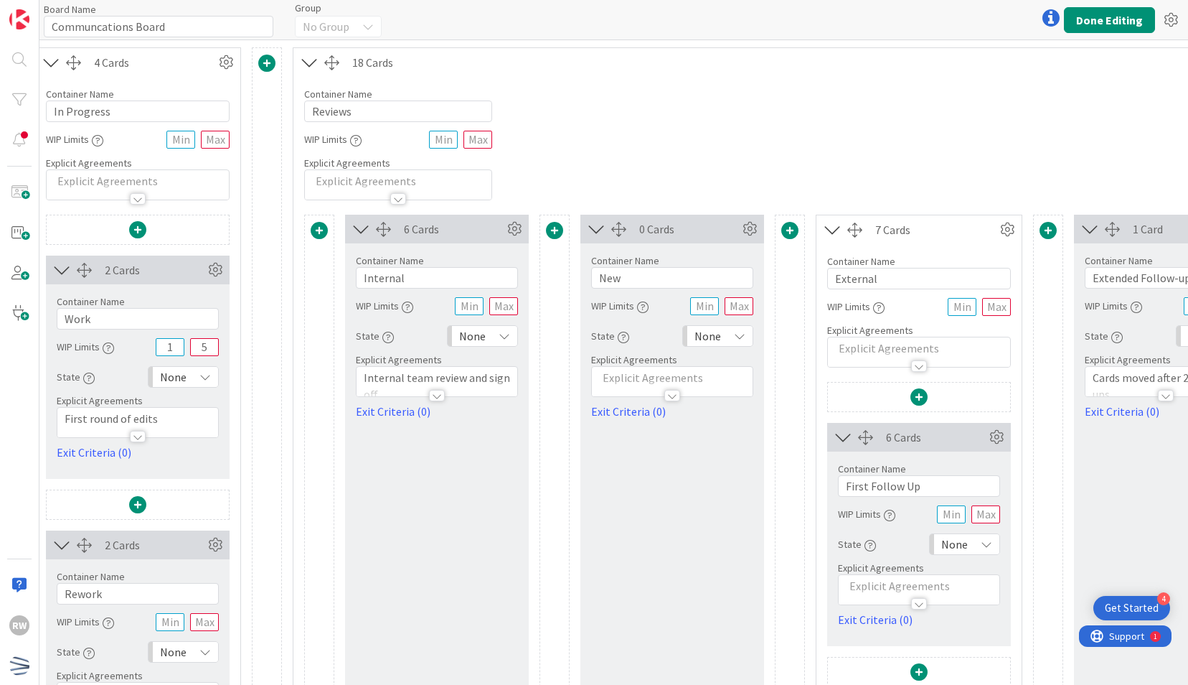
scroll to position [0, 783]
drag, startPoint x: 657, startPoint y: 276, endPoint x: 527, endPoint y: 278, distance: 129.9
click at [527, 278] on div "6 Cards Container Name 8 / 64 Internal WIP Limits State None Explicit Agreement…" at bounding box center [919, 589] width 1230 height 748
drag, startPoint x: 681, startPoint y: 274, endPoint x: 622, endPoint y: 275, distance: 58.8
click at [622, 275] on input "Sent For Review" at bounding box center [672, 278] width 162 height 22
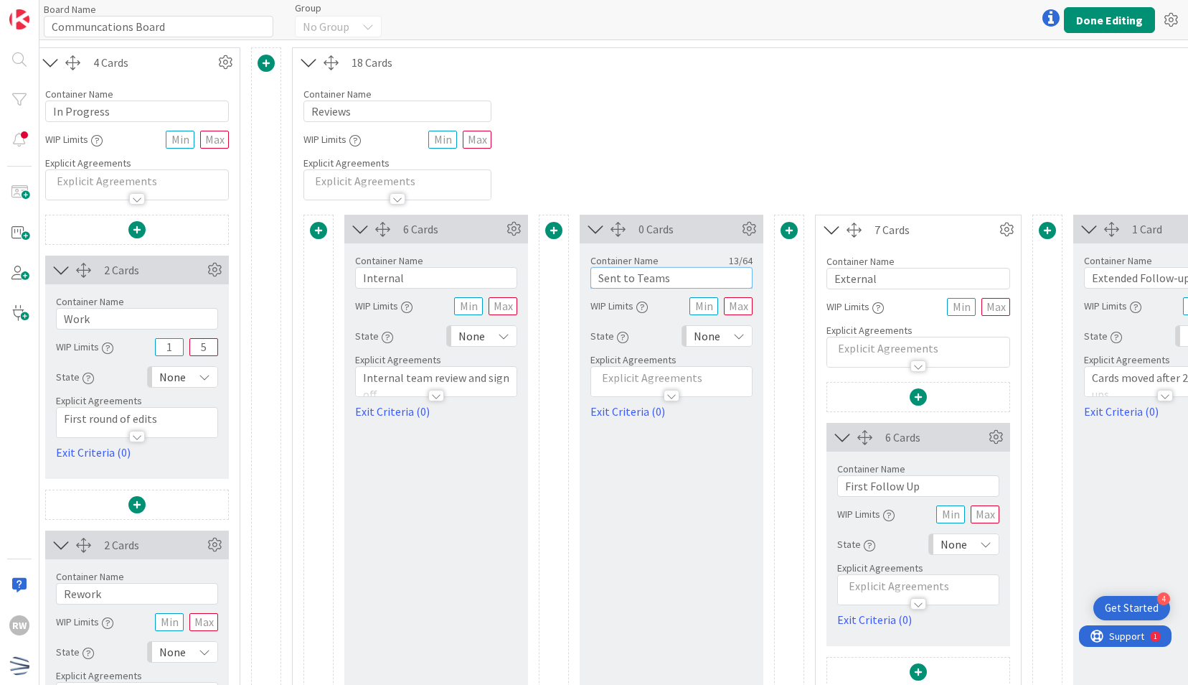
type input "Sent to Teams"
drag, startPoint x: 886, startPoint y: 276, endPoint x: 787, endPoint y: 280, distance: 99.1
click at [787, 280] on div "6 Cards Container Name 8 / 64 Internal WIP Limits State None Explicit Agreement…" at bounding box center [919, 589] width 1230 height 748
type input "Follow-Ups"
click at [597, 278] on input "Sent to Teams" at bounding box center [672, 278] width 162 height 22
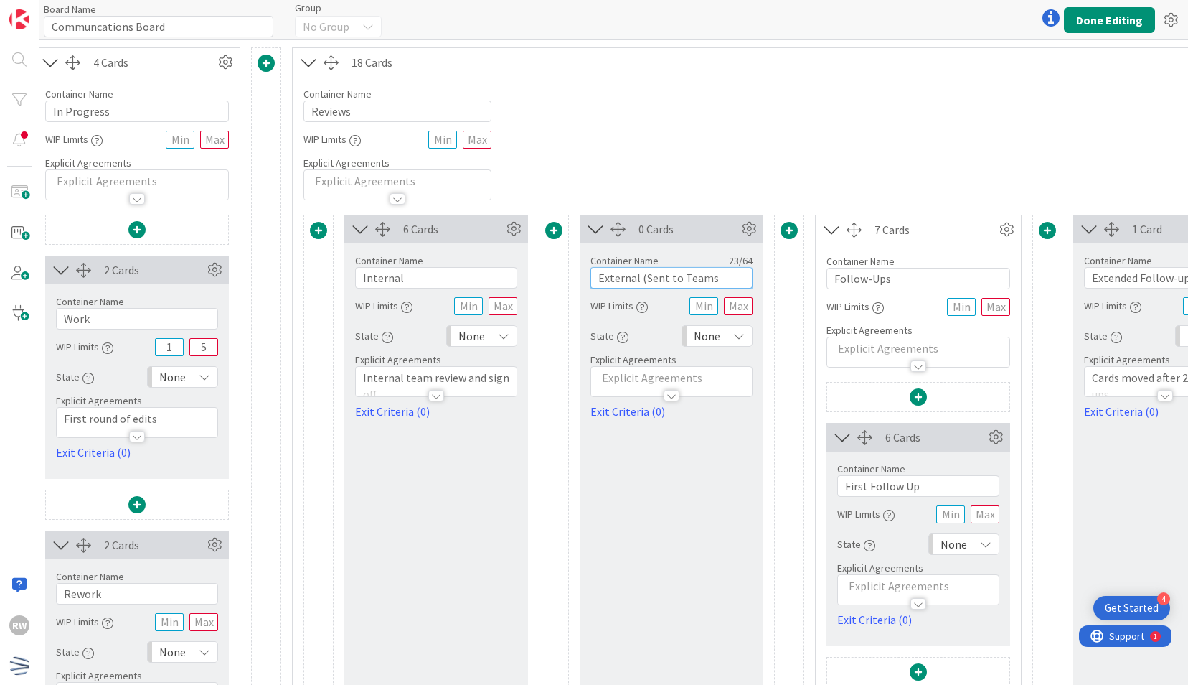
click at [719, 276] on input "External (Sent to Teams" at bounding box center [672, 278] width 162 height 22
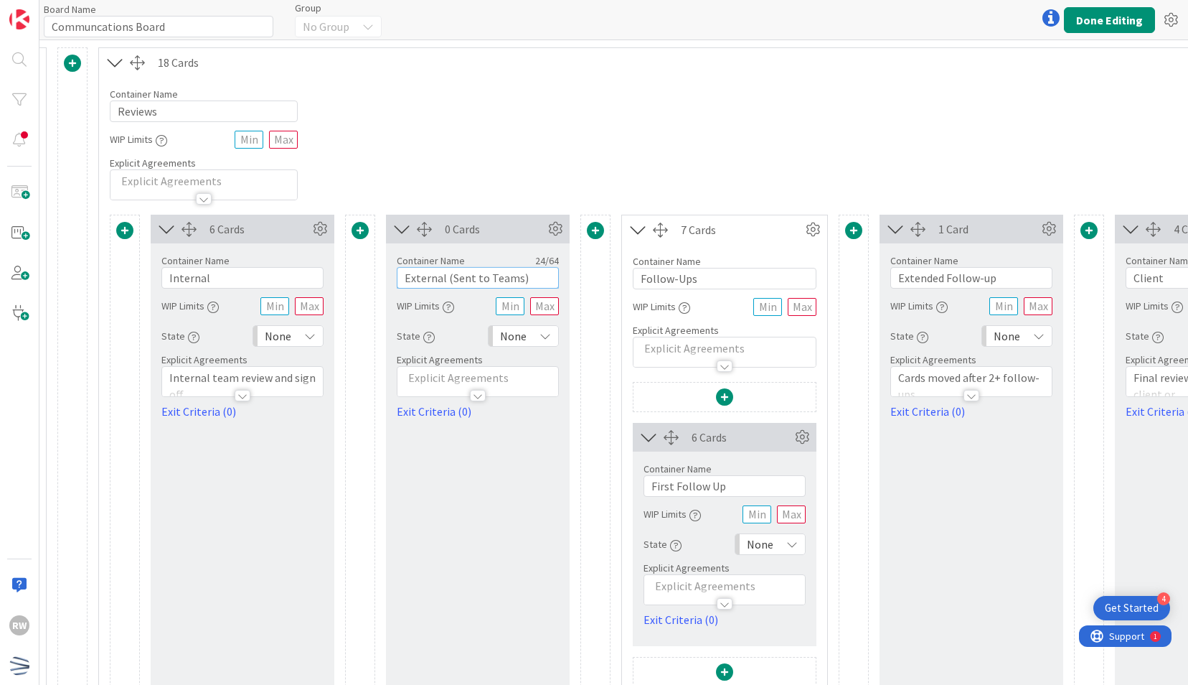
scroll to position [151, 977]
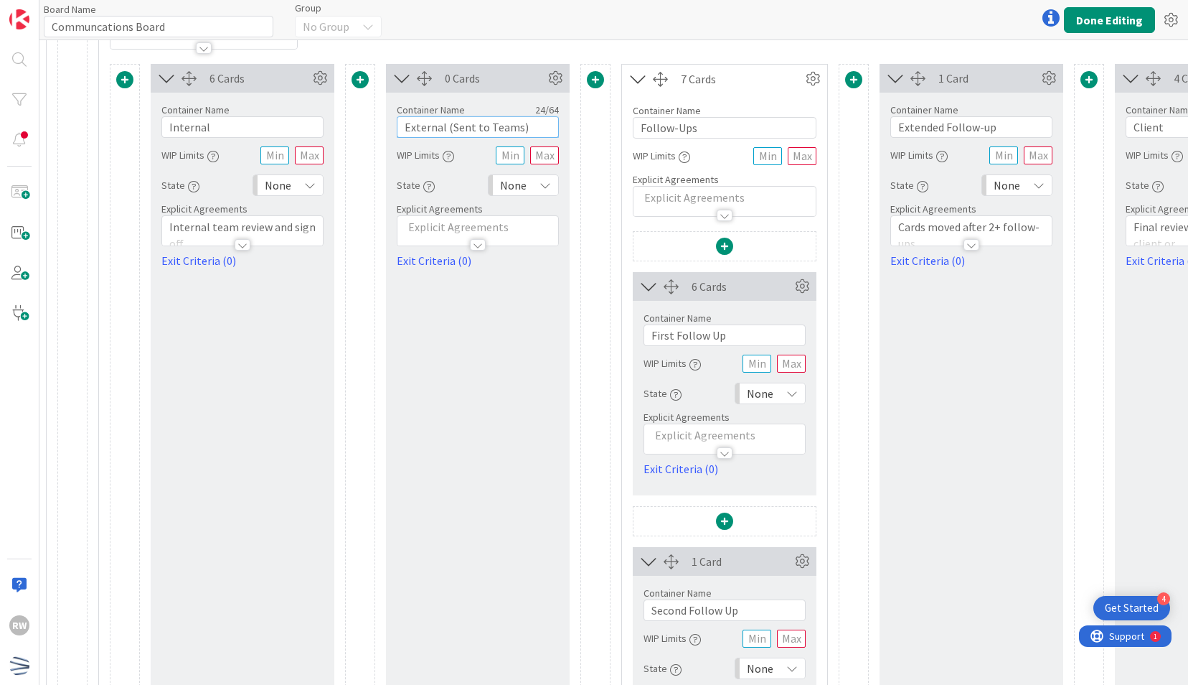
type input "External (Sent to Teams)"
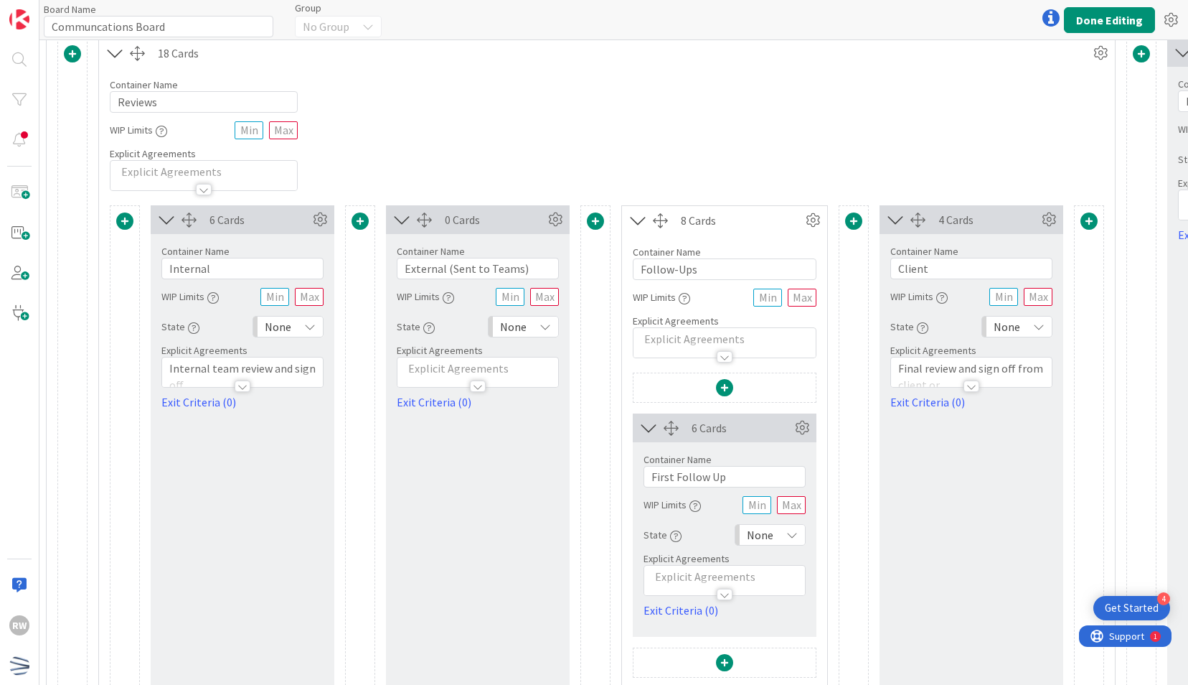
scroll to position [0, 977]
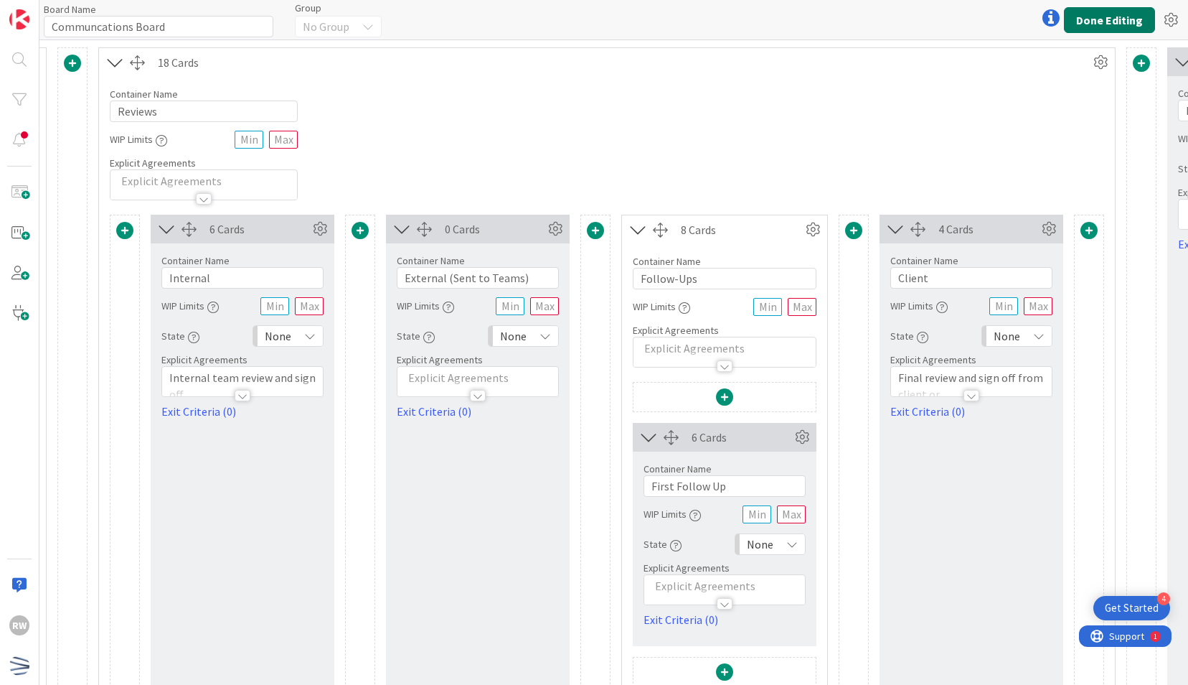
click at [1116, 15] on button "Done Editing" at bounding box center [1109, 20] width 91 height 26
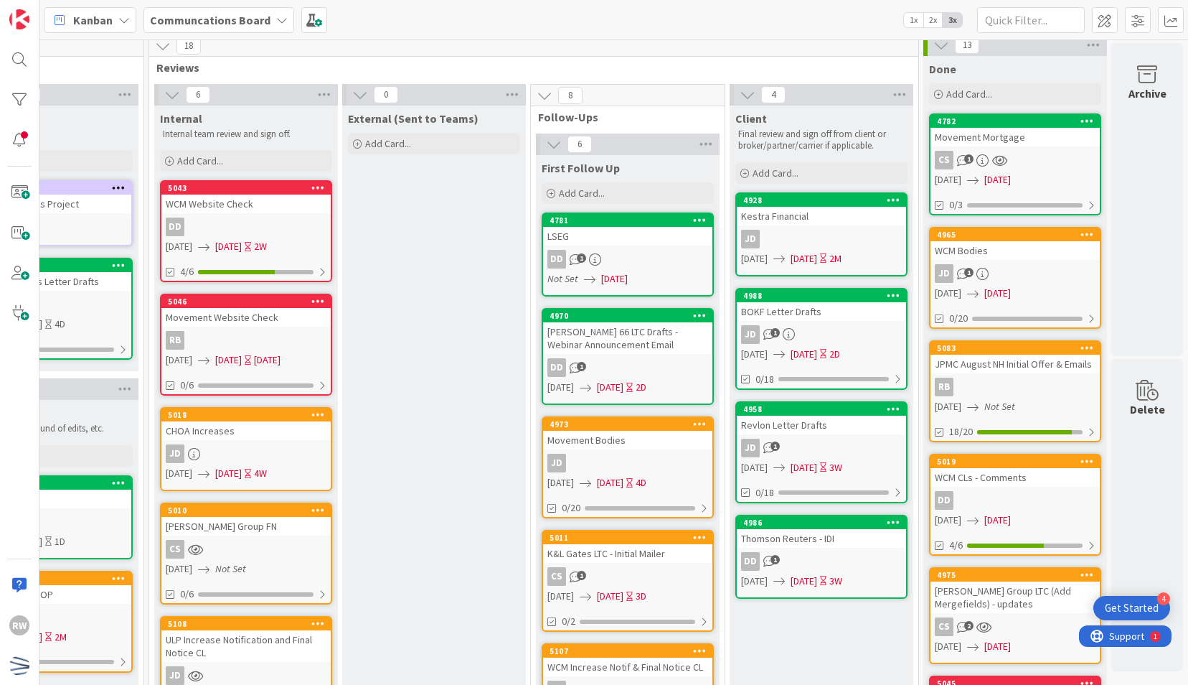
scroll to position [0, 671]
